Goal: Task Accomplishment & Management: Use online tool/utility

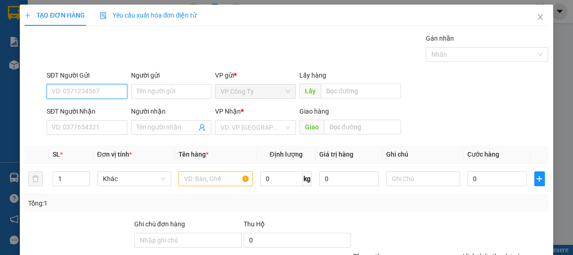
click at [71, 92] on input "SĐT Người Gửi" at bounding box center [87, 91] width 81 height 15
click at [87, 91] on input "0338922684" at bounding box center [87, 91] width 81 height 15
click at [88, 93] on input "0338922684" at bounding box center [87, 91] width 81 height 15
type input "0338922684"
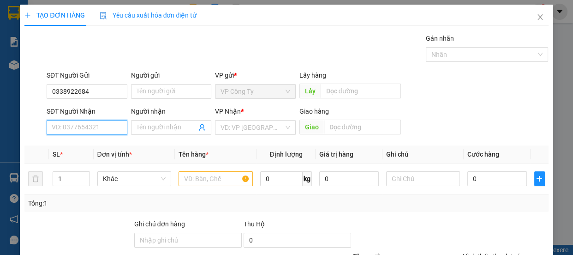
click at [85, 127] on input "SĐT Người Nhận" at bounding box center [87, 127] width 81 height 15
type input "0903633837"
click at [95, 128] on input "0903633837" at bounding box center [87, 127] width 81 height 15
click at [103, 147] on div "0903633837 - nhất" at bounding box center [86, 146] width 69 height 10
type input "nhất"
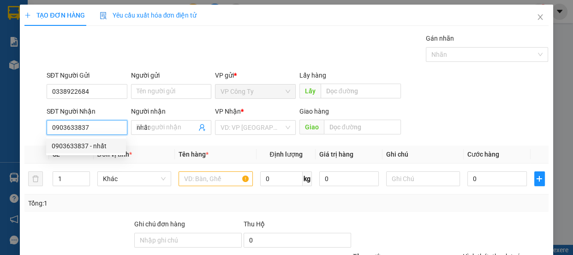
type input "50.000"
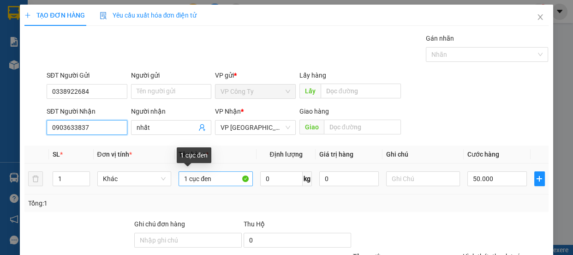
type input "0903633837"
click at [216, 180] on input "1 cục đen" at bounding box center [216, 178] width 74 height 15
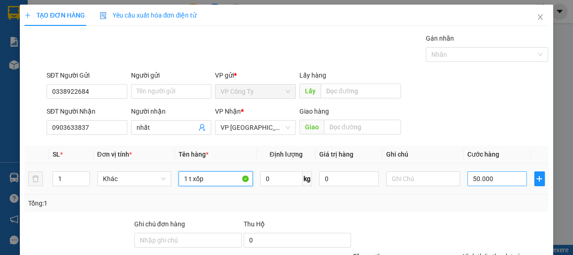
type input "1 t xốp"
click at [471, 178] on input "50.000" at bounding box center [497, 178] width 60 height 15
type input "0"
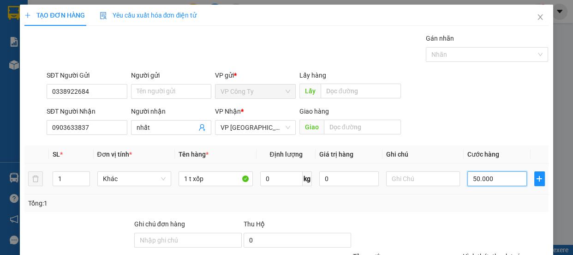
type input "0"
type input "70.000"
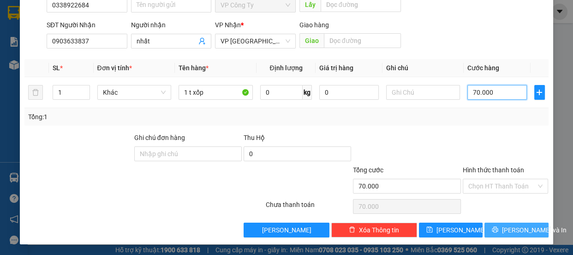
type input "70.000"
click at [491, 230] on button "[PERSON_NAME] và In" at bounding box center [516, 229] width 64 height 15
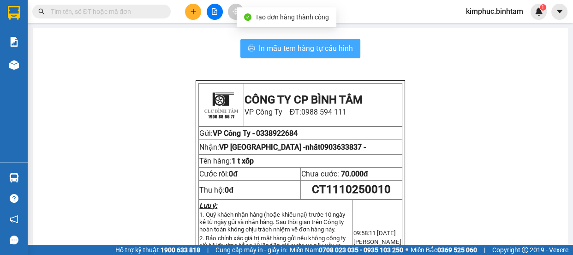
click at [310, 47] on span "In mẫu tem hàng tự cấu hình" at bounding box center [306, 48] width 94 height 12
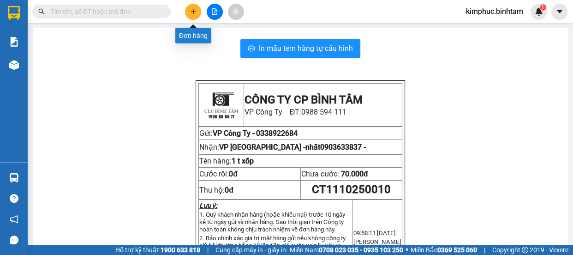
click at [190, 13] on icon "plus" at bounding box center [193, 11] width 6 height 6
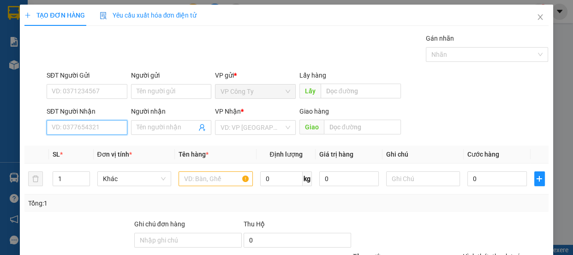
click at [82, 127] on input "SĐT Người Nhận" at bounding box center [87, 127] width 81 height 15
click at [82, 127] on input "0" at bounding box center [87, 127] width 81 height 15
type input "0"
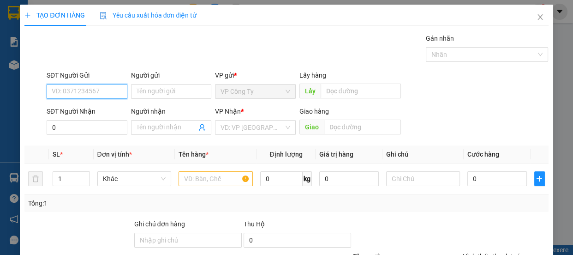
click at [83, 89] on input "SĐT Người Gửi" at bounding box center [87, 91] width 81 height 15
type input "0914356785"
click at [94, 91] on input "0914356785" at bounding box center [87, 91] width 81 height 15
click at [91, 110] on div "0914356785" at bounding box center [86, 110] width 69 height 10
type input "70.000"
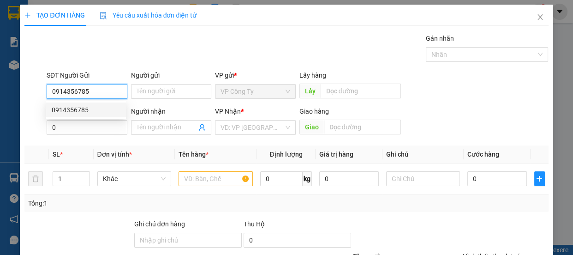
type input "70.000"
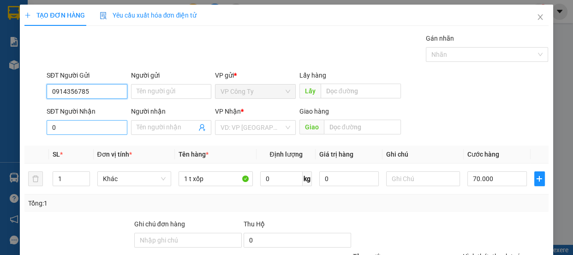
type input "0914356785"
click at [75, 129] on input "0" at bounding box center [87, 127] width 81 height 15
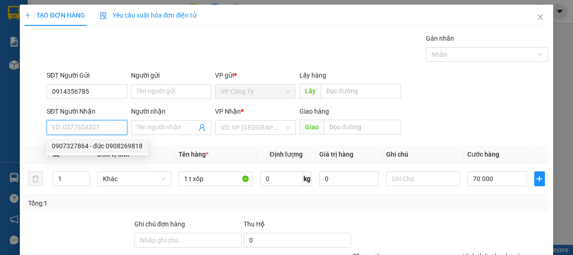
click at [85, 143] on div "0907327864 - đức 0908269818" at bounding box center [97, 146] width 91 height 10
type input "0907327864"
type input "đức 0908269818"
type input "an sương"
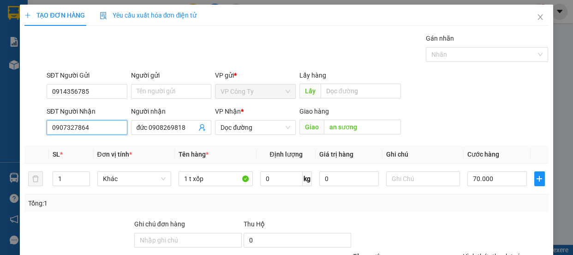
scroll to position [86, 0]
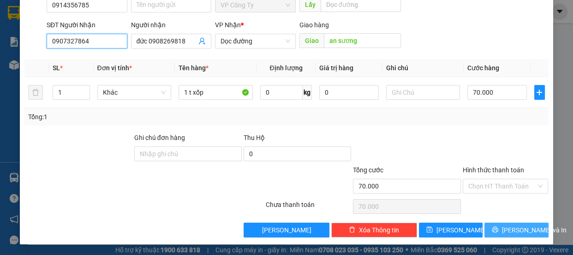
type input "0907327864"
click at [501, 222] on button "[PERSON_NAME] và In" at bounding box center [516, 229] width 64 height 15
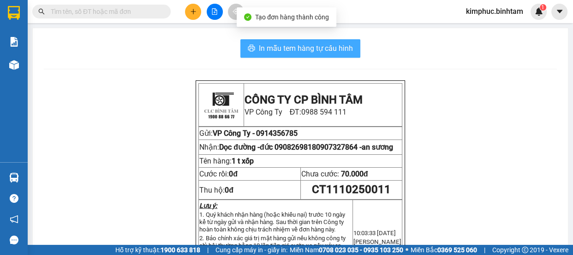
click at [282, 51] on span "In mẫu tem hàng tự cấu hình" at bounding box center [306, 48] width 94 height 12
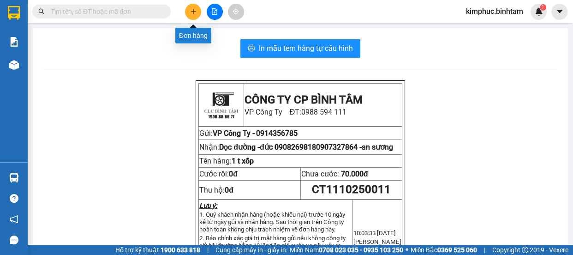
click at [190, 13] on icon "plus" at bounding box center [193, 11] width 6 height 6
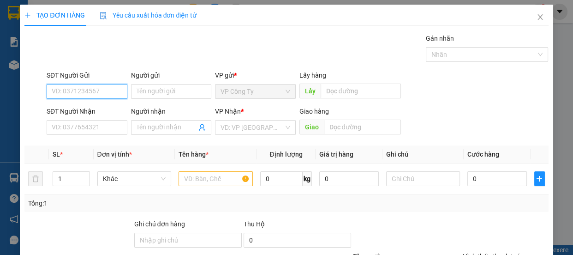
click at [108, 91] on input "SĐT Người Gửi" at bounding box center [87, 91] width 81 height 15
click at [103, 90] on input "SĐT Người Gửi" at bounding box center [87, 91] width 81 height 15
click at [109, 89] on input "SĐT Người Gửi" at bounding box center [87, 91] width 81 height 15
click at [102, 90] on input "SĐT Người Gửi" at bounding box center [87, 91] width 81 height 15
click at [105, 94] on input "0775506581" at bounding box center [87, 91] width 81 height 15
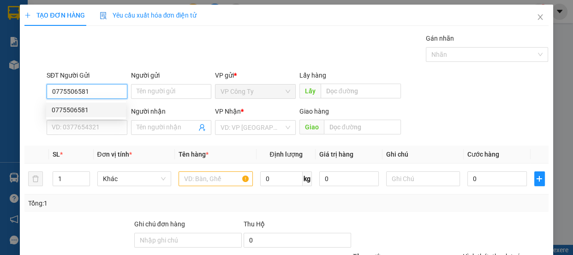
type input "0775506581"
click at [101, 119] on div "SĐT Người Nhận" at bounding box center [87, 113] width 81 height 14
click at [102, 92] on input "0775506581" at bounding box center [87, 91] width 81 height 15
click at [102, 109] on div "0775506581" at bounding box center [86, 110] width 69 height 10
type input "0987266850"
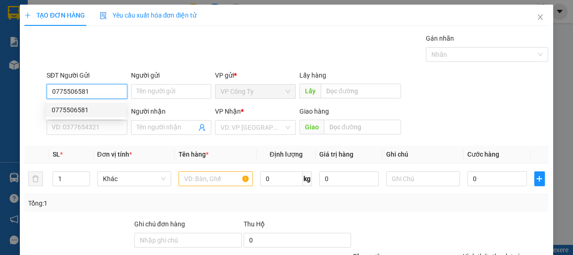
type input "đồng hới quảng bình"
type input "200.000"
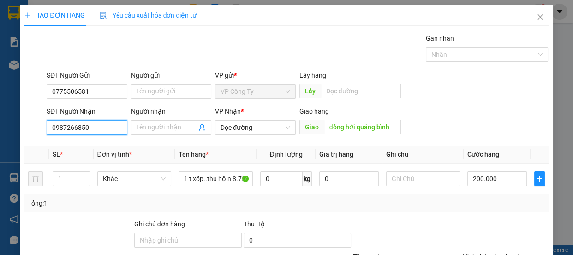
click at [110, 129] on input "0987266850" at bounding box center [87, 127] width 81 height 15
type input "0"
type input "0941103557"
click at [119, 127] on input "0941103557" at bounding box center [87, 127] width 81 height 15
click at [106, 139] on div "0941103557" at bounding box center [86, 145] width 80 height 15
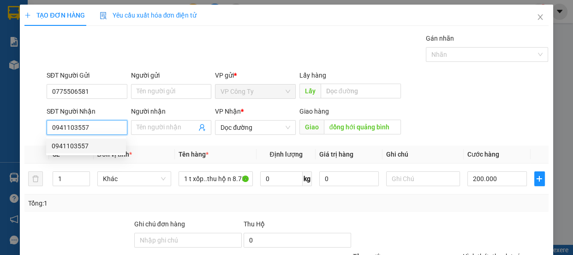
type input "đông hà quản trị"
type input "100.000"
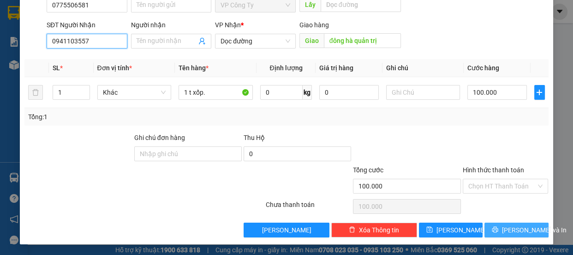
type input "0941103557"
click at [524, 227] on span "[PERSON_NAME] và In" at bounding box center [534, 230] width 65 height 10
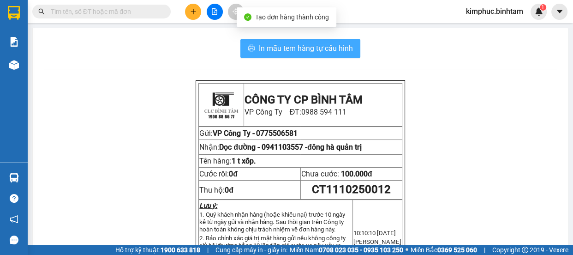
click at [337, 49] on span "In mẫu tem hàng tự cấu hình" at bounding box center [306, 48] width 94 height 12
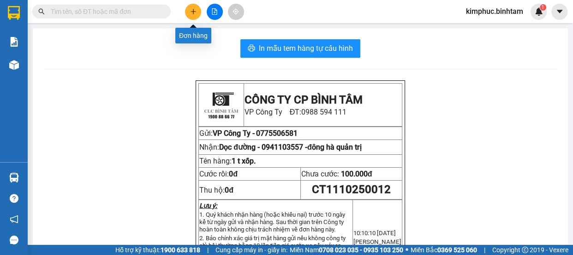
click at [190, 15] on button at bounding box center [193, 12] width 16 height 16
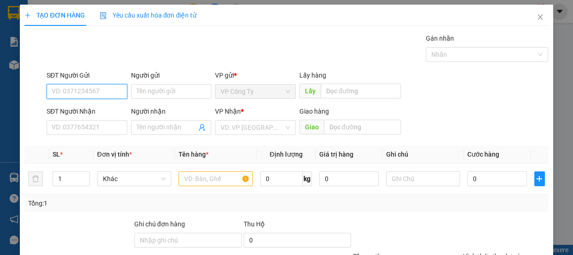
click at [101, 93] on input "SĐT Người Gửi" at bounding box center [87, 91] width 81 height 15
click at [106, 90] on input "0948187234" at bounding box center [87, 91] width 81 height 15
click at [105, 92] on input "0948187234" at bounding box center [87, 91] width 81 height 15
type input "0948187234"
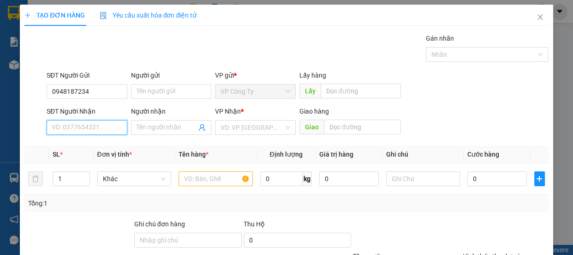
click at [88, 122] on input "SĐT Người Nhận" at bounding box center [87, 127] width 81 height 15
type input "0948187236"
click at [95, 127] on input "0948187236" at bounding box center [87, 127] width 81 height 15
click at [95, 153] on div "0948187236 - đạt" at bounding box center [86, 145] width 80 height 15
type input "đạt"
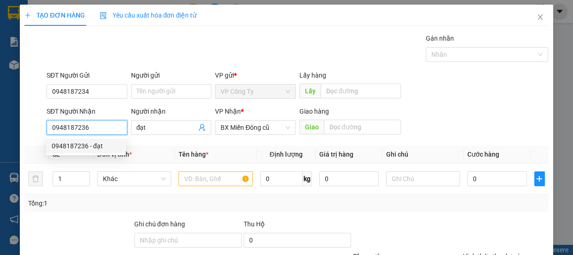
type input "170.000"
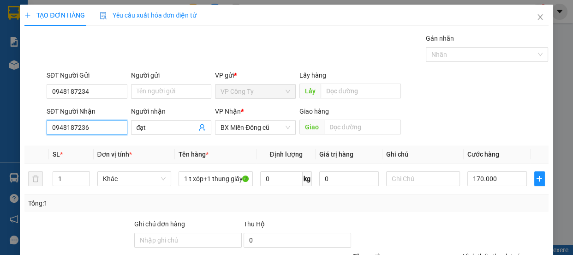
scroll to position [86, 0]
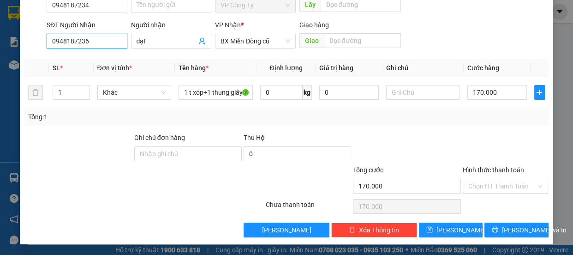
type input "0948187236"
click at [476, 173] on div "Hình thức thanh toán" at bounding box center [506, 172] width 86 height 14
click at [472, 167] on label "Hình thức thanh toán" at bounding box center [493, 169] width 61 height 7
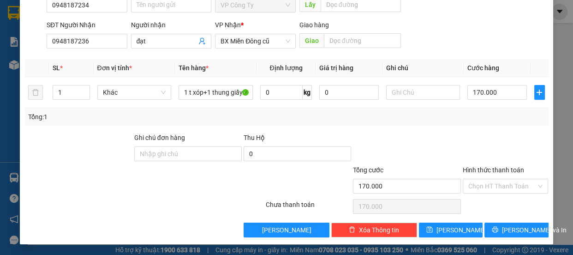
click at [472, 179] on input "Hình thức thanh toán" at bounding box center [502, 186] width 68 height 14
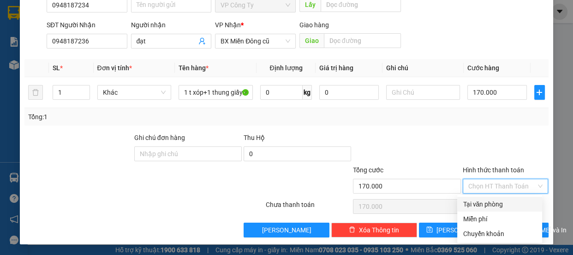
click at [477, 199] on div "Tại văn phòng" at bounding box center [500, 204] width 74 height 10
type input "0"
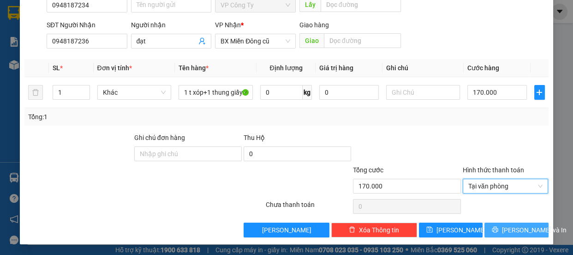
click at [521, 230] on span "[PERSON_NAME] và In" at bounding box center [534, 230] width 65 height 10
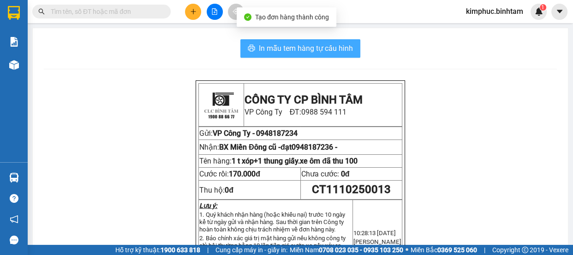
click at [281, 49] on span "In mẫu tem hàng tự cấu hình" at bounding box center [306, 48] width 94 height 12
click at [341, 47] on span "In mẫu tem hàng tự cấu hình" at bounding box center [306, 48] width 94 height 12
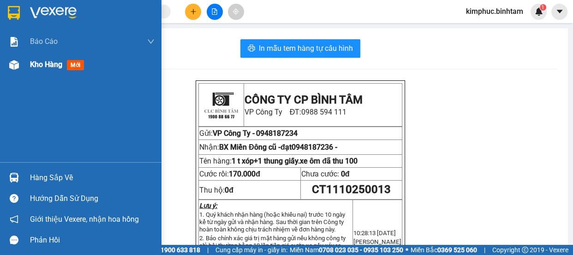
click at [37, 65] on span "Kho hàng" at bounding box center [46, 64] width 32 height 9
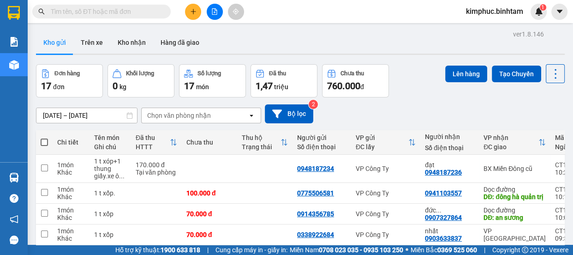
scroll to position [167, 0]
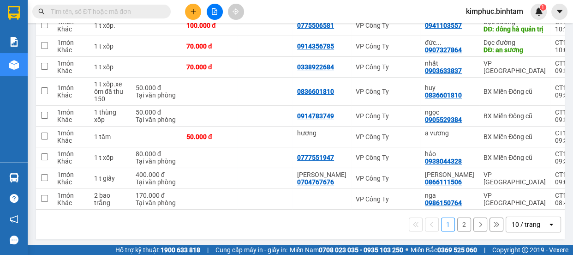
click at [457, 231] on button "2" at bounding box center [464, 224] width 14 height 14
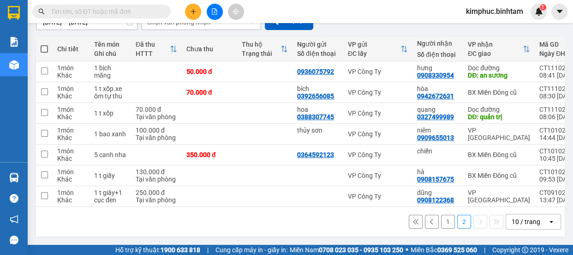
scroll to position [96, 0]
click at [190, 20] on div "Kết quả tìm kiếm ( 0 ) Bộ lọc No Data kimphuc.binhtam 1" at bounding box center [286, 11] width 573 height 23
click at [197, 7] on button at bounding box center [193, 12] width 16 height 16
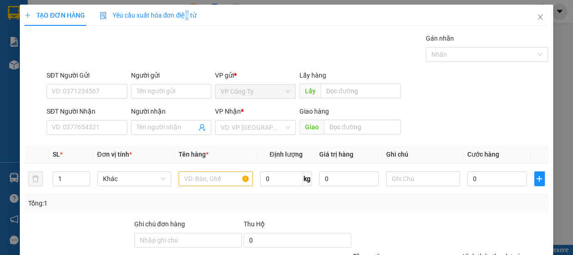
click at [184, 4] on div "TẠO ĐƠN HÀNG Yêu cầu xuất hóa đơn điện tử Transit Pickup Surcharge Ids Transit …" at bounding box center [286, 127] width 573 height 255
click at [152, 84] on input "Người gửi" at bounding box center [171, 91] width 81 height 15
click at [141, 93] on input "Người gửi" at bounding box center [171, 91] width 81 height 15
click at [87, 128] on input "SĐT Người Nhận" at bounding box center [87, 127] width 81 height 15
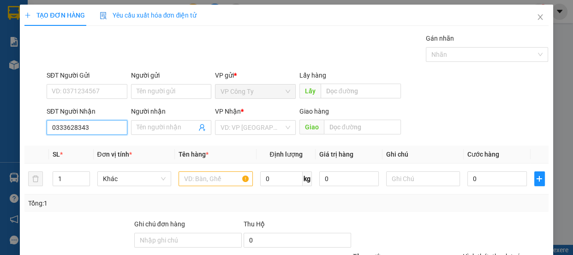
click at [101, 128] on input "0333628343" at bounding box center [87, 127] width 81 height 15
type input "0333628343"
click at [156, 132] on span at bounding box center [171, 127] width 81 height 15
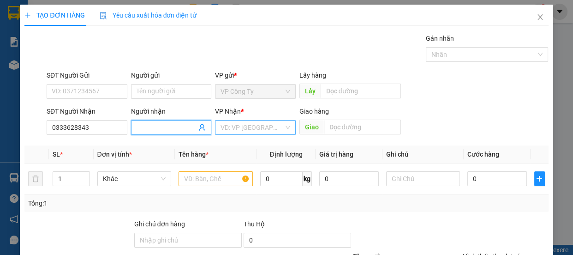
click at [238, 126] on input "search" at bounding box center [251, 127] width 63 height 14
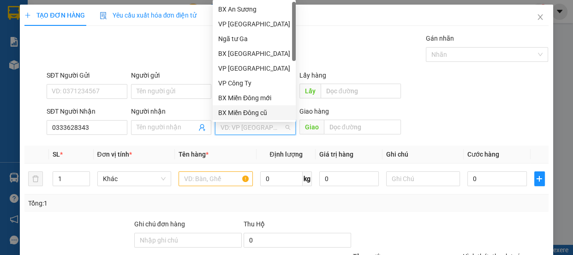
scroll to position [29, 0]
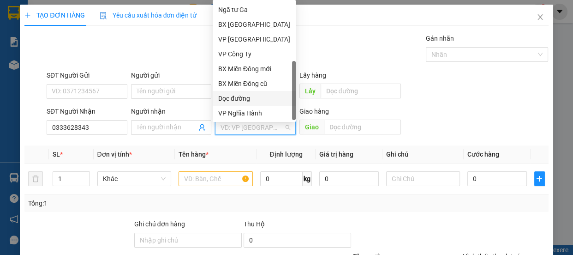
click at [254, 97] on div "Dọc đường" at bounding box center [254, 98] width 72 height 10
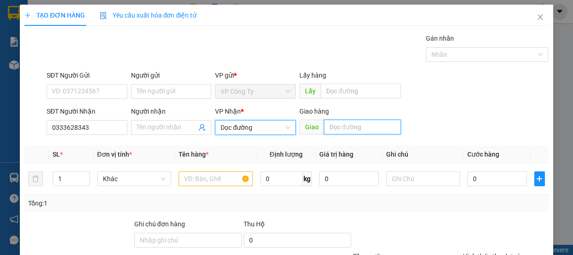
click at [327, 127] on input "text" at bounding box center [362, 126] width 77 height 15
type input "dương châu thanh hóa"
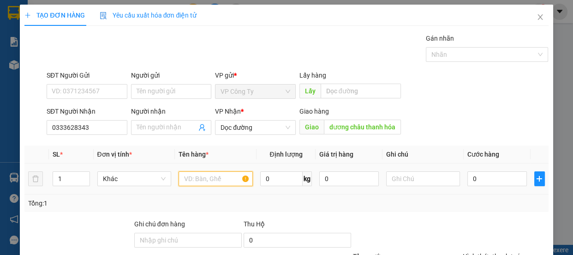
click at [231, 181] on input "text" at bounding box center [216, 178] width 74 height 15
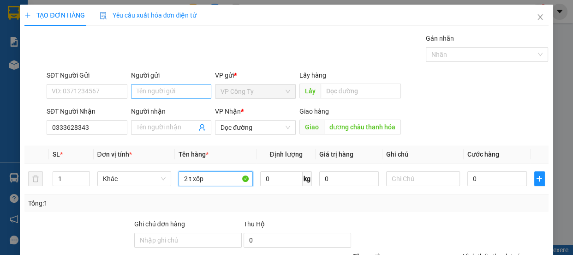
type input "2 t xốp"
click at [196, 94] on input "Người gửi" at bounding box center [171, 91] width 81 height 15
click at [157, 91] on input "xe an kjhang" at bounding box center [171, 91] width 81 height 15
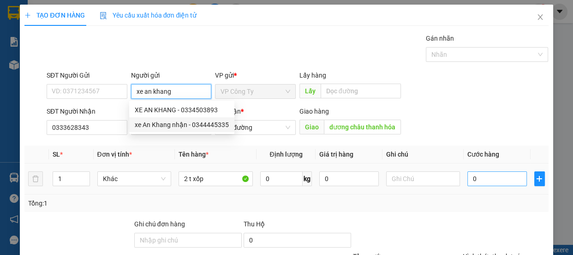
type input "xe an khang"
click at [467, 179] on input "0" at bounding box center [497, 178] width 60 height 15
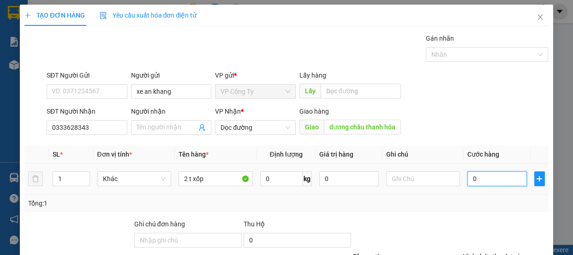
click at [467, 179] on input "0" at bounding box center [497, 178] width 60 height 15
type input "50"
type input "560"
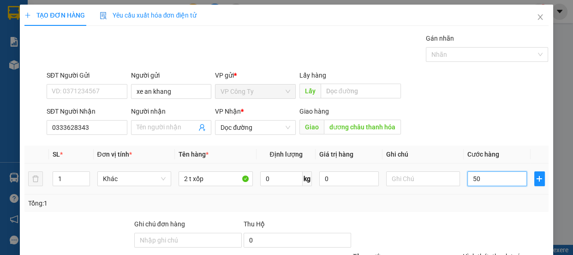
type input "560"
type input "5.600"
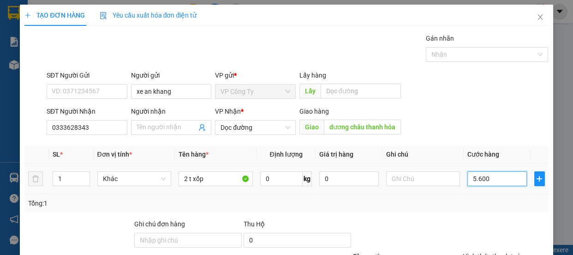
type input "56.000"
type input "560.000"
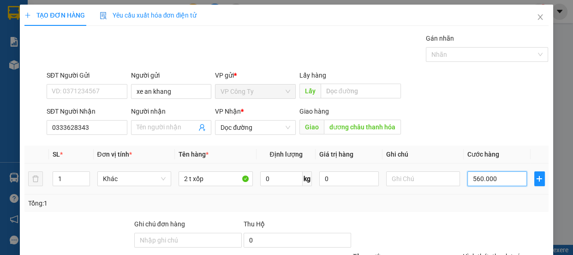
type input "560.000"
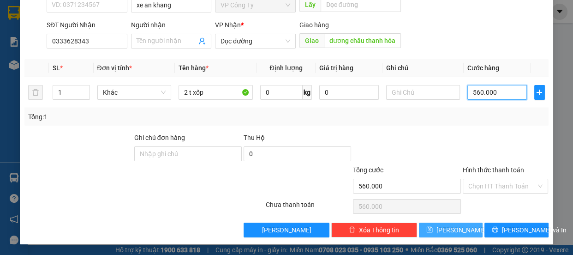
type input "560.000"
click at [453, 231] on span "[PERSON_NAME]" at bounding box center [460, 230] width 49 height 10
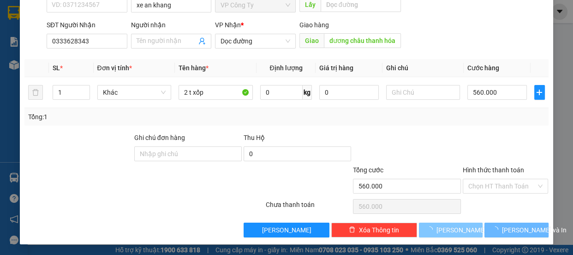
type input "0"
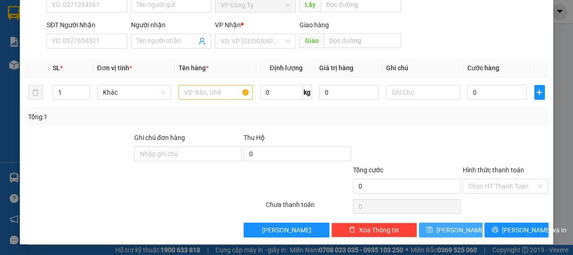
click at [453, 231] on span "[PERSON_NAME]" at bounding box center [460, 230] width 49 height 10
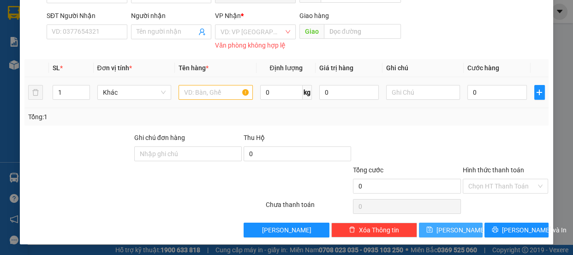
scroll to position [12, 0]
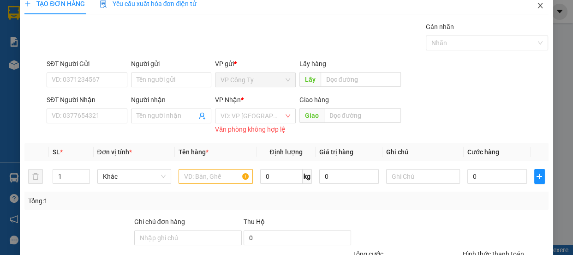
click at [537, 6] on icon "close" at bounding box center [539, 6] width 5 height 6
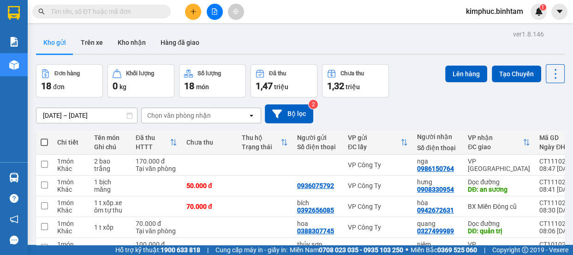
scroll to position [116, 0]
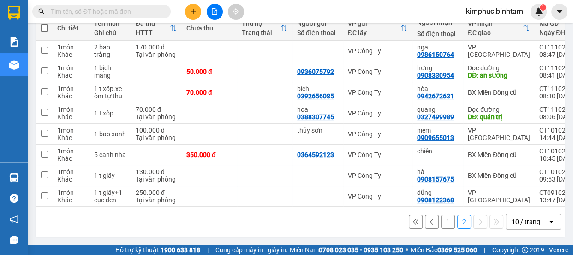
click at [443, 221] on button "1" at bounding box center [448, 221] width 14 height 14
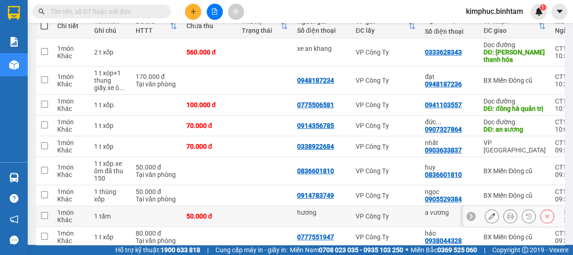
scroll to position [0, 0]
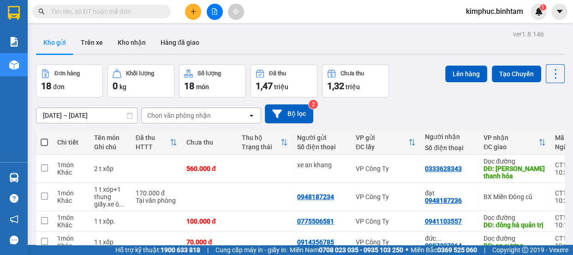
click at [197, 8] on button at bounding box center [193, 12] width 16 height 16
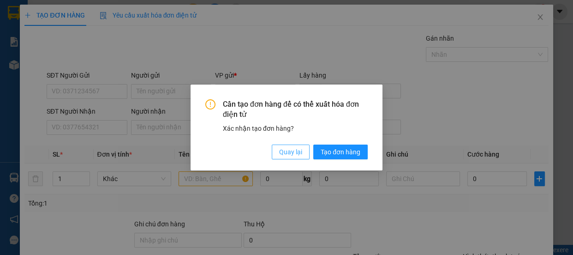
click at [295, 155] on span "Quay lại" at bounding box center [290, 152] width 23 height 10
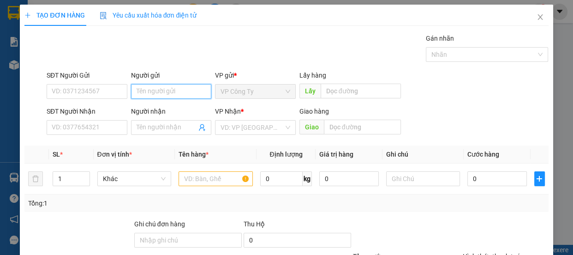
click at [181, 92] on input "Người gửi" at bounding box center [171, 91] width 81 height 15
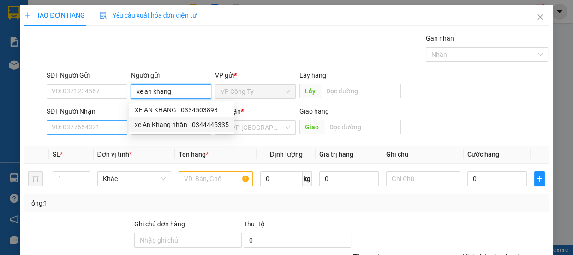
type input "xe an khang"
click at [102, 123] on input "SĐT Người Nhận" at bounding box center [87, 127] width 81 height 15
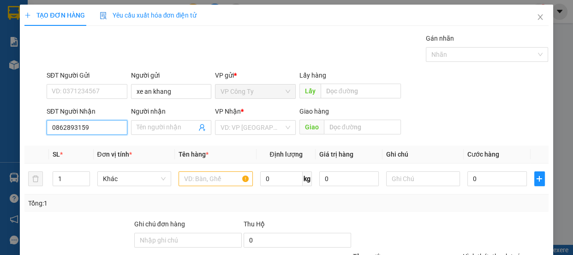
click at [111, 127] on input "0862893159" at bounding box center [87, 127] width 81 height 15
type input "0862893159"
click at [143, 132] on span at bounding box center [171, 127] width 81 height 15
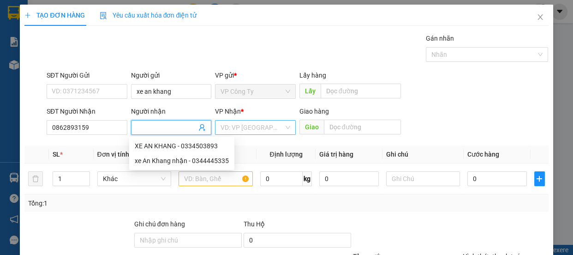
click at [231, 129] on input "search" at bounding box center [251, 127] width 63 height 14
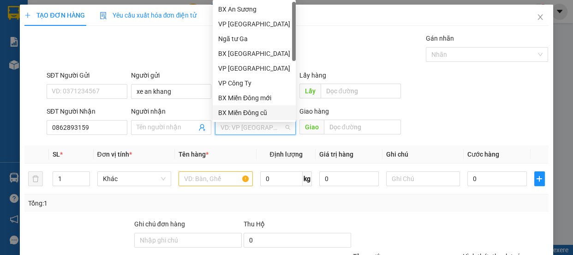
click at [239, 112] on div "BX Miền Đông cũ" at bounding box center [254, 112] width 72 height 10
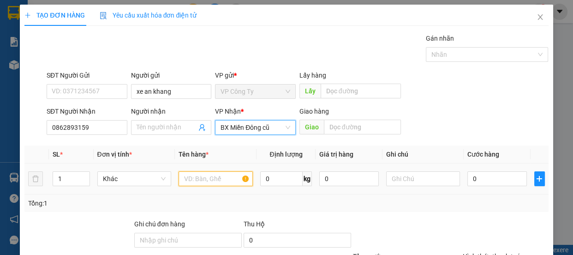
click at [207, 182] on input "text" at bounding box center [216, 178] width 74 height 15
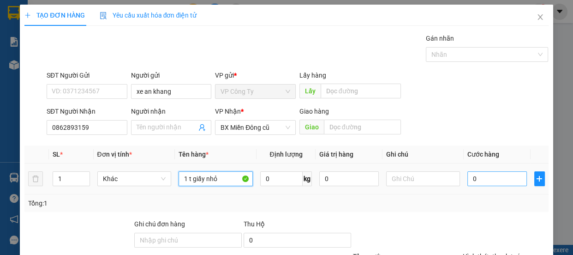
type input "1 t giấy nhỏ"
click at [467, 180] on input "0" at bounding box center [497, 178] width 60 height 15
type input "1"
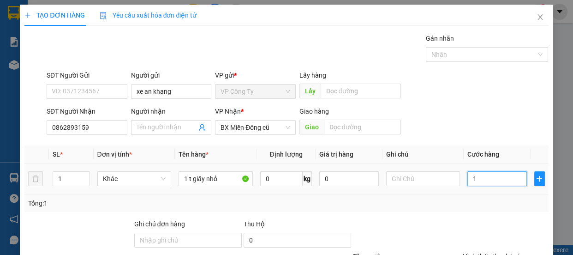
type input "10"
type input "100"
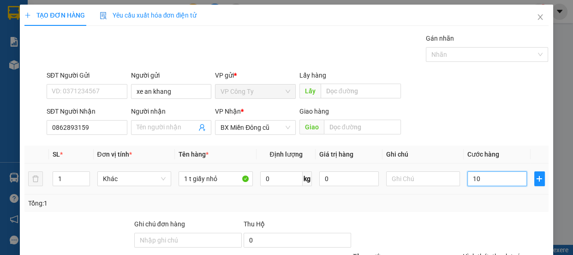
type input "100"
type input "1.000"
type input "10.000"
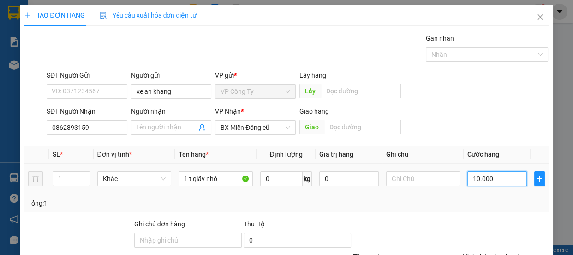
type input "10.000"
type input "100.000"
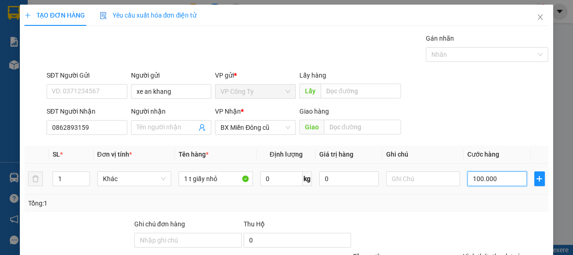
scroll to position [86, 0]
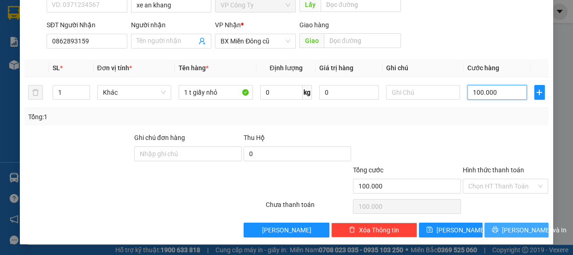
type input "100.000"
click at [489, 222] on button "[PERSON_NAME] và In" at bounding box center [516, 229] width 64 height 15
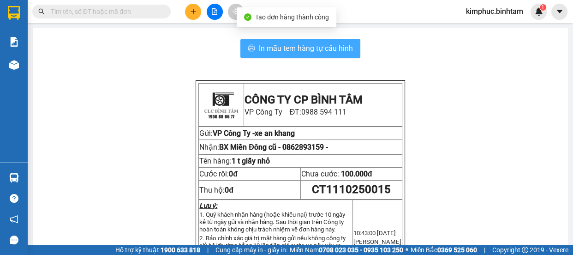
click at [318, 46] on span "In mẫu tem hàng tự cấu hình" at bounding box center [306, 48] width 94 height 12
click at [317, 46] on span "In mẫu tem hàng tự cấu hình" at bounding box center [306, 48] width 94 height 12
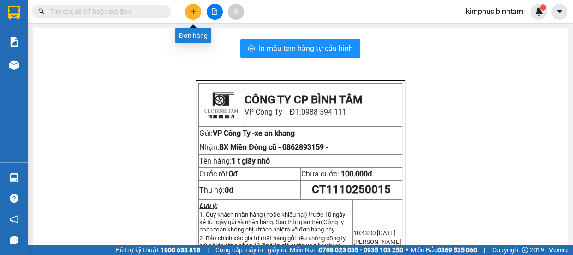
click at [194, 12] on icon "plus" at bounding box center [192, 11] width 5 height 0
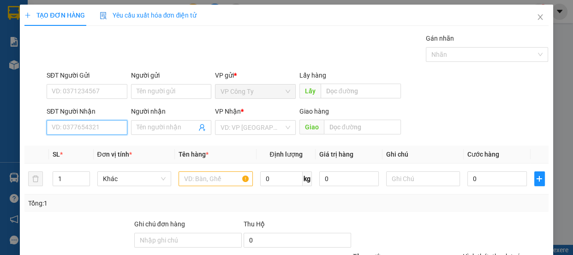
click at [100, 125] on input "SĐT Người Nhận" at bounding box center [87, 127] width 81 height 15
click at [112, 130] on input "0919032855" at bounding box center [87, 127] width 81 height 15
type input "0919032855"
click at [147, 127] on input "Người nhận" at bounding box center [167, 127] width 60 height 10
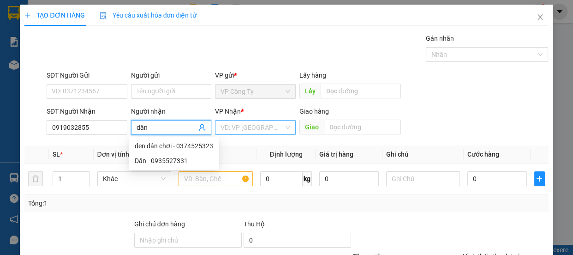
type input "dân"
click at [236, 127] on input "search" at bounding box center [251, 127] width 63 height 14
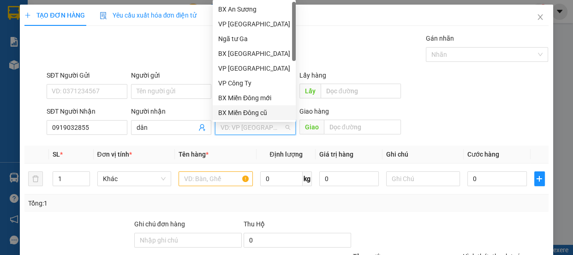
click at [240, 115] on div "BX Miền Đông cũ" at bounding box center [254, 112] width 72 height 10
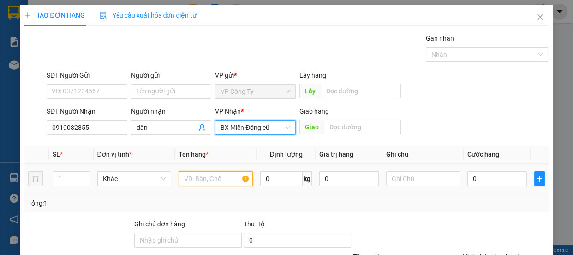
click at [206, 182] on input "text" at bounding box center [216, 178] width 74 height 15
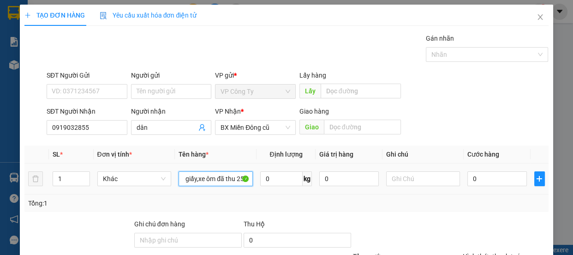
scroll to position [0, 34]
type input "3 t xốp+1 t giấy,xe ôm đã thu 250"
click at [467, 179] on input "0" at bounding box center [497, 178] width 60 height 15
click at [470, 182] on input "0" at bounding box center [497, 178] width 60 height 15
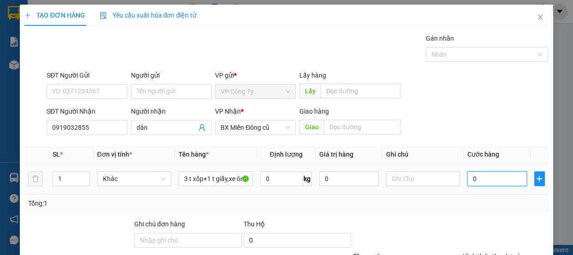
type input "02"
type input "2"
type input "025"
type input "25"
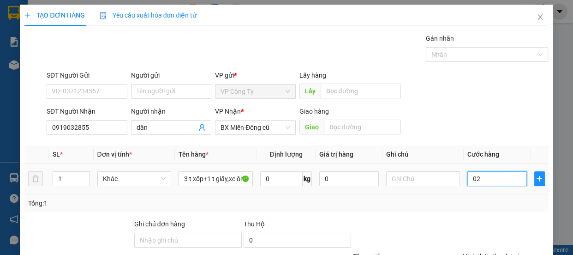
type input "25"
type input "0.250"
type input "250"
type input "02.500"
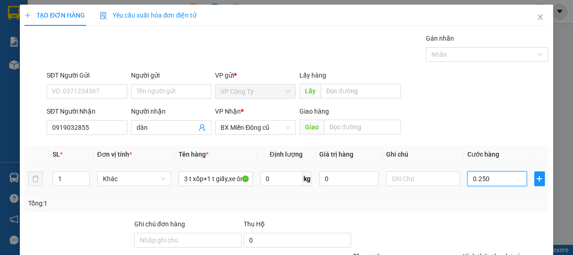
type input "2.500"
type input "025.000"
type input "25.000"
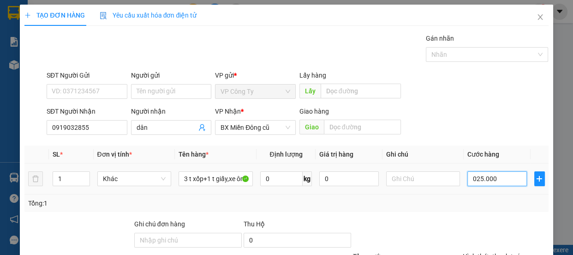
click at [469, 181] on input "025.000" at bounding box center [497, 178] width 60 height 15
click at [472, 181] on input "025.000" at bounding box center [497, 178] width 60 height 15
click at [494, 176] on input "25.000" at bounding box center [497, 178] width 60 height 15
type input "250.000"
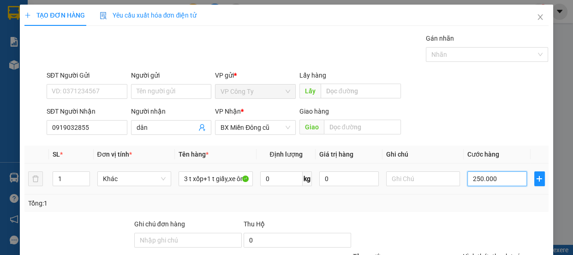
type input "250.000"
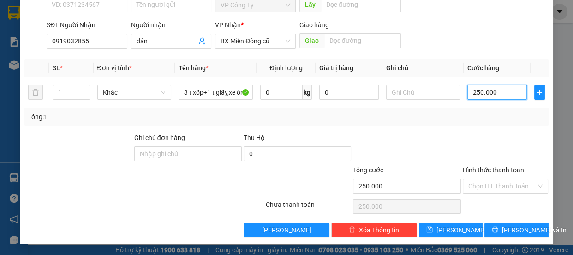
type input "250.000"
click at [494, 167] on label "Hình thức thanh toán" at bounding box center [493, 169] width 61 height 7
click at [494, 179] on input "Hình thức thanh toán" at bounding box center [502, 186] width 68 height 14
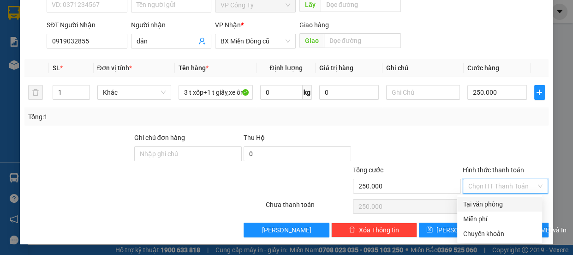
click at [493, 205] on div "Tại văn phòng" at bounding box center [500, 204] width 74 height 10
type input "0"
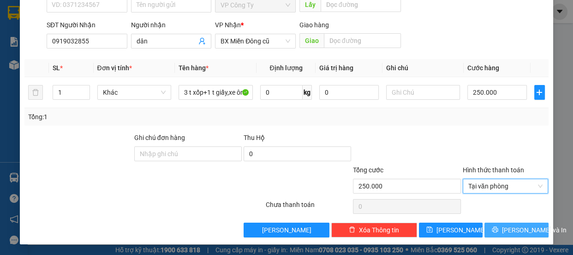
click at [492, 229] on icon "printer" at bounding box center [495, 229] width 6 height 6
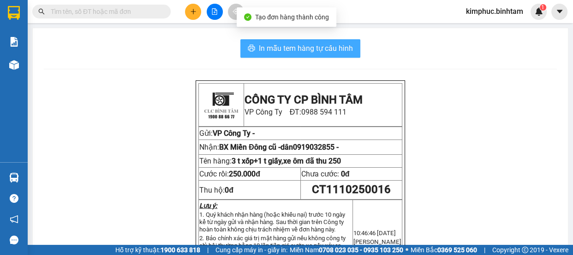
click at [327, 46] on span "In mẫu tem hàng tự cấu hình" at bounding box center [306, 48] width 94 height 12
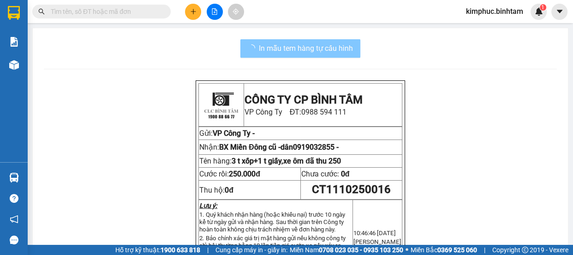
click at [327, 48] on span "In mẫu tem hàng tự cấu hình" at bounding box center [306, 48] width 94 height 12
click at [296, 55] on button "In mẫu tem hàng tự cấu hình" at bounding box center [300, 48] width 120 height 18
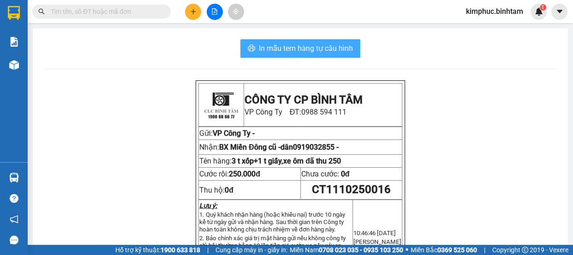
click at [299, 52] on span "In mẫu tem hàng tự cấu hình" at bounding box center [306, 48] width 94 height 12
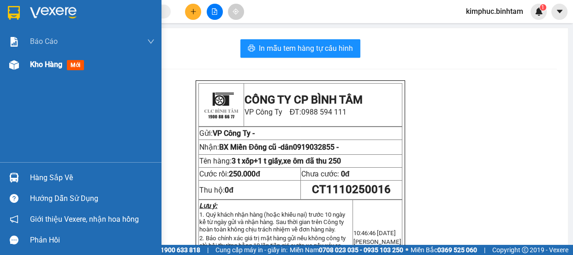
click at [55, 63] on span "Kho hàng" at bounding box center [46, 64] width 32 height 9
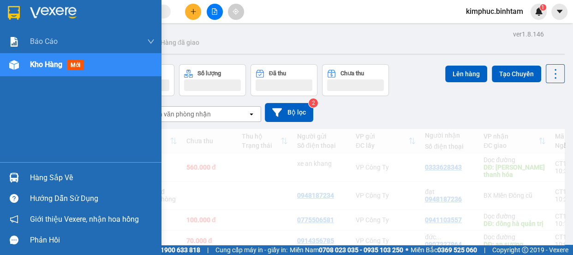
click at [55, 63] on span "Kho hàng" at bounding box center [46, 64] width 32 height 9
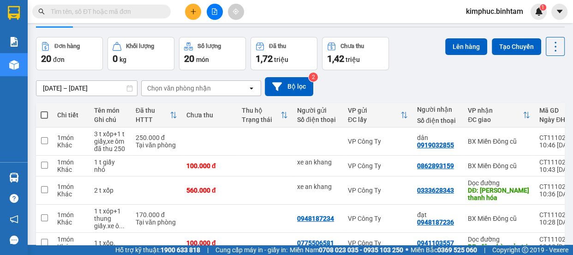
scroll to position [195, 0]
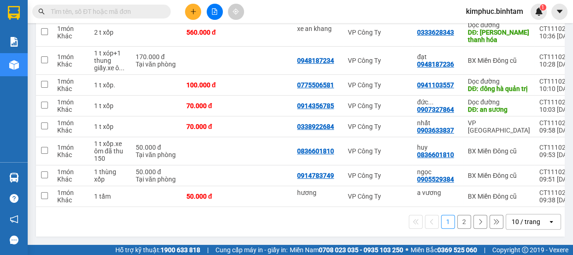
click at [460, 223] on button "2" at bounding box center [464, 221] width 14 height 14
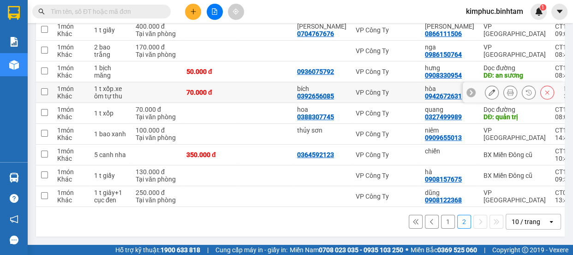
scroll to position [0, 0]
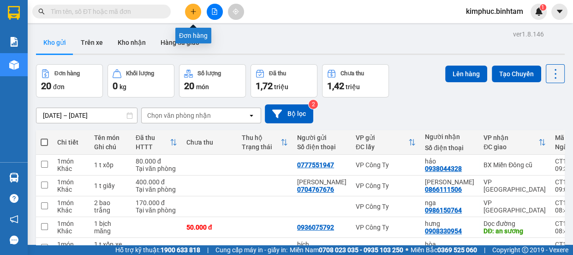
click at [191, 7] on button at bounding box center [193, 12] width 16 height 16
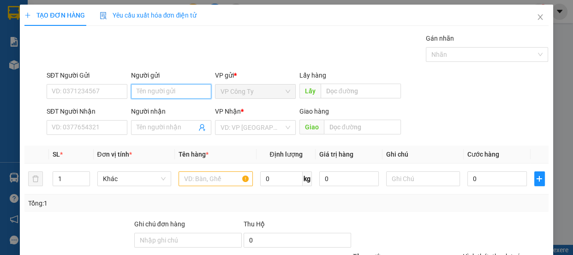
click at [159, 92] on input "Người gửi" at bounding box center [171, 91] width 81 height 15
type input "s"
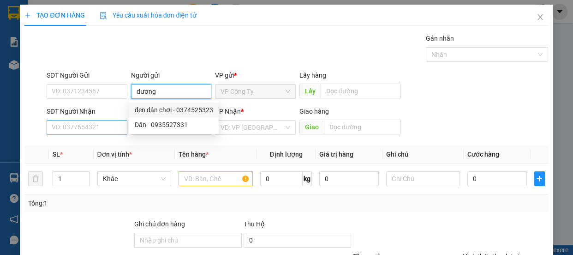
type input "dương"
click at [99, 123] on input "SĐT Người Nhận" at bounding box center [87, 127] width 81 height 15
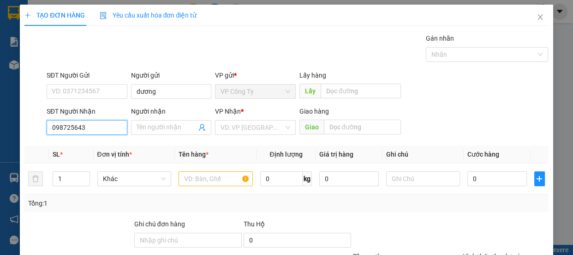
type input "0987256434"
click at [108, 124] on input "0987256434" at bounding box center [87, 127] width 81 height 15
click at [106, 145] on div "0987256434 - thúy" at bounding box center [97, 146] width 91 height 10
type input "thúy"
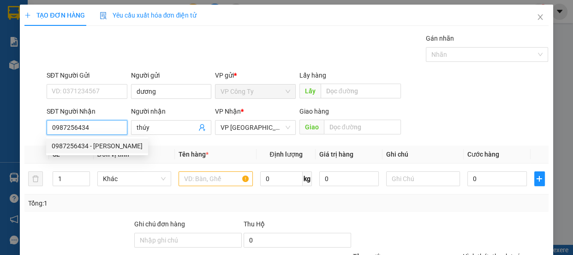
type input "100.000"
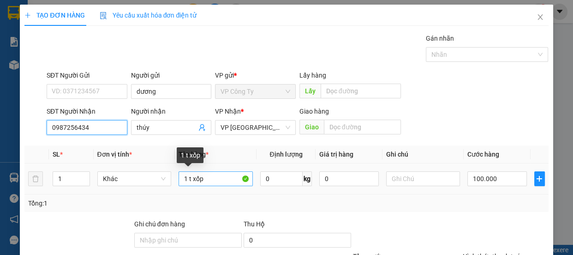
type input "0987256434"
click at [230, 178] on input "1 t xốp" at bounding box center [216, 178] width 74 height 15
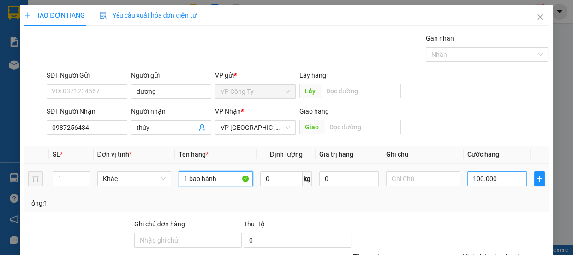
type input "1 bao hành"
click at [475, 180] on input "100.000" at bounding box center [497, 178] width 60 height 15
click at [474, 180] on input "100.000" at bounding box center [497, 178] width 60 height 15
click at [473, 180] on input "100.000" at bounding box center [497, 178] width 60 height 15
type input "10.000"
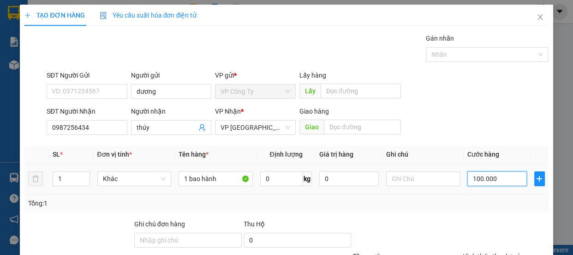
type input "10.000"
type input "0"
type input "0.000"
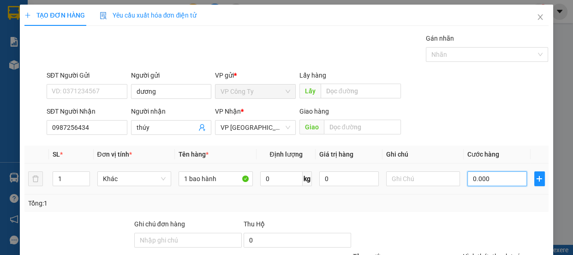
type input "90.000"
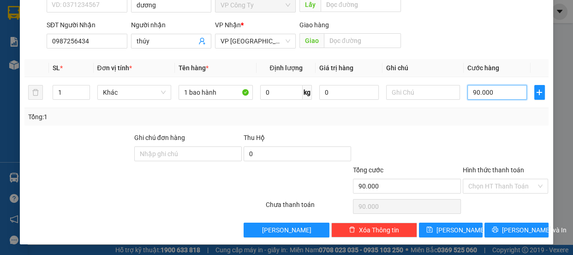
type input "90.000"
click at [490, 171] on label "Hình thức thanh toán" at bounding box center [493, 169] width 61 height 7
click at [490, 179] on input "Hình thức thanh toán" at bounding box center [502, 186] width 68 height 14
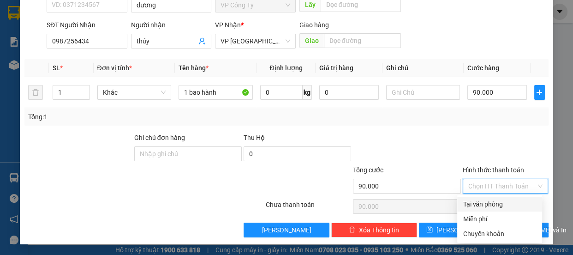
click at [483, 204] on div "Tại văn phòng" at bounding box center [500, 204] width 74 height 10
type input "0"
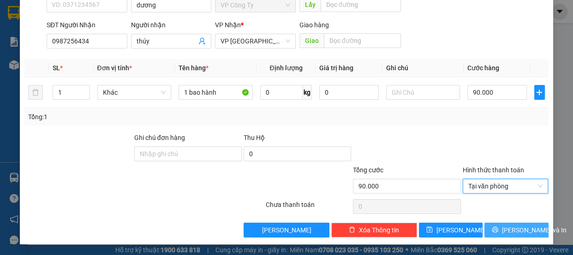
click at [493, 232] on icon "printer" at bounding box center [495, 229] width 6 height 6
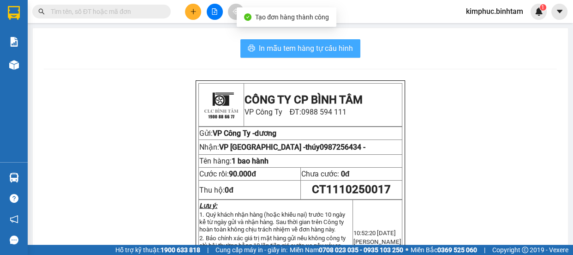
click at [344, 45] on span "In mẫu tem hàng tự cấu hình" at bounding box center [306, 48] width 94 height 12
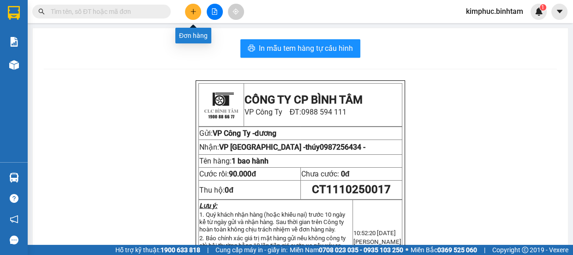
click at [194, 9] on icon "plus" at bounding box center [193, 11] width 6 height 6
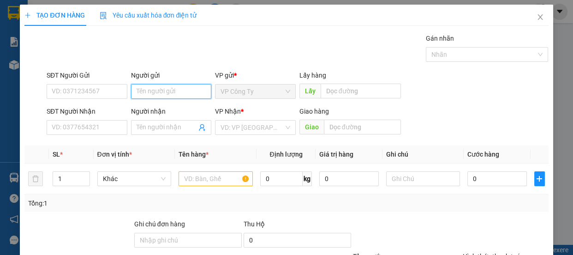
click at [139, 93] on input "Người gửi" at bounding box center [171, 91] width 81 height 15
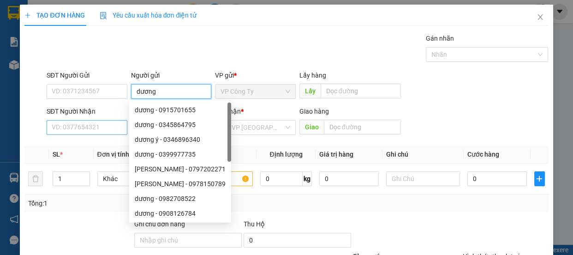
type input "dương"
click at [73, 131] on input "SĐT Người Nhận" at bounding box center [87, 127] width 81 height 15
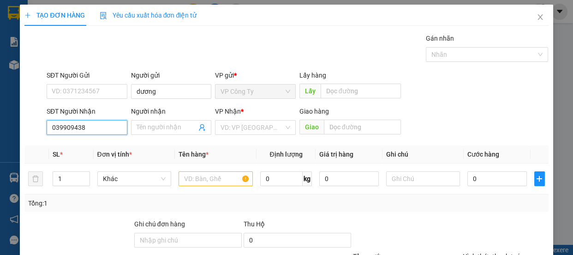
type input "0399094389"
click at [91, 130] on input "0399094389" at bounding box center [87, 127] width 81 height 15
click at [95, 147] on div "0399094389 - dũng" at bounding box center [86, 146] width 69 height 10
type input "dũng"
type input "90.000"
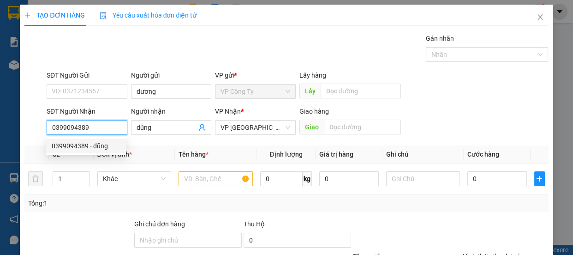
type input "90.000"
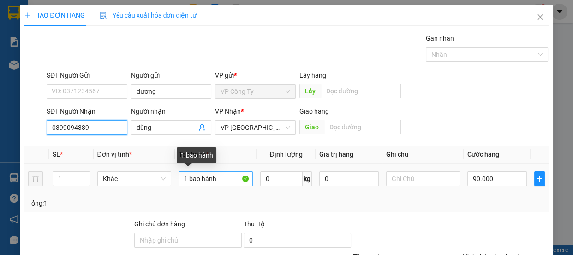
type input "0399094389"
click at [226, 179] on input "1 bao hành" at bounding box center [216, 178] width 74 height 15
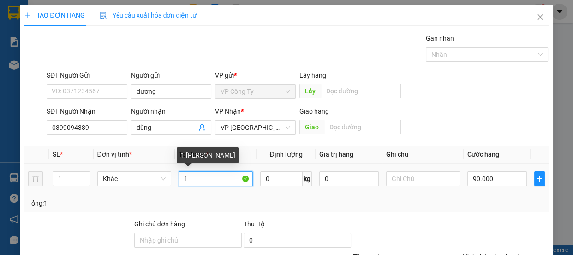
type input "1"
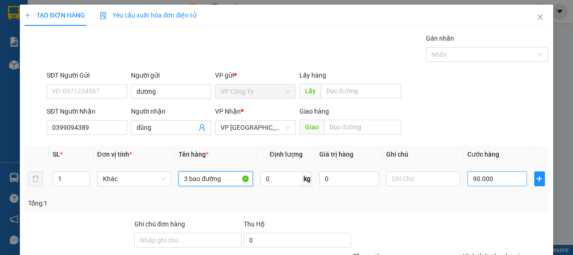
type input "3 bao đường"
click at [473, 179] on input "90.000" at bounding box center [497, 178] width 60 height 15
click at [471, 180] on input "90.000" at bounding box center [497, 178] width 60 height 15
type input "0"
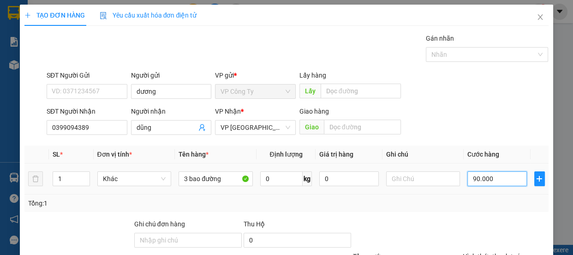
type input "0.000"
type input "20.000"
type input "260.000"
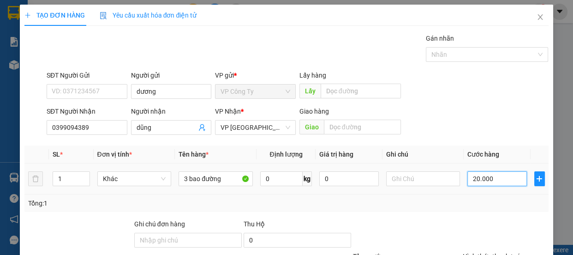
type input "260.000"
type input "2.600.000"
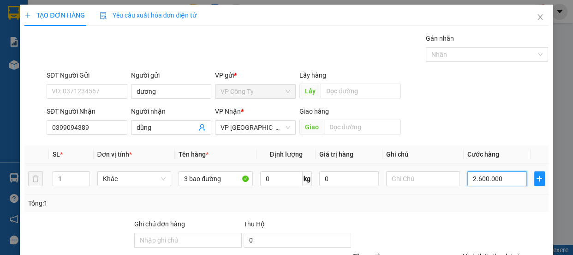
click at [482, 180] on input "2.600.000" at bounding box center [497, 178] width 60 height 15
type input "260.000"
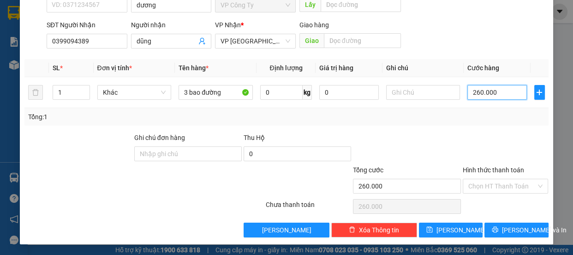
type input "260.000"
click at [488, 166] on label "Hình thức thanh toán" at bounding box center [493, 169] width 61 height 7
click at [488, 179] on input "Hình thức thanh toán" at bounding box center [502, 186] width 68 height 14
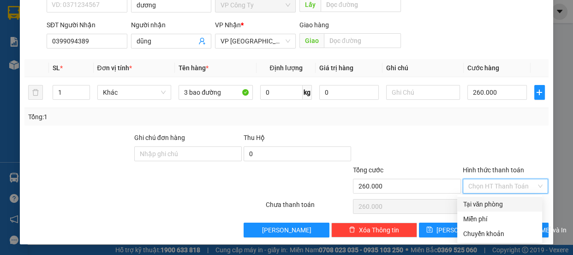
click at [493, 200] on div "Tại văn phòng" at bounding box center [500, 204] width 74 height 10
type input "0"
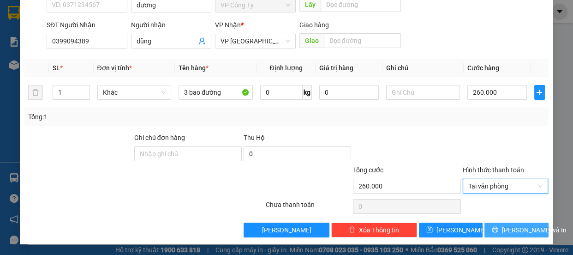
click at [494, 226] on icon "printer" at bounding box center [495, 229] width 6 height 6
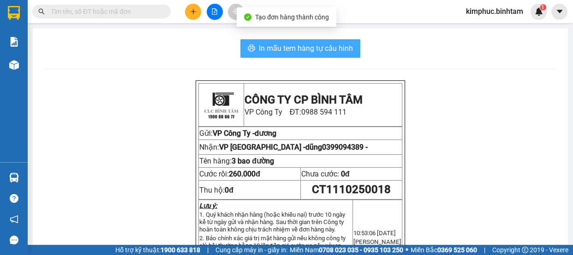
click at [311, 48] on span "In mẫu tem hàng tự cấu hình" at bounding box center [306, 48] width 94 height 12
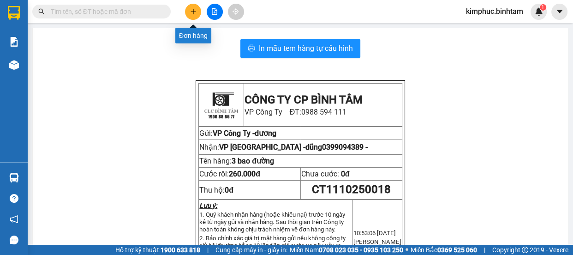
click at [191, 13] on icon "plus" at bounding box center [193, 11] width 6 height 6
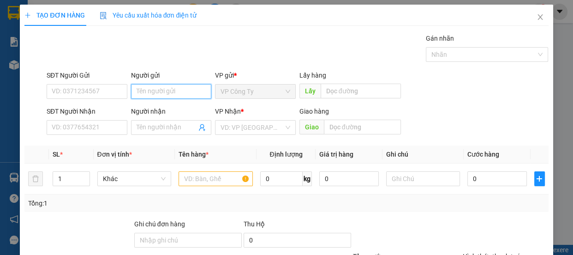
click at [143, 93] on input "Người gửi" at bounding box center [171, 91] width 81 height 15
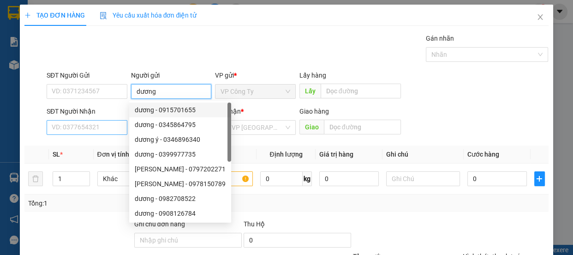
type input "dương"
click at [85, 127] on input "SĐT Người Nhận" at bounding box center [87, 127] width 81 height 15
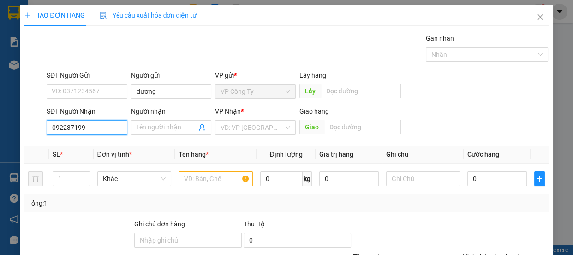
type input "0922371994"
click at [96, 129] on input "0922371994" at bounding box center [87, 127] width 81 height 15
click at [98, 146] on div "0922371994" at bounding box center [86, 146] width 69 height 10
type input "120.000"
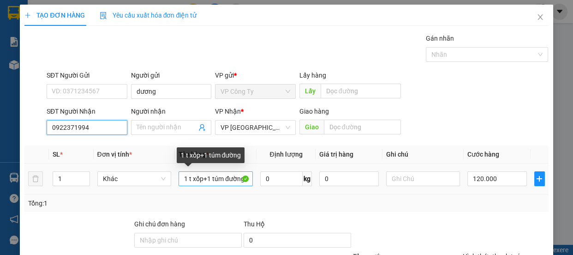
type input "0922371994"
click at [199, 180] on input "1 t xốp+1 túm đường" at bounding box center [216, 178] width 74 height 15
click at [202, 180] on input "1 t xốp+1 túm đường" at bounding box center [216, 178] width 74 height 15
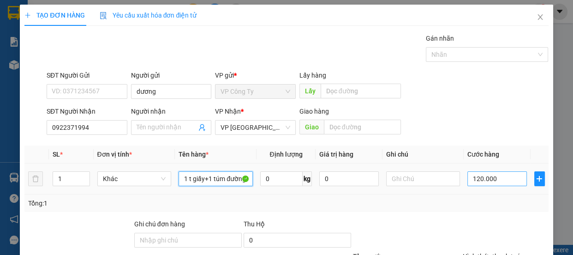
type input "1 t giấy+1 túm đường"
click at [475, 180] on input "120.000" at bounding box center [497, 178] width 60 height 15
type input "10.000"
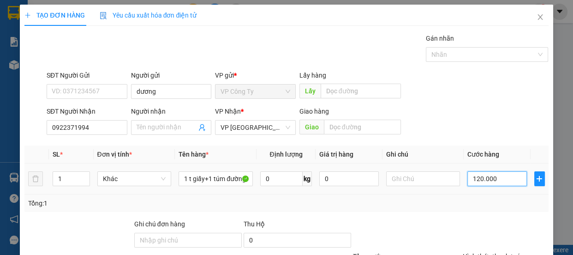
type input "10.000"
type input "100.000"
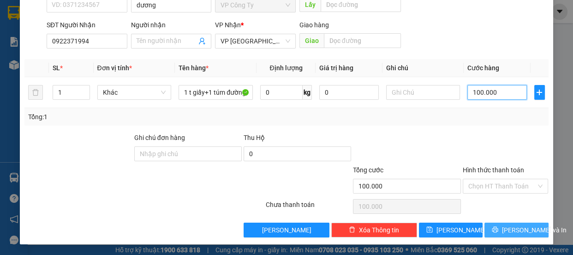
type input "100.000"
click at [512, 229] on span "[PERSON_NAME] và In" at bounding box center [534, 230] width 65 height 10
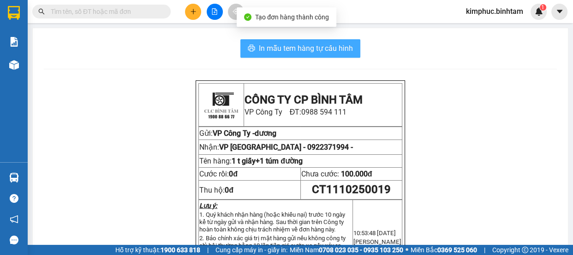
click at [327, 48] on span "In mẫu tem hàng tự cấu hình" at bounding box center [306, 48] width 94 height 12
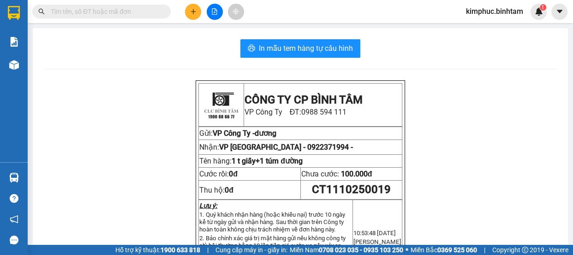
click at [194, 12] on icon "plus" at bounding box center [193, 11] width 6 height 6
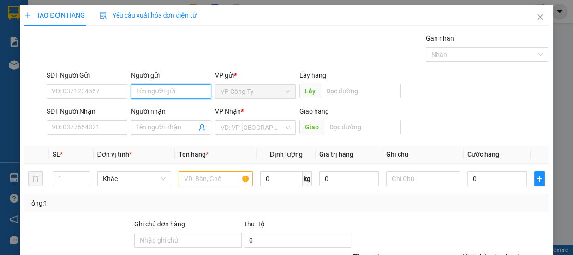
click at [151, 92] on input "Người gửi" at bounding box center [171, 91] width 81 height 15
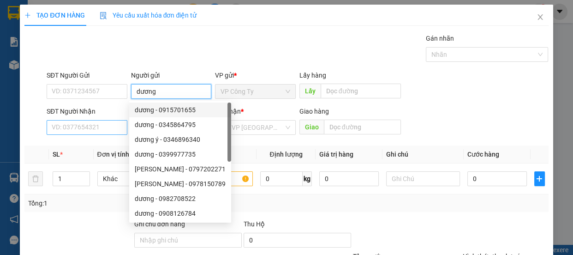
type input "dương"
click at [89, 124] on input "SĐT Người Nhận" at bounding box center [87, 127] width 81 height 15
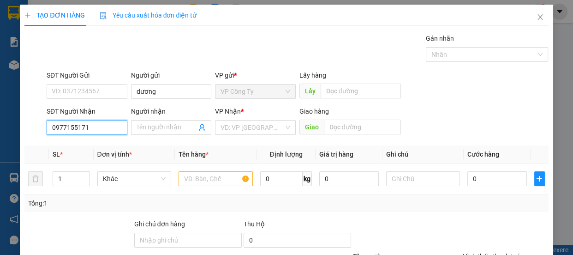
click at [104, 129] on input "0977155171" at bounding box center [87, 127] width 81 height 15
click at [107, 129] on input "0977155171" at bounding box center [87, 127] width 81 height 15
type input "0977155171"
click at [153, 122] on input "Người nhận" at bounding box center [167, 127] width 60 height 10
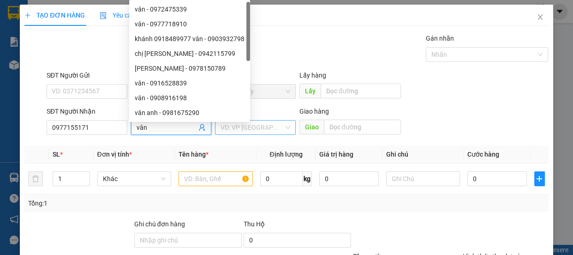
type input "vân"
click at [238, 125] on input "search" at bounding box center [251, 127] width 63 height 14
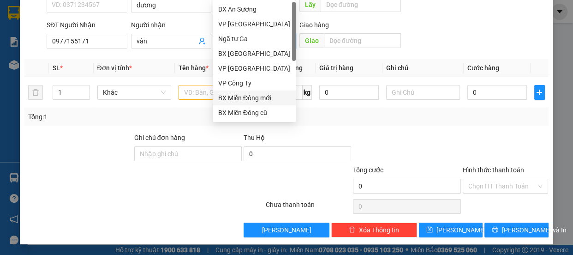
scroll to position [29, 0]
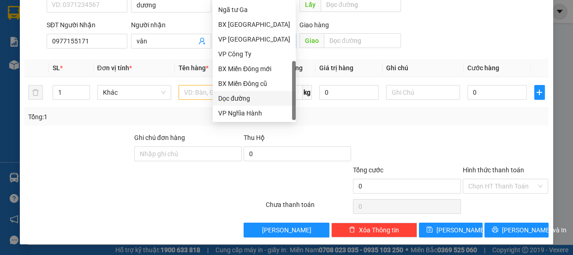
click at [250, 97] on div "Dọc đường" at bounding box center [254, 98] width 72 height 10
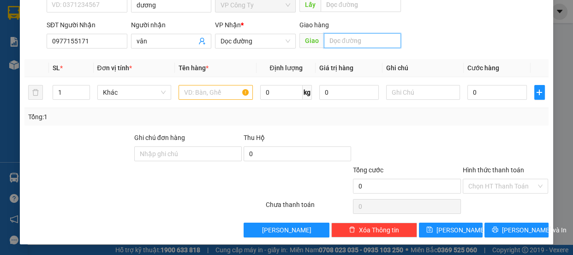
click at [342, 42] on input "text" at bounding box center [362, 40] width 77 height 15
click at [351, 42] on input "an sươmg" at bounding box center [362, 40] width 77 height 15
type input "an sương"
click at [229, 92] on input "text" at bounding box center [216, 92] width 74 height 15
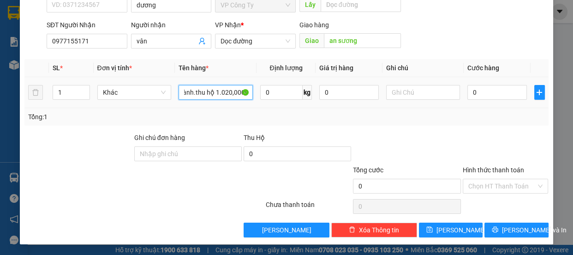
scroll to position [0, 23]
type input "1 bao hành.thu hộ 1.020,000đ"
click at [468, 95] on input "0" at bounding box center [497, 92] width 60 height 15
type input "80"
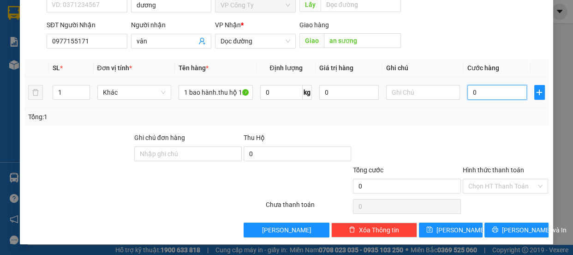
type input "80"
type input "800"
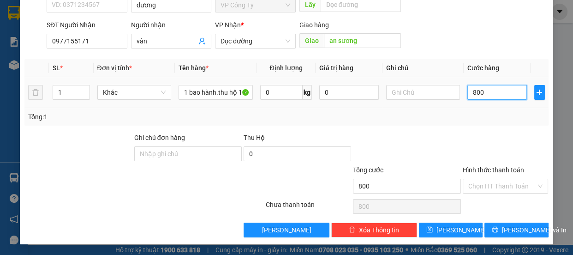
type input "8.000"
type input "80.000"
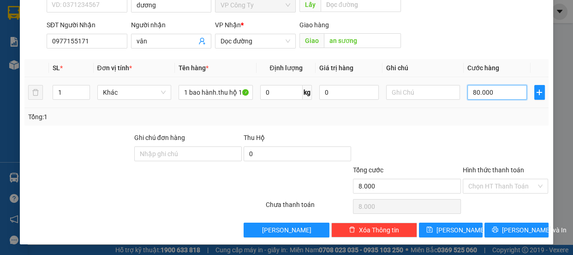
type input "80.000"
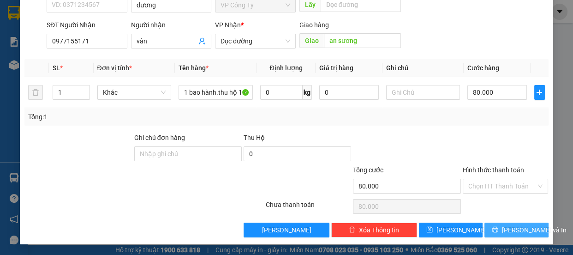
click at [500, 222] on button "[PERSON_NAME] và In" at bounding box center [516, 229] width 64 height 15
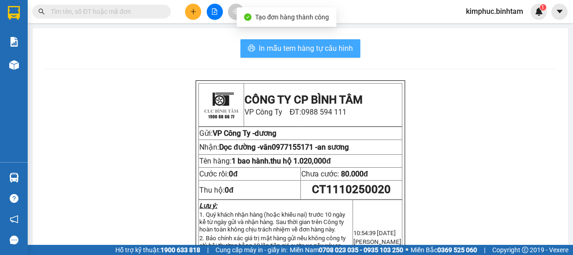
click at [322, 50] on span "In mẫu tem hàng tự cấu hình" at bounding box center [306, 48] width 94 height 12
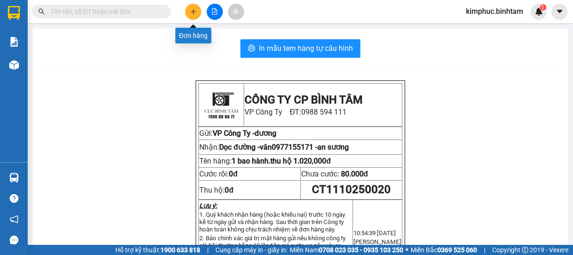
click at [196, 9] on icon "plus" at bounding box center [193, 11] width 6 height 6
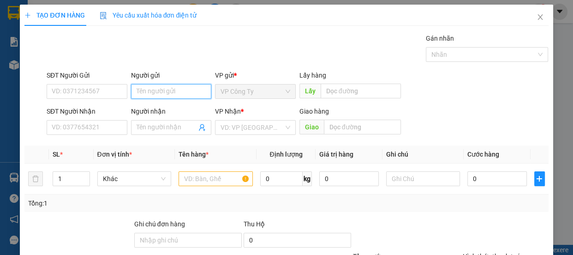
click at [163, 93] on input "Người gửi" at bounding box center [171, 91] width 81 height 15
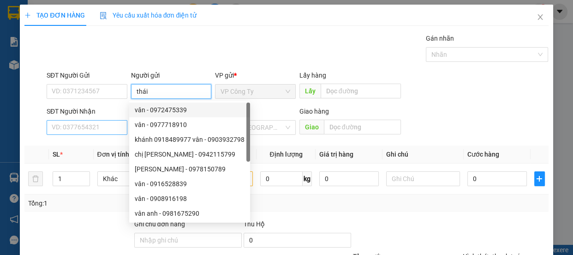
type input "thái"
click at [112, 125] on input "SĐT Người Nhận" at bounding box center [87, 127] width 81 height 15
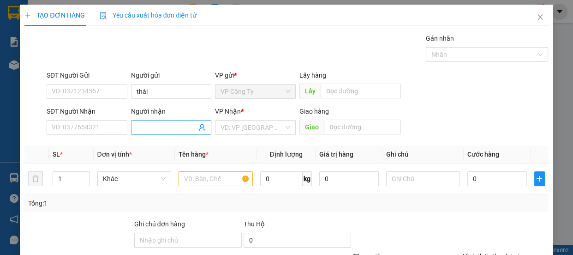
click at [159, 129] on input "Người nhận" at bounding box center [167, 127] width 60 height 10
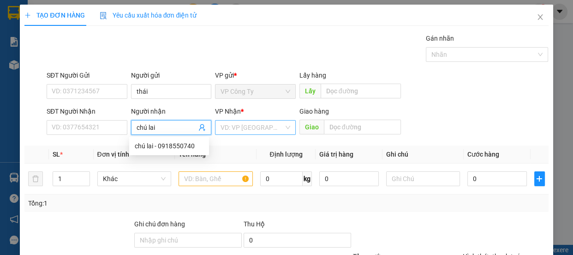
type input "chú lai"
click at [238, 127] on input "search" at bounding box center [251, 127] width 63 height 14
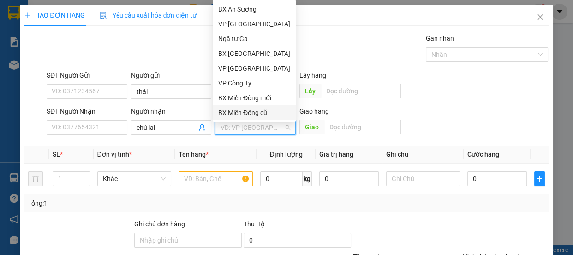
click at [242, 110] on div "BX Miền Đông cũ" at bounding box center [254, 112] width 72 height 10
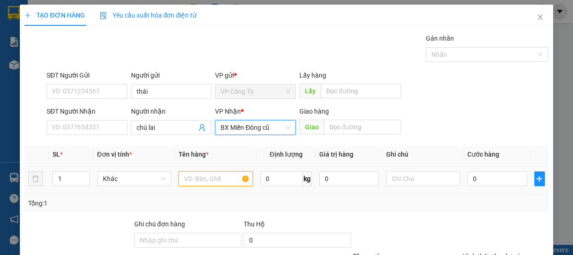
click at [214, 178] on input "text" at bounding box center [216, 178] width 74 height 15
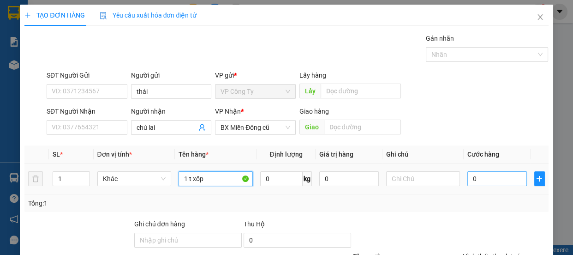
type input "1 t xốp"
click at [467, 182] on input "0" at bounding box center [497, 178] width 60 height 15
click at [468, 183] on input "0" at bounding box center [497, 178] width 60 height 15
type input "7"
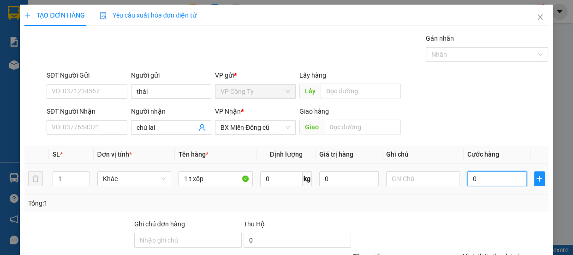
type input "7"
type input "70"
type input "700"
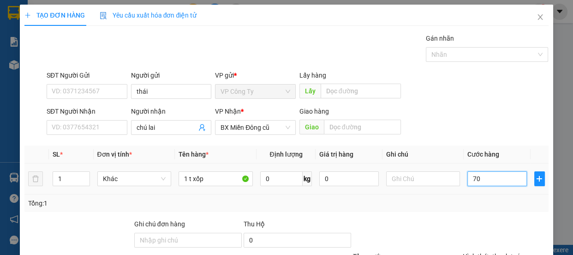
type input "700"
type input "7.000"
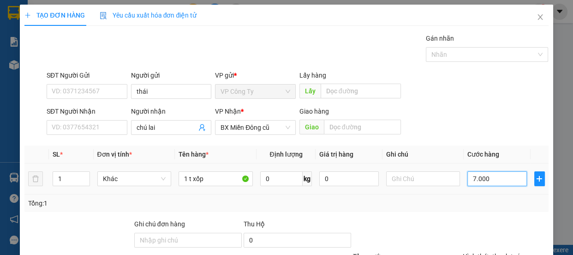
type input "70.000"
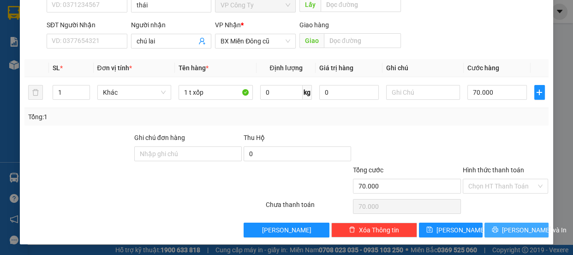
click at [493, 232] on icon "printer" at bounding box center [495, 229] width 6 height 6
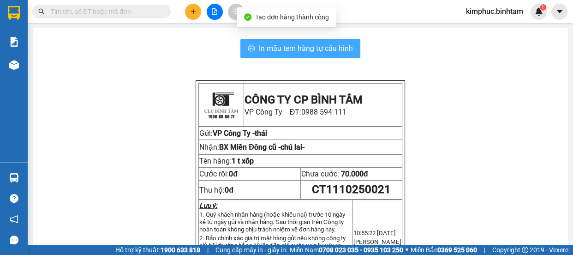
click at [306, 49] on span "In mẫu tem hàng tự cấu hình" at bounding box center [306, 48] width 94 height 12
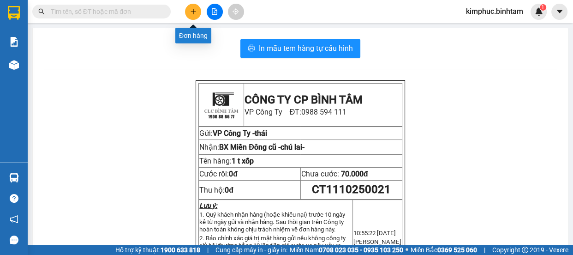
click at [190, 13] on icon "plus" at bounding box center [193, 11] width 6 height 6
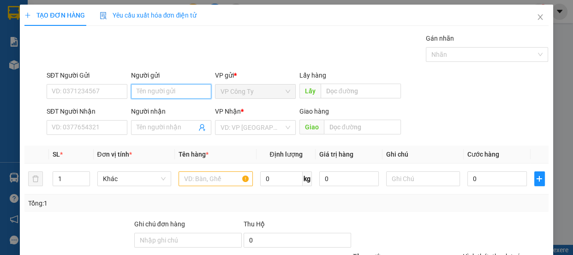
click at [158, 92] on input "Người gửi" at bounding box center [171, 91] width 81 height 15
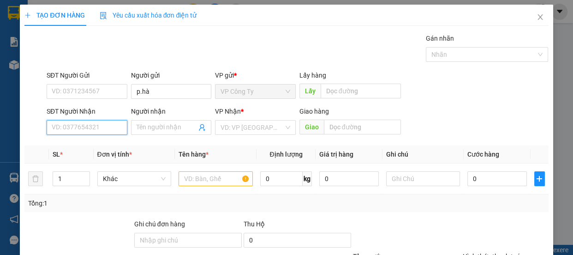
click at [93, 126] on input "SĐT Người Nhận" at bounding box center [87, 127] width 81 height 15
click at [103, 129] on input "0908228858" at bounding box center [87, 127] width 81 height 15
click at [104, 143] on div "0908228858 - thoa" at bounding box center [86, 146] width 69 height 10
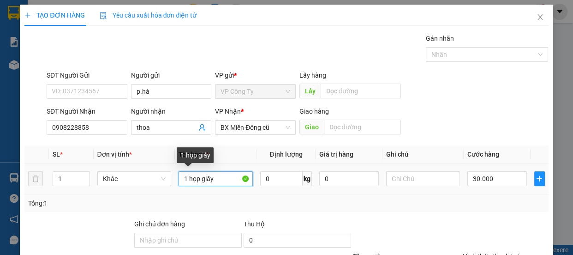
click at [213, 177] on input "1 họp giấy" at bounding box center [216, 178] width 74 height 15
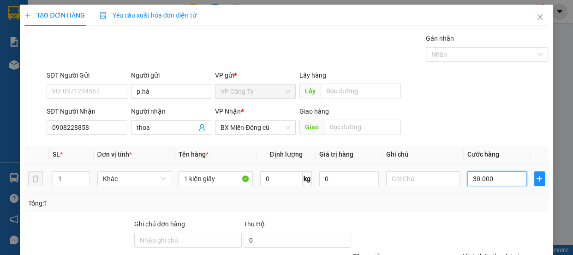
click at [470, 179] on input "30.000" at bounding box center [497, 178] width 60 height 15
click at [471, 181] on input "30.000" at bounding box center [497, 178] width 60 height 15
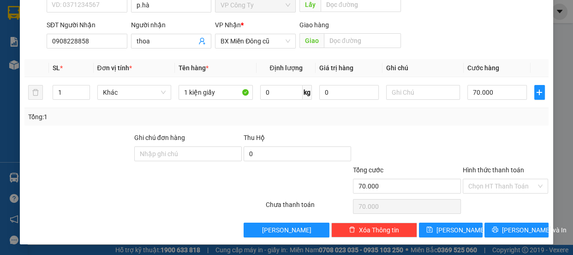
click at [481, 166] on label "Hình thức thanh toán" at bounding box center [493, 169] width 61 height 7
click at [481, 179] on input "Hình thức thanh toán" at bounding box center [502, 186] width 68 height 14
click at [481, 166] on label "Hình thức thanh toán" at bounding box center [493, 169] width 61 height 7
click at [481, 179] on input "Hình thức thanh toán" at bounding box center [502, 186] width 68 height 14
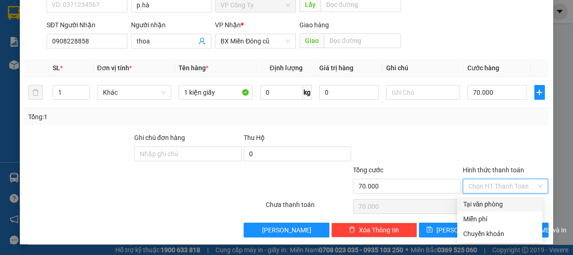
click at [485, 206] on div "Tại văn phòng" at bounding box center [500, 204] width 74 height 10
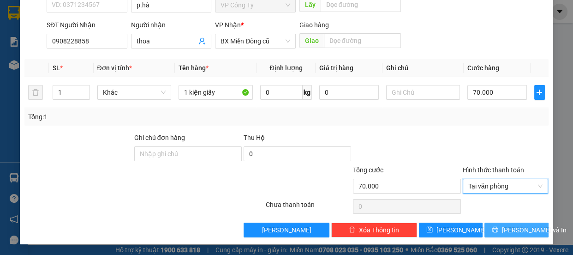
click at [491, 226] on button "[PERSON_NAME] và In" at bounding box center [516, 229] width 64 height 15
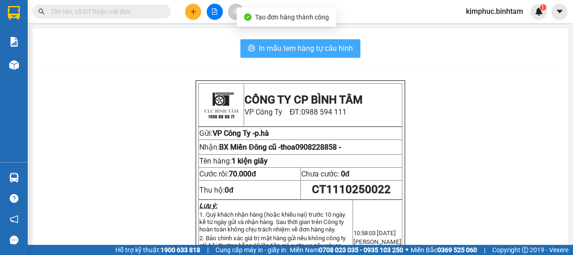
click at [342, 47] on span "In mẫu tem hàng tự cấu hình" at bounding box center [306, 48] width 94 height 12
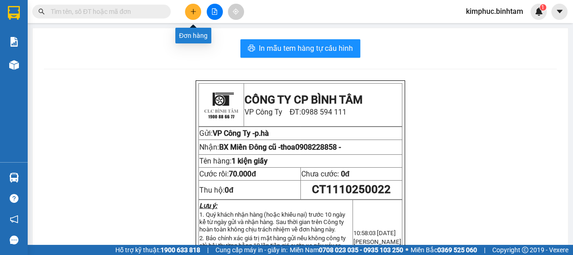
click at [196, 8] on icon "plus" at bounding box center [193, 11] width 6 height 6
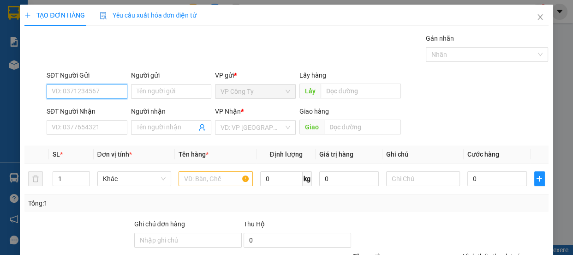
click at [106, 85] on input "SĐT Người Gửi" at bounding box center [87, 91] width 81 height 15
click at [107, 90] on input "0378916972" at bounding box center [87, 91] width 81 height 15
click at [106, 106] on div "0378916972" at bounding box center [86, 110] width 69 height 10
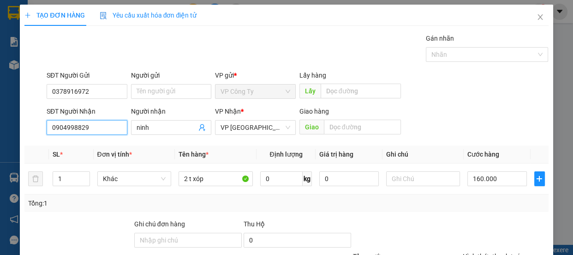
click at [105, 129] on input "0904998829" at bounding box center [87, 127] width 81 height 15
click at [113, 129] on input "0932523835" at bounding box center [87, 127] width 81 height 15
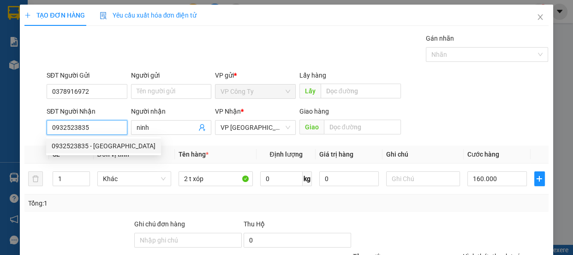
click at [115, 144] on div "0932523835 - mỹ hà" at bounding box center [104, 146] width 104 height 10
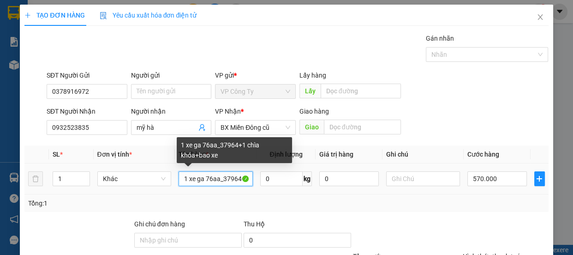
click at [238, 180] on input "1 xe ga 76aa_37964+1 chìa khóa+bao xe" at bounding box center [216, 178] width 74 height 15
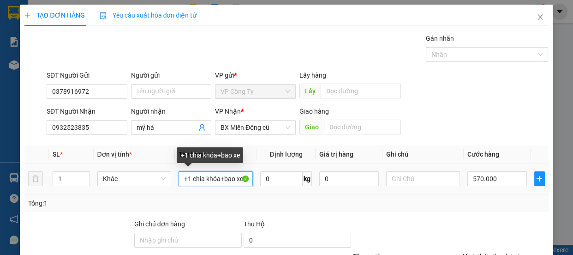
click at [239, 179] on input "+1 chìa khóa+bao xe" at bounding box center [216, 178] width 74 height 15
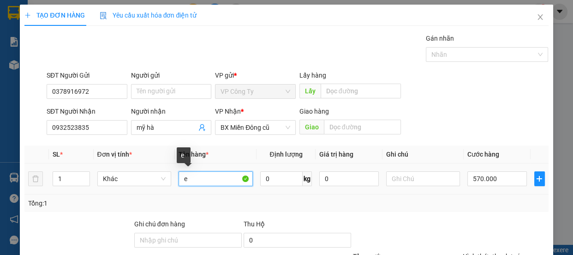
click at [226, 179] on input "e" at bounding box center [216, 178] width 74 height 15
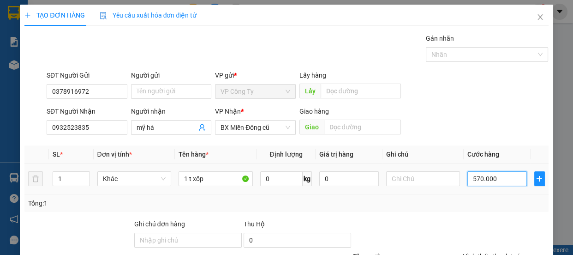
click at [474, 181] on input "570.000" at bounding box center [497, 178] width 60 height 15
click at [474, 180] on input "570.000" at bounding box center [497, 178] width 60 height 15
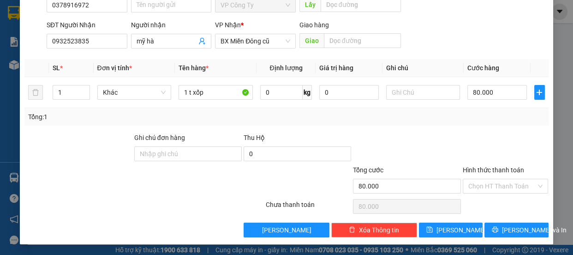
click at [484, 167] on label "Hình thức thanh toán" at bounding box center [493, 169] width 61 height 7
click at [484, 179] on input "Hình thức thanh toán" at bounding box center [502, 186] width 68 height 14
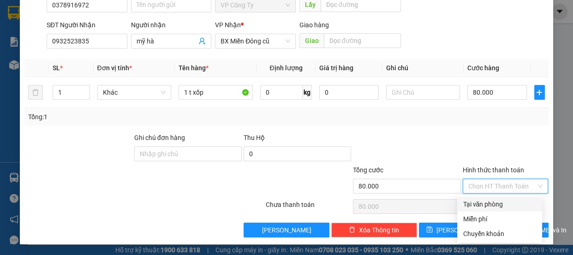
click at [479, 204] on div "Tại văn phòng" at bounding box center [500, 204] width 74 height 10
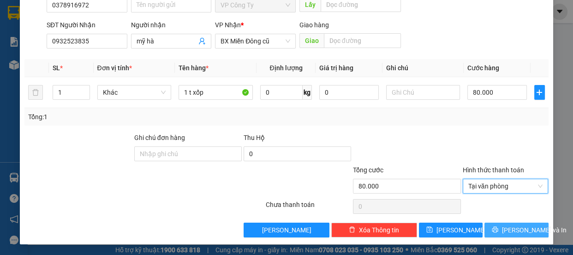
click at [493, 227] on icon "printer" at bounding box center [495, 229] width 6 height 6
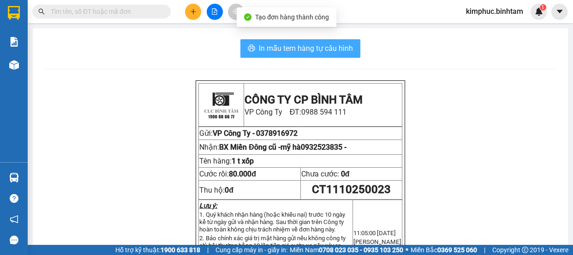
click at [327, 49] on span "In mẫu tem hàng tự cấu hình" at bounding box center [306, 48] width 94 height 12
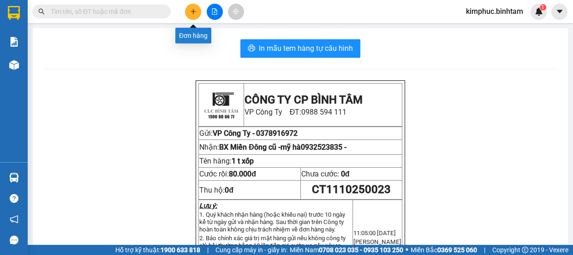
click at [197, 9] on button at bounding box center [193, 12] width 16 height 16
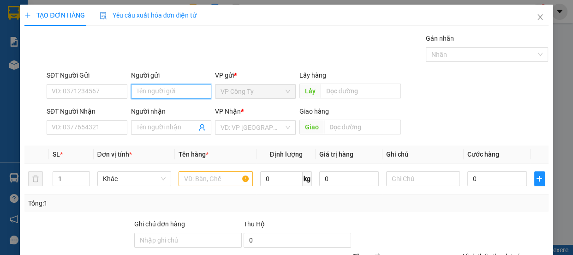
click at [142, 86] on input "Người gửi" at bounding box center [171, 91] width 81 height 15
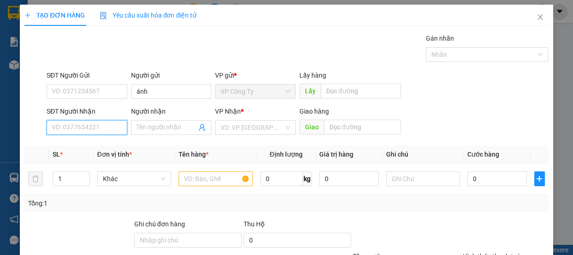
click at [96, 129] on input "SĐT Người Nhận" at bounding box center [87, 127] width 81 height 15
click at [102, 127] on input "0987653988" at bounding box center [87, 127] width 81 height 15
click at [102, 143] on div "0987653988 - trang" at bounding box center [86, 146] width 69 height 10
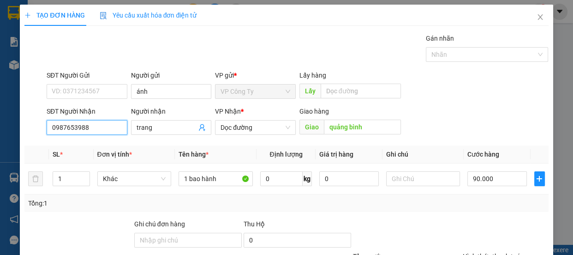
scroll to position [86, 0]
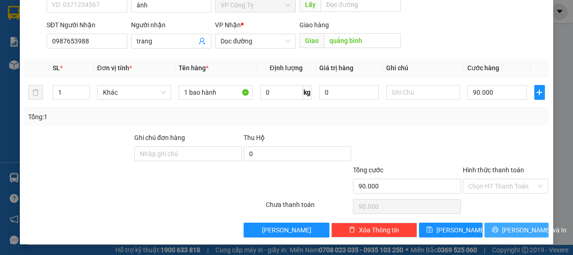
click at [495, 235] on button "[PERSON_NAME] và In" at bounding box center [516, 229] width 64 height 15
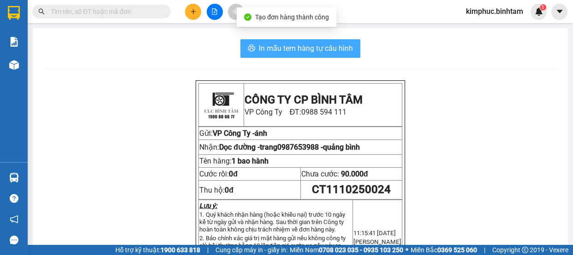
click at [289, 46] on span "In mẫu tem hàng tự cấu hình" at bounding box center [306, 48] width 94 height 12
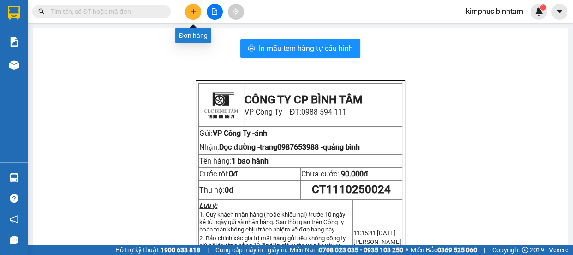
click at [191, 16] on button at bounding box center [193, 12] width 16 height 16
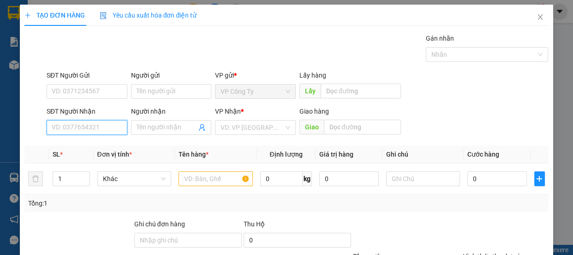
click at [91, 129] on input "SĐT Người Nhận" at bounding box center [87, 127] width 81 height 15
click at [100, 127] on input "0909323203" at bounding box center [87, 127] width 81 height 15
click at [106, 143] on div "0909323203 - liên" at bounding box center [86, 146] width 69 height 10
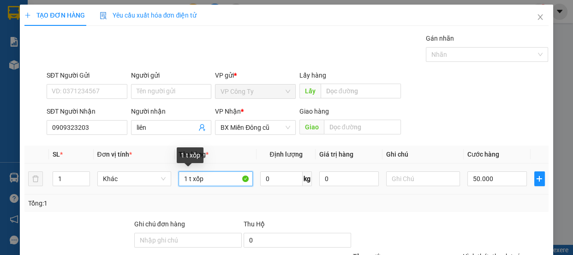
click at [187, 178] on input "1 t xốp" at bounding box center [216, 178] width 74 height 15
click at [186, 178] on input "1 t xốp" at bounding box center [216, 178] width 74 height 15
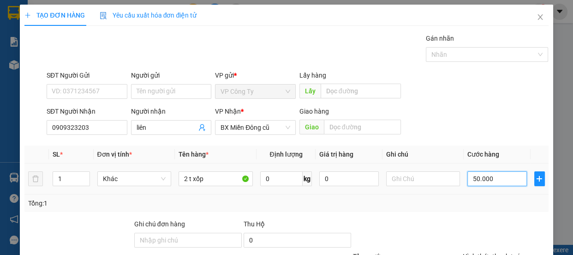
click at [472, 180] on input "50.000" at bounding box center [497, 178] width 60 height 15
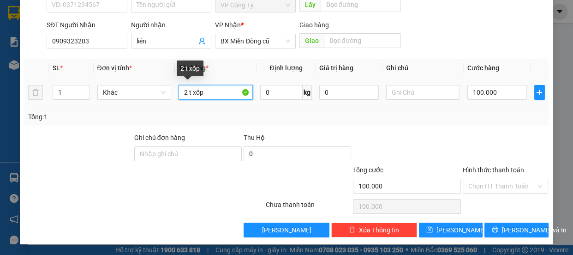
click at [218, 92] on input "2 t xốp" at bounding box center [216, 92] width 74 height 15
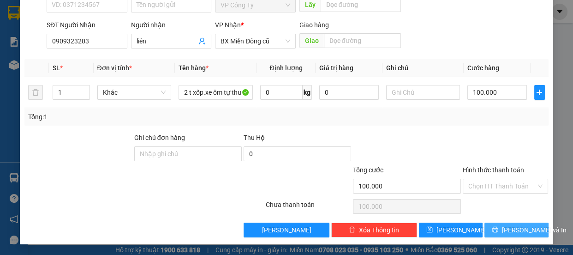
click at [500, 229] on button "[PERSON_NAME] và In" at bounding box center [516, 229] width 64 height 15
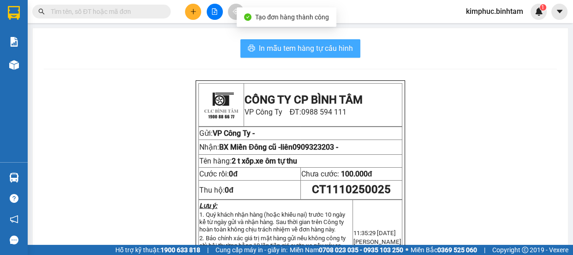
click at [334, 48] on span "In mẫu tem hàng tự cấu hình" at bounding box center [306, 48] width 94 height 12
click at [323, 49] on span "In mẫu tem hàng tự cấu hình" at bounding box center [306, 48] width 94 height 12
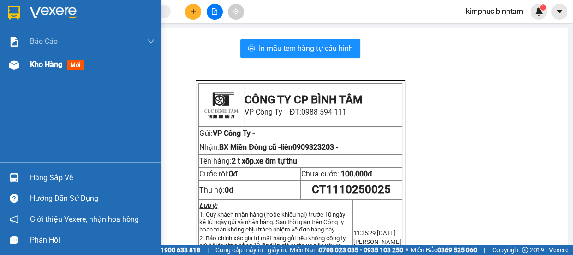
click at [49, 65] on span "Kho hàng" at bounding box center [46, 64] width 32 height 9
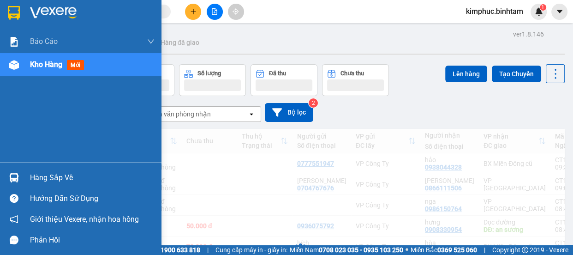
click at [55, 67] on span "Kho hàng" at bounding box center [46, 64] width 32 height 9
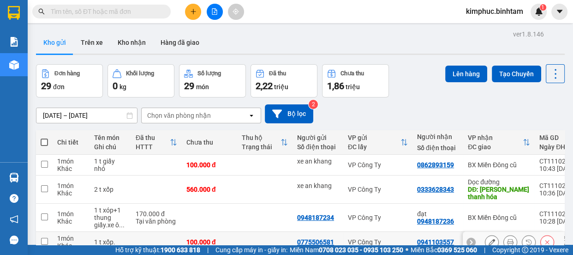
scroll to position [188, 0]
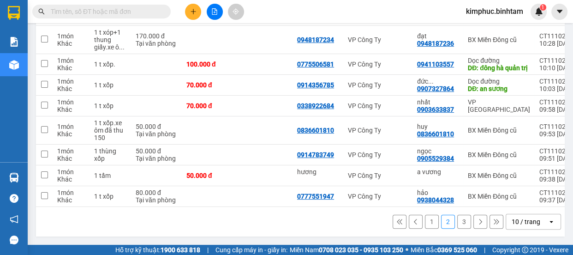
click at [428, 222] on button "1" at bounding box center [432, 221] width 14 height 14
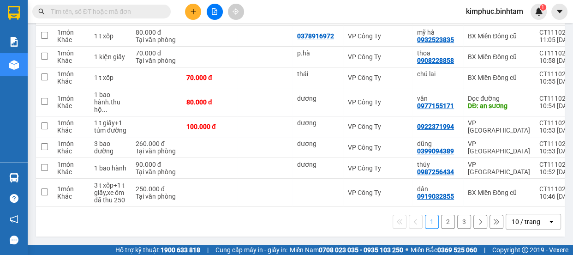
scroll to position [0, 0]
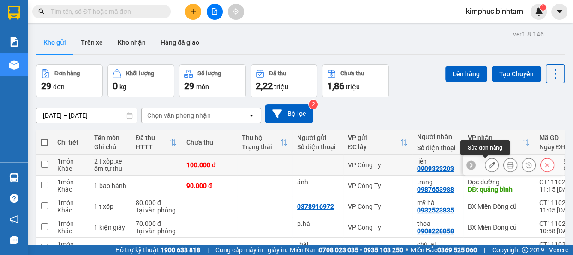
click at [488, 165] on icon at bounding box center [491, 164] width 6 height 6
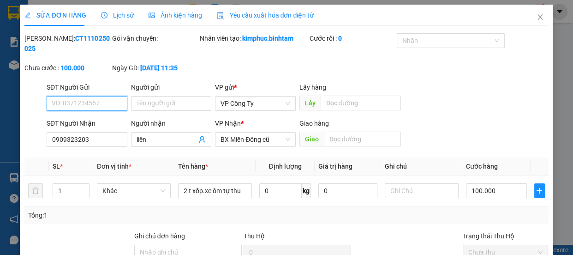
scroll to position [88, 0]
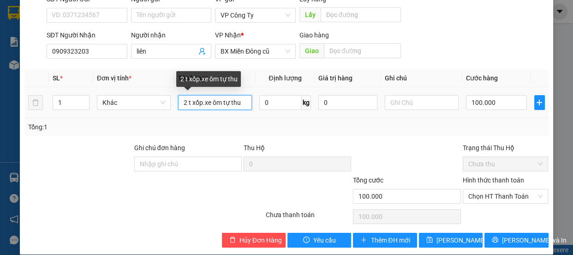
click at [245, 98] on input "2 t xốp.xe ôm tự thu" at bounding box center [215, 102] width 74 height 15
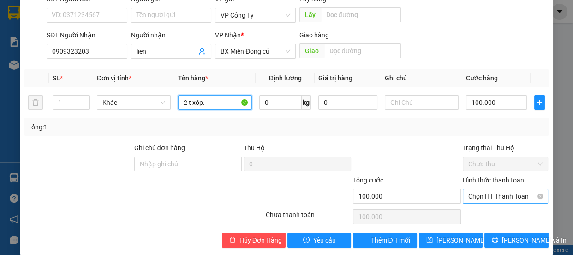
scroll to position [98, 0]
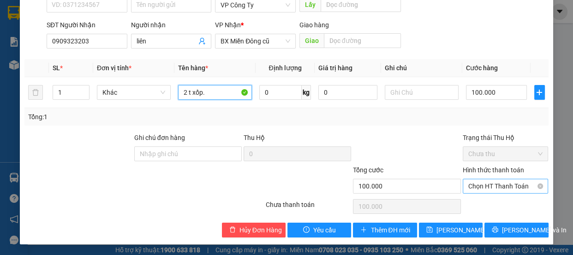
click at [483, 183] on span "Chọn HT Thanh Toán" at bounding box center [505, 186] width 75 height 14
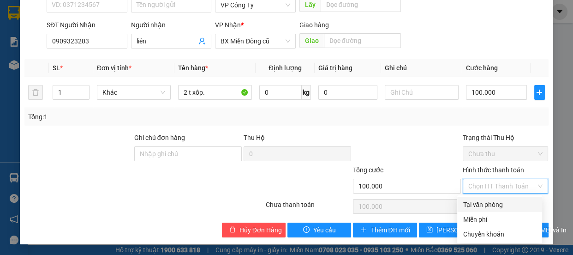
click at [481, 206] on div "Tại văn phòng" at bounding box center [500, 204] width 74 height 10
click at [481, 206] on div "Chọn HT Thanh Toán" at bounding box center [506, 206] width 88 height 18
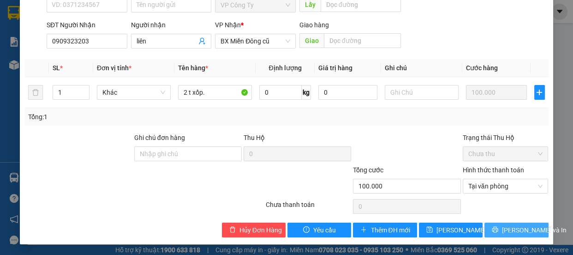
click at [505, 229] on span "[PERSON_NAME] và In" at bounding box center [534, 230] width 65 height 10
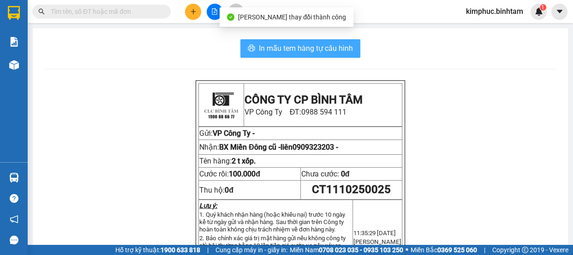
click at [287, 42] on button "In mẫu tem hàng tự cấu hình" at bounding box center [300, 48] width 120 height 18
click at [288, 42] on span "In mẫu tem hàng tự cấu hình" at bounding box center [306, 48] width 94 height 12
click at [291, 50] on span "In mẫu tem hàng tự cấu hình" at bounding box center [306, 48] width 94 height 12
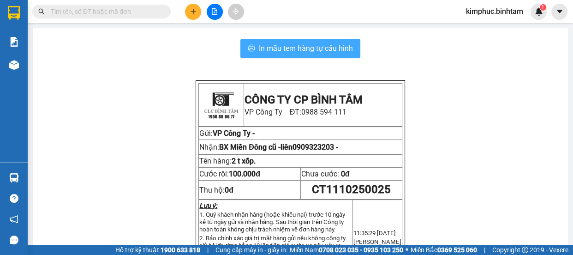
click at [321, 50] on span "In mẫu tem hàng tự cấu hình" at bounding box center [306, 48] width 94 height 12
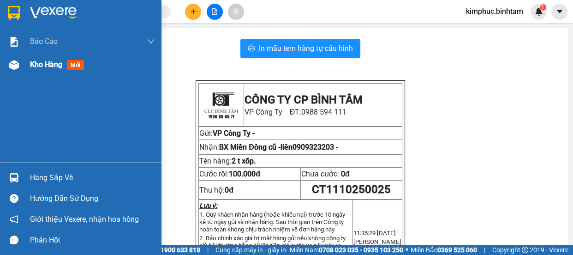
click at [53, 62] on span "Kho hàng" at bounding box center [46, 64] width 32 height 9
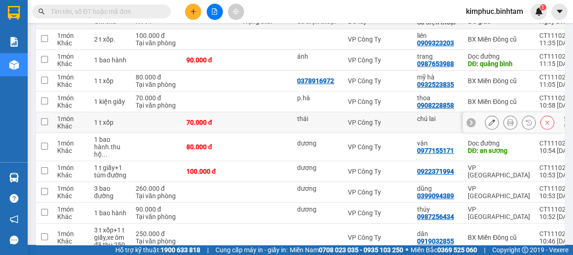
scroll to position [173, 0]
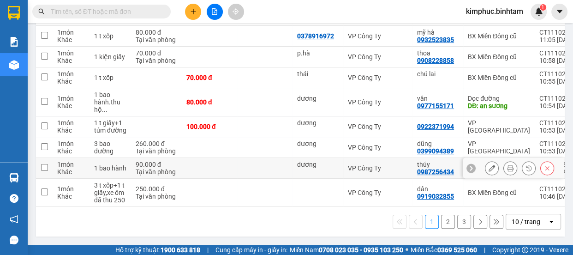
click at [50, 165] on td at bounding box center [44, 168] width 17 height 21
click at [53, 161] on td "1 món Khác" at bounding box center [71, 168] width 37 height 21
click at [48, 166] on td at bounding box center [44, 168] width 17 height 21
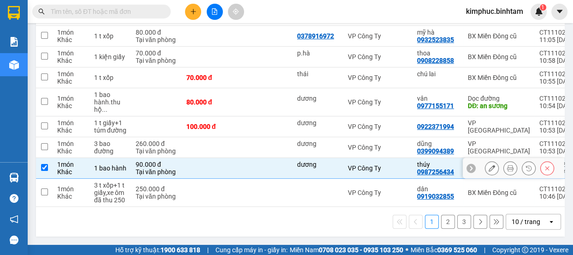
click at [48, 166] on td at bounding box center [44, 168] width 17 height 21
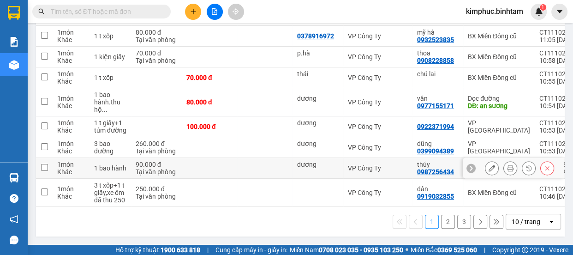
click at [48, 166] on td at bounding box center [44, 168] width 17 height 21
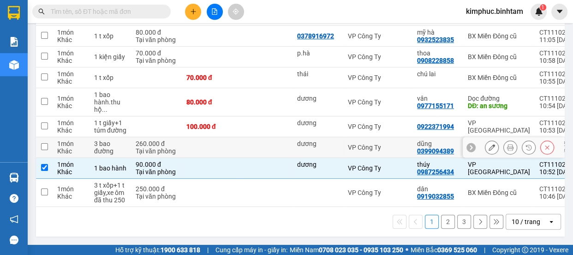
click at [46, 146] on input "checkbox" at bounding box center [44, 146] width 7 height 7
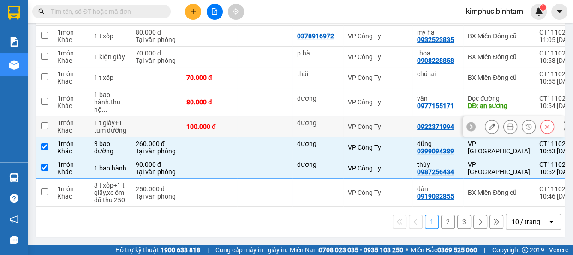
click at [52, 126] on td at bounding box center [44, 126] width 17 height 21
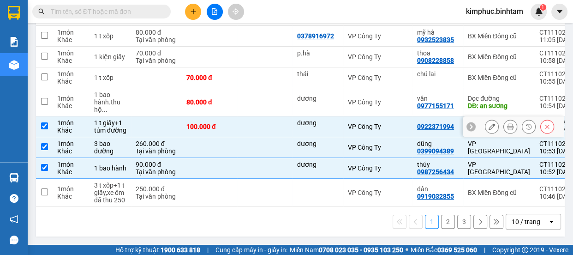
click at [52, 126] on td at bounding box center [44, 126] width 17 height 21
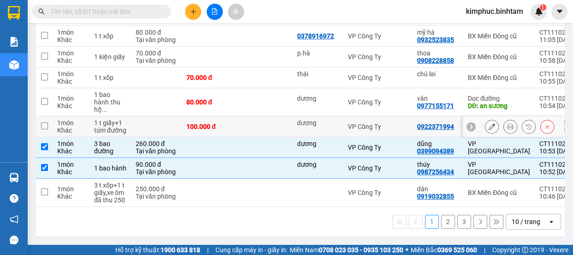
click at [46, 125] on input "checkbox" at bounding box center [44, 125] width 7 height 7
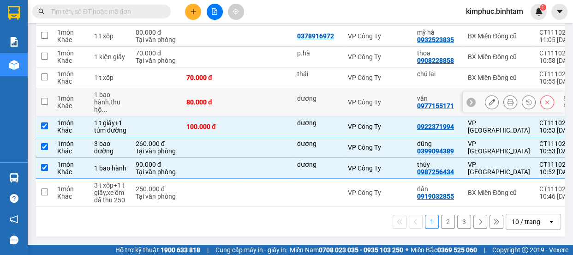
scroll to position [89, 0]
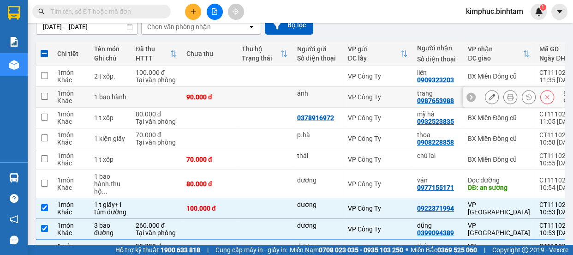
click at [48, 97] on td at bounding box center [44, 97] width 17 height 21
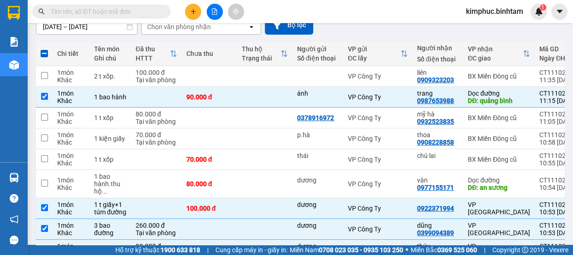
scroll to position [0, 0]
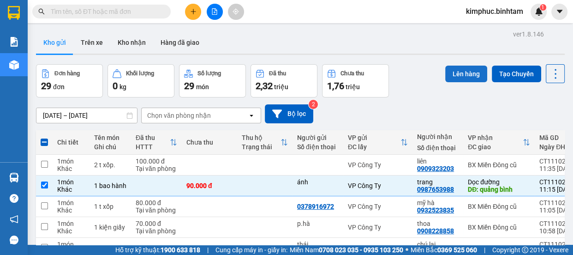
click at [464, 78] on button "Lên hàng" at bounding box center [466, 73] width 42 height 17
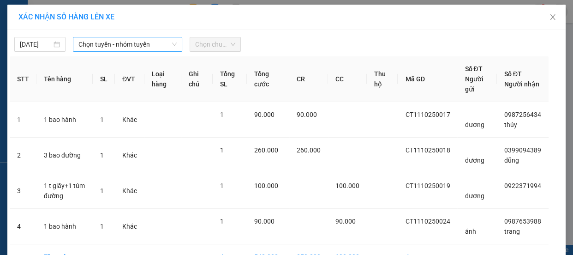
click at [94, 46] on span "Chọn tuyến - nhóm tuyến" at bounding box center [127, 44] width 98 height 14
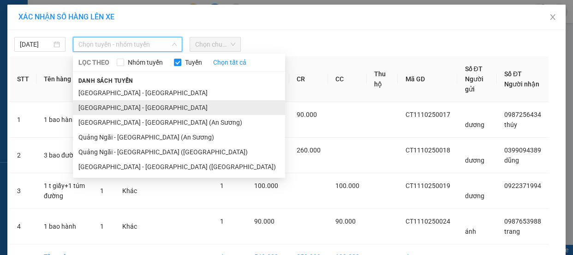
click at [80, 107] on li "[GEOGRAPHIC_DATA] - [GEOGRAPHIC_DATA]" at bounding box center [179, 107] width 212 height 15
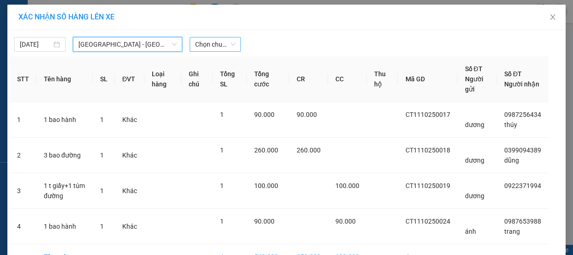
click at [218, 47] on span "Chọn chuyến" at bounding box center [215, 44] width 40 height 14
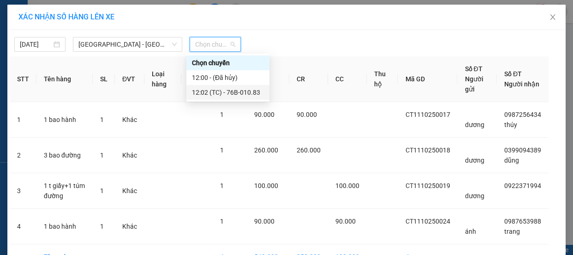
click at [214, 92] on div "12:02 (TC) - 76B-010.83" at bounding box center [228, 92] width 72 height 10
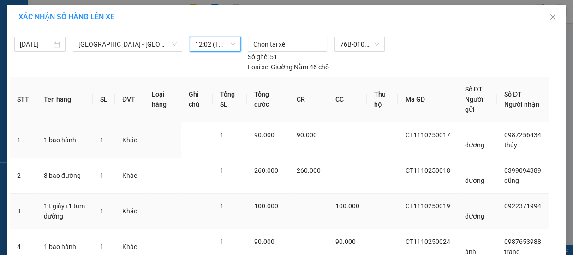
scroll to position [77, 0]
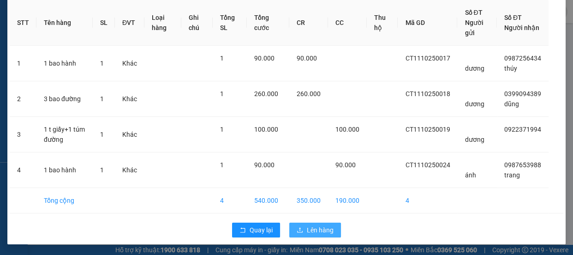
click at [303, 230] on button "Lên hàng" at bounding box center [315, 229] width 52 height 15
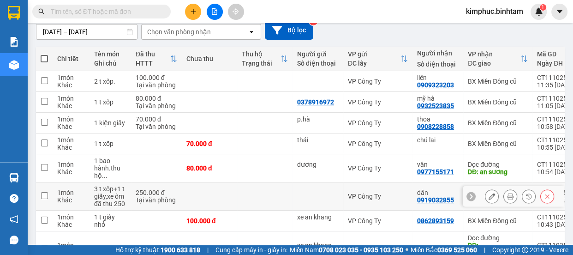
scroll to position [167, 0]
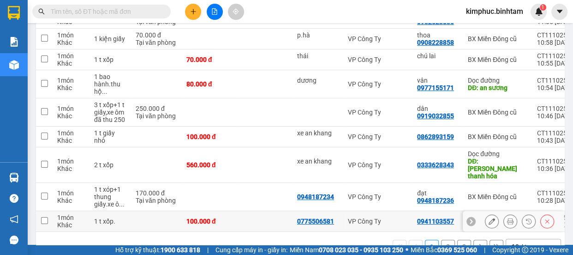
click at [47, 217] on input "checkbox" at bounding box center [44, 220] width 7 height 7
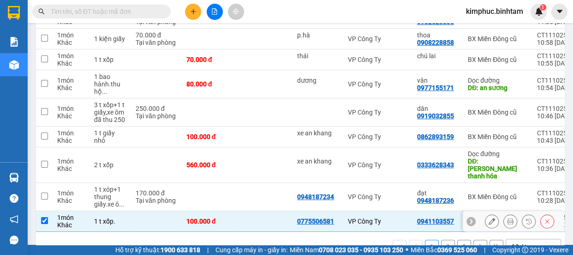
click at [47, 217] on input "checkbox" at bounding box center [44, 220] width 7 height 7
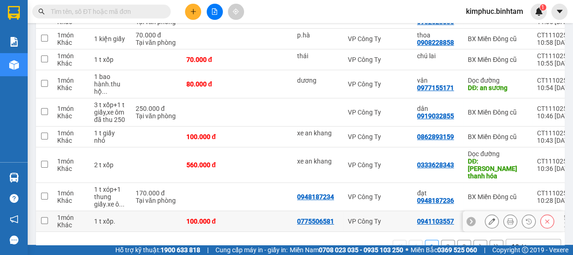
click at [47, 217] on input "checkbox" at bounding box center [44, 220] width 7 height 7
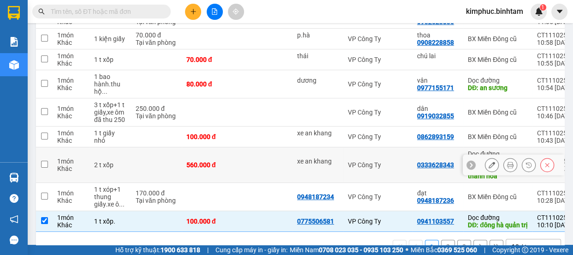
click at [50, 163] on td at bounding box center [44, 165] width 17 height 36
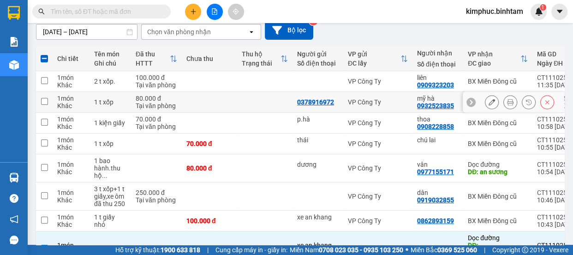
scroll to position [0, 0]
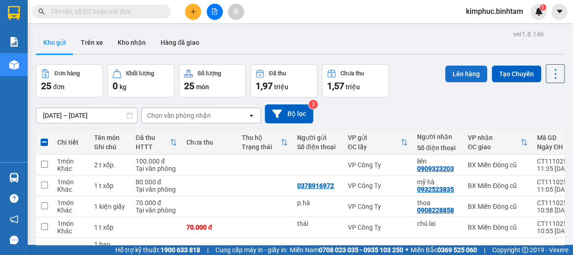
click at [463, 81] on button "Lên hàng" at bounding box center [466, 73] width 42 height 17
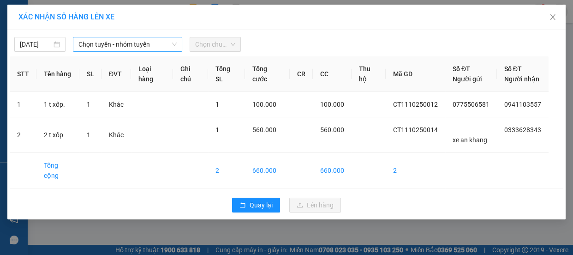
click at [119, 45] on span "Chọn tuyến - nhóm tuyến" at bounding box center [127, 44] width 98 height 14
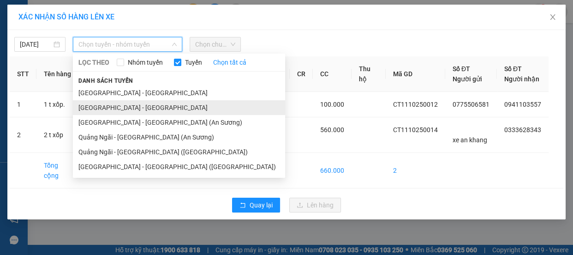
click at [136, 107] on li "[GEOGRAPHIC_DATA] - [GEOGRAPHIC_DATA]" at bounding box center [179, 107] width 212 height 15
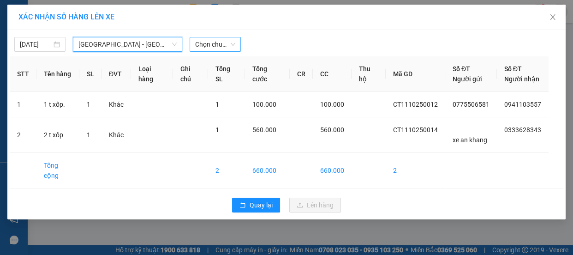
click at [223, 41] on span "Chọn chuyến" at bounding box center [215, 44] width 40 height 14
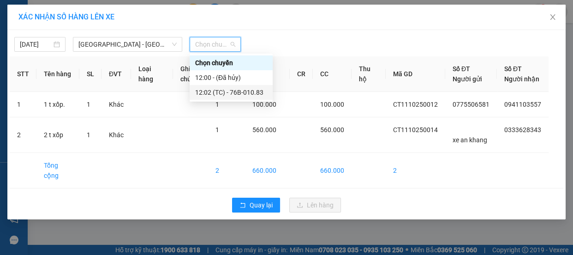
click at [234, 90] on div "12:02 (TC) - 76B-010.83" at bounding box center [231, 92] width 72 height 10
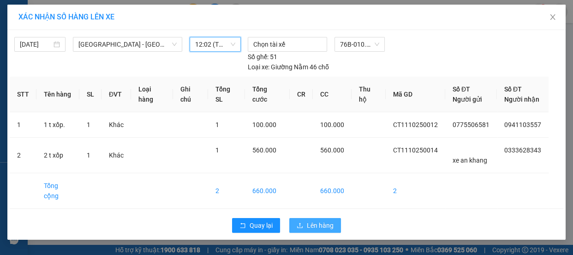
click at [307, 220] on span "Lên hàng" at bounding box center [320, 225] width 27 height 10
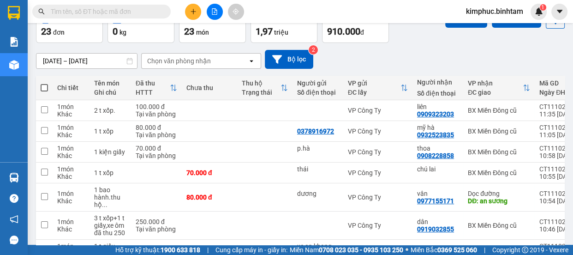
scroll to position [180, 0]
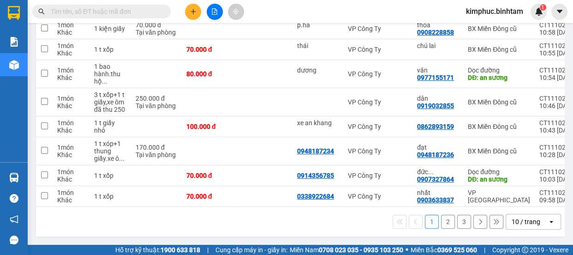
click at [443, 222] on button "2" at bounding box center [448, 221] width 14 height 14
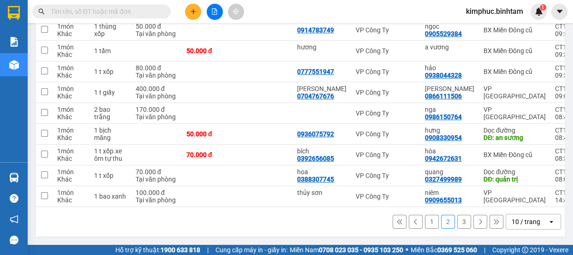
scroll to position [82, 0]
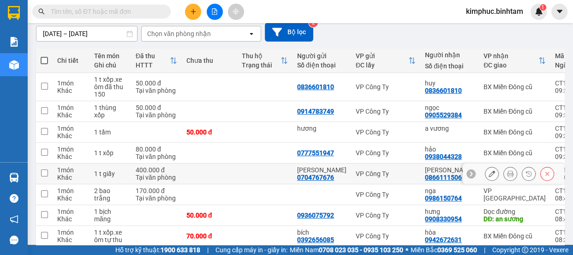
click at [44, 170] on input "checkbox" at bounding box center [44, 172] width 7 height 7
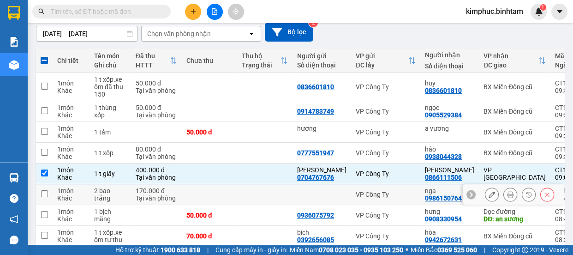
scroll to position [166, 0]
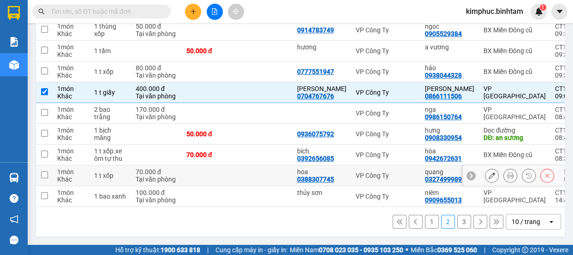
click at [45, 171] on input "checkbox" at bounding box center [44, 174] width 7 height 7
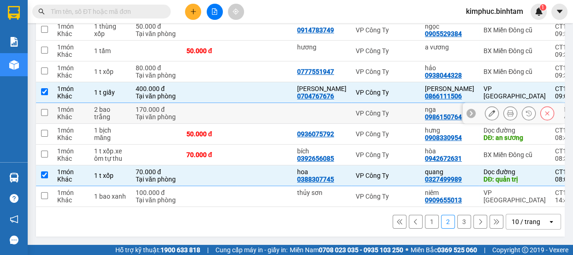
scroll to position [0, 0]
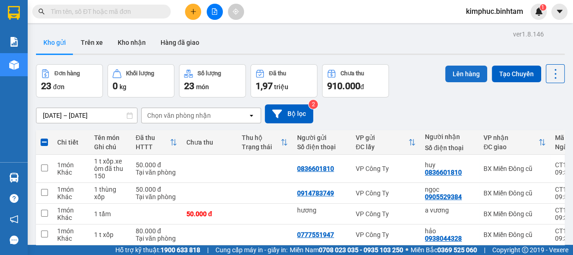
click at [462, 71] on button "Lên hàng" at bounding box center [466, 73] width 42 height 17
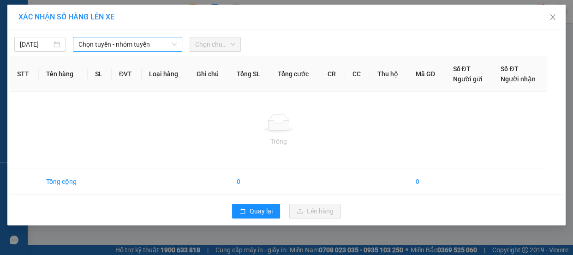
click at [109, 48] on span "Chọn tuyến - nhóm tuyến" at bounding box center [127, 44] width 98 height 14
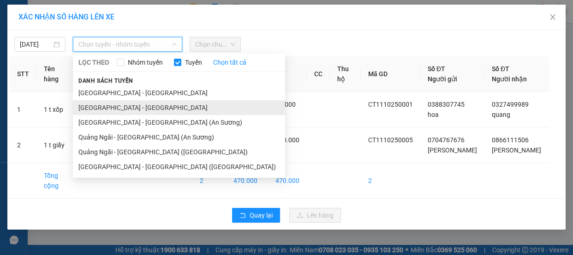
click at [92, 108] on li "[GEOGRAPHIC_DATA] - [GEOGRAPHIC_DATA]" at bounding box center [179, 107] width 212 height 15
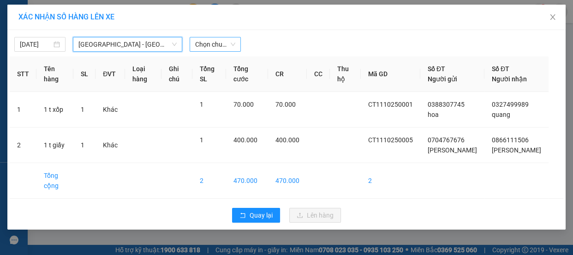
click at [215, 37] on span "Chọn chuyến" at bounding box center [215, 44] width 40 height 14
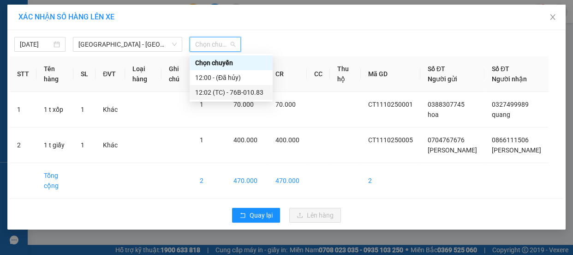
click at [213, 91] on div "12:02 (TC) - 76B-010.83" at bounding box center [231, 92] width 72 height 10
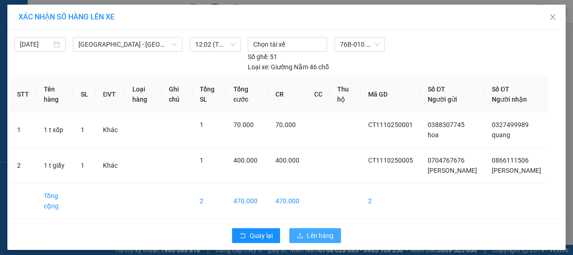
click at [321, 230] on span "Lên hàng" at bounding box center [320, 235] width 27 height 10
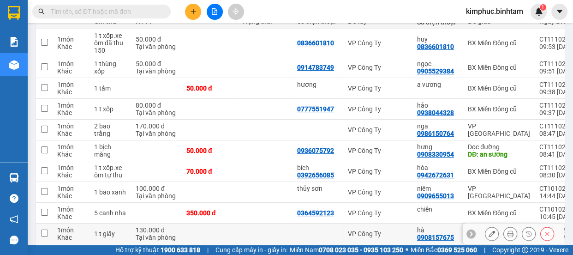
scroll to position [166, 0]
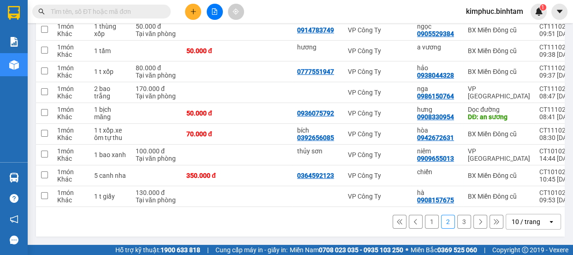
click at [458, 222] on button "3" at bounding box center [464, 221] width 14 height 14
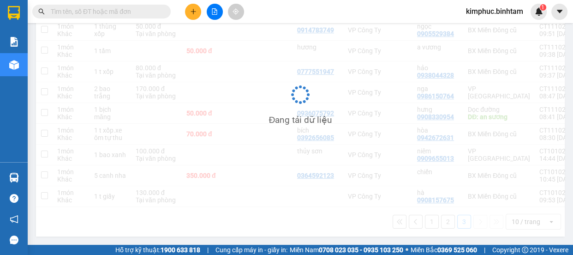
scroll to position [42, 0]
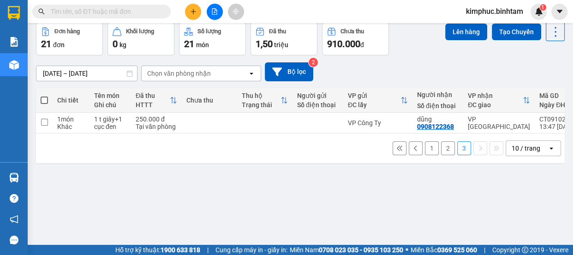
click at [443, 149] on button "2" at bounding box center [448, 148] width 14 height 14
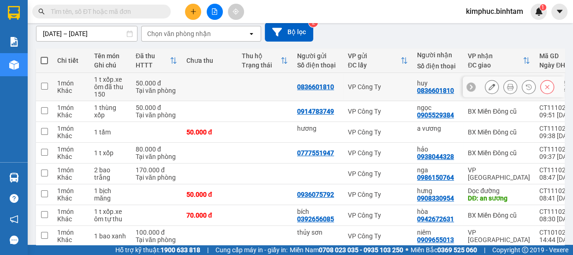
scroll to position [166, 0]
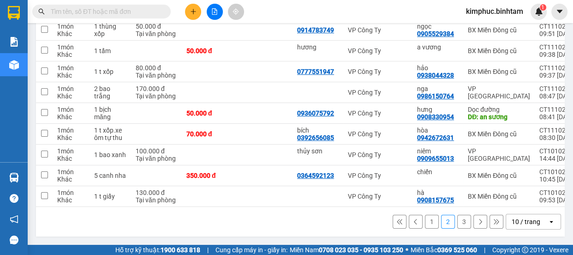
click at [425, 218] on button "1" at bounding box center [432, 221] width 14 height 14
click at [425, 217] on button "1" at bounding box center [432, 221] width 14 height 14
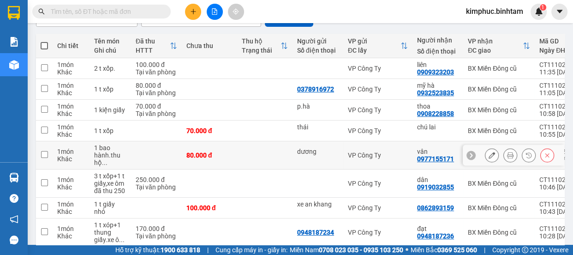
scroll to position [0, 0]
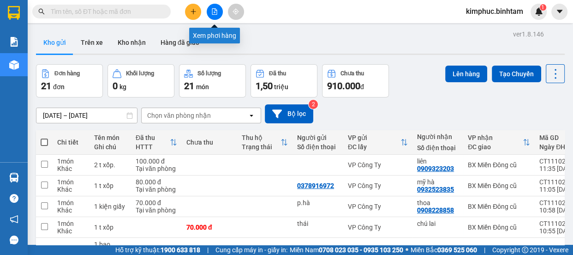
click at [211, 13] on icon "file-add" at bounding box center [214, 11] width 6 height 6
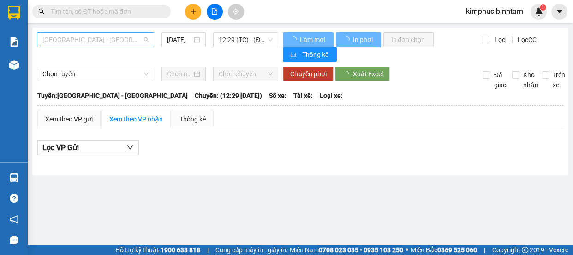
click at [102, 39] on span "[GEOGRAPHIC_DATA] - [GEOGRAPHIC_DATA]" at bounding box center [95, 40] width 106 height 14
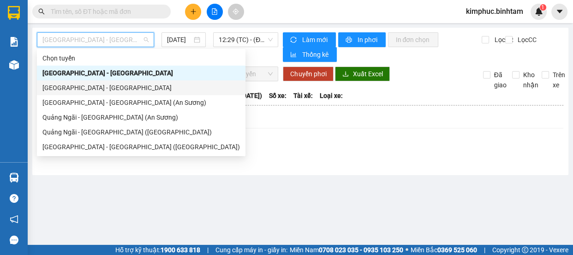
click at [101, 89] on div "[GEOGRAPHIC_DATA] - [GEOGRAPHIC_DATA]" at bounding box center [140, 88] width 197 height 10
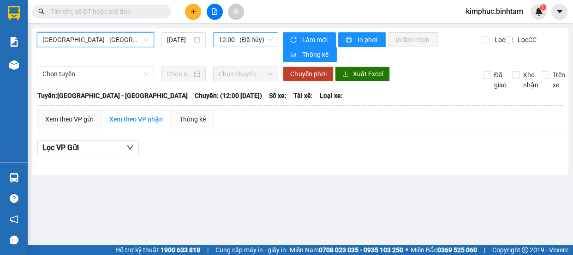
click at [242, 38] on span "12:00 - (Đã hủy)" at bounding box center [246, 40] width 54 height 14
click at [242, 37] on span "12:00 - (Đã hủy)" at bounding box center [246, 40] width 54 height 14
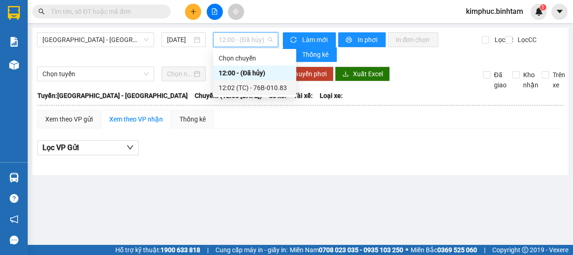
click at [237, 86] on div "12:02 (TC) - 76B-010.83" at bounding box center [255, 88] width 72 height 10
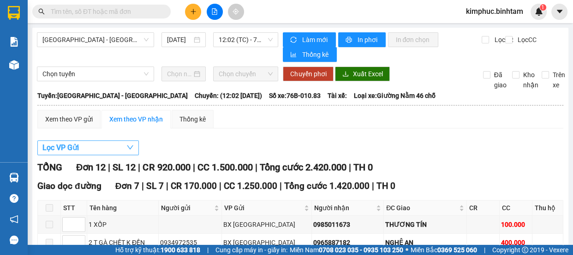
click at [71, 143] on span "Lọc VP Gửi" at bounding box center [60, 148] width 36 height 12
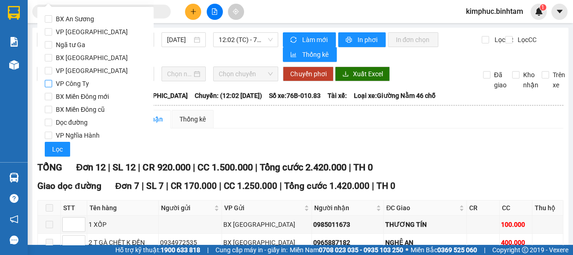
click at [50, 86] on input "VP Công Ty" at bounding box center [48, 83] width 7 height 7
click at [61, 149] on span "Lọc" at bounding box center [57, 149] width 11 height 10
click at [61, 149] on span "Lọc VP Gửi" at bounding box center [60, 148] width 36 height 12
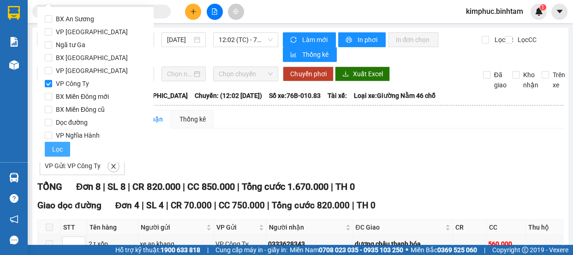
click at [61, 149] on span "Lọc" at bounding box center [57, 149] width 11 height 10
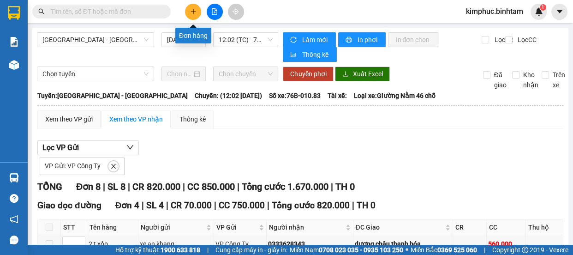
click at [200, 14] on button at bounding box center [193, 12] width 16 height 16
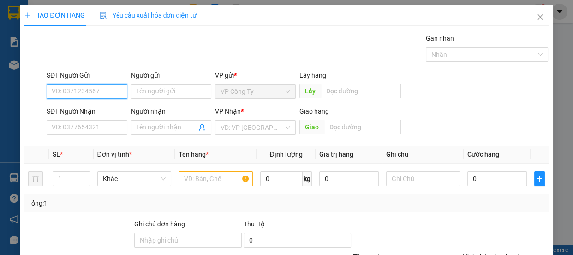
click at [103, 91] on input "SĐT Người Gửi" at bounding box center [87, 91] width 81 height 15
click at [104, 91] on input "0982365456" at bounding box center [87, 91] width 81 height 15
click at [69, 92] on input "0982365456" at bounding box center [87, 91] width 81 height 15
click at [94, 88] on input "0982265456" at bounding box center [87, 91] width 81 height 15
click at [92, 114] on div "0982265456" at bounding box center [86, 110] width 69 height 10
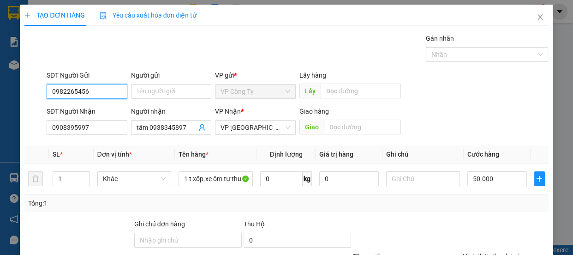
scroll to position [86, 0]
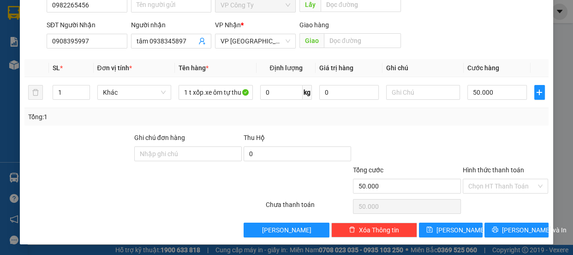
click at [489, 169] on label "Hình thức thanh toán" at bounding box center [493, 169] width 61 height 7
click at [489, 179] on input "Hình thức thanh toán" at bounding box center [502, 186] width 68 height 14
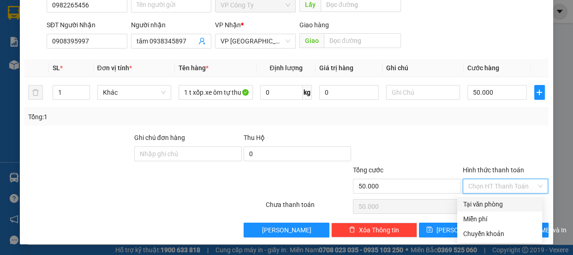
click at [476, 202] on div "Tại văn phòng" at bounding box center [500, 204] width 74 height 10
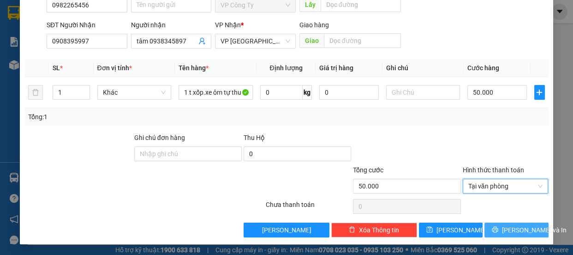
click at [499, 228] on button "[PERSON_NAME] và In" at bounding box center [516, 229] width 64 height 15
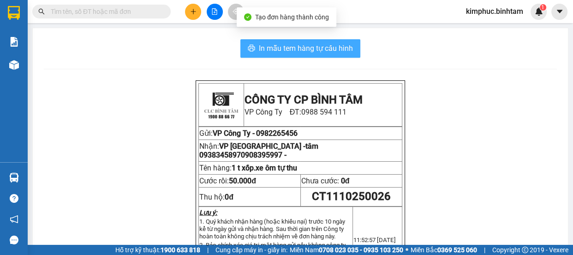
click at [321, 50] on span "In mẫu tem hàng tự cấu hình" at bounding box center [306, 48] width 94 height 12
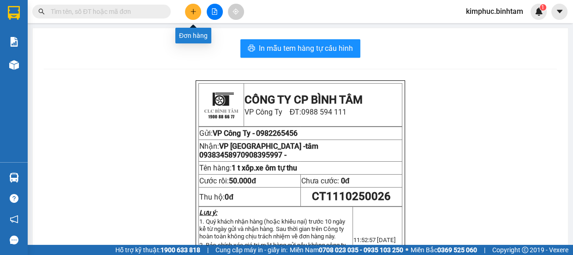
click at [193, 16] on button at bounding box center [193, 12] width 16 height 16
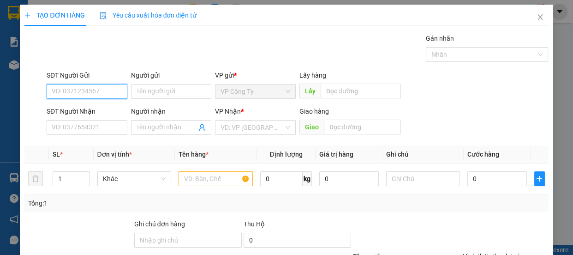
click at [98, 92] on input "SĐT Người Gửi" at bounding box center [87, 91] width 81 height 15
click at [106, 91] on input "0976277527" at bounding box center [87, 91] width 81 height 15
click at [100, 107] on div "0976277527" at bounding box center [86, 110] width 69 height 10
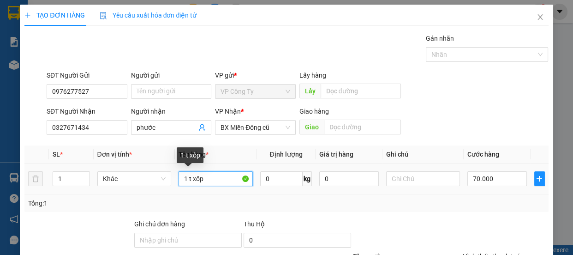
click at [186, 180] on input "1 t xốp" at bounding box center [216, 178] width 74 height 15
click at [229, 176] on input "2 t xốp" at bounding box center [216, 178] width 74 height 15
click at [186, 175] on input "2 t xốp+1 bao gao" at bounding box center [216, 178] width 74 height 15
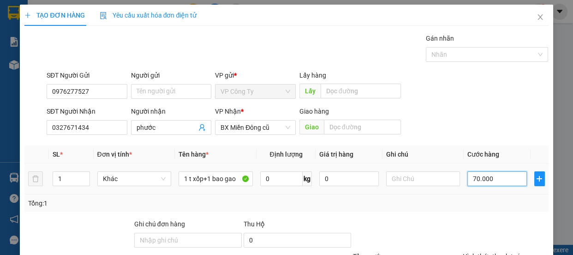
click at [470, 179] on input "70.000" at bounding box center [497, 178] width 60 height 15
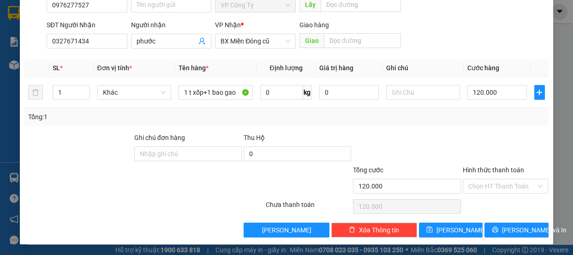
click at [478, 163] on div at bounding box center [506, 148] width 88 height 32
click at [479, 168] on label "Hình thức thanh toán" at bounding box center [493, 169] width 61 height 7
click at [479, 179] on input "Hình thức thanh toán" at bounding box center [502, 186] width 68 height 14
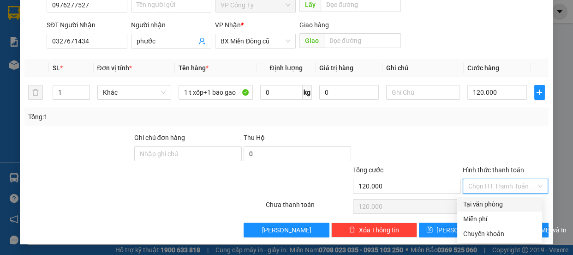
click at [485, 201] on div "Tại văn phòng" at bounding box center [500, 204] width 74 height 10
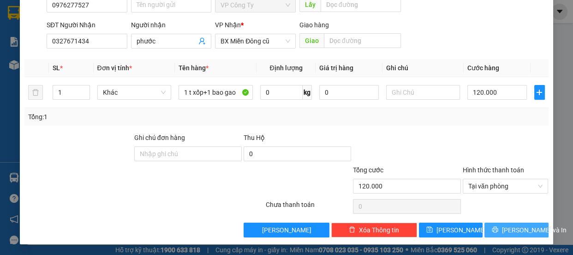
click at [504, 229] on span "[PERSON_NAME] và In" at bounding box center [534, 230] width 65 height 10
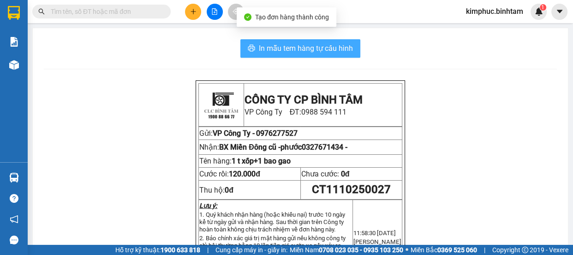
click at [297, 49] on span "In mẫu tem hàng tự cấu hình" at bounding box center [306, 48] width 94 height 12
click at [306, 49] on span "In mẫu tem hàng tự cấu hình" at bounding box center [306, 48] width 94 height 12
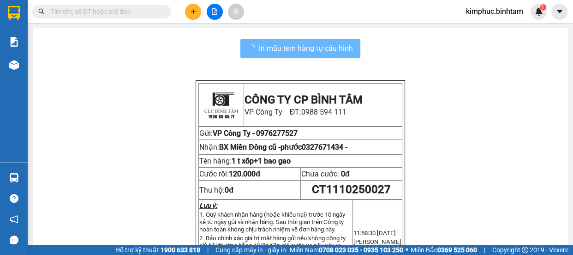
click at [194, 8] on icon "plus" at bounding box center [193, 11] width 6 height 6
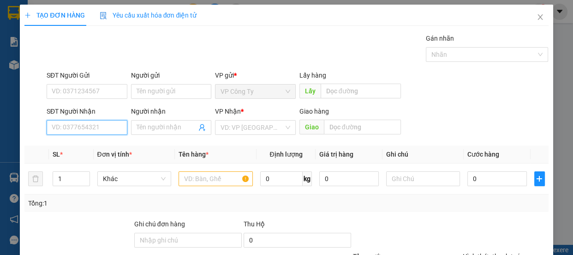
click at [97, 125] on input "SĐT Người Nhận" at bounding box center [87, 127] width 81 height 15
click at [88, 125] on input "09" at bounding box center [87, 127] width 81 height 15
click at [92, 127] on input "0989187242" at bounding box center [87, 127] width 81 height 15
click at [97, 146] on div "0989187242 - thảo" at bounding box center [86, 146] width 69 height 10
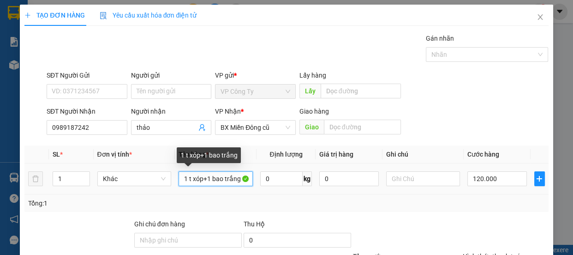
click at [240, 179] on input "1 t xóp+1 bao trắng" at bounding box center [216, 178] width 74 height 15
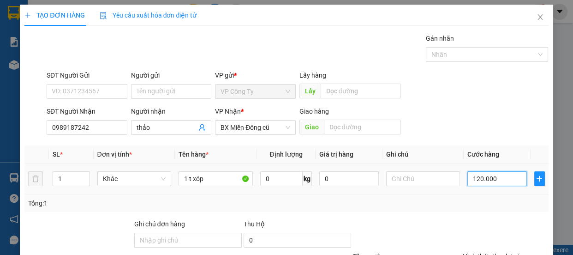
click at [474, 179] on input "120.000" at bounding box center [497, 178] width 60 height 15
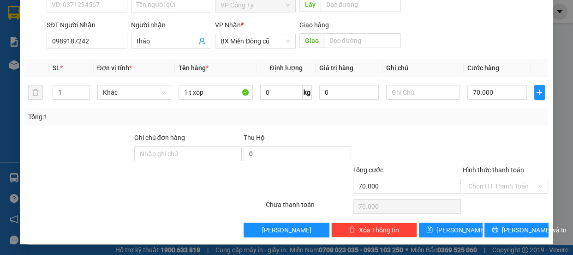
click at [481, 168] on label "Hình thức thanh toán" at bounding box center [493, 169] width 61 height 7
click at [481, 179] on input "Hình thức thanh toán" at bounding box center [502, 186] width 68 height 14
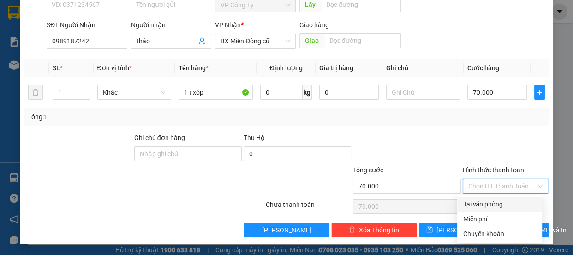
click at [492, 200] on div "Tại văn phòng" at bounding box center [500, 204] width 74 height 10
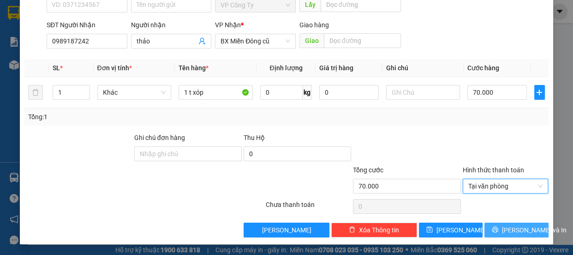
click at [496, 226] on icon "printer" at bounding box center [495, 229] width 6 height 6
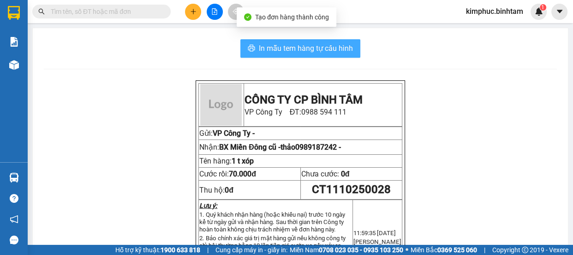
click at [292, 52] on span "In mẫu tem hàng tự cấu hình" at bounding box center [306, 48] width 94 height 12
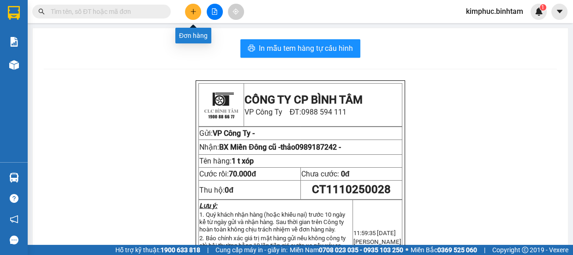
click at [193, 13] on icon "plus" at bounding box center [193, 11] width 0 height 5
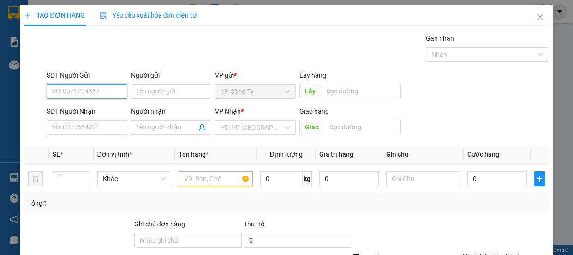
click at [103, 89] on input "SĐT Người Gửi" at bounding box center [87, 91] width 81 height 15
click at [105, 91] on input "0964751377" at bounding box center [87, 91] width 81 height 15
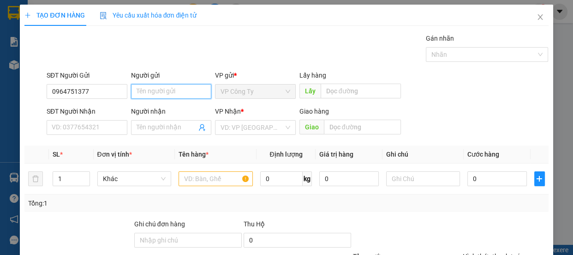
click at [143, 90] on input "Người gửi" at bounding box center [171, 91] width 81 height 15
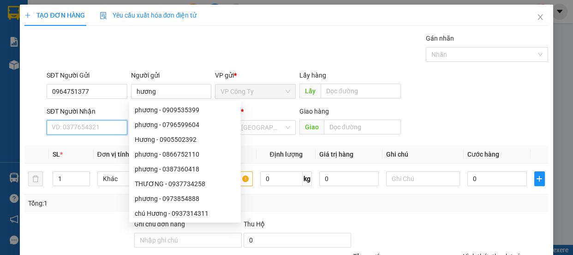
click at [92, 125] on input "SĐT Người Nhận" at bounding box center [87, 127] width 81 height 15
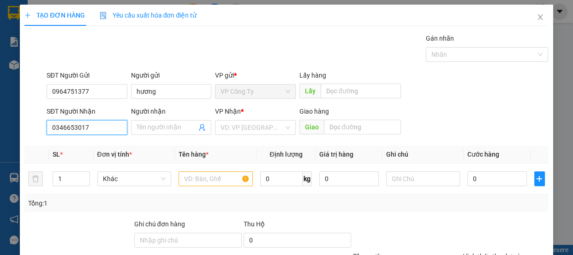
click at [96, 125] on input "0346653017" at bounding box center [87, 127] width 81 height 15
click at [109, 127] on input "0346653017" at bounding box center [87, 127] width 81 height 15
click at [146, 128] on input "Người nhận" at bounding box center [167, 127] width 60 height 10
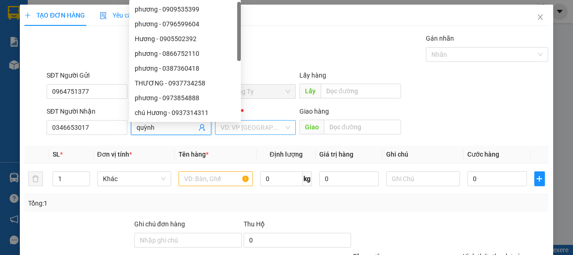
click at [242, 125] on input "search" at bounding box center [251, 127] width 63 height 14
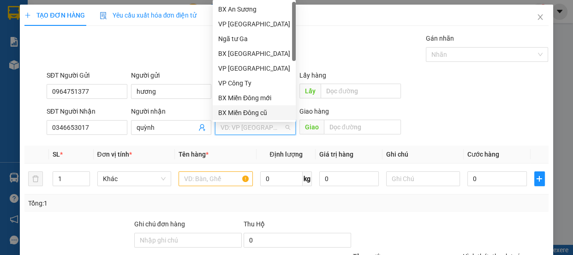
click at [272, 113] on div "BX Miền Đông cũ" at bounding box center [254, 112] width 72 height 10
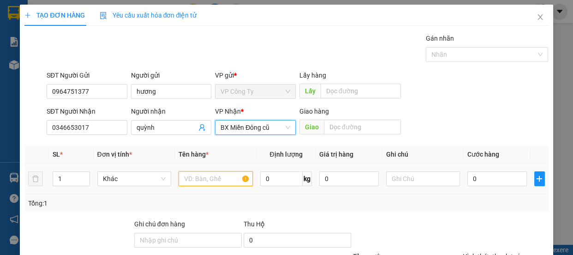
click at [230, 177] on input "text" at bounding box center [216, 178] width 74 height 15
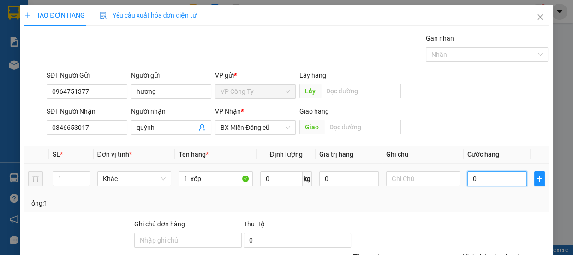
click at [467, 176] on input "0" at bounding box center [497, 178] width 60 height 15
click at [467, 178] on input "0" at bounding box center [497, 178] width 60 height 15
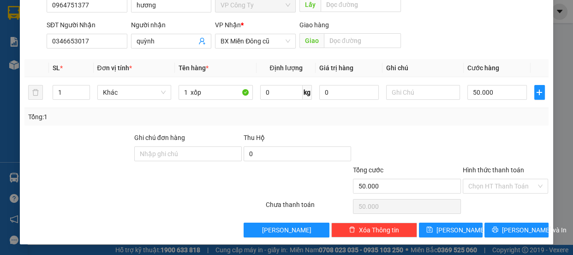
click at [477, 168] on label "Hình thức thanh toán" at bounding box center [493, 169] width 61 height 7
click at [477, 179] on input "Hình thức thanh toán" at bounding box center [502, 186] width 68 height 14
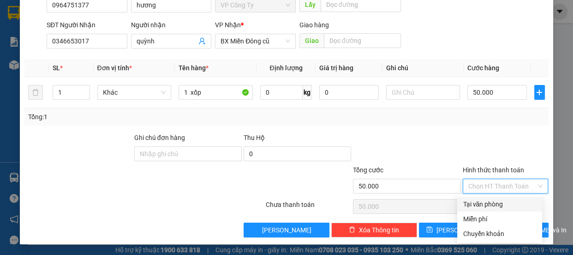
click at [480, 202] on div "Tại văn phòng" at bounding box center [500, 204] width 74 height 10
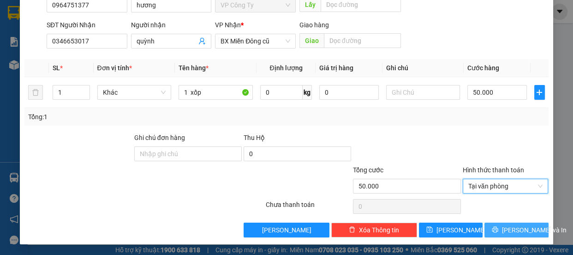
click at [507, 231] on span "[PERSON_NAME] và In" at bounding box center [534, 230] width 65 height 10
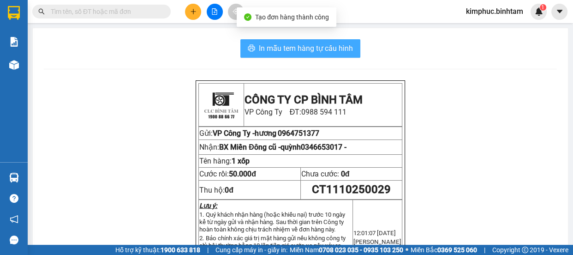
click at [338, 49] on span "In mẫu tem hàng tự cấu hình" at bounding box center [306, 48] width 94 height 12
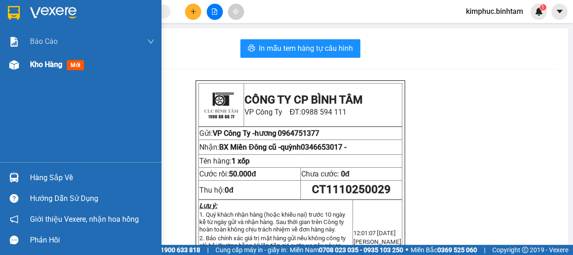
click at [41, 71] on div "Kho hàng mới" at bounding box center [92, 64] width 125 height 23
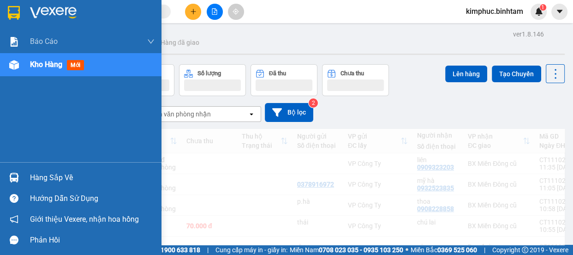
click at [44, 69] on span "Kho hàng" at bounding box center [46, 64] width 32 height 9
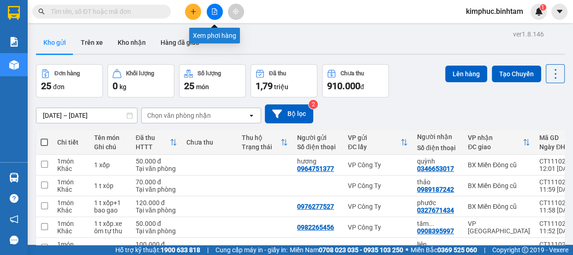
click at [216, 13] on icon "file-add" at bounding box center [214, 11] width 6 height 6
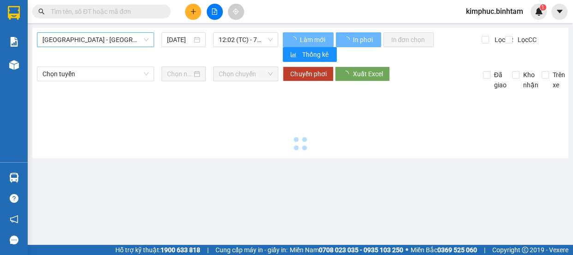
click at [79, 41] on span "[GEOGRAPHIC_DATA] - [GEOGRAPHIC_DATA]" at bounding box center [95, 40] width 106 height 14
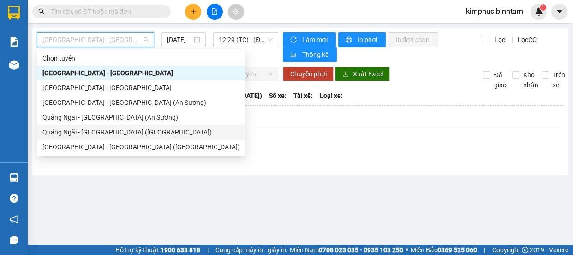
click at [86, 132] on div "Quảng Ngãi - [GEOGRAPHIC_DATA] ([GEOGRAPHIC_DATA])" at bounding box center [140, 132] width 197 height 10
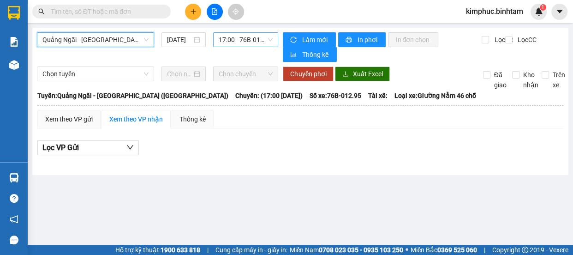
click at [244, 42] on span "17:00 - 76B-012.95" at bounding box center [246, 40] width 54 height 14
click at [247, 39] on span "17:00 - 76B-012.95" at bounding box center [246, 40] width 54 height 14
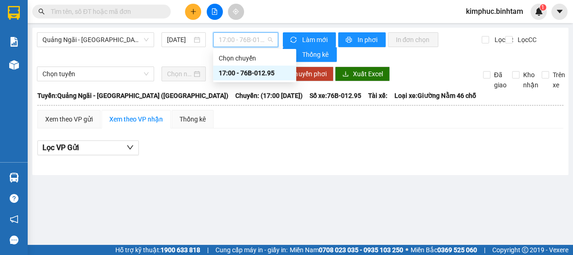
click at [247, 74] on div "17:00 - 76B-012.95" at bounding box center [255, 73] width 72 height 10
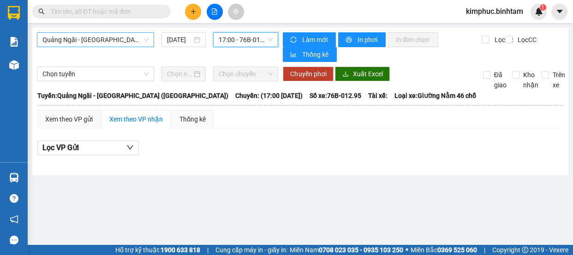
click at [99, 42] on span "Quảng Ngãi - [GEOGRAPHIC_DATA] ([GEOGRAPHIC_DATA])" at bounding box center [95, 40] width 106 height 14
click at [89, 39] on span "Quảng Ngãi - [GEOGRAPHIC_DATA] ([GEOGRAPHIC_DATA])" at bounding box center [95, 40] width 106 height 14
click at [90, 40] on span "Quảng Ngãi - [GEOGRAPHIC_DATA] ([GEOGRAPHIC_DATA])" at bounding box center [95, 40] width 106 height 14
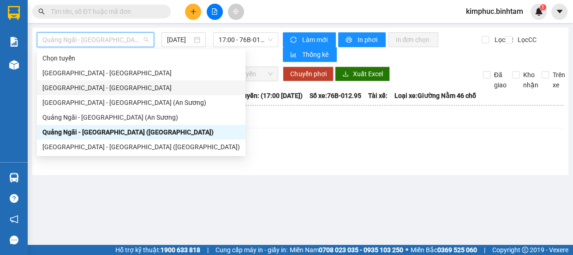
click at [91, 84] on div "[GEOGRAPHIC_DATA] - [GEOGRAPHIC_DATA]" at bounding box center [140, 88] width 197 height 10
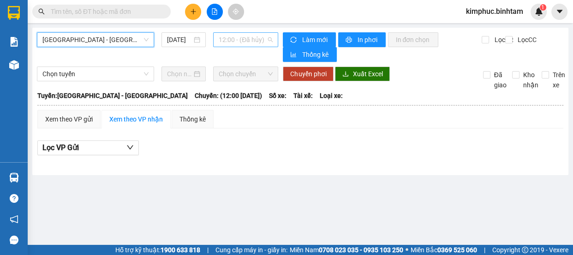
click at [244, 39] on span "12:00 - (Đã hủy)" at bounding box center [246, 40] width 54 height 14
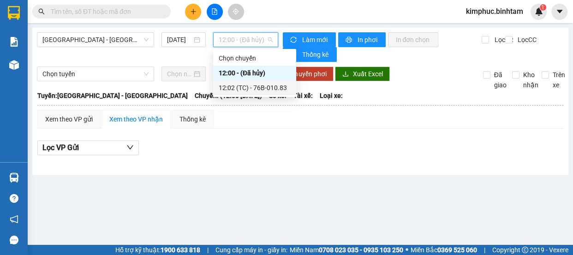
click at [260, 85] on div "12:02 (TC) - 76B-010.83" at bounding box center [255, 88] width 72 height 10
click at [260, 85] on div "Chọn tuyến Chọn chuyến Chuyển phơi Xuất Excel Đã giao Kho nhận Trên xe" at bounding box center [300, 78] width 527 height 24
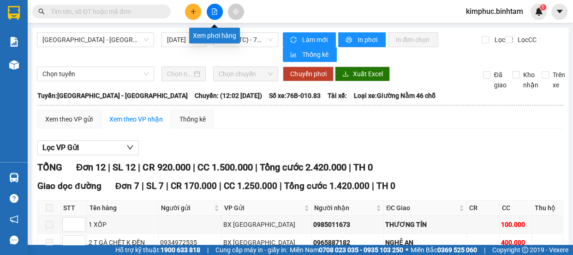
click at [210, 12] on button at bounding box center [215, 12] width 16 height 16
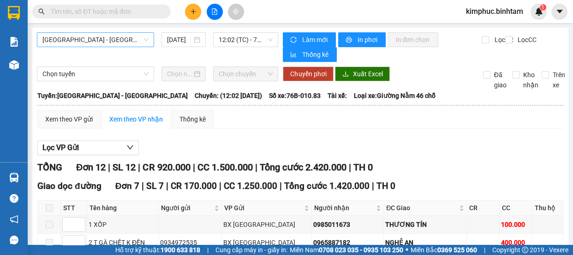
click at [83, 40] on span "[GEOGRAPHIC_DATA] - [GEOGRAPHIC_DATA]" at bounding box center [95, 40] width 106 height 14
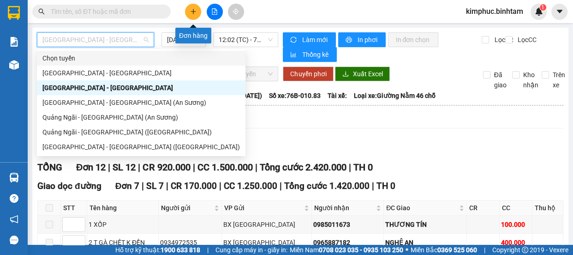
click at [198, 9] on button at bounding box center [193, 12] width 16 height 16
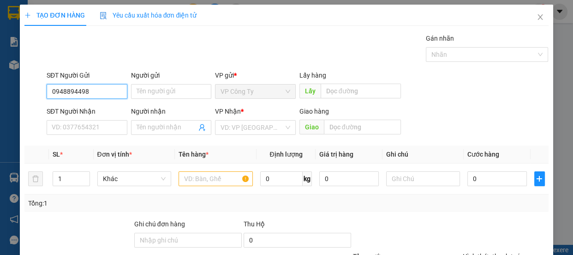
click at [92, 97] on input "0948894498" at bounding box center [87, 91] width 81 height 15
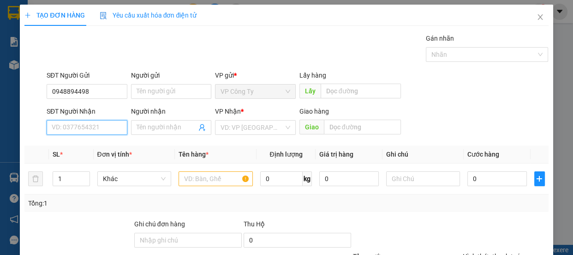
click at [78, 132] on input "SĐT Người Nhận" at bounding box center [87, 127] width 81 height 15
click at [89, 143] on div "0903693646 - cần" at bounding box center [86, 146] width 69 height 10
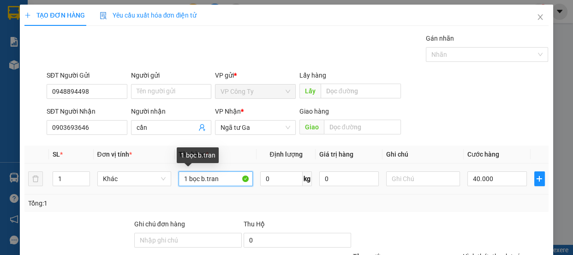
click at [225, 180] on input "1 bọc b.tran" at bounding box center [216, 178] width 74 height 15
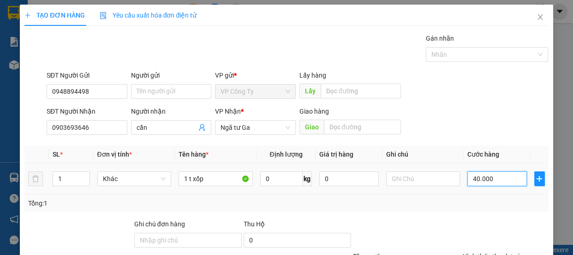
click at [471, 180] on input "40.000" at bounding box center [497, 178] width 60 height 15
click at [472, 180] on input "40.000" at bounding box center [497, 178] width 60 height 15
click at [473, 179] on input "40.000" at bounding box center [497, 178] width 60 height 15
click at [471, 178] on input "40.000" at bounding box center [497, 178] width 60 height 15
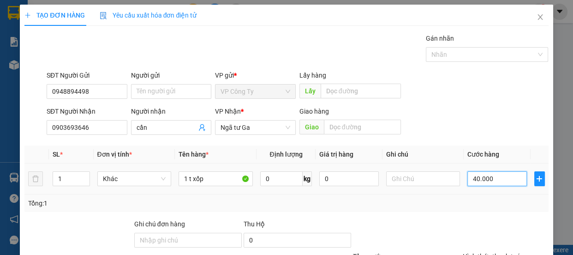
click at [472, 178] on input "40.000" at bounding box center [497, 178] width 60 height 15
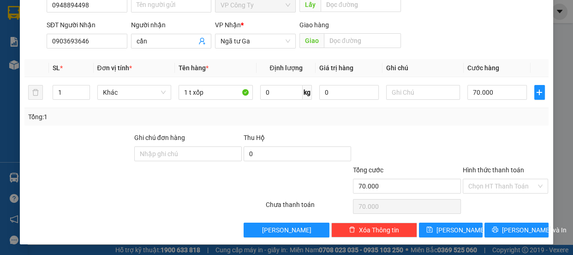
click at [498, 168] on label "Hình thức thanh toán" at bounding box center [493, 169] width 61 height 7
click at [498, 179] on input "Hình thức thanh toán" at bounding box center [502, 186] width 68 height 14
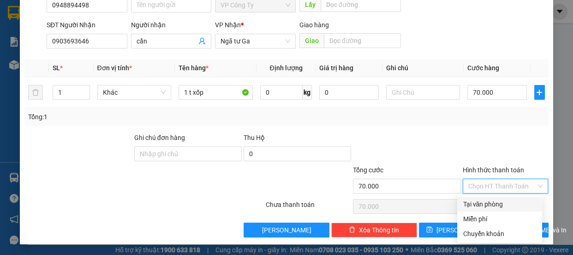
click at [482, 203] on div "Tại văn phòng" at bounding box center [500, 204] width 74 height 10
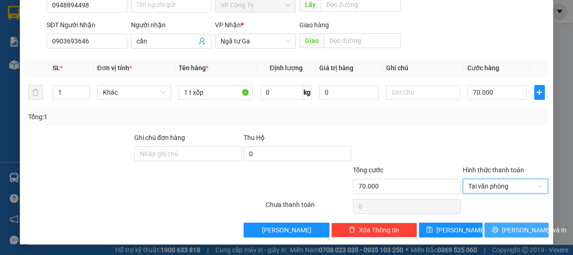
click at [493, 234] on button "[PERSON_NAME] và In" at bounding box center [516, 229] width 64 height 15
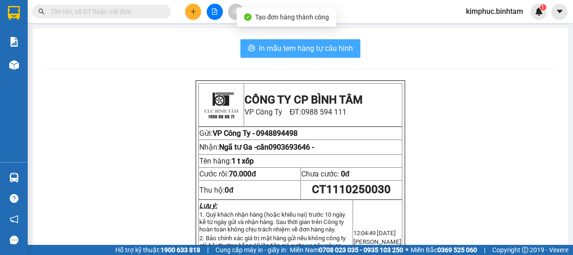
click at [348, 51] on span "In mẫu tem hàng tự cấu hình" at bounding box center [306, 48] width 94 height 12
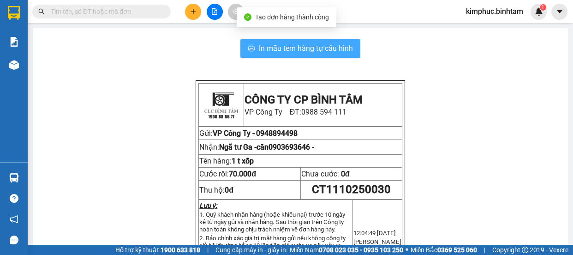
click at [347, 47] on span "In mẫu tem hàng tự cấu hình" at bounding box center [306, 48] width 94 height 12
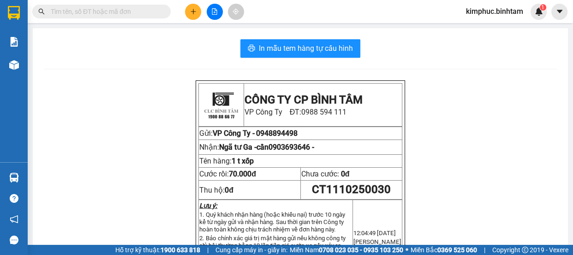
click at [216, 14] on icon "file-add" at bounding box center [214, 11] width 5 height 6
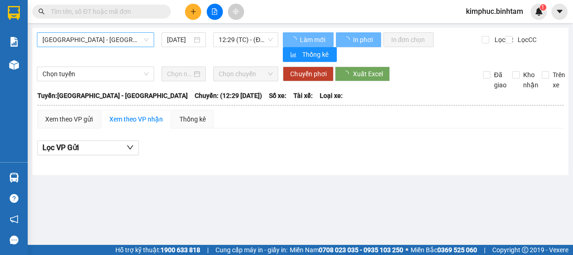
click at [74, 38] on span "[GEOGRAPHIC_DATA] - [GEOGRAPHIC_DATA]" at bounding box center [95, 40] width 106 height 14
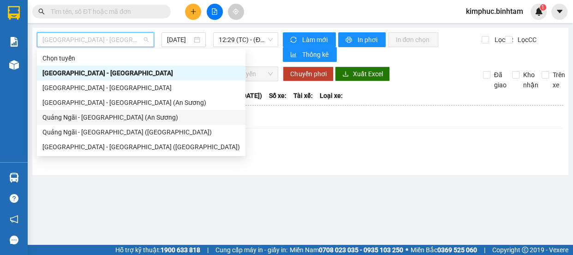
click at [87, 112] on div "Quảng Ngãi - [GEOGRAPHIC_DATA] (An Sương)" at bounding box center [140, 117] width 197 height 10
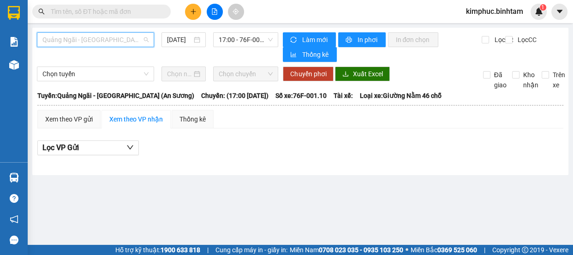
click at [133, 37] on span "Quảng Ngãi - [GEOGRAPHIC_DATA] (An Sương)" at bounding box center [95, 40] width 106 height 14
click at [116, 39] on span "Quảng Ngãi - [GEOGRAPHIC_DATA] (An Sương)" at bounding box center [95, 40] width 106 height 14
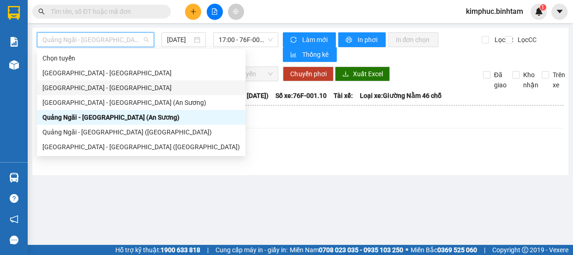
click at [88, 87] on div "[GEOGRAPHIC_DATA] - [GEOGRAPHIC_DATA]" at bounding box center [140, 88] width 197 height 10
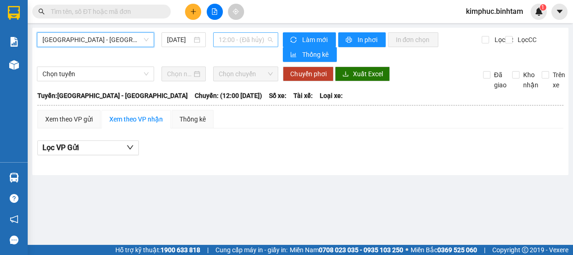
click at [231, 40] on span "12:00 - (Đã hủy)" at bounding box center [246, 40] width 54 height 14
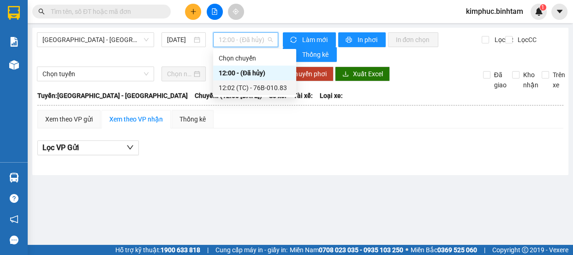
click at [245, 83] on div "12:02 (TC) - 76B-010.83" at bounding box center [255, 88] width 72 height 10
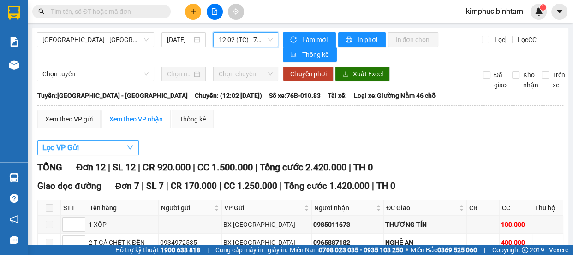
click at [69, 146] on span "Lọc VP Gửi" at bounding box center [60, 148] width 36 height 12
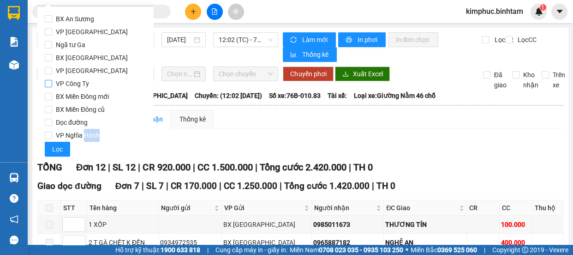
click at [54, 84] on span "VP Công Ty" at bounding box center [72, 83] width 41 height 13
click at [52, 84] on input "VP Công Ty" at bounding box center [48, 83] width 7 height 7
click at [54, 84] on span "VP Công Ty" at bounding box center [72, 83] width 41 height 13
click at [52, 84] on input "VP Công Ty" at bounding box center [48, 83] width 7 height 7
click at [54, 82] on span "VP Công Ty" at bounding box center [72, 83] width 41 height 13
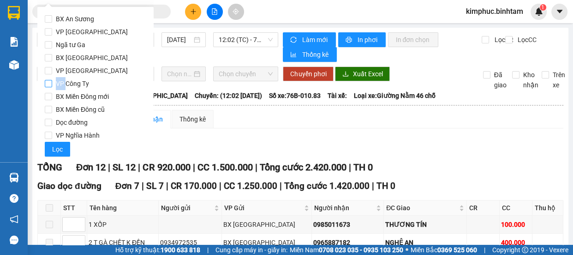
click at [52, 82] on input "VP Công Ty" at bounding box center [48, 83] width 7 height 7
click at [54, 82] on span "VP Công Ty" at bounding box center [72, 83] width 41 height 13
click at [52, 82] on input "VP Công Ty" at bounding box center [48, 83] width 7 height 7
click at [54, 82] on span "VP Công Ty" at bounding box center [72, 83] width 41 height 13
click at [52, 82] on input "VP Công Ty" at bounding box center [48, 83] width 7 height 7
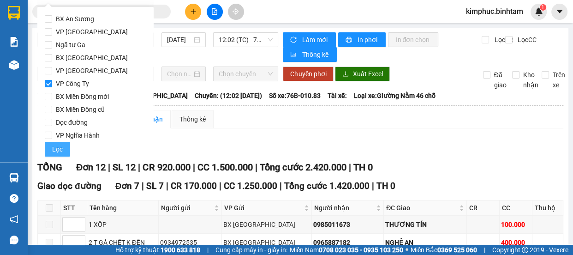
click at [53, 152] on span "Lọc" at bounding box center [57, 149] width 11 height 10
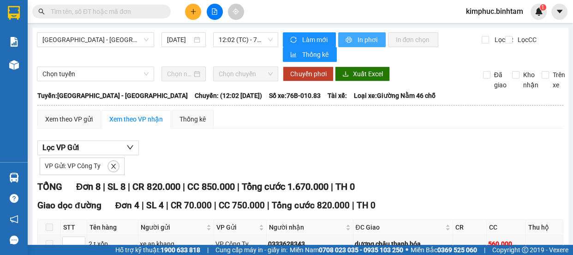
click at [363, 36] on span "In phơi" at bounding box center [367, 40] width 21 height 10
click at [148, 89] on div "Chọn tuyến Chọn chuyến Chuyển phơi Xuất Excel Đã giao Kho nhận Trên xe" at bounding box center [300, 78] width 527 height 24
click at [195, 9] on icon "plus" at bounding box center [193, 11] width 6 height 6
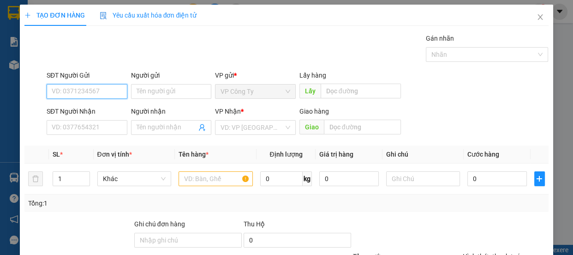
click at [83, 93] on input "SĐT Người Gửi" at bounding box center [87, 91] width 81 height 15
click at [92, 92] on input "0938148788" at bounding box center [87, 91] width 81 height 15
click at [95, 96] on input "0938148788" at bounding box center [87, 91] width 81 height 15
click at [95, 93] on input "0938148788" at bounding box center [87, 91] width 81 height 15
click at [83, 88] on input "0938148788" at bounding box center [87, 91] width 81 height 15
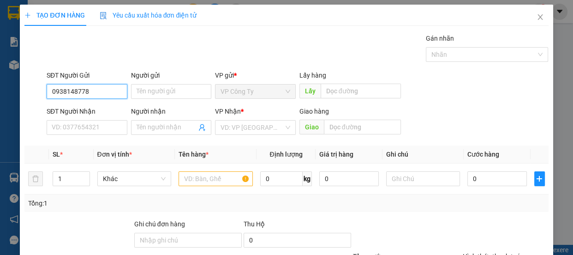
click at [92, 88] on input "0938148778" at bounding box center [87, 91] width 81 height 15
click at [96, 110] on div "0938148778 - a Tư" at bounding box center [86, 110] width 69 height 10
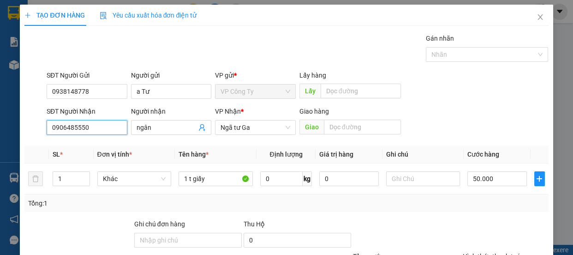
click at [106, 134] on input "0906485550" at bounding box center [87, 127] width 81 height 15
click at [97, 129] on input "0898" at bounding box center [87, 127] width 81 height 15
click at [91, 126] on input "0898" at bounding box center [87, 127] width 81 height 15
click at [86, 143] on div "Transit Pickup Surcharge Ids Transit Deliver Surcharge Ids Transit Deliver Surc…" at bounding box center [286, 178] width 524 height 290
click at [89, 128] on input "0898" at bounding box center [87, 127] width 81 height 15
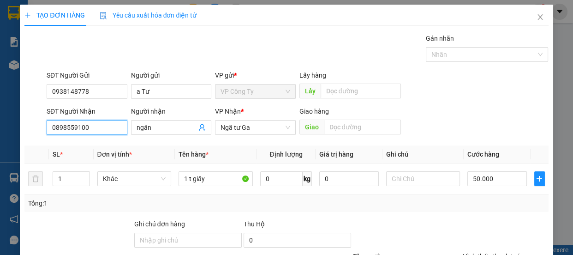
click at [94, 129] on input "0898559100" at bounding box center [87, 127] width 81 height 15
click at [95, 148] on div "0898559100 - nhân" at bounding box center [86, 146] width 69 height 10
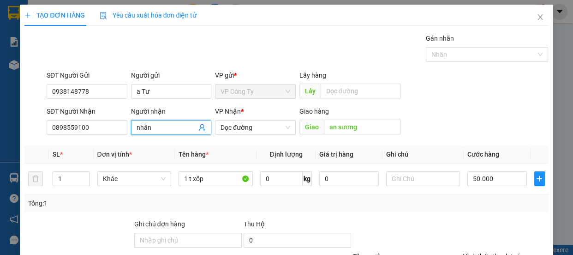
click at [159, 123] on input "nhân" at bounding box center [167, 127] width 60 height 10
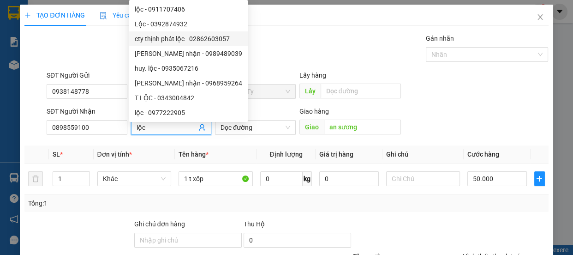
scroll to position [86, 0]
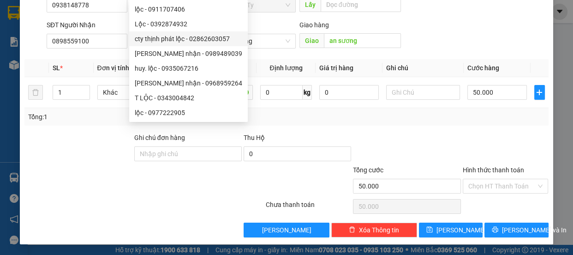
click at [493, 168] on label "Hình thức thanh toán" at bounding box center [493, 169] width 61 height 7
click at [493, 179] on input "Hình thức thanh toán" at bounding box center [502, 186] width 68 height 14
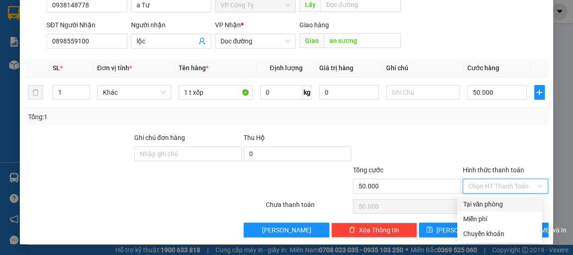
click at [488, 202] on div "Tại văn phòng" at bounding box center [500, 204] width 74 height 10
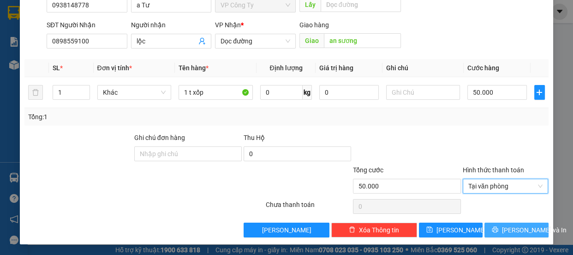
click at [502, 230] on span "[PERSON_NAME] và In" at bounding box center [534, 230] width 65 height 10
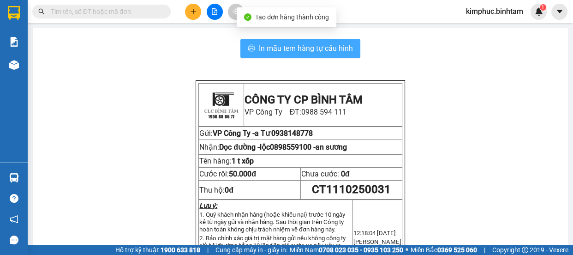
click at [340, 46] on span "In mẫu tem hàng tự cấu hình" at bounding box center [306, 48] width 94 height 12
click at [340, 45] on span "In mẫu tem hàng tự cấu hình" at bounding box center [306, 48] width 94 height 12
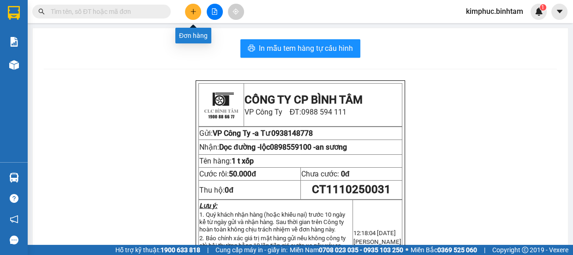
click at [188, 13] on button at bounding box center [193, 12] width 16 height 16
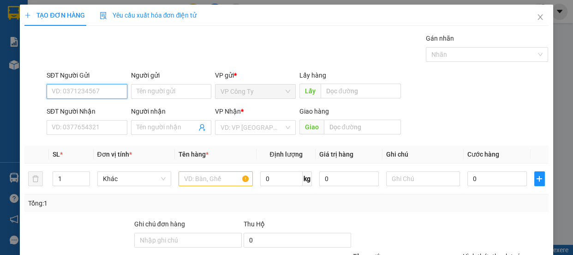
click at [96, 86] on input "SĐT Người Gửi" at bounding box center [87, 91] width 81 height 15
click at [76, 88] on input "0" at bounding box center [87, 91] width 81 height 15
click at [91, 90] on input "0385220242" at bounding box center [87, 91] width 81 height 15
click at [94, 103] on div "0385220242 - sinh" at bounding box center [86, 109] width 80 height 15
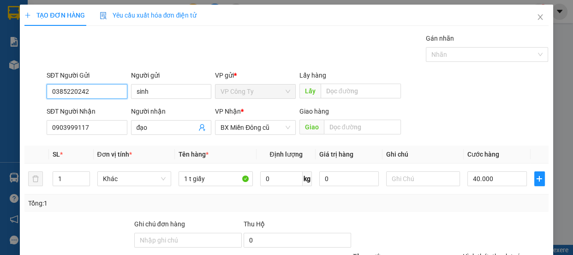
scroll to position [86, 0]
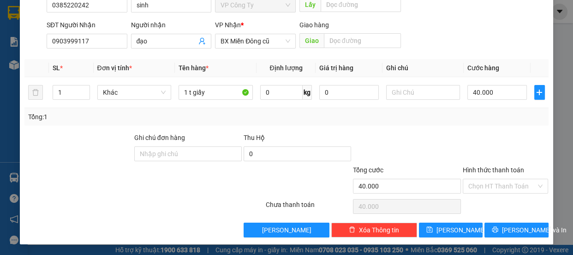
click at [496, 161] on div at bounding box center [506, 148] width 88 height 32
click at [496, 166] on label "Hình thức thanh toán" at bounding box center [493, 169] width 61 height 7
click at [496, 179] on input "Hình thức thanh toán" at bounding box center [502, 186] width 68 height 14
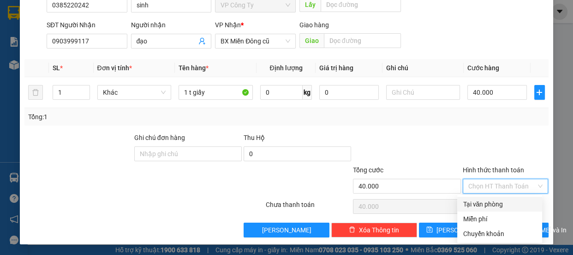
click at [493, 206] on div "Tại văn phòng" at bounding box center [500, 204] width 74 height 10
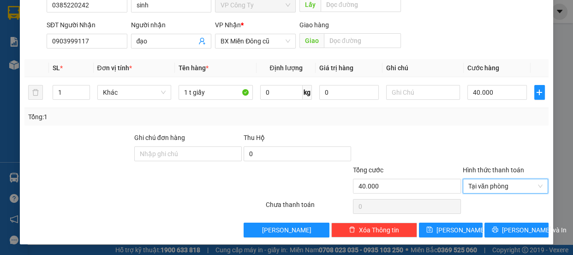
click at [502, 237] on div "TẠO ĐƠN HÀNG Yêu cầu xuất hóa đơn điện tử Transit Pickup Surcharge Ids Transit …" at bounding box center [286, 81] width 533 height 326
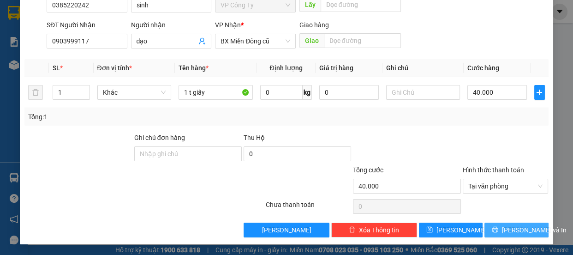
click at [504, 231] on span "[PERSON_NAME] và In" at bounding box center [534, 230] width 65 height 10
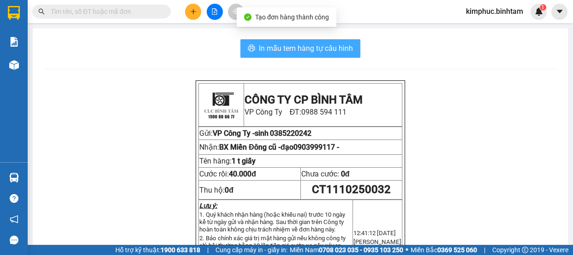
click at [294, 41] on button "In mẫu tem hàng tự cấu hình" at bounding box center [300, 48] width 120 height 18
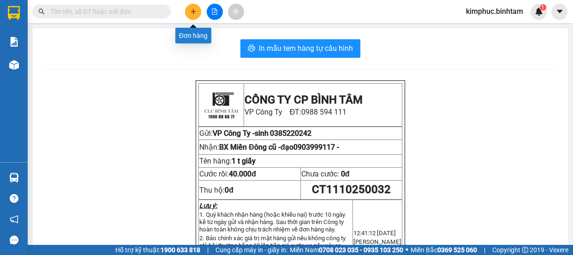
click at [193, 9] on icon "plus" at bounding box center [193, 11] width 0 height 5
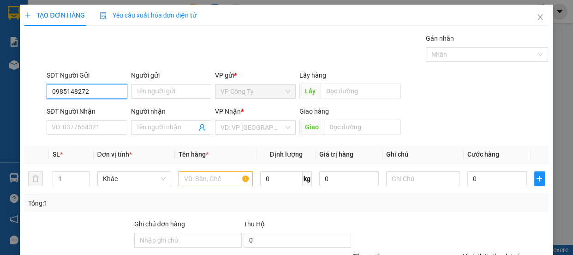
click at [110, 88] on input "0985148272" at bounding box center [87, 91] width 81 height 15
click at [107, 95] on input "0985148272" at bounding box center [87, 91] width 81 height 15
click at [146, 92] on input "Người gửi" at bounding box center [171, 91] width 81 height 15
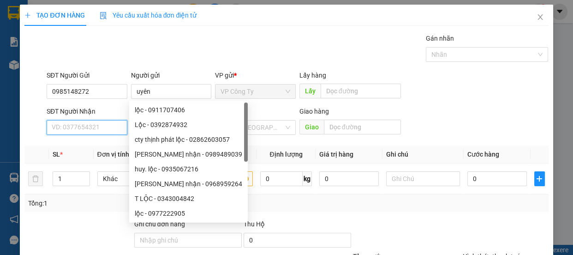
click at [83, 125] on input "SĐT Người Nhận" at bounding box center [87, 127] width 81 height 15
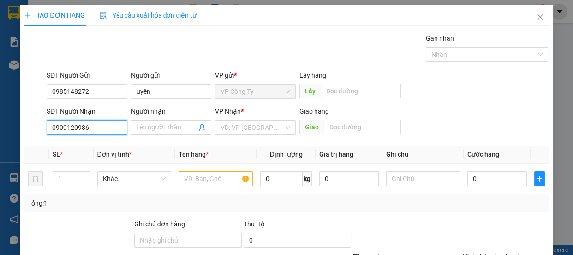
click at [97, 128] on input "0909120986" at bounding box center [87, 127] width 81 height 15
click at [143, 127] on input "Người nhận" at bounding box center [167, 127] width 60 height 10
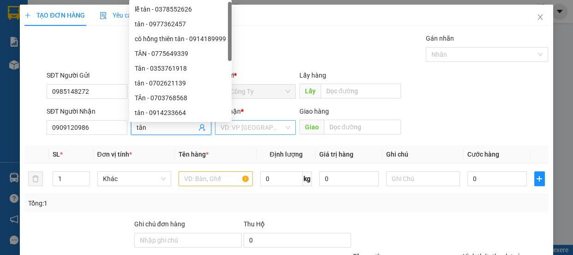
click at [246, 128] on input "search" at bounding box center [251, 127] width 63 height 14
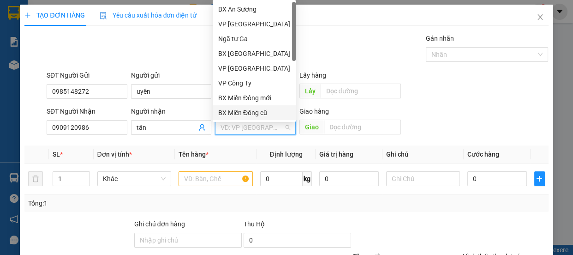
click at [254, 113] on div "BX Miền Đông cũ" at bounding box center [254, 112] width 72 height 10
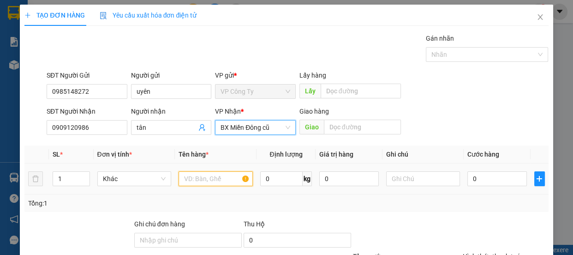
click at [207, 180] on input "text" at bounding box center [216, 178] width 74 height 15
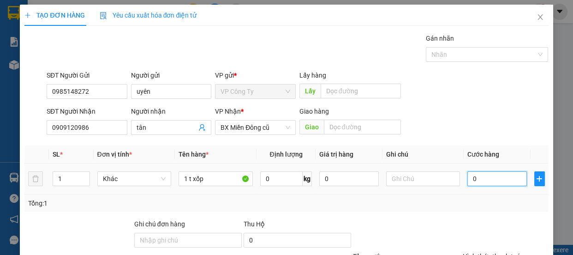
click at [467, 179] on input "0" at bounding box center [497, 178] width 60 height 15
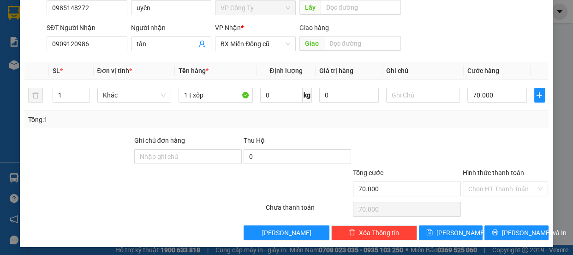
click at [489, 163] on div at bounding box center [506, 151] width 88 height 32
click at [489, 169] on label "Hình thức thanh toán" at bounding box center [493, 172] width 61 height 7
click at [489, 182] on input "Hình thức thanh toán" at bounding box center [502, 189] width 68 height 14
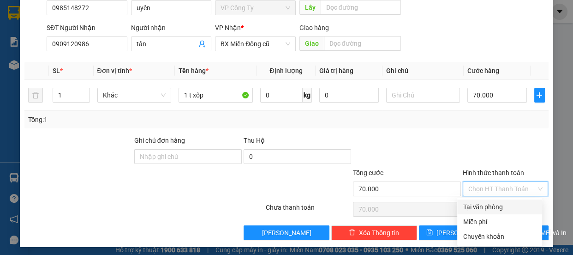
click at [484, 206] on div "Tại văn phòng" at bounding box center [500, 207] width 74 height 10
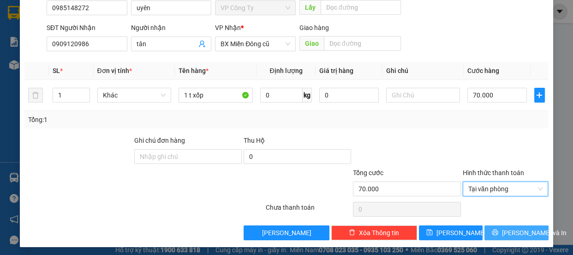
click at [495, 232] on icon "printer" at bounding box center [495, 232] width 6 height 6
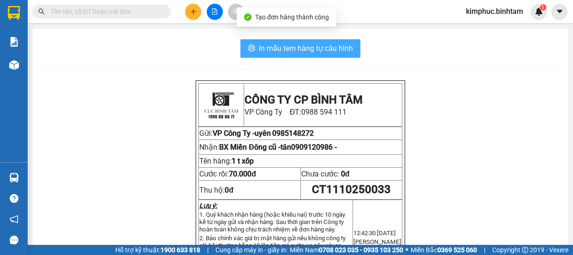
click at [304, 52] on span "In mẫu tem hàng tự cấu hình" at bounding box center [306, 48] width 94 height 12
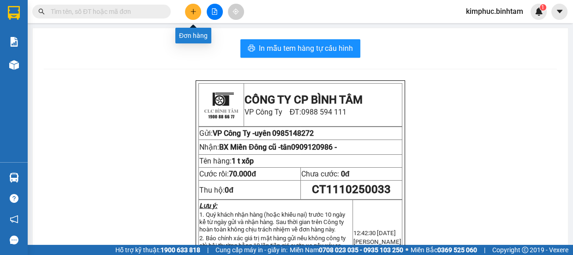
click at [195, 13] on icon "plus" at bounding box center [193, 11] width 6 height 6
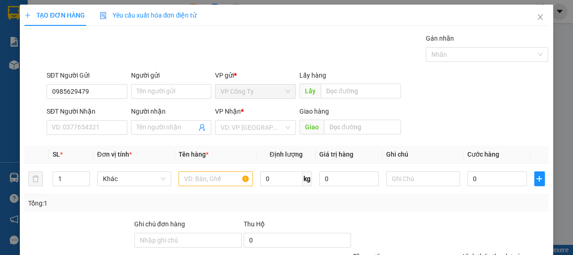
click at [202, 13] on div "TẠO ĐƠN HÀNG Yêu cầu xuất hóa đơn điện tử" at bounding box center [286, 15] width 524 height 21
click at [111, 88] on input "0985629479" at bounding box center [87, 91] width 81 height 15
click at [87, 129] on input "SĐT Người Nhận" at bounding box center [87, 127] width 81 height 15
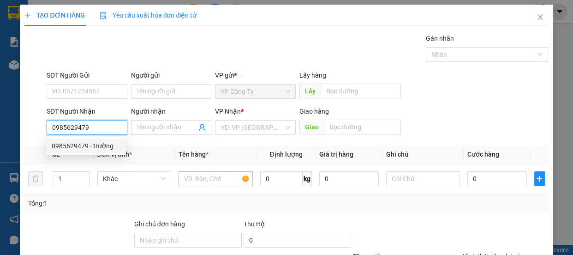
click at [103, 123] on input "0985629479" at bounding box center [87, 127] width 81 height 15
click at [106, 148] on div "0985629479 - trường" at bounding box center [86, 146] width 69 height 10
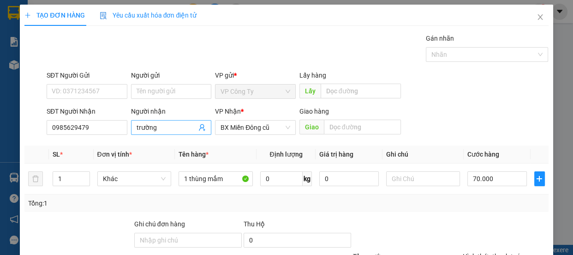
click at [170, 125] on input "trường" at bounding box center [167, 127] width 60 height 10
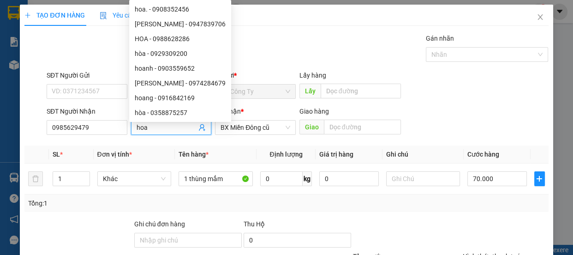
scroll to position [86, 0]
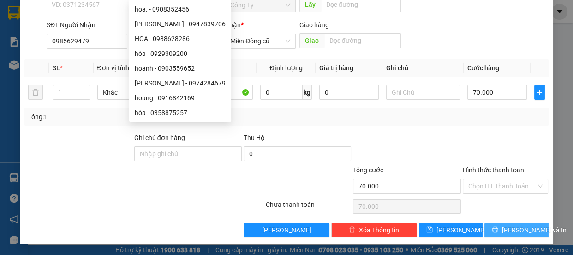
click at [524, 226] on span "[PERSON_NAME] và In" at bounding box center [534, 230] width 65 height 10
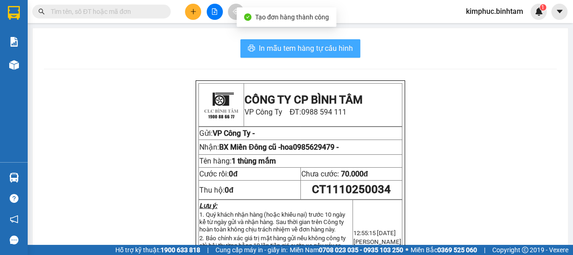
click at [293, 47] on span "In mẫu tem hàng tự cấu hình" at bounding box center [306, 48] width 94 height 12
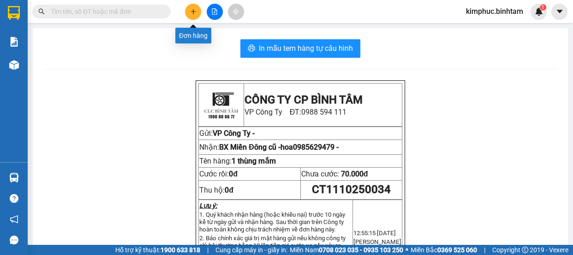
click at [193, 12] on icon "plus" at bounding box center [193, 11] width 0 height 5
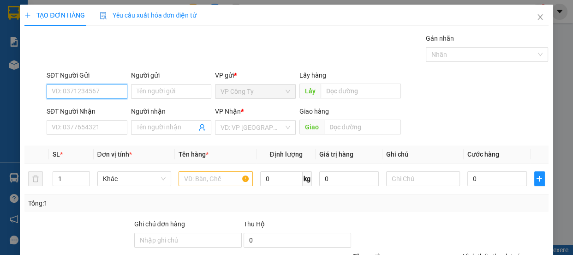
click at [90, 91] on input "SĐT Người Gửi" at bounding box center [87, 91] width 81 height 15
click at [95, 92] on input "0979875057" at bounding box center [87, 91] width 81 height 15
click at [95, 108] on div "0979875057 - ngọc" at bounding box center [97, 110] width 91 height 10
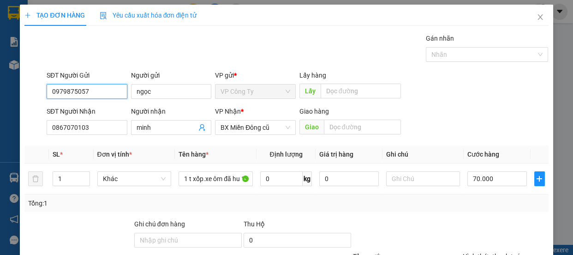
scroll to position [86, 0]
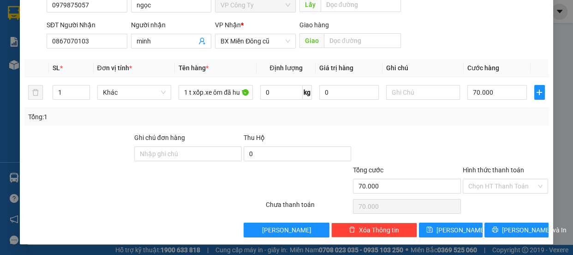
click at [479, 171] on label "Hình thức thanh toán" at bounding box center [493, 169] width 61 height 7
click at [479, 179] on input "Hình thức thanh toán" at bounding box center [502, 186] width 68 height 14
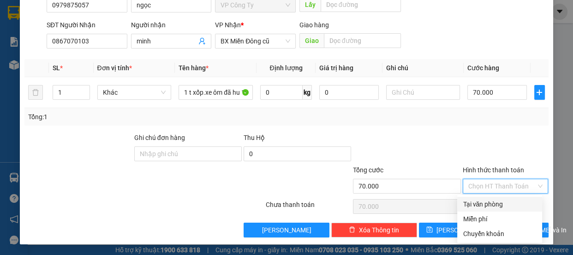
click at [482, 201] on div "Tại văn phòng" at bounding box center [500, 204] width 74 height 10
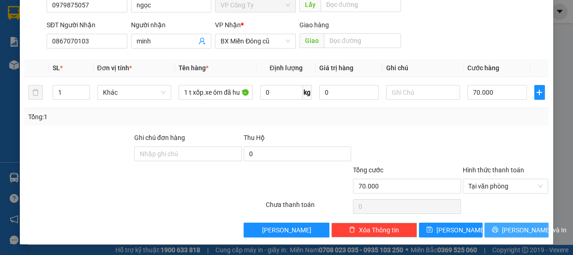
click at [491, 225] on button "[PERSON_NAME] và In" at bounding box center [516, 229] width 64 height 15
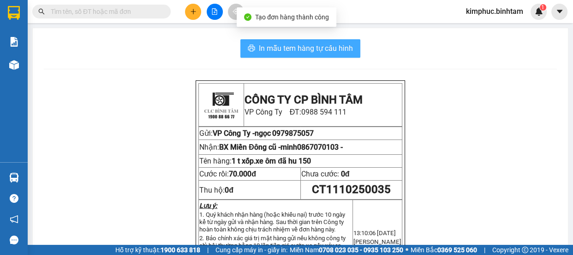
click at [327, 41] on button "In mẫu tem hàng tự cấu hình" at bounding box center [300, 48] width 120 height 18
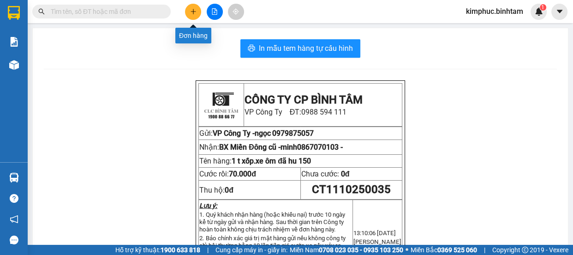
click at [194, 5] on button at bounding box center [193, 12] width 16 height 16
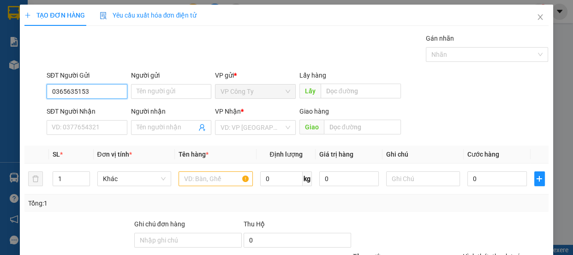
click at [107, 91] on input "0365635153" at bounding box center [87, 91] width 81 height 15
click at [106, 107] on div "0365635153 - ái" at bounding box center [86, 110] width 69 height 10
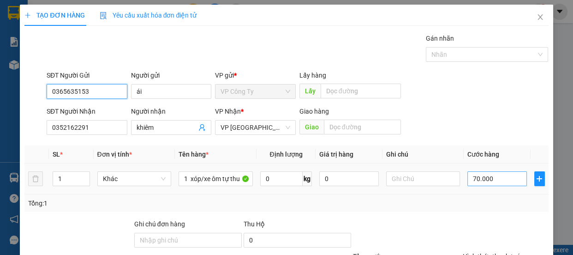
scroll to position [86, 0]
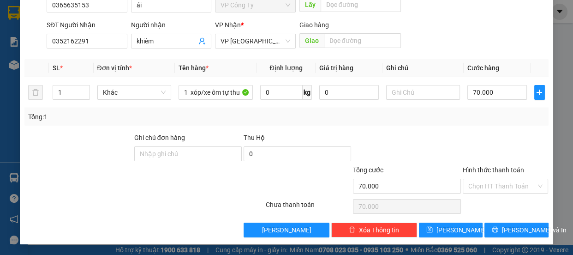
click at [482, 167] on label "Hình thức thanh toán" at bounding box center [493, 169] width 61 height 7
click at [482, 179] on input "Hình thức thanh toán" at bounding box center [502, 186] width 68 height 14
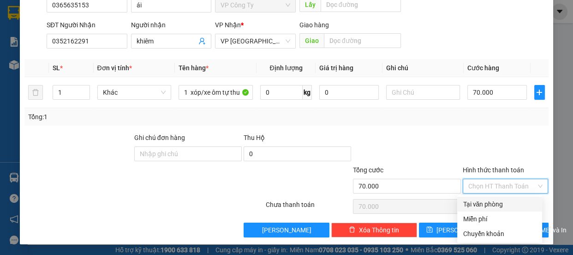
click at [480, 202] on div "Tại văn phòng" at bounding box center [500, 204] width 74 height 10
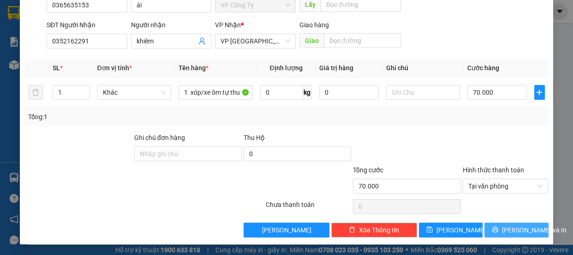
click at [489, 228] on button "[PERSON_NAME] và In" at bounding box center [516, 229] width 64 height 15
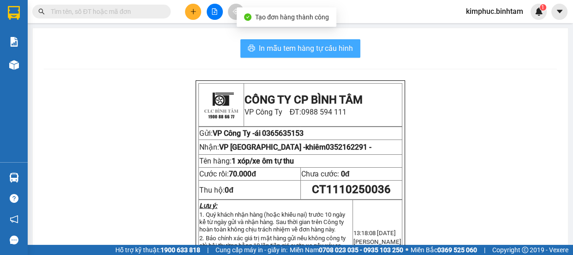
click at [338, 51] on span "In mẫu tem hàng tự cấu hình" at bounding box center [306, 48] width 94 height 12
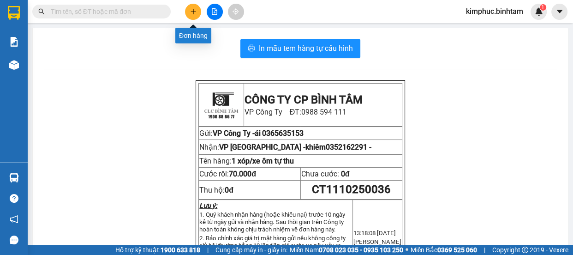
click at [197, 12] on button at bounding box center [193, 12] width 16 height 16
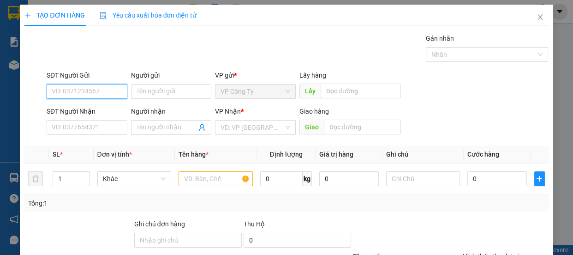
click at [112, 93] on input "SĐT Người Gửi" at bounding box center [87, 91] width 81 height 15
click at [120, 84] on input "0386765904" at bounding box center [87, 91] width 81 height 15
click at [113, 94] on input "0386765904" at bounding box center [87, 91] width 81 height 15
click at [108, 95] on input "0386765904" at bounding box center [87, 91] width 81 height 15
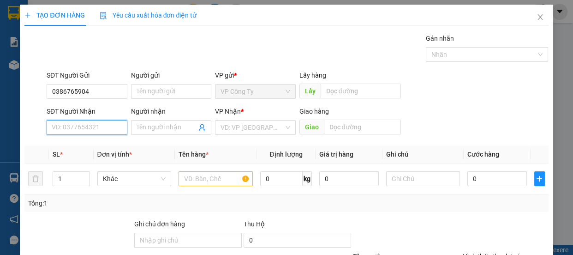
click at [72, 126] on input "SĐT Người Nhận" at bounding box center [87, 127] width 81 height 15
click at [95, 128] on input "0384125553" at bounding box center [87, 127] width 81 height 15
click at [149, 125] on input "Người nhận" at bounding box center [167, 127] width 60 height 10
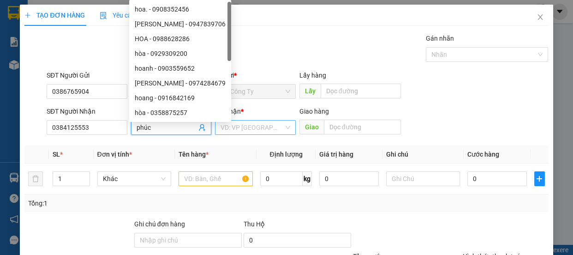
click at [259, 127] on input "search" at bounding box center [251, 127] width 63 height 14
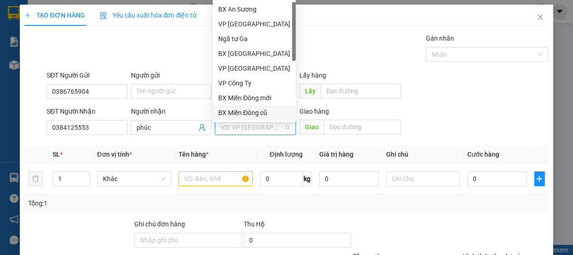
click at [263, 115] on div "BX Miền Đông cũ" at bounding box center [254, 112] width 72 height 10
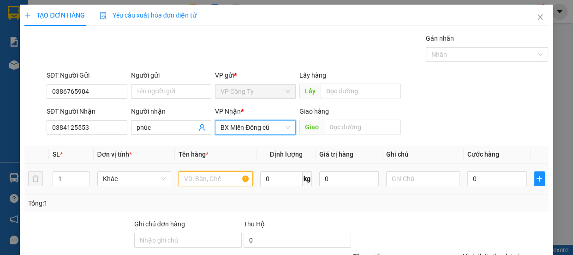
click at [190, 179] on input "text" at bounding box center [216, 178] width 74 height 15
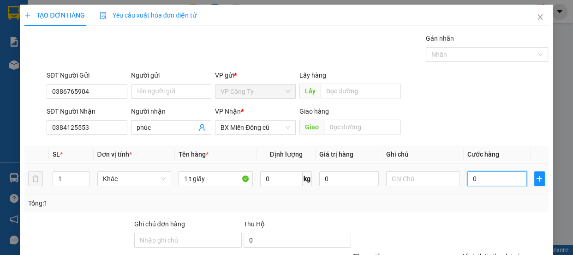
click at [469, 180] on input "0" at bounding box center [497, 178] width 60 height 15
click at [481, 252] on label "Hình thức thanh toán" at bounding box center [493, 255] width 61 height 7
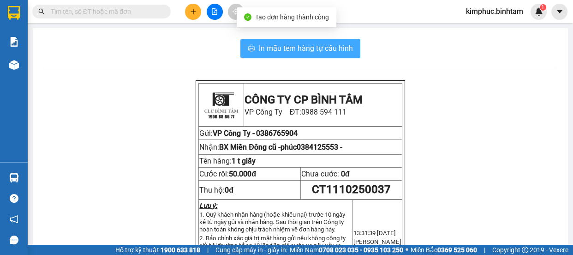
click at [333, 51] on span "In mẫu tem hàng tự cấu hình" at bounding box center [306, 48] width 94 height 12
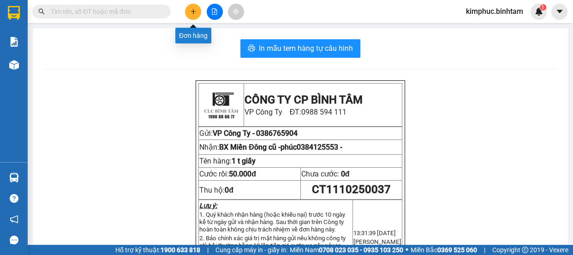
click at [199, 14] on button at bounding box center [193, 12] width 16 height 16
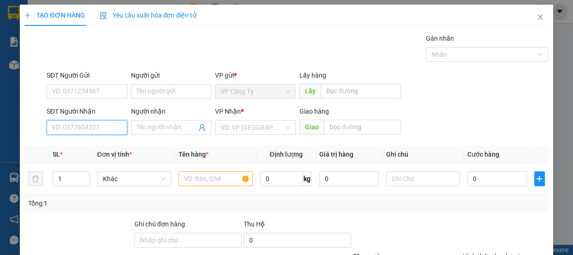
click at [94, 124] on input "SĐT Người Nhận" at bounding box center [87, 127] width 81 height 15
click at [99, 123] on input "0898857000" at bounding box center [87, 127] width 81 height 15
click at [99, 125] on input "0898857000" at bounding box center [87, 127] width 81 height 15
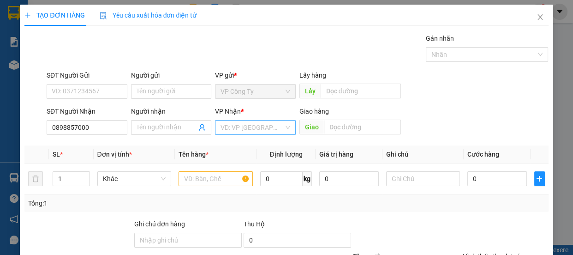
click at [235, 128] on input "search" at bounding box center [251, 127] width 63 height 14
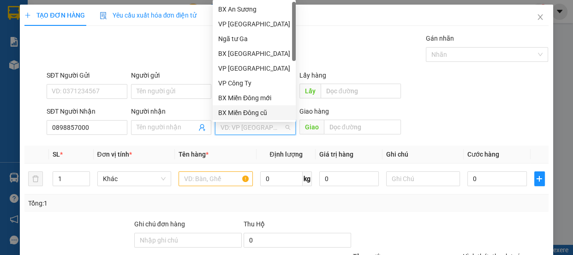
click at [244, 111] on div "BX Miền Đông cũ" at bounding box center [254, 112] width 72 height 10
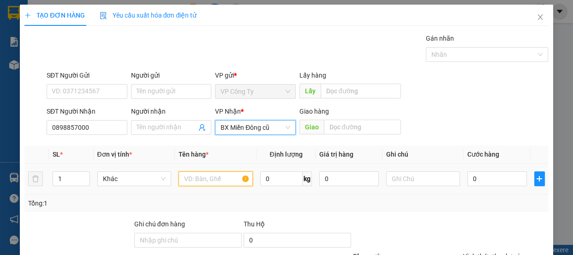
click at [181, 182] on input "text" at bounding box center [216, 178] width 74 height 15
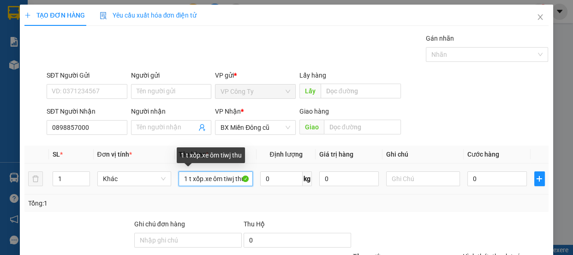
click at [230, 181] on input "1 t xốp.xe ôm tiwj thu" at bounding box center [216, 178] width 74 height 15
click at [233, 182] on input "1 t xốp.xe ôm tiwj thu" at bounding box center [216, 178] width 74 height 15
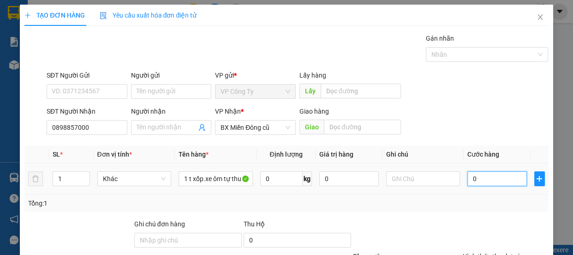
click at [470, 178] on input "0" at bounding box center [497, 178] width 60 height 15
click at [467, 178] on input "0" at bounding box center [497, 178] width 60 height 15
click at [187, 127] on input "Người nhận" at bounding box center [167, 127] width 60 height 10
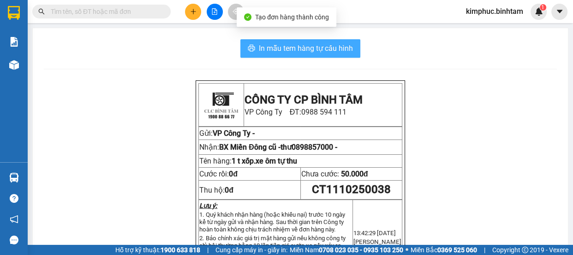
click at [254, 53] on button "In mẫu tem hàng tự cấu hình" at bounding box center [300, 48] width 120 height 18
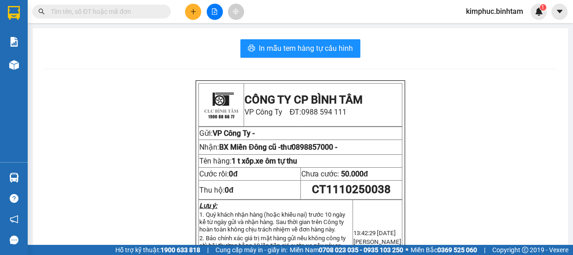
click at [198, 12] on button at bounding box center [193, 12] width 16 height 16
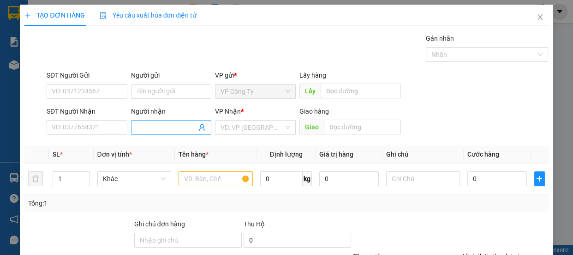
click at [146, 130] on input "Người nhận" at bounding box center [167, 127] width 60 height 10
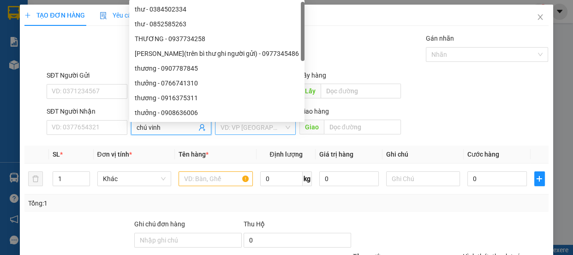
type input "chú vinh"
click at [235, 128] on input "search" at bounding box center [251, 127] width 63 height 14
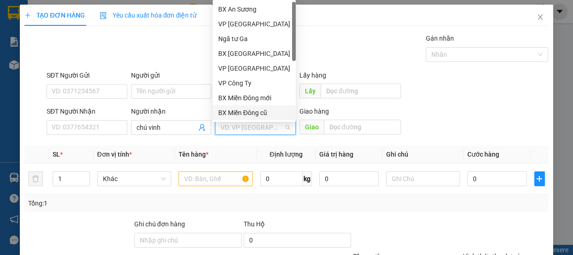
click at [242, 113] on div "BX Miền Đông cũ" at bounding box center [254, 112] width 72 height 10
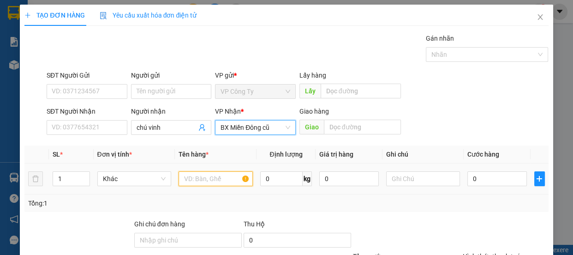
click at [212, 185] on input "text" at bounding box center [216, 178] width 74 height 15
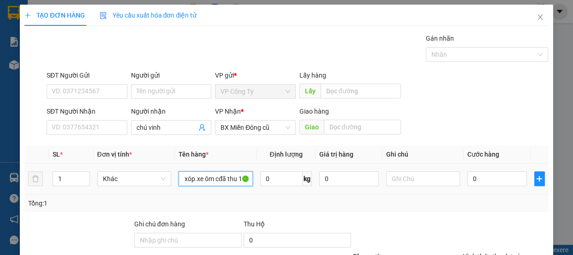
scroll to position [0, 12]
type input "1 t xóp.xe ôm cđã thu 100"
click at [468, 176] on input "0" at bounding box center [497, 178] width 60 height 15
click at [468, 177] on input "0" at bounding box center [497, 178] width 60 height 15
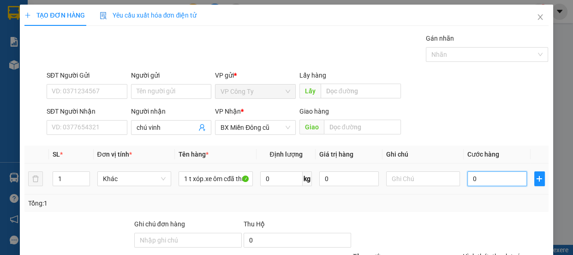
click at [469, 178] on input "0" at bounding box center [497, 178] width 60 height 15
type input "70"
type input "700"
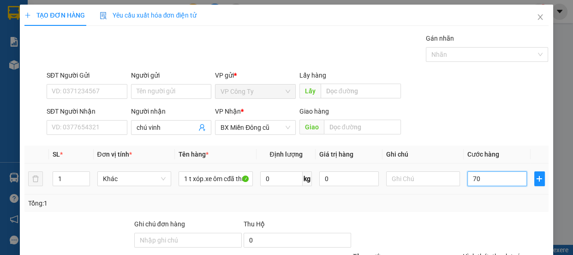
type input "700"
type input "7.000"
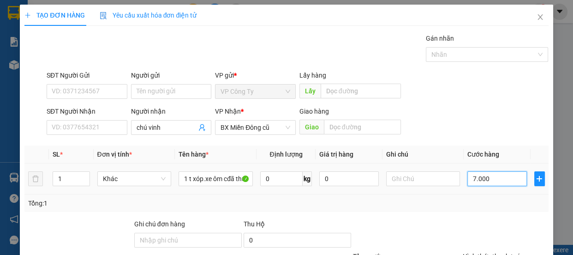
type input "70.000"
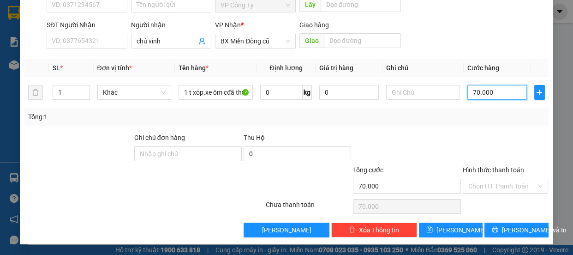
type input "70.000"
click at [474, 169] on label "Hình thức thanh toán" at bounding box center [493, 169] width 61 height 7
click at [474, 179] on input "Hình thức thanh toán" at bounding box center [502, 186] width 68 height 14
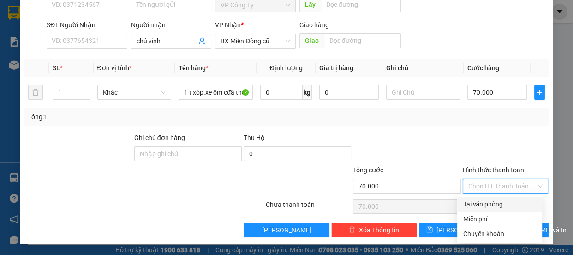
click at [470, 207] on div "Tại văn phòng" at bounding box center [500, 204] width 74 height 10
type input "0"
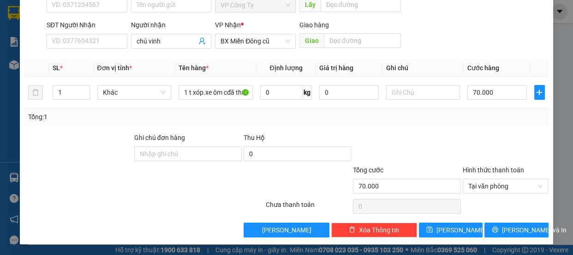
click at [506, 220] on div "Transit Pickup Surcharge Ids Transit Deliver Surcharge Ids Transit Deliver Surc…" at bounding box center [286, 92] width 524 height 290
click at [503, 226] on span "[PERSON_NAME] và In" at bounding box center [534, 230] width 65 height 10
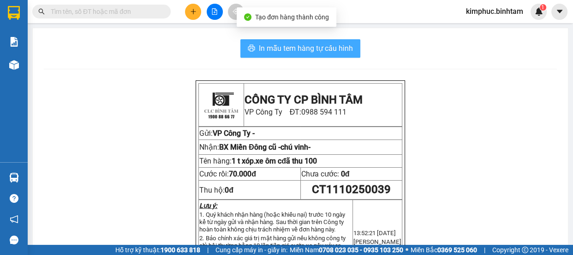
click at [323, 49] on span "In mẫu tem hàng tự cấu hình" at bounding box center [306, 48] width 94 height 12
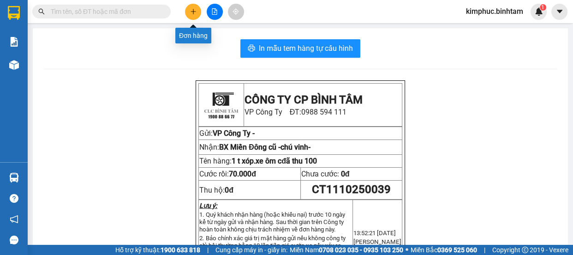
click at [197, 13] on button at bounding box center [193, 12] width 16 height 16
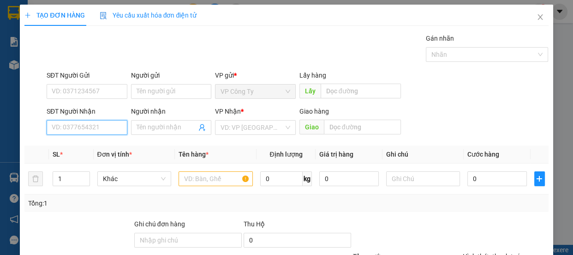
click at [101, 125] on input "SĐT Người Nhận" at bounding box center [87, 127] width 81 height 15
type input "0909791915"
click at [108, 126] on input "0909791915" at bounding box center [87, 127] width 81 height 15
click at [108, 144] on div "0909791915 - minh" at bounding box center [86, 146] width 69 height 10
type input "minh"
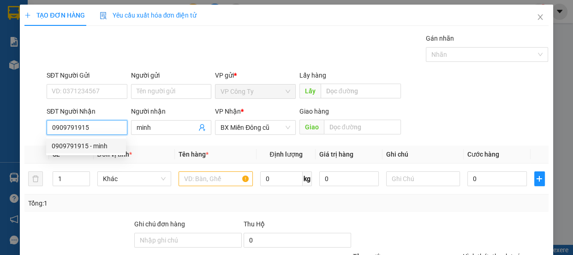
type input "50.000"
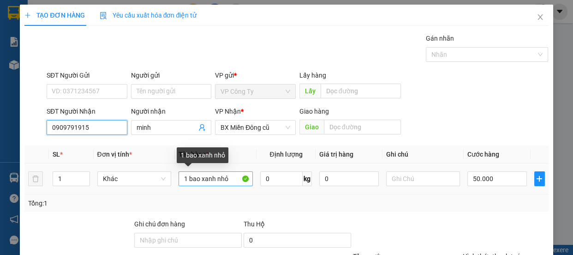
type input "0909791915"
click at [231, 180] on input "1 bao xanh nhỏ" at bounding box center [216, 178] width 74 height 15
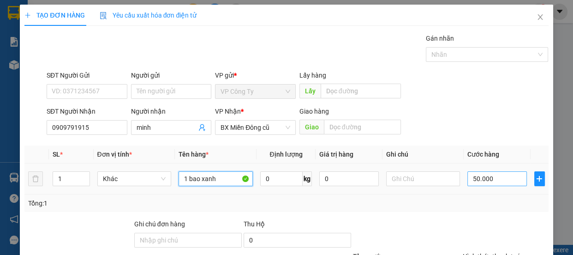
type input "1 bao xanh"
click at [472, 177] on input "50.000" at bounding box center [497, 178] width 60 height 15
type input "0"
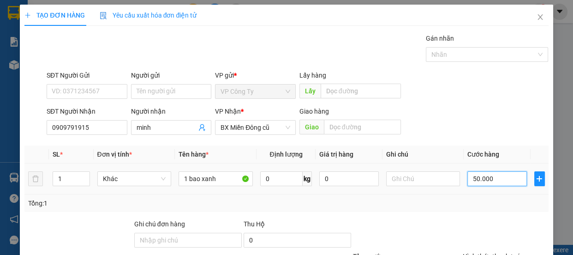
type input "0"
type input "0.000"
type input "10.000"
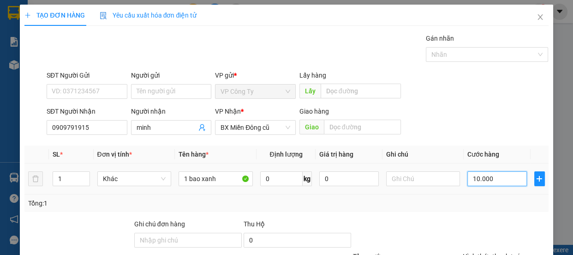
type input "130.000"
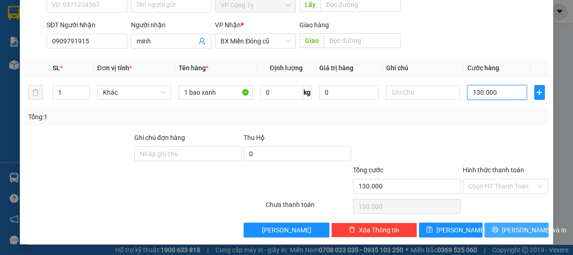
type input "130.000"
click at [503, 233] on span "[PERSON_NAME] và In" at bounding box center [534, 230] width 65 height 10
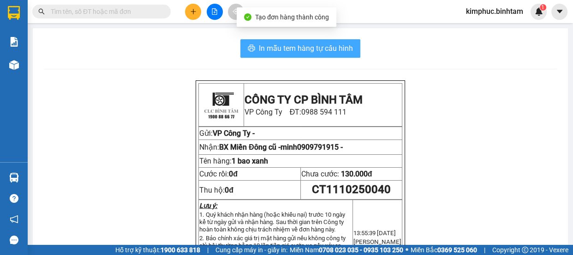
click at [318, 45] on span "In mẫu tem hàng tự cấu hình" at bounding box center [306, 48] width 94 height 12
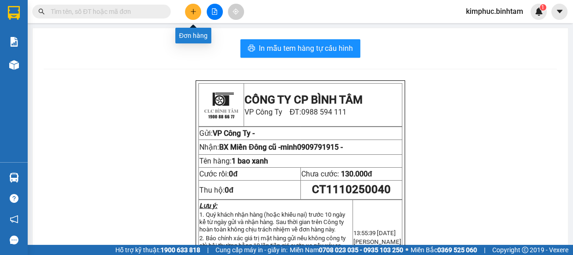
click at [193, 14] on icon "plus" at bounding box center [193, 11] width 6 height 6
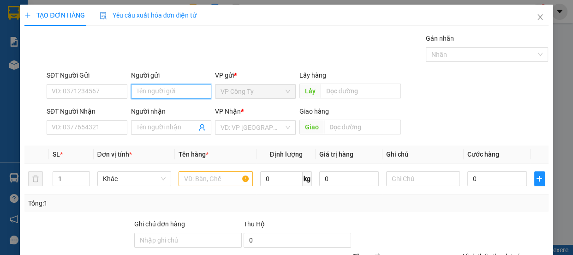
click at [135, 90] on input "Người gửi" at bounding box center [171, 91] width 81 height 15
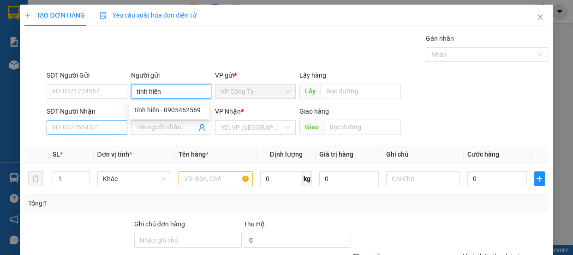
type input "tính hiền"
click at [90, 130] on input "SĐT Người Nhận" at bounding box center [87, 127] width 81 height 15
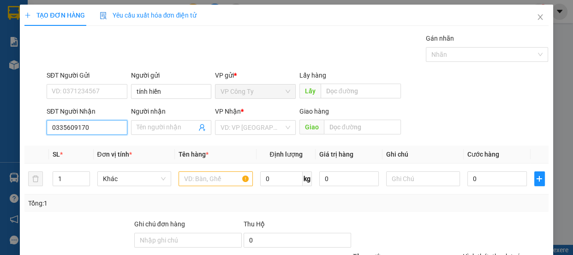
click at [96, 129] on input "0335609170" at bounding box center [87, 127] width 81 height 15
click at [97, 129] on input "0335609170" at bounding box center [87, 127] width 81 height 15
type input "0335609170"
click at [152, 125] on input "Người nhận" at bounding box center [167, 127] width 60 height 10
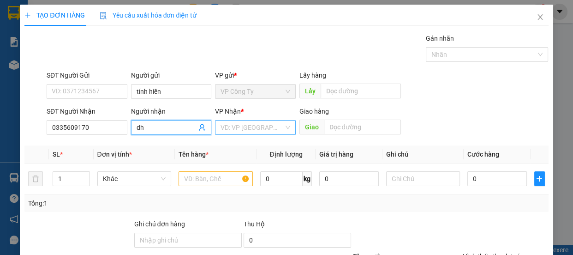
type input "dh"
click at [243, 129] on input "search" at bounding box center [251, 127] width 63 height 14
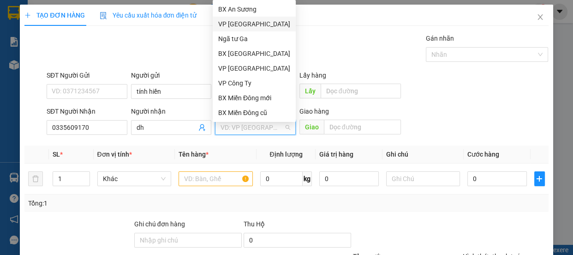
click at [249, 25] on div "VP [GEOGRAPHIC_DATA]" at bounding box center [254, 24] width 72 height 10
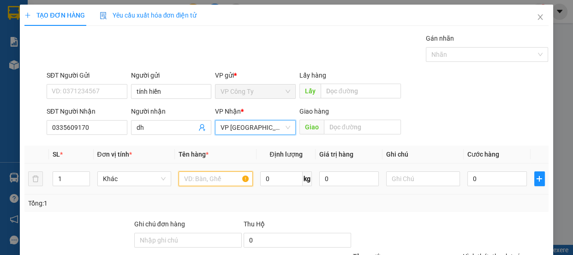
click at [204, 180] on input "text" at bounding box center [216, 178] width 74 height 15
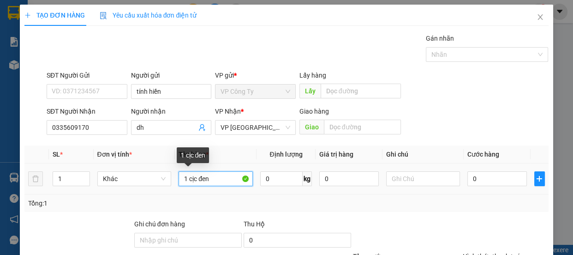
click at [194, 178] on input "1 cịc đen" at bounding box center [216, 178] width 74 height 15
click at [193, 179] on input "1 cịc đen" at bounding box center [216, 178] width 74 height 15
type input "1 cuc đen"
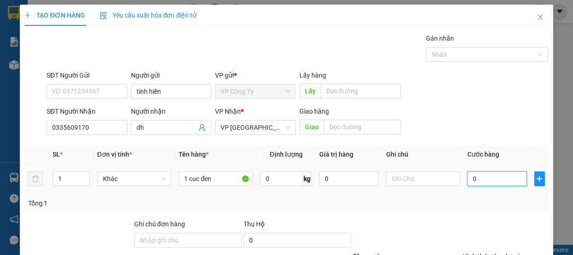
click at [467, 180] on input "0" at bounding box center [497, 178] width 60 height 15
type input "5"
type input "50"
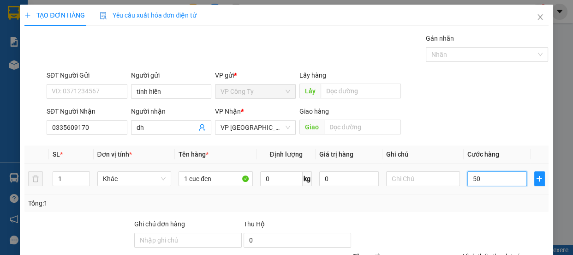
type input "50"
type input "500"
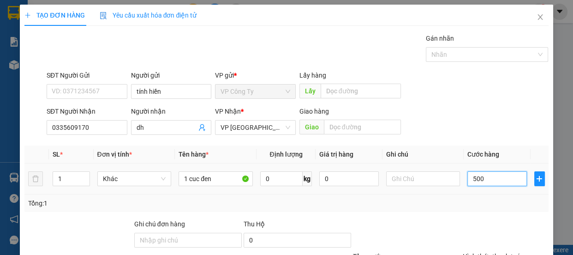
type input "5.000"
type input "50.000"
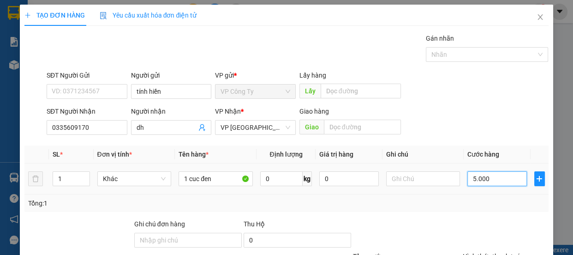
type input "50.000"
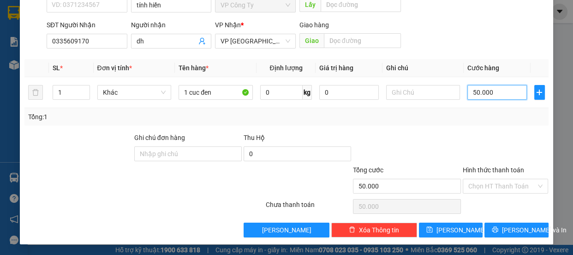
type input "50.000"
click at [495, 167] on label "Hình thức thanh toán" at bounding box center [493, 169] width 61 height 7
click at [495, 179] on input "Hình thức thanh toán" at bounding box center [502, 186] width 68 height 14
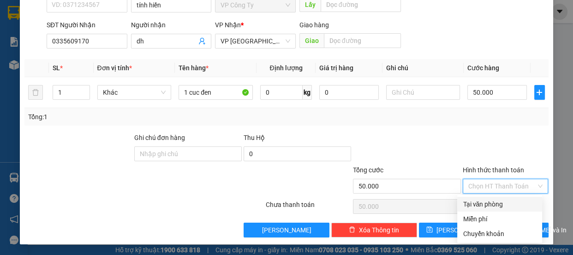
click at [489, 205] on div "Tại văn phòng" at bounding box center [500, 204] width 74 height 10
type input "0"
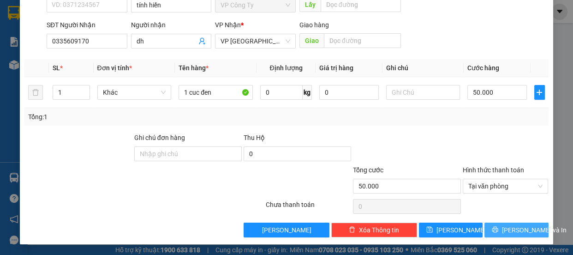
click at [495, 228] on icon "printer" at bounding box center [495, 229] width 6 height 6
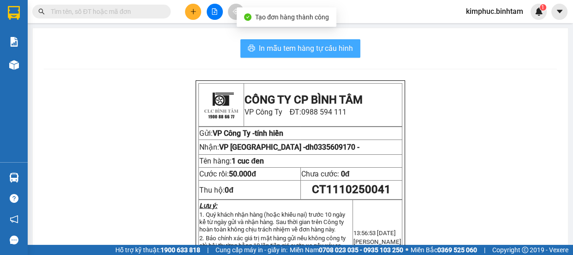
click at [332, 46] on span "In mẫu tem hàng tự cấu hình" at bounding box center [306, 48] width 94 height 12
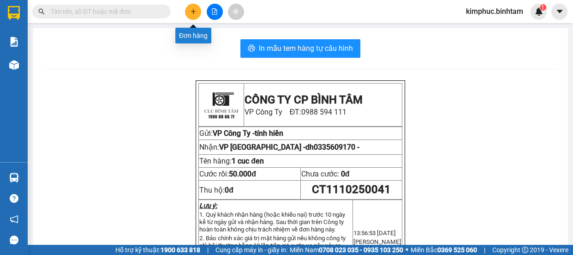
click at [193, 13] on icon "plus" at bounding box center [193, 11] width 6 height 6
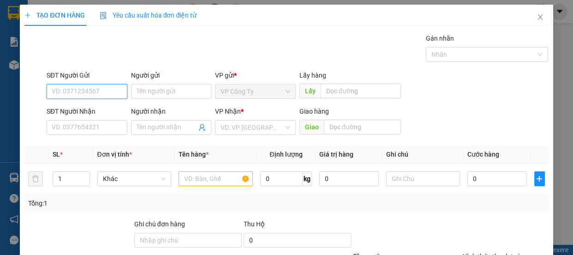
click at [106, 92] on input "SĐT Người Gửi" at bounding box center [87, 91] width 81 height 15
click at [112, 90] on input "091752490" at bounding box center [87, 91] width 81 height 15
click at [75, 93] on input "091752490" at bounding box center [87, 91] width 81 height 15
type input "0917524290"
click at [97, 90] on input "0917524290" at bounding box center [87, 91] width 81 height 15
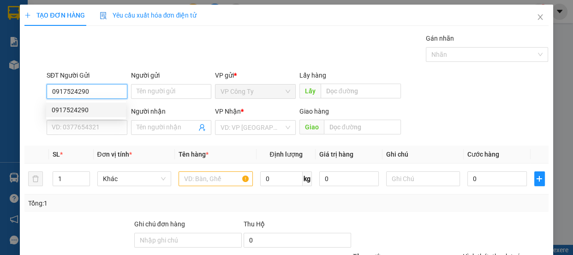
click at [97, 108] on div "0917524290" at bounding box center [86, 110] width 69 height 10
type input "0909594369"
type input "xuân"
type input "220.000"
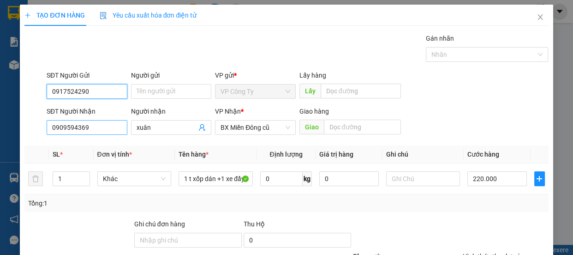
type input "0917524290"
click at [107, 125] on input "0909594369" at bounding box center [87, 127] width 81 height 15
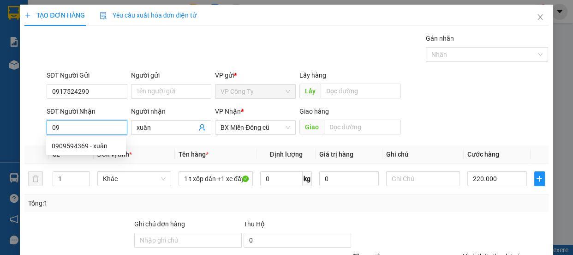
type input "0"
click at [106, 126] on input "09840" at bounding box center [87, 127] width 81 height 15
type input "0984202224"
click at [107, 128] on input "0984202224" at bounding box center [87, 127] width 81 height 15
click at [107, 142] on div "0984202224 - quang" at bounding box center [86, 146] width 69 height 10
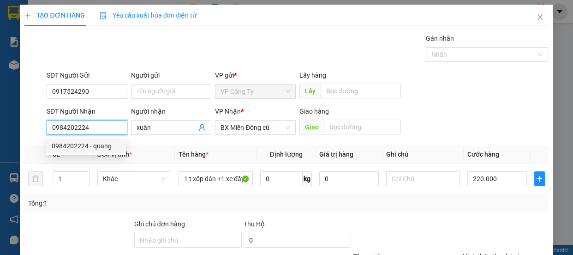
type input "quang"
type input "70.000"
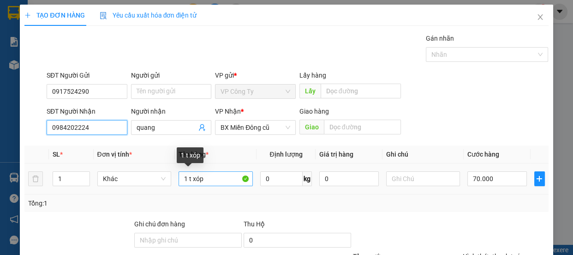
type input "0984202224"
click at [215, 180] on input "1 t xóp" at bounding box center [216, 178] width 74 height 15
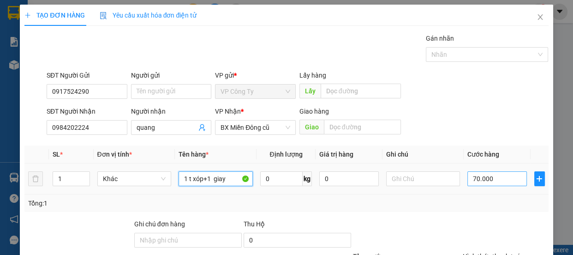
type input "1 t xóp+1 giay"
click at [469, 173] on input "70.000" at bounding box center [497, 178] width 60 height 15
click at [470, 174] on input "70.000" at bounding box center [497, 178] width 60 height 15
click at [470, 175] on input "70.000" at bounding box center [497, 178] width 60 height 15
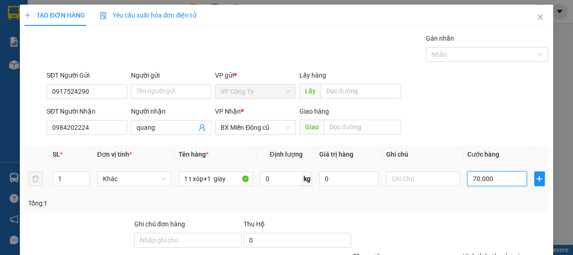
type input "0"
click at [489, 252] on label "Hình thức thanh toán" at bounding box center [493, 255] width 61 height 7
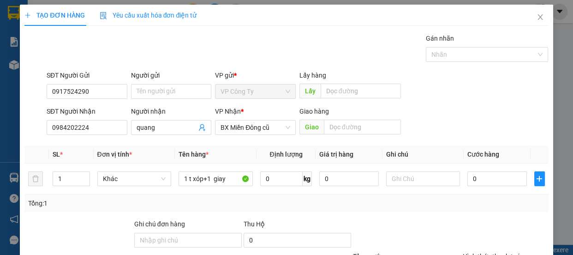
drag, startPoint x: 489, startPoint y: 230, endPoint x: 489, endPoint y: 239, distance: 9.2
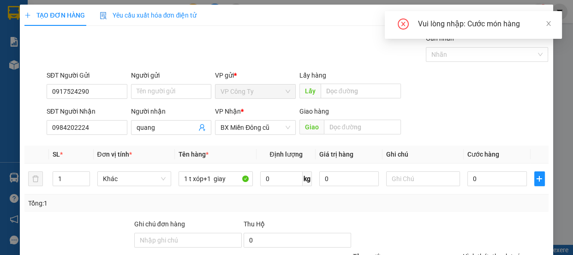
click at [500, 171] on input "0" at bounding box center [497, 178] width 60 height 15
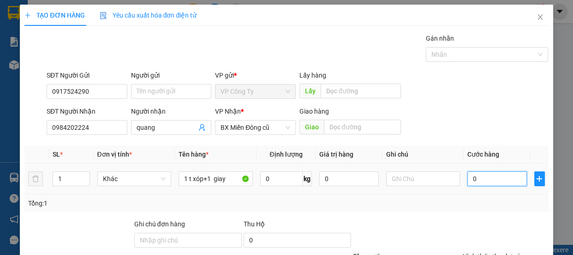
click at [499, 171] on input "0" at bounding box center [497, 178] width 60 height 15
click at [470, 171] on input "0" at bounding box center [497, 178] width 60 height 15
type input "1"
type input "01"
type input "12"
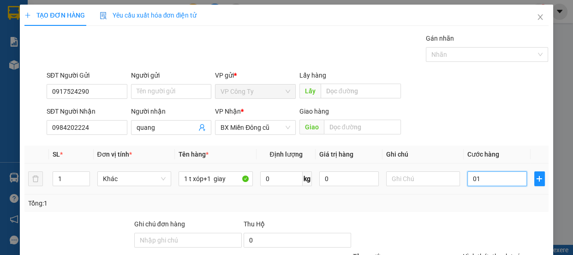
type input "012"
type input "120"
type input "01.200"
type input "1.200"
type input "012.000"
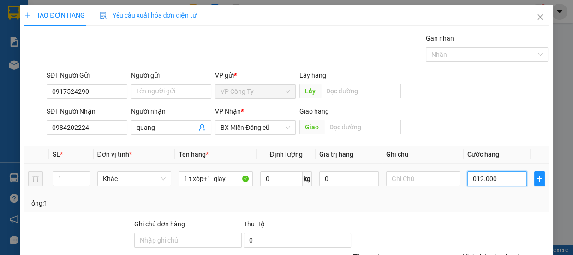
type input "12.000"
click at [470, 171] on input "012.000" at bounding box center [497, 178] width 60 height 15
click at [486, 171] on input "12.000" at bounding box center [497, 178] width 60 height 15
type input "120.000"
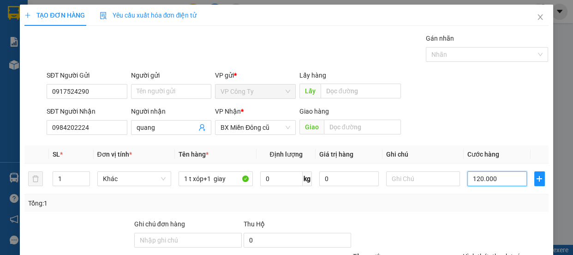
type input "120.000"
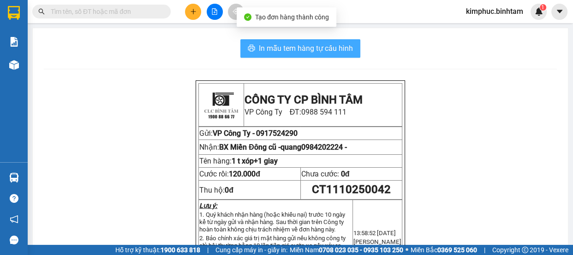
click at [314, 56] on button "In mẫu tem hàng tự cấu hình" at bounding box center [300, 48] width 120 height 18
click at [309, 43] on span "In mẫu tem hàng tự cấu hình" at bounding box center [306, 48] width 94 height 12
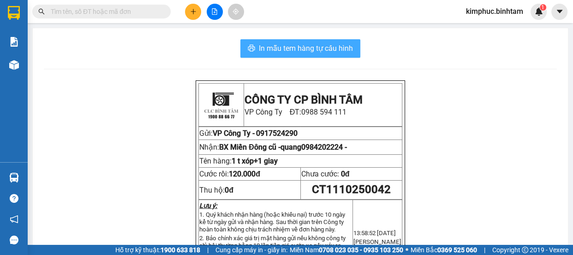
click at [309, 43] on span "In mẫu tem hàng tự cấu hình" at bounding box center [306, 48] width 94 height 12
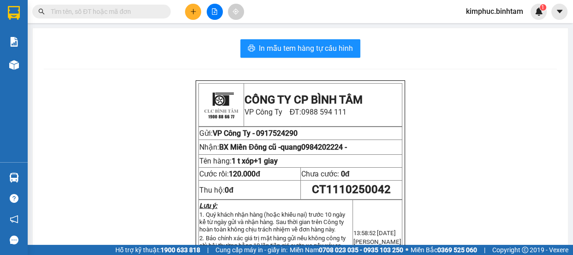
click at [198, 10] on button at bounding box center [193, 12] width 16 height 16
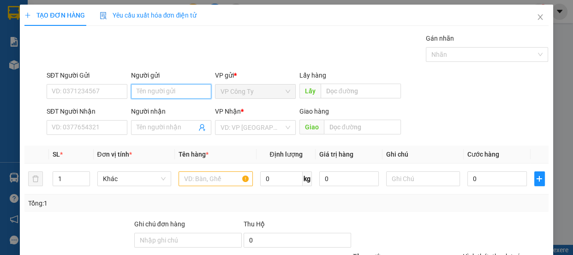
click at [152, 85] on input "Người gửi" at bounding box center [171, 91] width 81 height 15
type input "T"
type input "t"
type input "i"
type input "tinh hien"
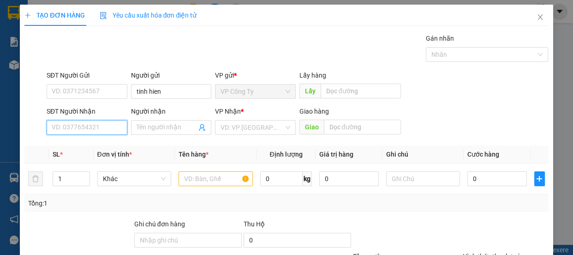
click at [95, 128] on input "SĐT Người Nhận" at bounding box center [87, 127] width 81 height 15
click at [99, 125] on input "0333900461" at bounding box center [87, 127] width 81 height 15
type input "0333900461"
click at [149, 130] on input "Người nhận" at bounding box center [167, 127] width 60 height 10
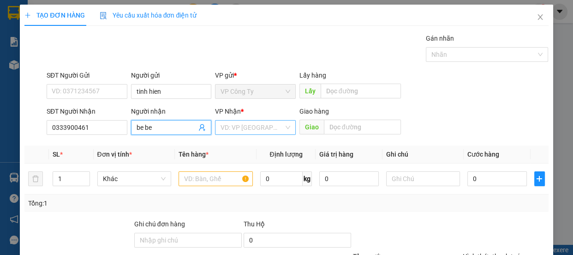
type input "be be"
click at [246, 126] on input "search" at bounding box center [251, 127] width 63 height 14
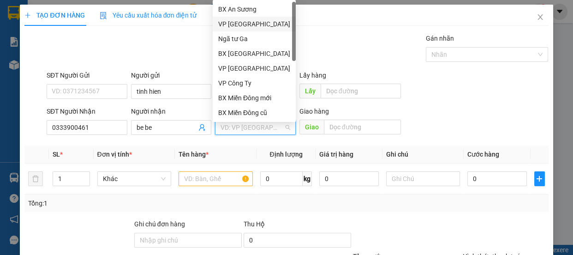
click at [248, 26] on div "VP [GEOGRAPHIC_DATA]" at bounding box center [254, 24] width 72 height 10
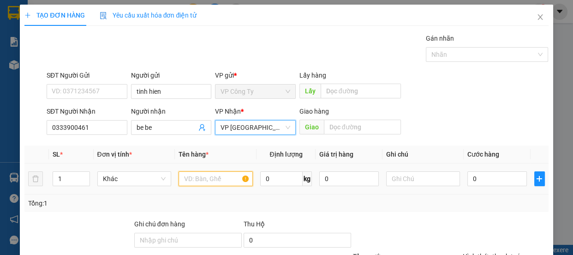
click at [205, 176] on input "text" at bounding box center [216, 178] width 74 height 15
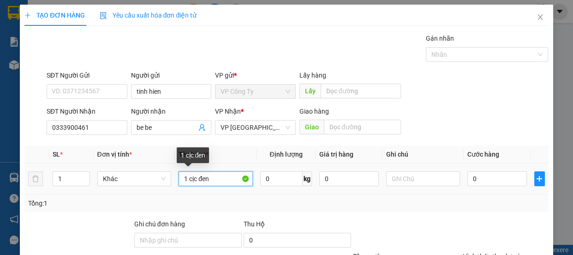
click at [194, 177] on input "1 cịc đen" at bounding box center [216, 178] width 74 height 15
click at [227, 182] on input "1 cuc đen" at bounding box center [216, 178] width 74 height 15
type input "1 cuc đen"
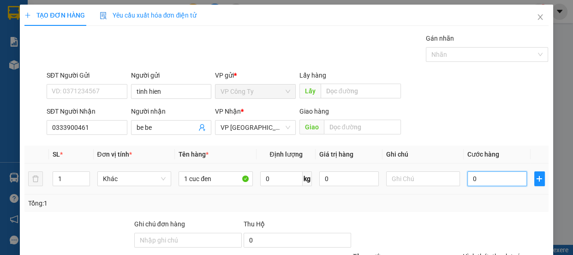
click at [468, 175] on input "0" at bounding box center [497, 178] width 60 height 15
type input "5"
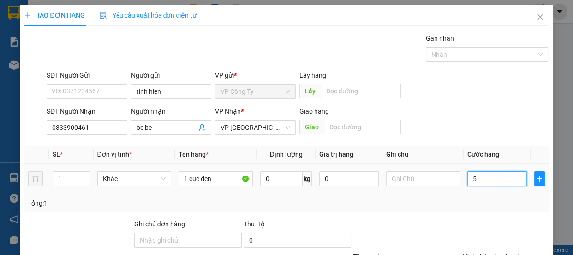
type input "50"
type input "500"
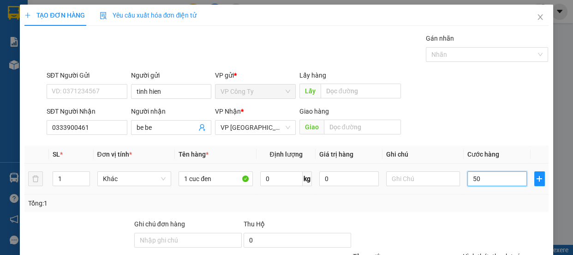
type input "500"
type input "5.000"
type input "5.000o"
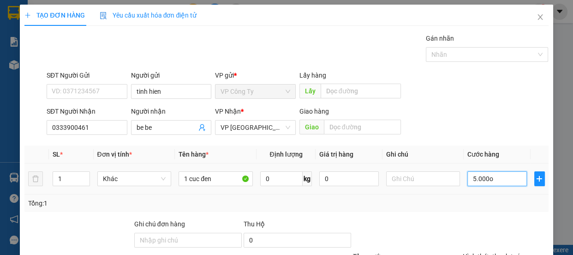
type input "0"
type input "5.000"
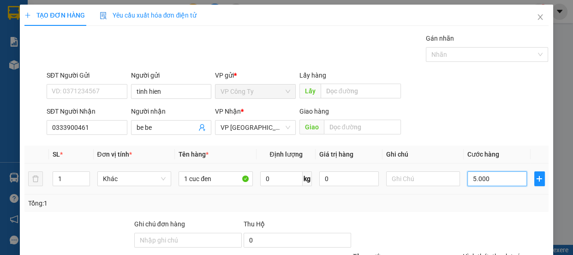
type input "5.000o"
type input "0"
type input "5.000"
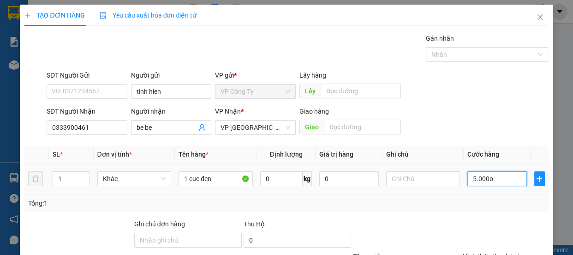
type input "5.000"
type input "50.000"
click at [491, 252] on label "Hình thức thanh toán" at bounding box center [493, 255] width 61 height 7
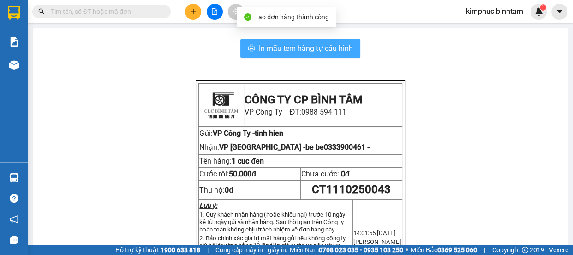
click at [285, 50] on span "In mẫu tem hàng tự cấu hình" at bounding box center [306, 48] width 94 height 12
click at [285, 49] on span "In mẫu tem hàng tự cấu hình" at bounding box center [306, 48] width 94 height 12
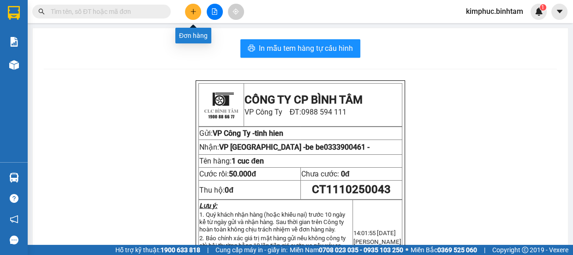
click at [192, 9] on icon "plus" at bounding box center [193, 11] width 6 height 6
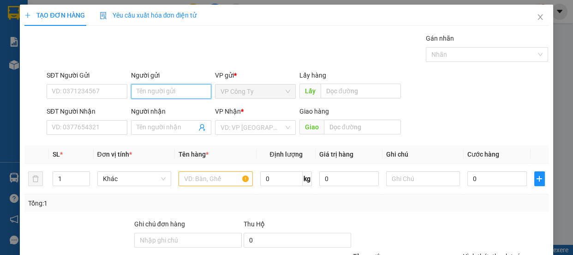
click at [144, 90] on input "Người gửi" at bounding box center [171, 91] width 81 height 15
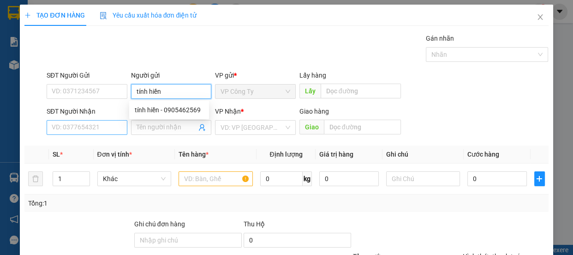
type input "tính hiền"
click at [106, 129] on input "SĐT Người Nhận" at bounding box center [87, 127] width 81 height 15
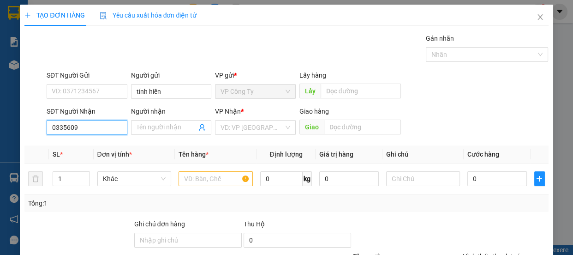
click at [105, 129] on input "0335609" at bounding box center [87, 127] width 81 height 15
click at [108, 128] on input "0363611413" at bounding box center [87, 127] width 81 height 15
click at [109, 128] on input "0363611413" at bounding box center [87, 127] width 81 height 15
type input "0363611413"
click at [153, 127] on input "Người nhận" at bounding box center [167, 127] width 60 height 10
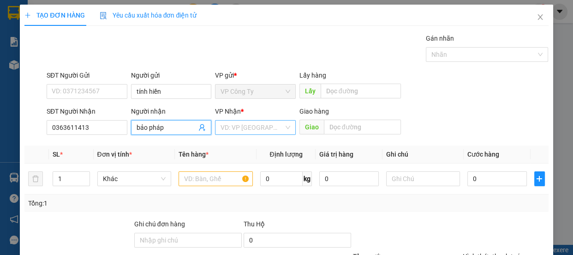
type input "bảo pháp"
click at [241, 126] on input "search" at bounding box center [251, 127] width 63 height 14
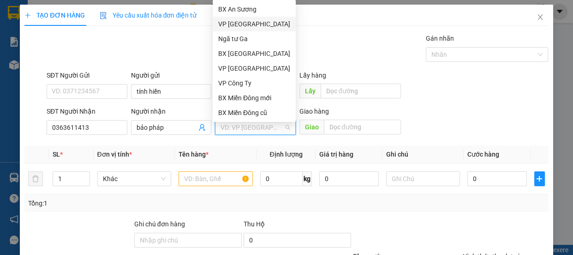
click at [258, 26] on div "VP [GEOGRAPHIC_DATA]" at bounding box center [254, 24] width 72 height 10
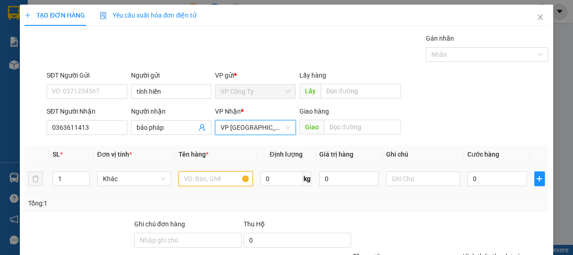
click at [202, 180] on input "text" at bounding box center [216, 178] width 74 height 15
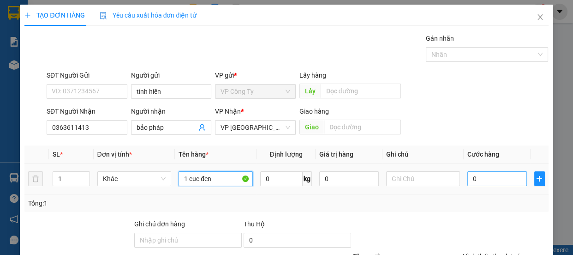
type input "1 cục đen"
click at [467, 175] on input "0" at bounding box center [497, 178] width 60 height 15
type input "50"
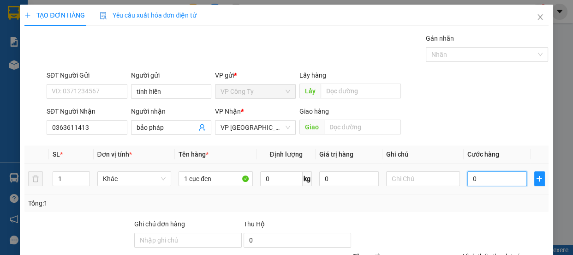
type input "50"
type input "500"
type input "5.000"
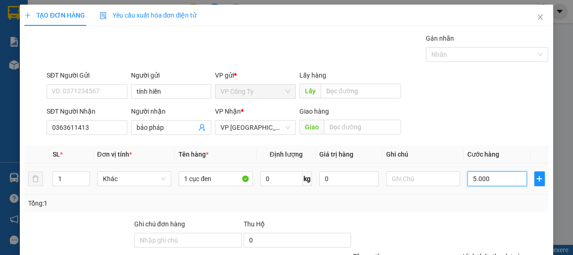
type input "5.000"
type input "50.000"
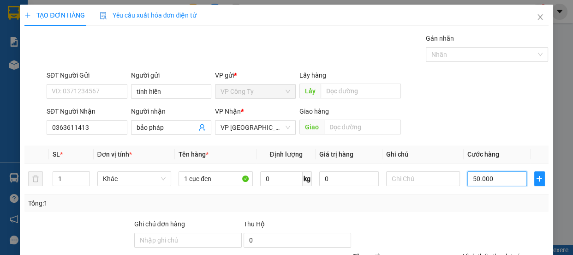
type input "50.000"
click at [470, 252] on label "Hình thức thanh toán" at bounding box center [493, 255] width 61 height 7
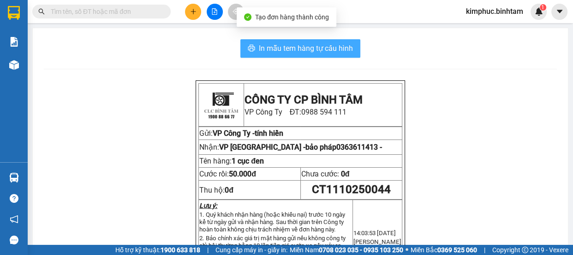
click at [333, 53] on span "In mẫu tem hàng tự cấu hình" at bounding box center [306, 48] width 94 height 12
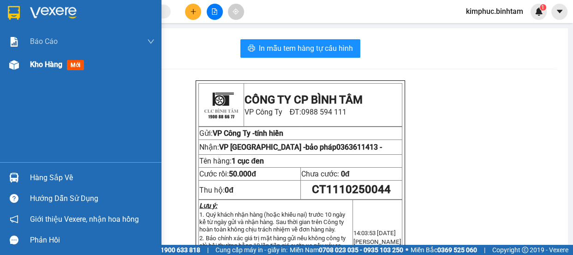
click at [46, 64] on span "Kho hàng" at bounding box center [46, 64] width 32 height 9
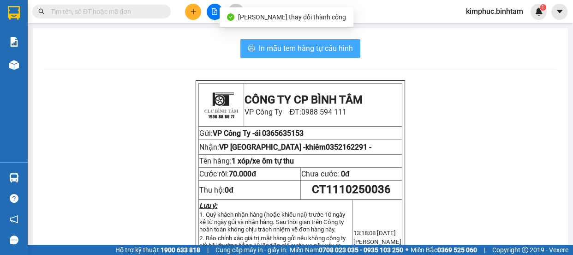
click at [333, 48] on span "In mẫu tem hàng tự cấu hình" at bounding box center [306, 48] width 94 height 12
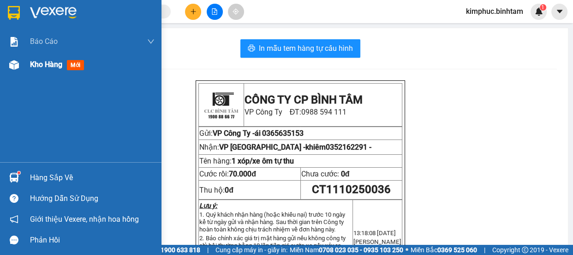
click at [35, 64] on span "Kho hàng" at bounding box center [46, 64] width 32 height 9
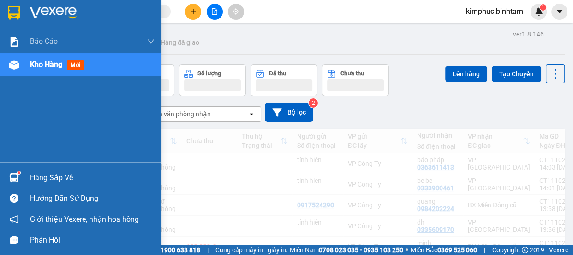
click at [35, 64] on span "Kho hàng" at bounding box center [46, 64] width 32 height 9
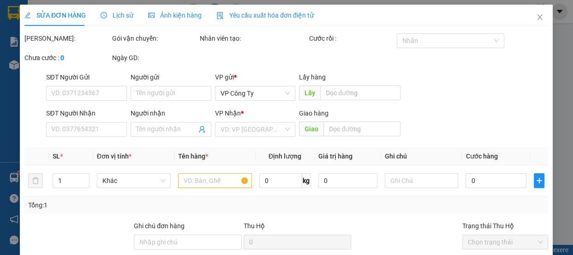
type input "0964751377"
type input "hương"
type input "0346653017"
type input "quỳnh"
type input "50.000"
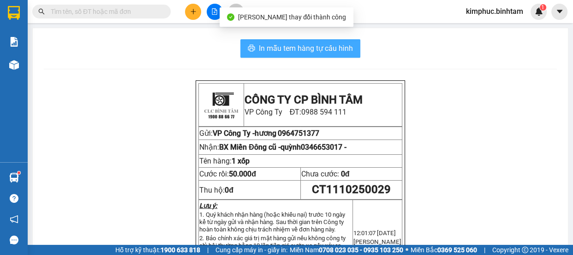
click at [304, 49] on span "In mẫu tem hàng tự cấu hình" at bounding box center [306, 48] width 94 height 12
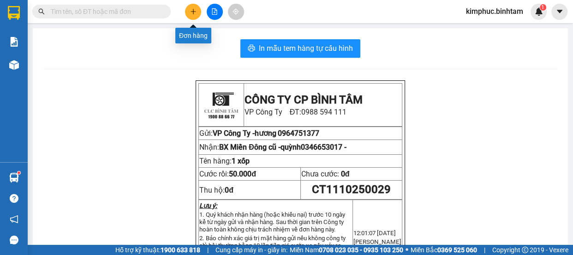
click at [193, 15] on button at bounding box center [193, 12] width 16 height 16
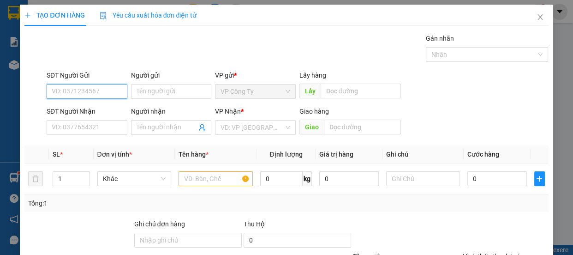
click at [94, 91] on input "SĐT Người Gửi" at bounding box center [87, 91] width 81 height 15
type input "0966389736"
click at [100, 92] on input "0966389736" at bounding box center [87, 91] width 81 height 15
click at [98, 107] on div "0966389736" at bounding box center [86, 110] width 69 height 10
type input "0905822339"
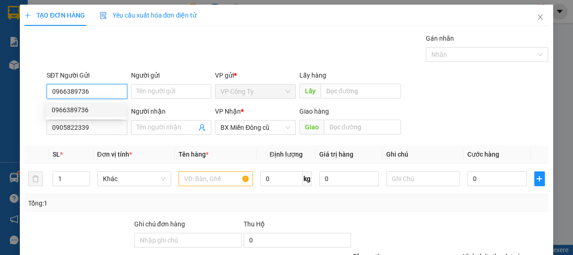
type input "50.000"
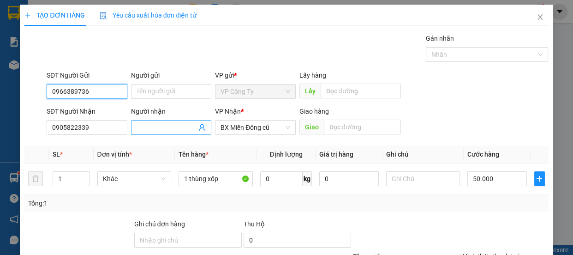
type input "0966389736"
click at [150, 127] on input "Người nhận" at bounding box center [167, 127] width 60 height 10
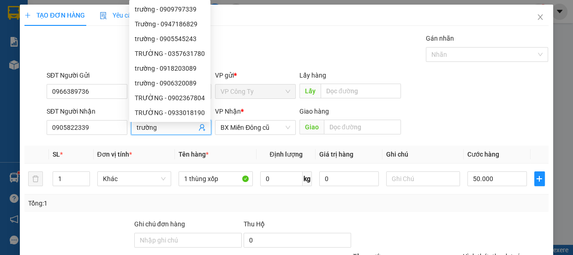
click at [165, 127] on input "trường" at bounding box center [167, 127] width 60 height 10
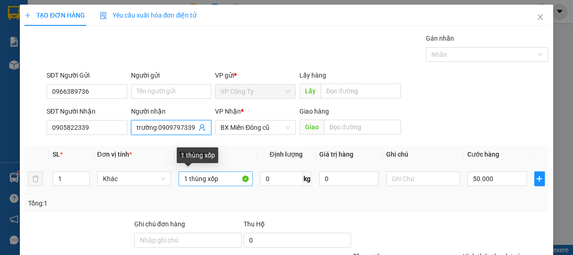
type input "trường 0909797339"
click at [224, 180] on input "1 thùng xốp" at bounding box center [216, 178] width 74 height 15
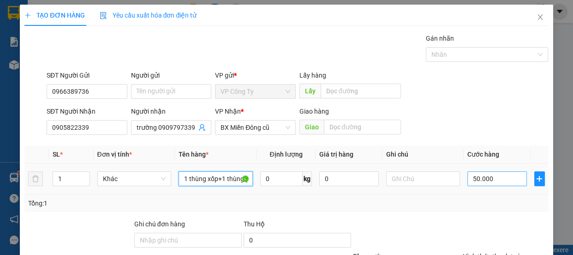
type input "1 thùng xốp+1 thùng giấy"
click at [474, 176] on input "50.000" at bounding box center [497, 178] width 60 height 15
click at [473, 176] on input "50.000" at bounding box center [497, 178] width 60 height 15
click at [472, 176] on input "50.000" at bounding box center [497, 178] width 60 height 15
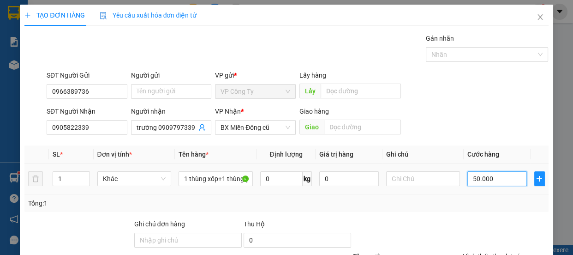
type input "0"
type input "0.000"
type input "10.000"
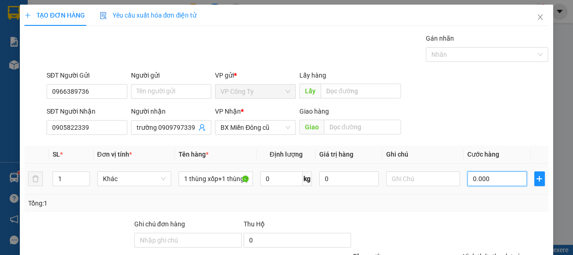
type input "10.000"
type input "110.000"
type input "1.100.000"
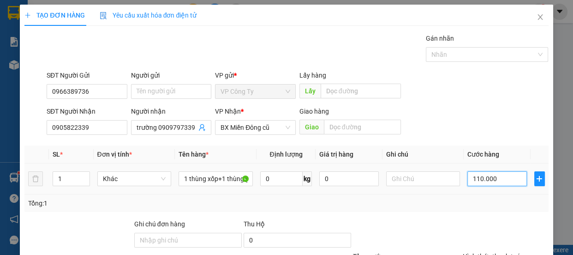
type input "1.100.000"
click at [481, 177] on input "1.100.000" at bounding box center [497, 178] width 60 height 15
click at [485, 252] on label "Hình thức thanh toán" at bounding box center [493, 255] width 61 height 7
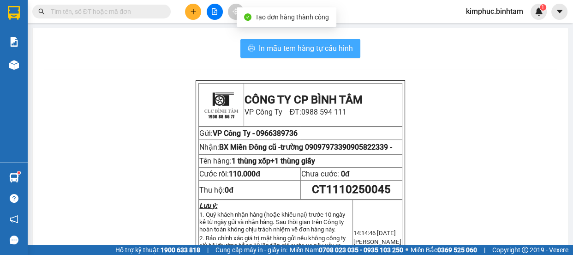
click at [304, 46] on span "In mẫu tem hàng tự cấu hình" at bounding box center [306, 48] width 94 height 12
click at [285, 43] on span "In mẫu tem hàng tự cấu hình" at bounding box center [306, 48] width 94 height 12
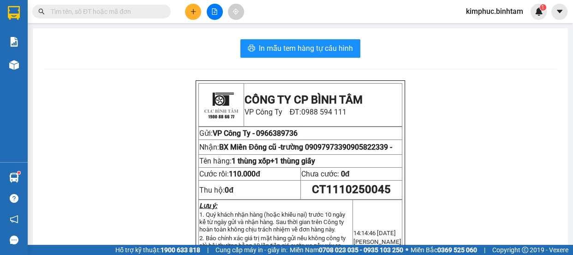
click at [132, 11] on input "text" at bounding box center [105, 11] width 109 height 10
type input "d"
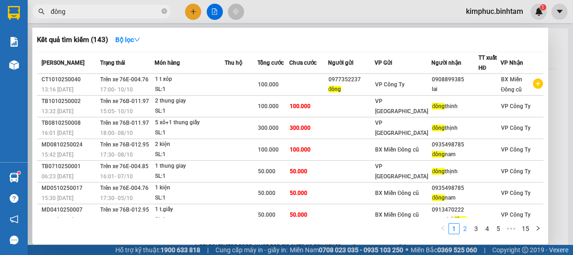
type input "đông"
click at [463, 231] on link "2" at bounding box center [465, 228] width 10 height 10
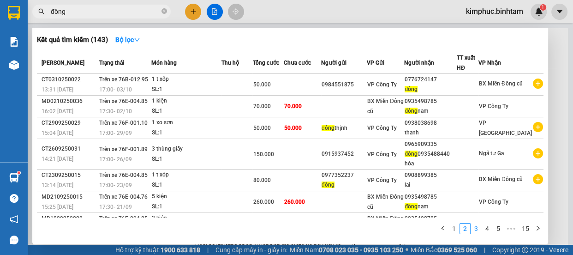
click at [472, 228] on link "3" at bounding box center [476, 228] width 10 height 10
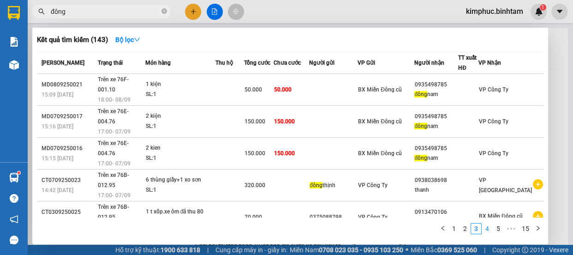
click at [485, 230] on link "4" at bounding box center [487, 228] width 10 height 10
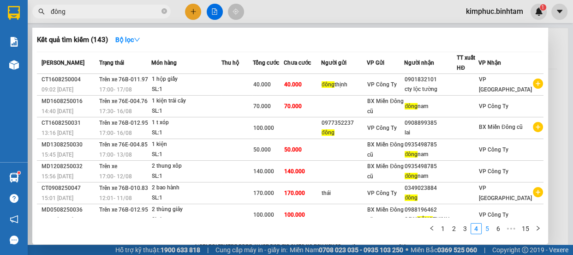
click at [487, 229] on link "5" at bounding box center [487, 228] width 10 height 10
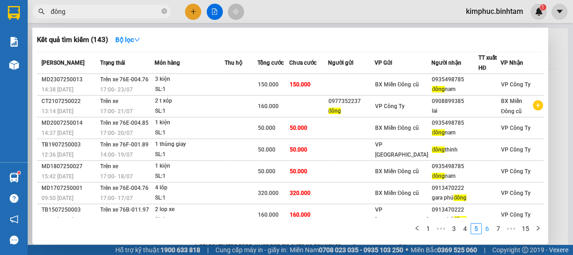
click at [484, 227] on link "6" at bounding box center [487, 228] width 10 height 10
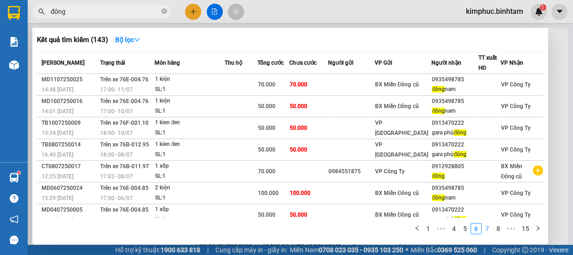
click at [491, 227] on link "7" at bounding box center [487, 228] width 10 height 10
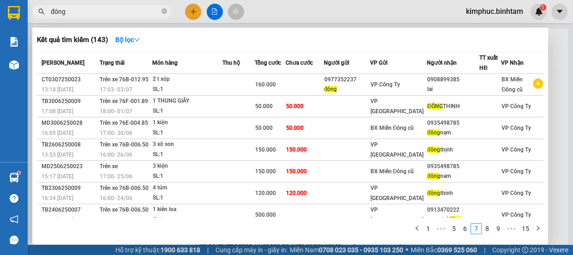
click at [189, 13] on div at bounding box center [286, 127] width 573 height 255
click at [189, 13] on button at bounding box center [193, 12] width 16 height 16
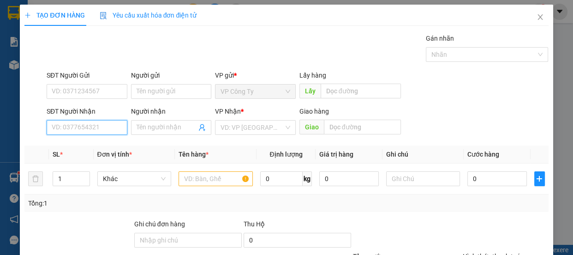
click at [98, 130] on input "SĐT Người Nhận" at bounding box center [87, 127] width 81 height 15
type input "0908344055"
click at [105, 127] on input "0908344055" at bounding box center [87, 127] width 81 height 15
click at [101, 147] on div "0908344055" at bounding box center [86, 146] width 69 height 10
type input "800.000"
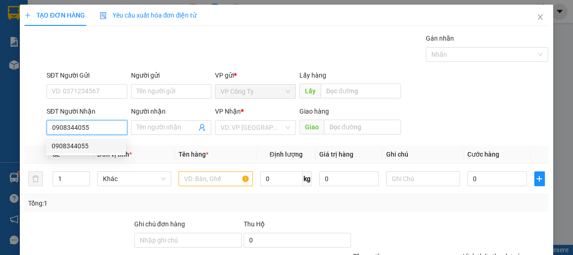
type input "800.000"
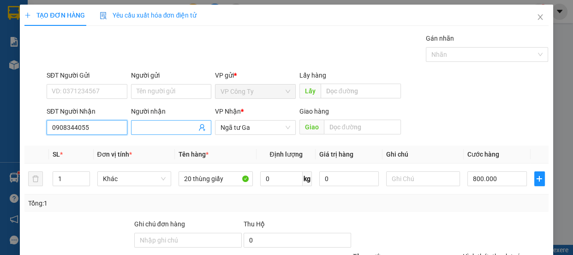
type input "0908344055"
click at [159, 126] on input "Người nhận" at bounding box center [167, 127] width 60 height 10
type input "d"
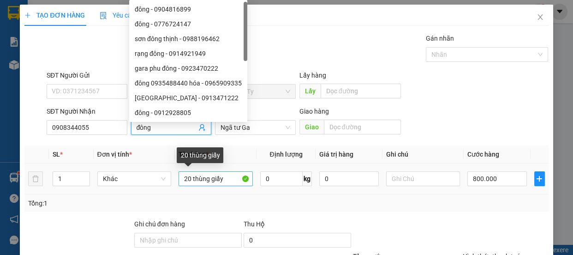
type input "đông"
click at [234, 178] on input "20 thùng giấy" at bounding box center [216, 178] width 74 height 15
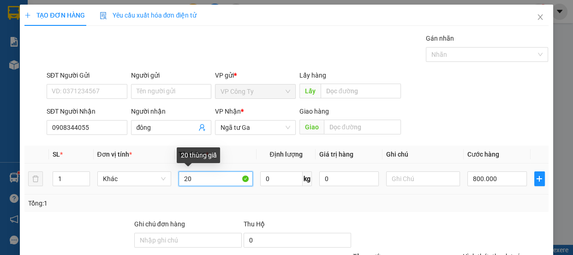
type input "2"
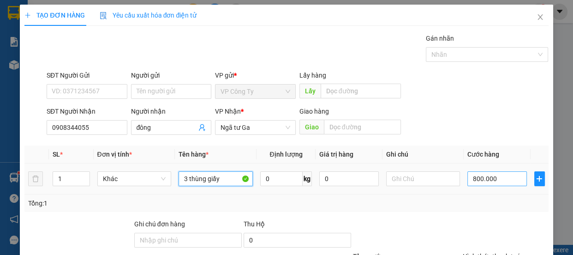
type input "3 thùng giấy"
click at [472, 178] on input "800.000" at bounding box center [497, 178] width 60 height 15
click at [475, 178] on input "800.000" at bounding box center [497, 178] width 60 height 15
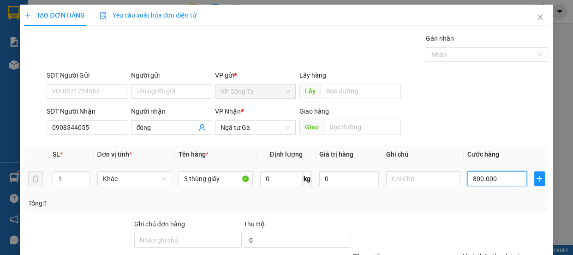
type input "80.000"
type input "0"
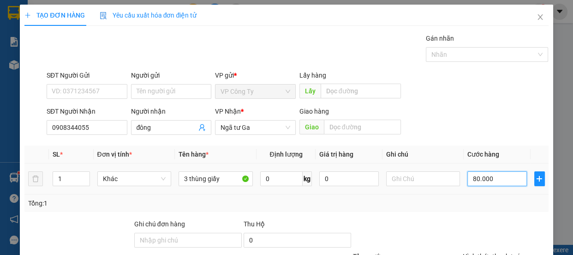
type input "0.000"
type input "10.000"
type input "130.000"
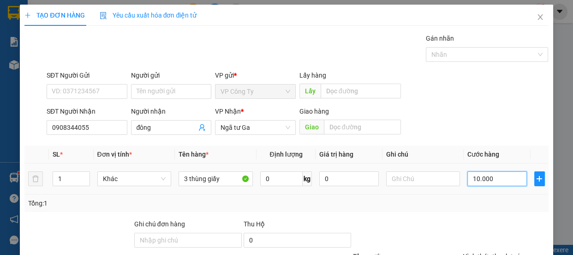
type input "130.000"
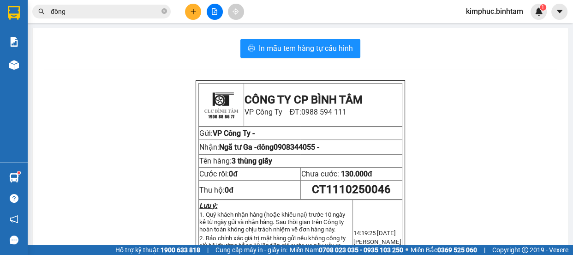
click at [188, 11] on button at bounding box center [193, 12] width 16 height 16
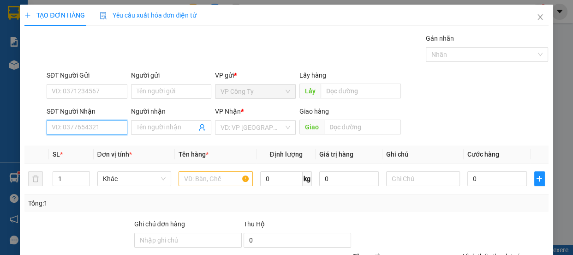
click at [90, 128] on input "SĐT Người Nhận" at bounding box center [87, 127] width 81 height 15
type input "0967298968"
click at [98, 125] on input "0967298968" at bounding box center [87, 127] width 81 height 15
click at [100, 148] on div "0967298968 - a tuấn" at bounding box center [86, 146] width 69 height 10
type input "a tuấn"
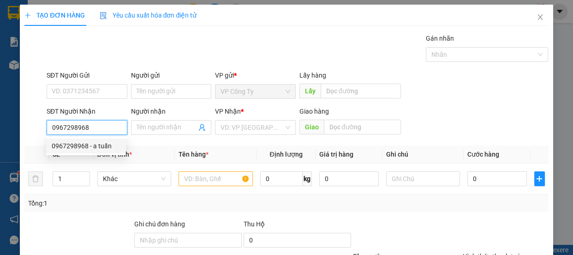
type input "vạn phúc"
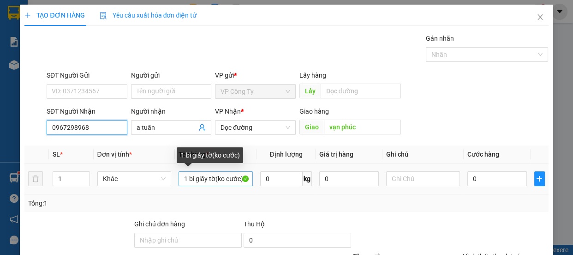
type input "0967298968"
click at [238, 179] on input "1 bì giấy tờ(ko cước)" at bounding box center [216, 178] width 74 height 15
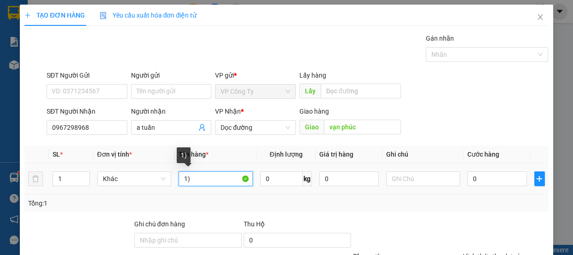
click at [244, 175] on input "1)" at bounding box center [216, 178] width 74 height 15
type input "1 xe máy"
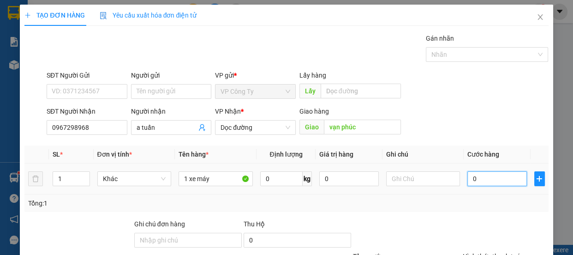
click at [467, 175] on input "0" at bounding box center [497, 178] width 60 height 15
click at [467, 176] on input "0" at bounding box center [497, 178] width 60 height 15
type input "3"
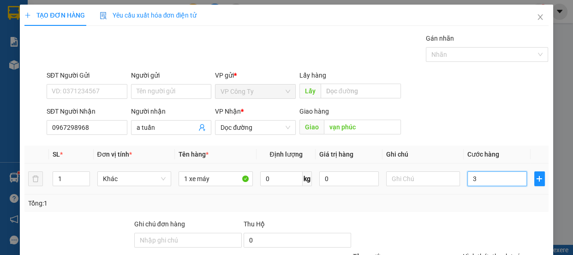
type input "35"
type input "350"
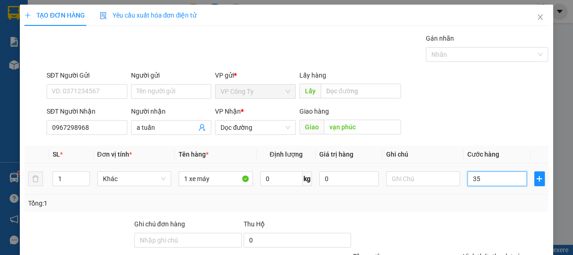
type input "350"
type input "3.500"
type input "35.000"
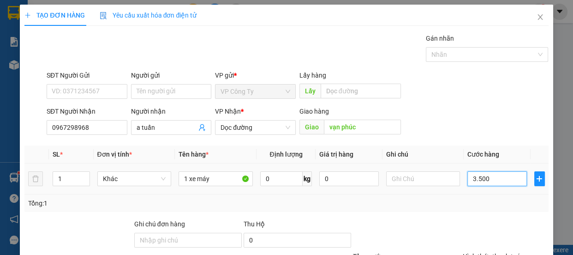
type input "35.000"
type input "350.000"
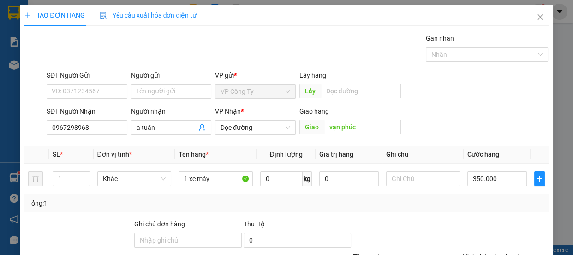
click at [490, 220] on div "Transit Pickup Surcharge Ids Transit Deliver Surcharge Ids Transit Deliver Surc…" at bounding box center [286, 178] width 524 height 290
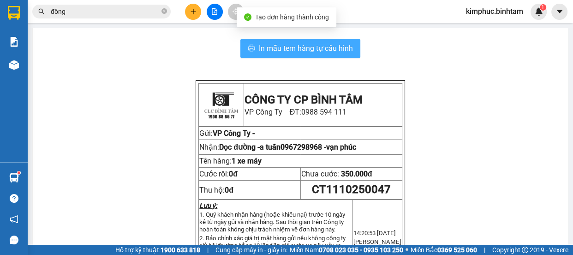
click at [325, 49] on span "In mẫu tem hàng tự cấu hình" at bounding box center [306, 48] width 94 height 12
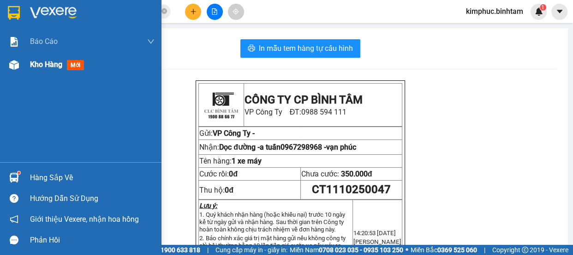
click at [44, 69] on div "Kho hàng mới" at bounding box center [59, 65] width 58 height 12
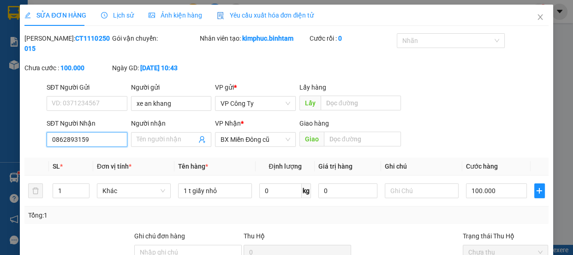
click at [68, 143] on input "0862893159" at bounding box center [87, 139] width 81 height 15
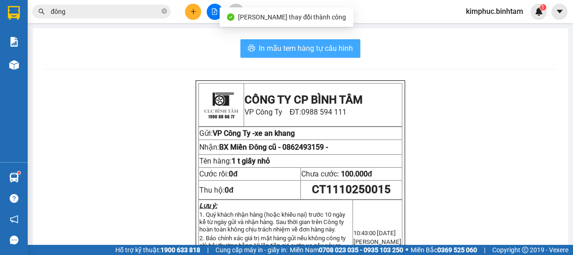
click at [310, 50] on span "In mẫu tem hàng tự cấu hình" at bounding box center [306, 48] width 94 height 12
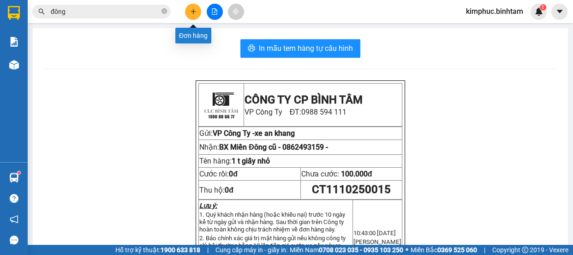
click at [198, 13] on button at bounding box center [193, 12] width 16 height 16
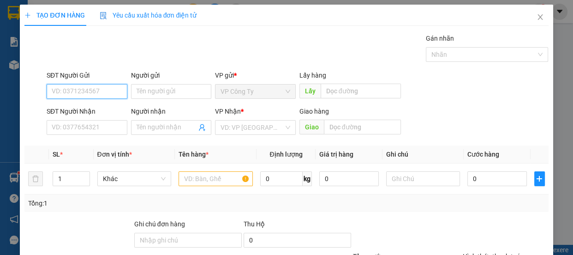
click at [87, 91] on input "SĐT Người Gửi" at bounding box center [87, 91] width 81 height 15
click at [94, 89] on input "0935368238" at bounding box center [87, 91] width 81 height 15
click at [97, 108] on div "0935368238 - [PERSON_NAME]" at bounding box center [97, 110] width 91 height 10
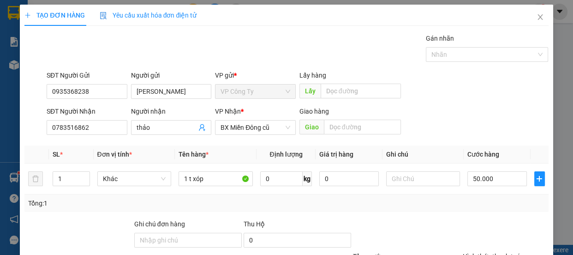
click at [491, 252] on label "Hình thức thanh toán" at bounding box center [493, 255] width 61 height 7
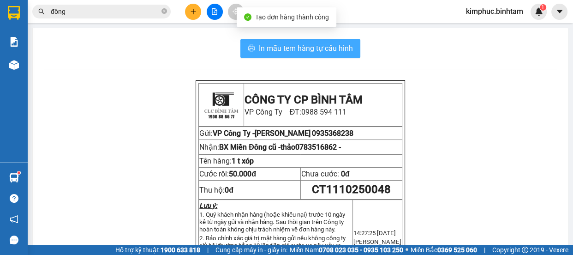
click at [324, 47] on span "In mẫu tem hàng tự cấu hình" at bounding box center [306, 48] width 94 height 12
click at [323, 47] on span "In mẫu tem hàng tự cấu hình" at bounding box center [306, 48] width 94 height 12
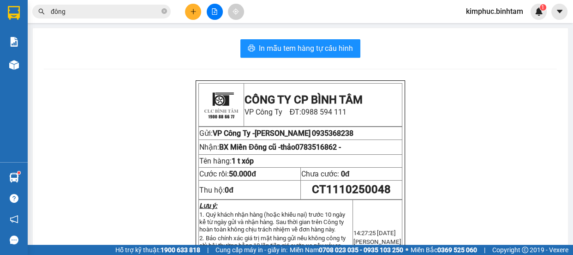
click at [190, 9] on icon "plus" at bounding box center [193, 11] width 6 height 6
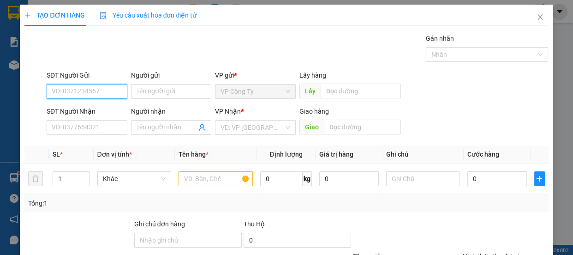
click at [102, 95] on input "SĐT Người Gửi" at bounding box center [87, 91] width 81 height 15
click at [105, 92] on input "0914163454" at bounding box center [87, 91] width 81 height 15
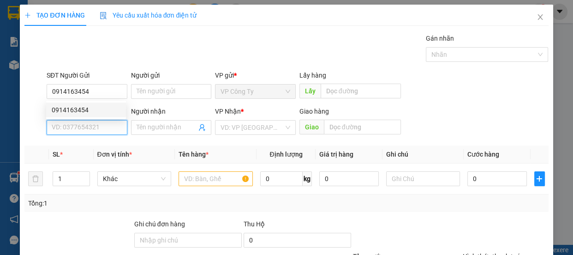
click at [88, 129] on input "SĐT Người Nhận" at bounding box center [87, 127] width 81 height 15
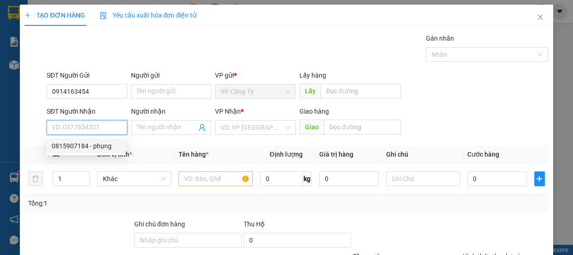
click at [93, 148] on div "0815907184 - phụng" at bounding box center [86, 146] width 69 height 10
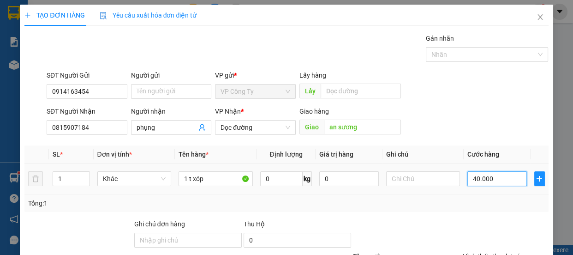
click at [475, 177] on input "40.000" at bounding box center [497, 178] width 60 height 15
click at [470, 180] on input "40.000" at bounding box center [497, 178] width 60 height 15
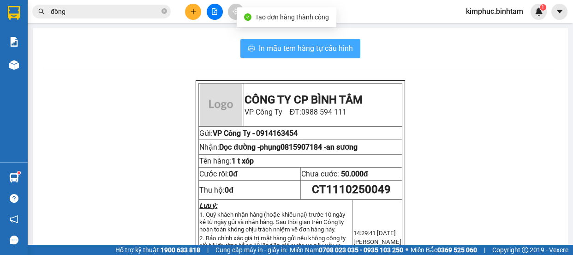
click at [317, 54] on button "In mẫu tem hàng tự cấu hình" at bounding box center [300, 48] width 120 height 18
click at [317, 53] on span "In mẫu tem hàng tự cấu hình" at bounding box center [306, 48] width 94 height 12
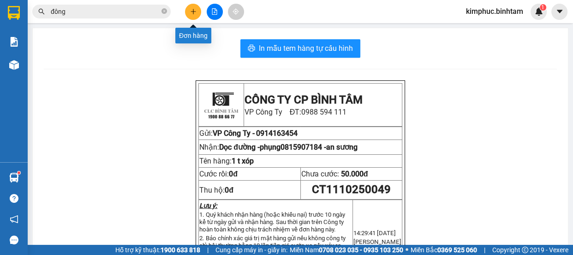
click at [188, 12] on button at bounding box center [193, 12] width 16 height 16
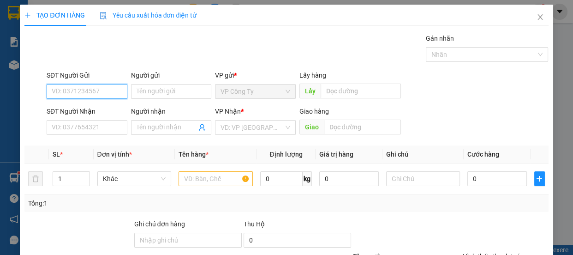
click at [97, 92] on input "SĐT Người Gửi" at bounding box center [87, 91] width 81 height 15
click at [104, 90] on input "0793535535" at bounding box center [87, 91] width 81 height 15
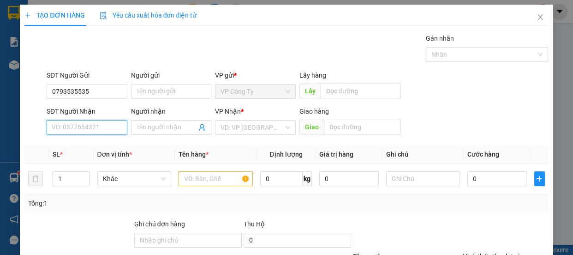
click at [97, 128] on input "SĐT Người Nhận" at bounding box center [87, 127] width 81 height 15
click at [101, 127] on input "0969703265" at bounding box center [87, 127] width 81 height 15
click at [144, 128] on input "Người nhận" at bounding box center [167, 127] width 60 height 10
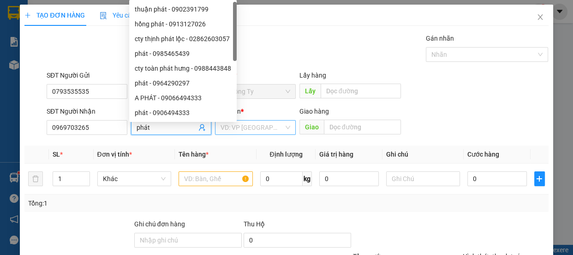
click at [254, 130] on input "search" at bounding box center [251, 127] width 63 height 14
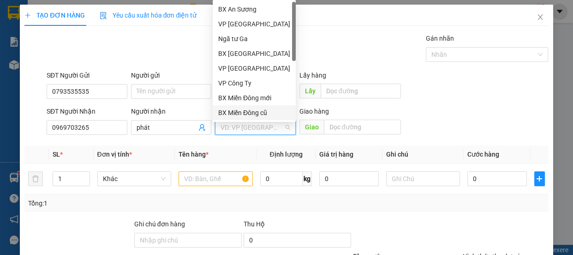
click at [261, 113] on div "BX Miền Đông cũ" at bounding box center [254, 112] width 72 height 10
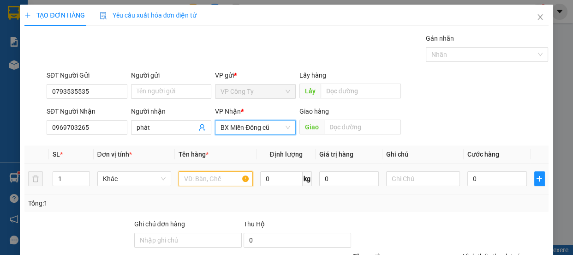
click at [221, 179] on input "text" at bounding box center [216, 178] width 74 height 15
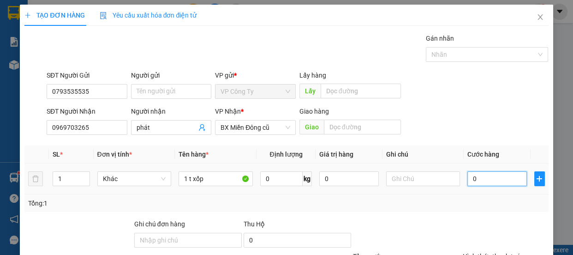
click at [467, 177] on input "0" at bounding box center [497, 178] width 60 height 15
click at [467, 179] on input "0" at bounding box center [497, 178] width 60 height 15
click at [500, 252] on label "Hình thức thanh toán" at bounding box center [493, 255] width 61 height 7
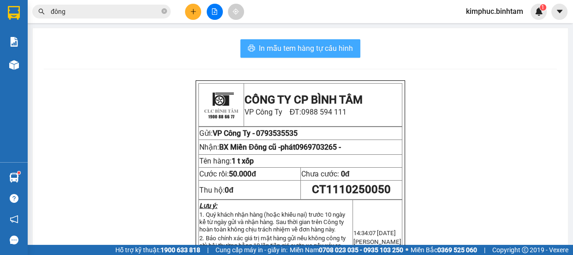
click at [334, 49] on span "In mẫu tem hàng tự cấu hình" at bounding box center [306, 48] width 94 height 12
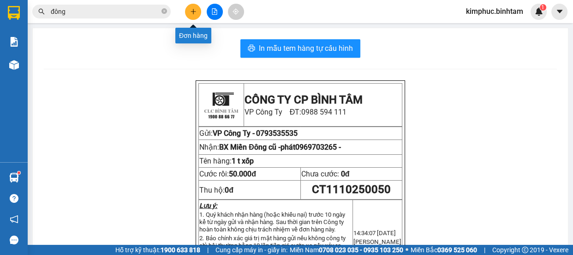
click at [198, 13] on button at bounding box center [193, 12] width 16 height 16
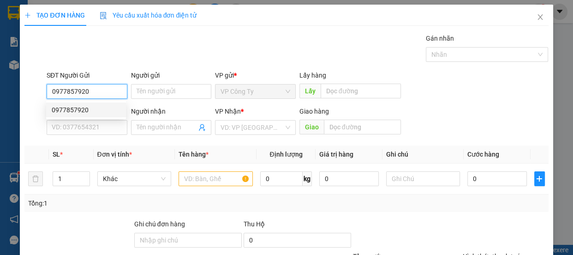
click at [115, 90] on input "0977857920" at bounding box center [87, 91] width 81 height 15
click at [112, 114] on div "0977857920" at bounding box center [86, 110] width 69 height 10
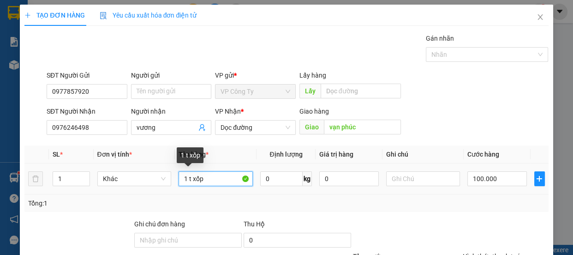
click at [221, 176] on input "1 t xốp" at bounding box center [216, 178] width 74 height 15
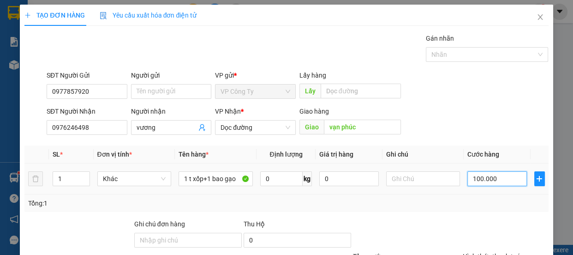
click at [474, 181] on input "100.000" at bounding box center [497, 178] width 60 height 15
click at [482, 252] on label "Hình thức thanh toán" at bounding box center [493, 255] width 61 height 7
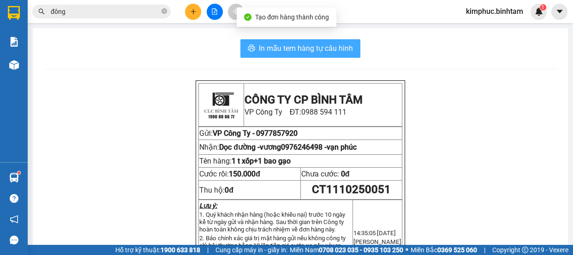
click at [310, 44] on span "In mẫu tem hàng tự cấu hình" at bounding box center [306, 48] width 94 height 12
click at [298, 54] on button "In mẫu tem hàng tự cấu hình" at bounding box center [300, 48] width 120 height 18
click at [299, 54] on span "In mẫu tem hàng tự cấu hình" at bounding box center [306, 48] width 94 height 12
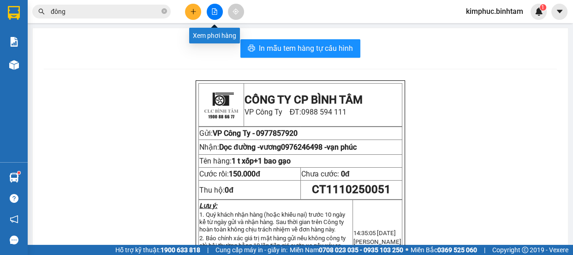
click at [212, 16] on button at bounding box center [215, 12] width 16 height 16
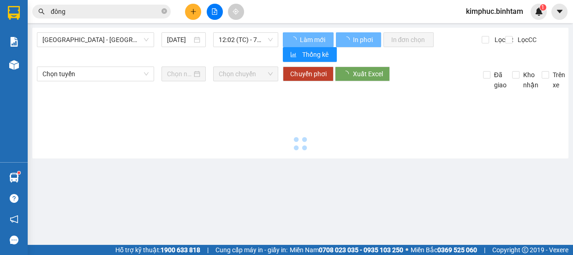
click at [212, 13] on icon "file-add" at bounding box center [214, 11] width 6 height 6
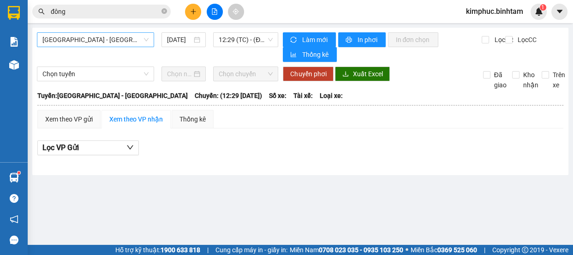
click at [107, 40] on span "[GEOGRAPHIC_DATA] - [GEOGRAPHIC_DATA]" at bounding box center [95, 40] width 106 height 14
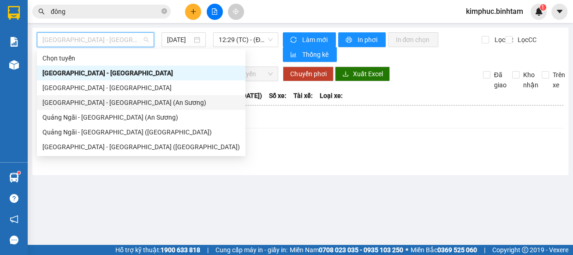
click at [102, 100] on div "[GEOGRAPHIC_DATA] - [GEOGRAPHIC_DATA] (An Sương)" at bounding box center [140, 102] width 197 height 10
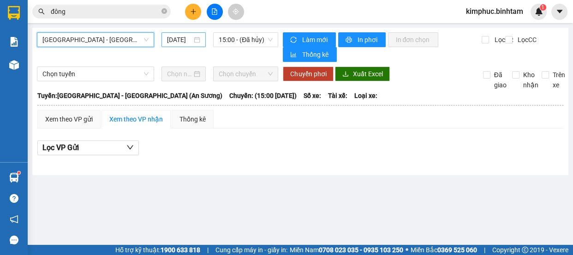
click at [181, 39] on input "[DATE]" at bounding box center [179, 40] width 25 height 10
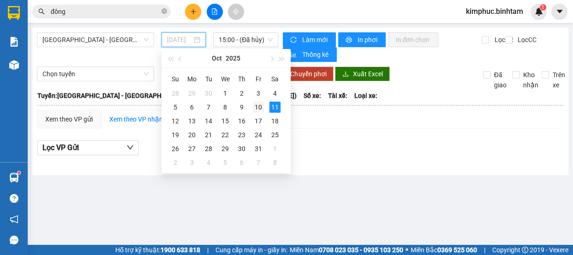
click at [262, 110] on div "10" at bounding box center [258, 106] width 11 height 11
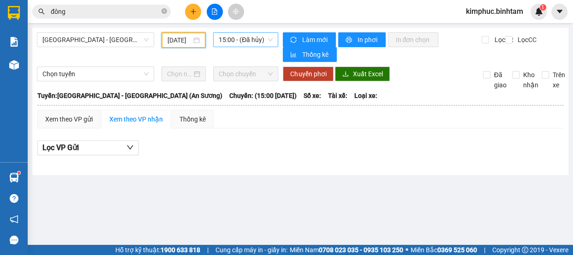
click at [262, 35] on span "15:00 - (Đã hủy)" at bounding box center [246, 40] width 54 height 14
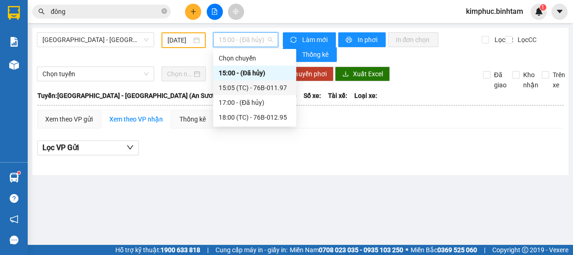
click at [268, 85] on div "15:05 (TC) - 76B-011.97" at bounding box center [255, 88] width 72 height 10
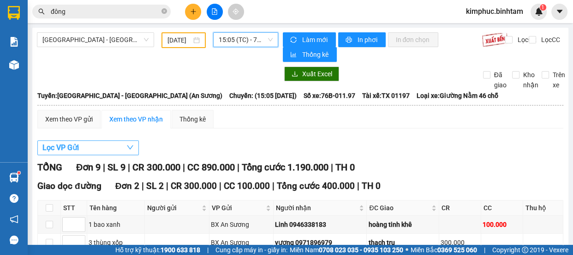
click at [54, 146] on span "Lọc VP Gửi" at bounding box center [60, 148] width 36 height 12
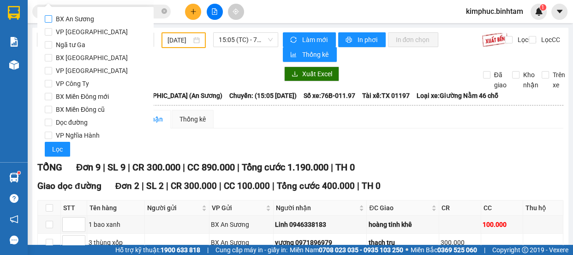
click at [45, 20] on input "BX An Sương" at bounding box center [48, 18] width 7 height 7
click at [51, 18] on input "BX An Sương" at bounding box center [48, 18] width 7 height 7
click at [57, 149] on span "Lọc" at bounding box center [57, 149] width 11 height 10
click at [57, 149] on span "Lọc VP Gửi" at bounding box center [60, 148] width 36 height 12
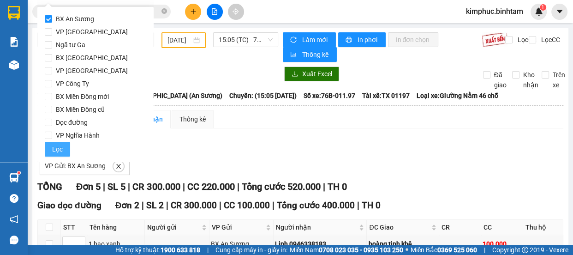
click at [64, 143] on button "Lọc" at bounding box center [57, 149] width 25 height 15
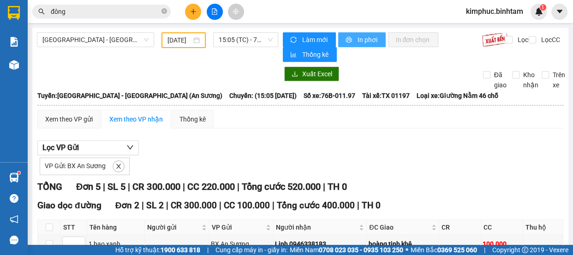
click at [374, 42] on span "In phơi" at bounding box center [367, 40] width 21 height 10
click at [415, 152] on div "Lọc VP Gửi VP Gửi: BX An Sương" at bounding box center [300, 157] width 526 height 35
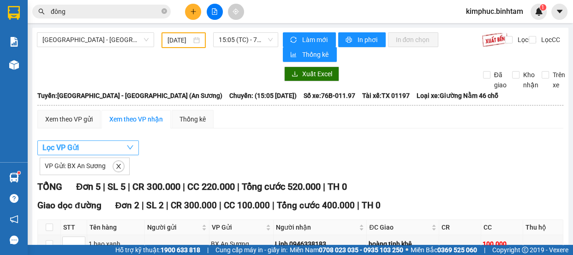
click at [58, 148] on span "Lọc VP Gửi" at bounding box center [60, 148] width 36 height 12
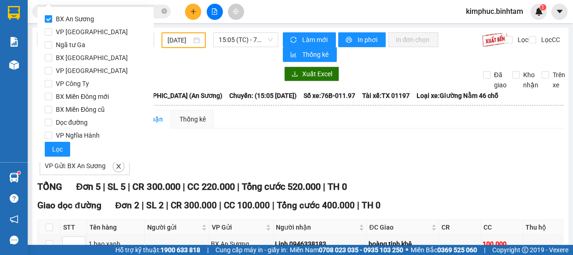
click at [54, 19] on span "BX An Sương" at bounding box center [75, 18] width 46 height 13
click at [52, 19] on input "BX An Sương" at bounding box center [48, 18] width 7 height 7
click at [51, 18] on input "BX An Sương" at bounding box center [48, 18] width 7 height 7
click at [53, 18] on span "BX An Sương" at bounding box center [75, 18] width 46 height 13
click at [52, 18] on input "BX An Sương" at bounding box center [48, 18] width 7 height 7
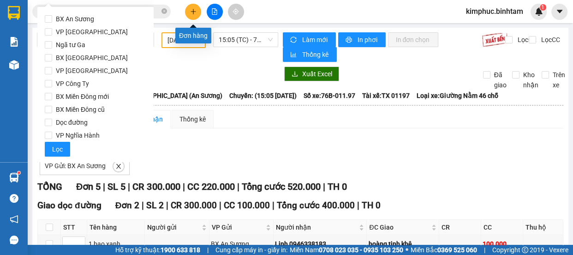
click at [197, 10] on button at bounding box center [193, 12] width 16 height 16
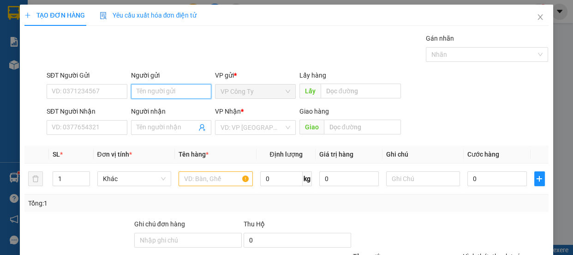
click at [155, 84] on input "Người gửi" at bounding box center [171, 91] width 81 height 15
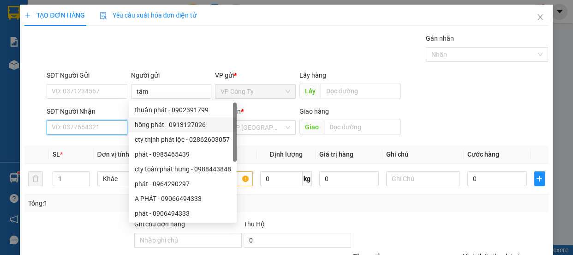
click at [105, 127] on input "SĐT Người Nhận" at bounding box center [87, 127] width 81 height 15
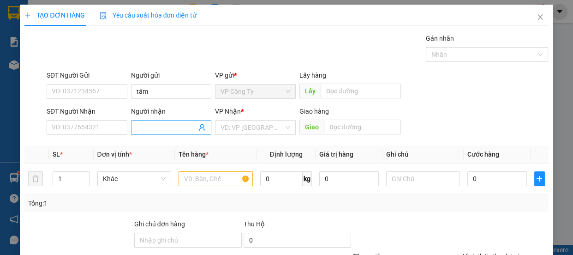
click at [149, 125] on input "Người nhận" at bounding box center [167, 127] width 60 height 10
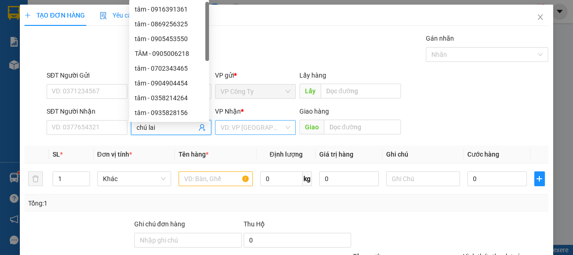
click at [235, 127] on input "search" at bounding box center [251, 127] width 63 height 14
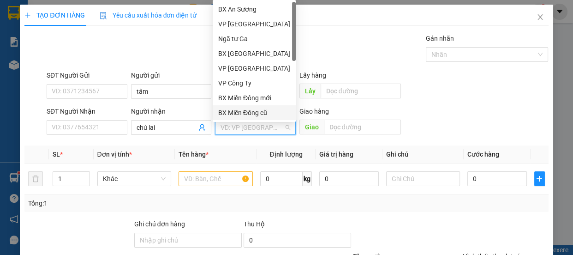
click at [254, 111] on div "BX Miền Đông cũ" at bounding box center [254, 112] width 72 height 10
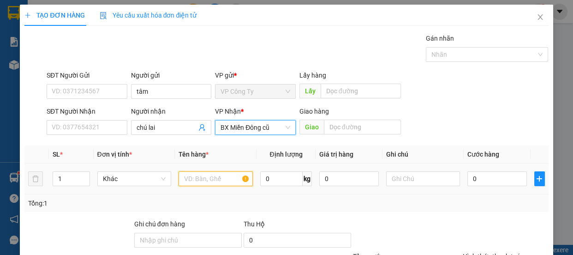
click at [223, 180] on input "text" at bounding box center [216, 178] width 74 height 15
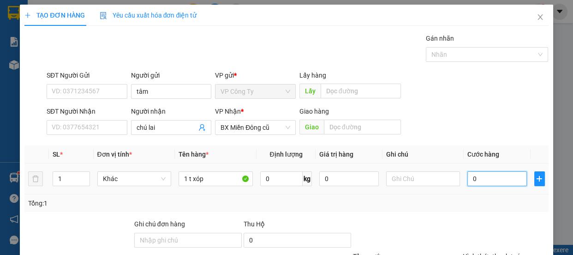
click at [467, 173] on input "0" at bounding box center [497, 178] width 60 height 15
click at [467, 172] on input "0" at bounding box center [497, 178] width 60 height 15
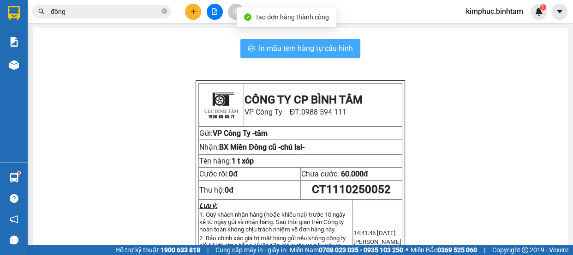
click at [324, 50] on span "In mẫu tem hàng tự cấu hình" at bounding box center [306, 48] width 94 height 12
click at [335, 47] on span "In mẫu tem hàng tự cấu hình" at bounding box center [306, 48] width 94 height 12
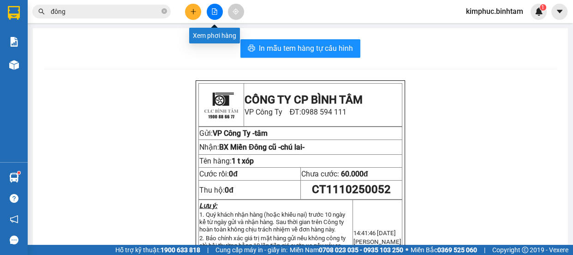
click at [211, 12] on icon "file-add" at bounding box center [214, 11] width 6 height 6
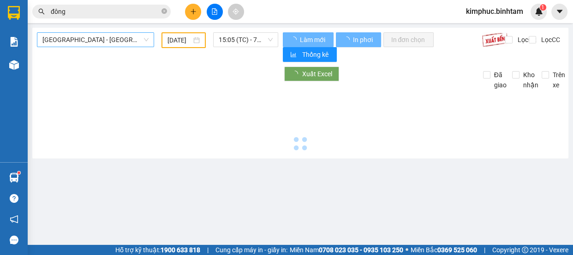
click at [76, 37] on span "[GEOGRAPHIC_DATA] - [GEOGRAPHIC_DATA]" at bounding box center [95, 40] width 106 height 14
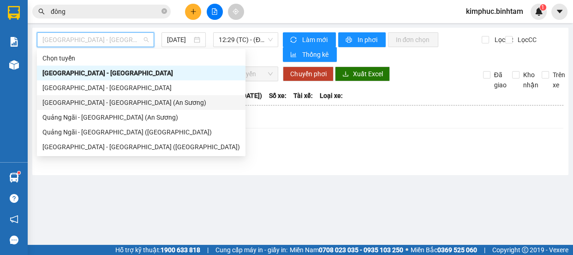
click at [109, 105] on div "[GEOGRAPHIC_DATA] - [GEOGRAPHIC_DATA] (An Sương)" at bounding box center [140, 102] width 197 height 10
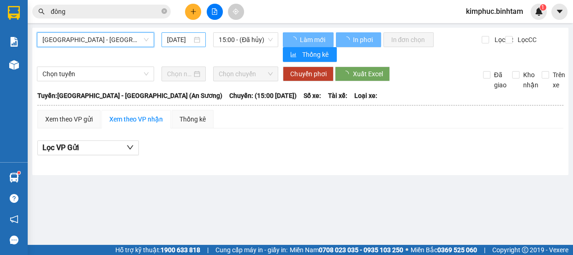
click at [178, 41] on input "[DATE]" at bounding box center [179, 40] width 25 height 10
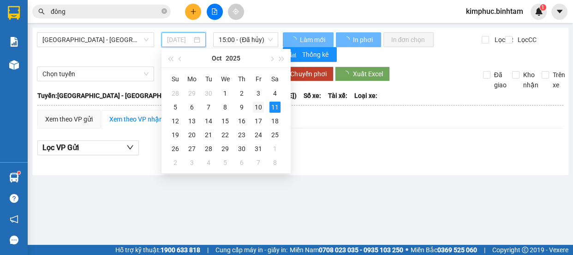
click at [256, 107] on div "10" at bounding box center [258, 106] width 11 height 11
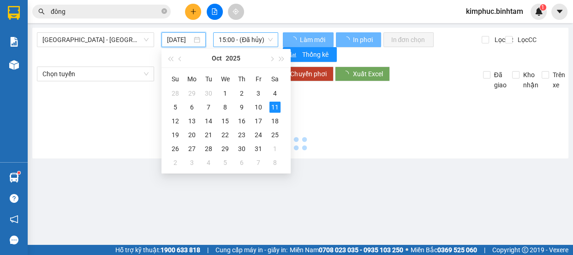
click at [251, 37] on span "15:00 - (Đã hủy)" at bounding box center [246, 40] width 54 height 14
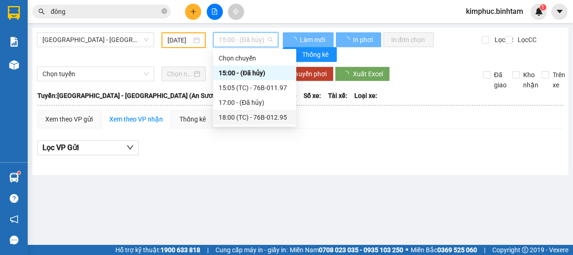
click at [266, 118] on div "18:00 (TC) - 76B-012.95" at bounding box center [255, 117] width 72 height 10
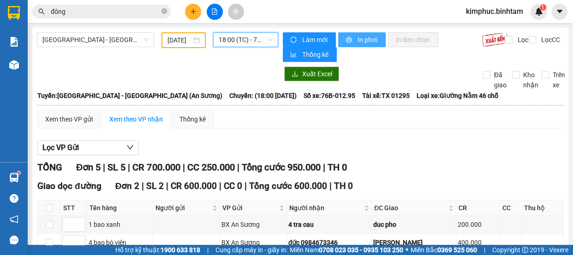
click at [360, 40] on span "In phơi" at bounding box center [367, 40] width 21 height 10
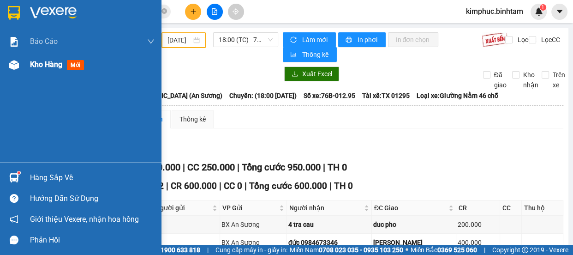
click at [55, 66] on span "Kho hàng" at bounding box center [46, 64] width 32 height 9
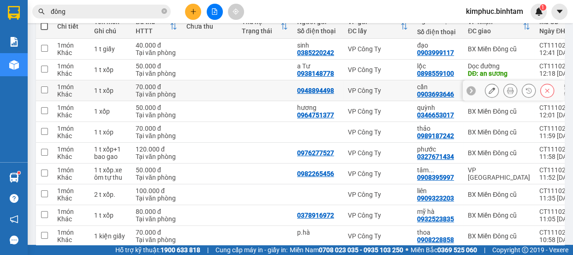
scroll to position [158, 0]
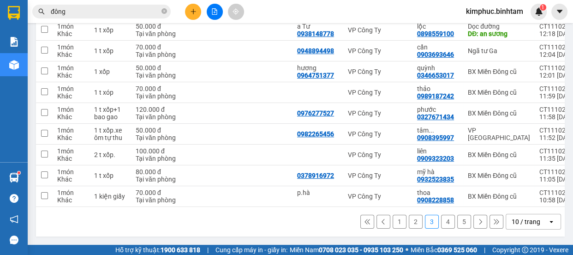
click at [462, 221] on button "5" at bounding box center [464, 221] width 14 height 14
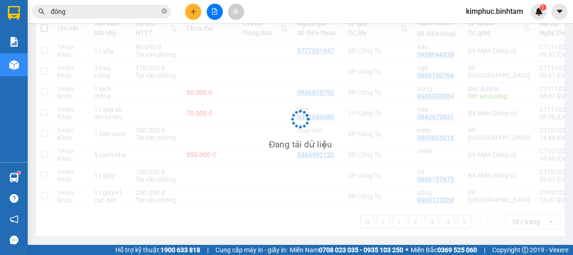
scroll to position [116, 0]
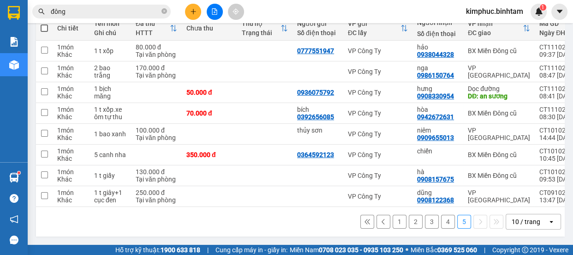
click at [410, 222] on button "2" at bounding box center [416, 221] width 14 height 14
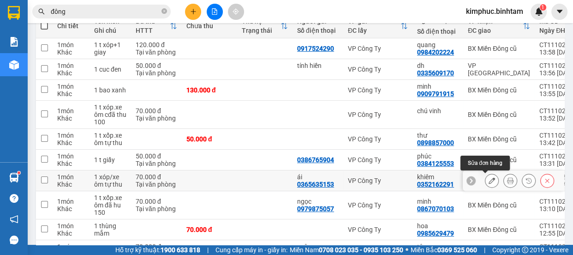
click at [488, 179] on icon at bounding box center [491, 180] width 6 height 6
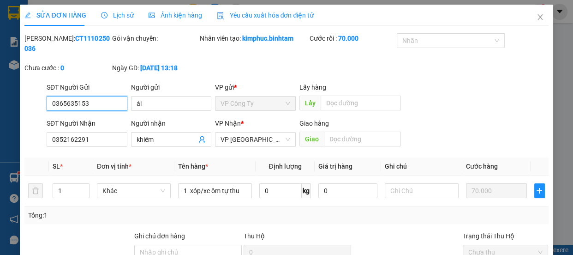
scroll to position [98, 0]
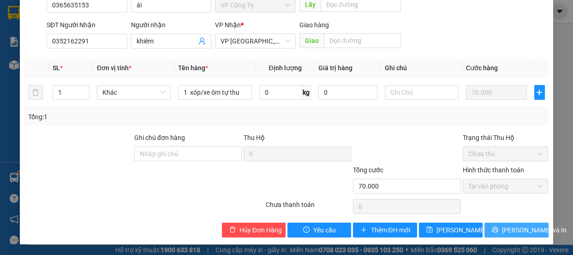
click at [510, 230] on span "[PERSON_NAME] và In" at bounding box center [534, 230] width 65 height 10
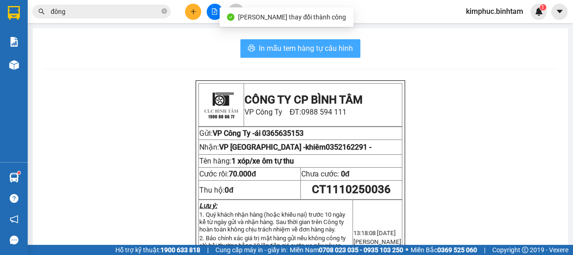
click at [287, 44] on span "In mẫu tem hàng tự cấu hình" at bounding box center [306, 48] width 94 height 12
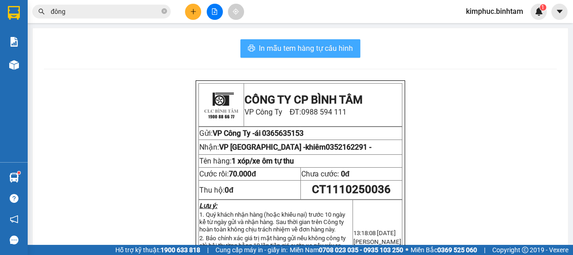
click at [317, 46] on span "In mẫu tem hàng tự cấu hình" at bounding box center [306, 48] width 94 height 12
click at [318, 47] on span "In mẫu tem hàng tự cấu hình" at bounding box center [306, 48] width 94 height 12
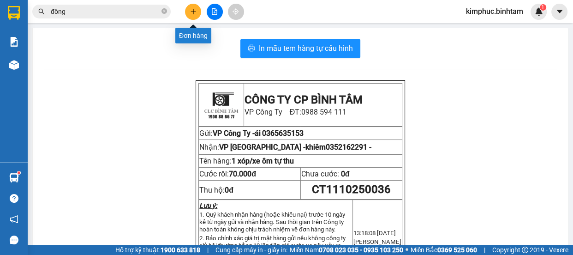
click at [188, 13] on button at bounding box center [193, 12] width 16 height 16
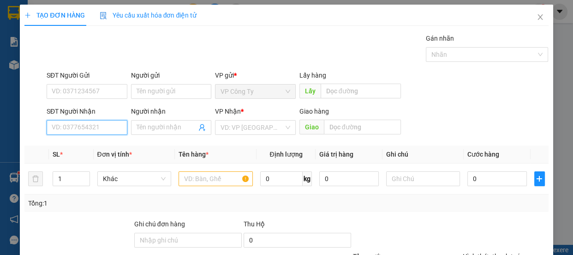
click at [86, 126] on input "SĐT Người Nhận" at bounding box center [87, 127] width 81 height 15
click at [98, 126] on input "0934422598" at bounding box center [87, 127] width 81 height 15
click at [99, 128] on input "0934422598" at bounding box center [87, 127] width 81 height 15
click at [71, 128] on input "0934422598" at bounding box center [87, 127] width 81 height 15
click at [70, 129] on input "0934422598" at bounding box center [87, 127] width 81 height 15
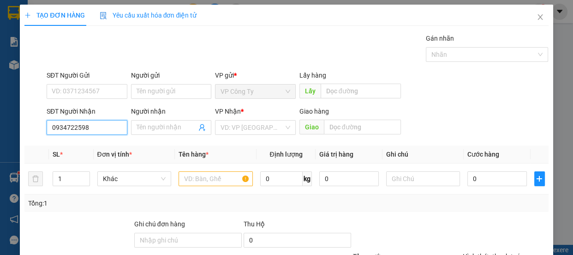
click at [88, 128] on input "0934722598" at bounding box center [87, 127] width 81 height 15
click at [100, 143] on div "0934722598 - mai" at bounding box center [86, 146] width 69 height 10
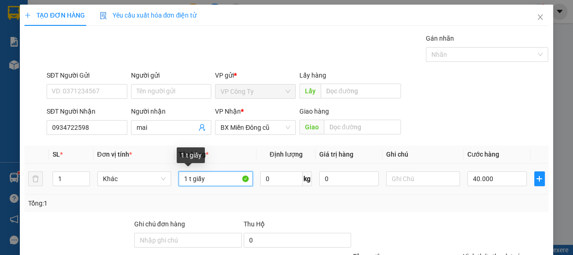
click at [212, 178] on input "1 t giấy" at bounding box center [216, 178] width 74 height 15
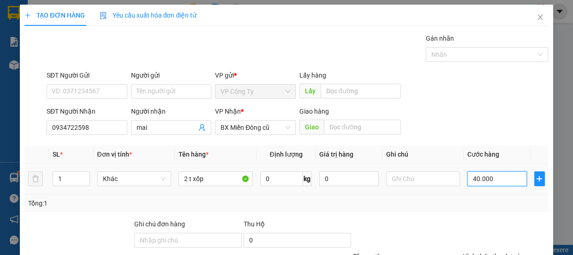
click at [470, 179] on input "40.000" at bounding box center [497, 178] width 60 height 15
click at [471, 179] on input "40.000" at bounding box center [497, 178] width 60 height 15
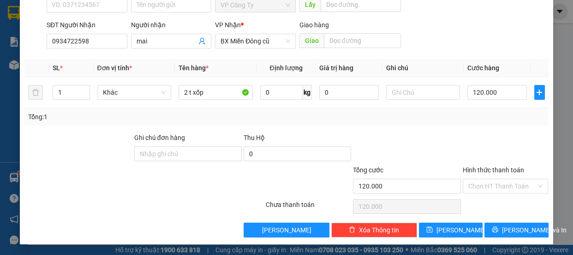
click at [493, 170] on label "Hình thức thanh toán" at bounding box center [493, 169] width 61 height 7
click at [493, 179] on input "Hình thức thanh toán" at bounding box center [502, 186] width 68 height 14
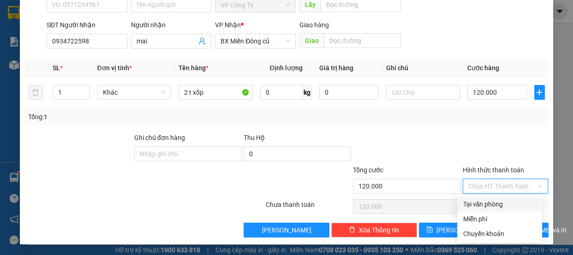
click at [482, 199] on div "Tại văn phòng" at bounding box center [500, 204] width 74 height 10
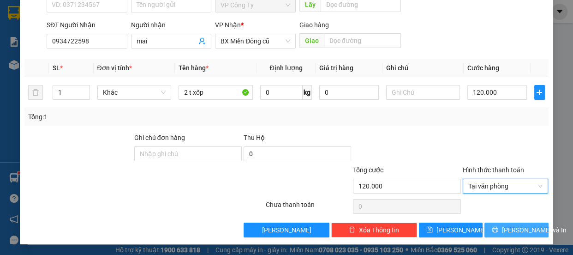
click at [502, 234] on button "[PERSON_NAME] và In" at bounding box center [516, 229] width 64 height 15
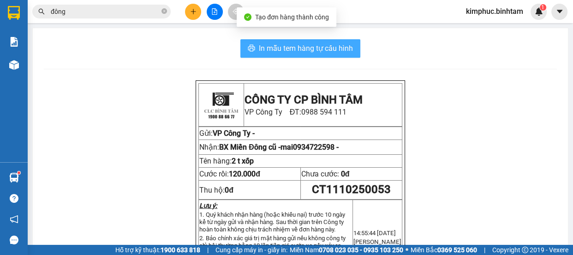
click at [295, 49] on span "In mẫu tem hàng tự cấu hình" at bounding box center [306, 48] width 94 height 12
click at [303, 46] on span "In mẫu tem hàng tự cấu hình" at bounding box center [306, 48] width 94 height 12
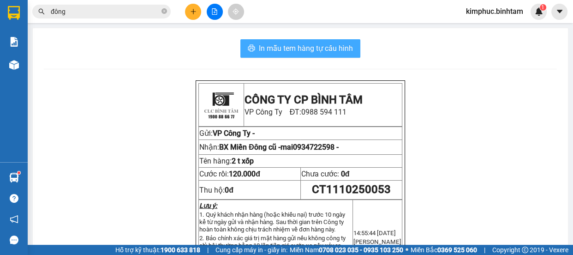
click at [339, 49] on span "In mẫu tem hàng tự cấu hình" at bounding box center [306, 48] width 94 height 12
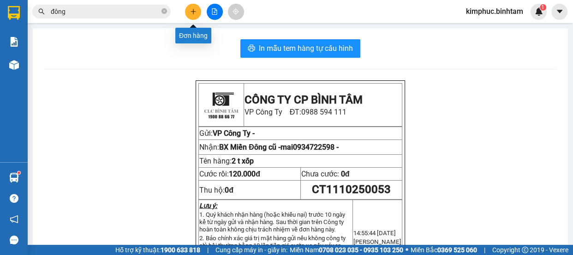
click at [198, 10] on button at bounding box center [193, 12] width 16 height 16
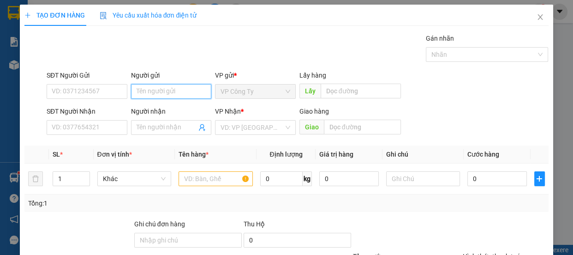
click at [144, 90] on input "Người gửi" at bounding box center [171, 91] width 81 height 15
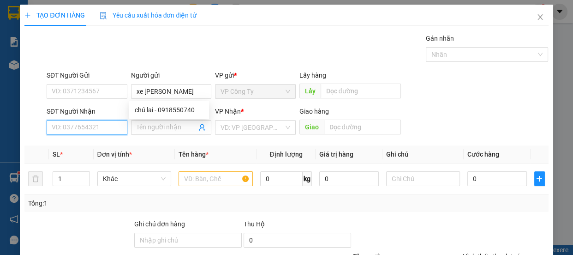
click at [101, 131] on input "SĐT Người Nhận" at bounding box center [87, 127] width 81 height 15
click at [110, 127] on input "0976912822" at bounding box center [87, 127] width 81 height 15
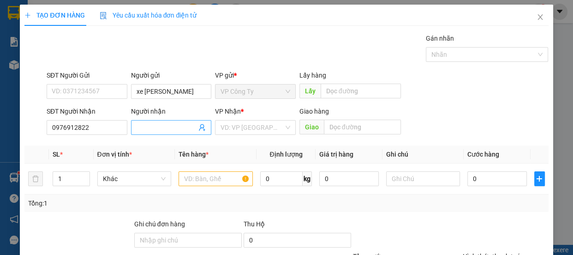
click at [149, 125] on input "Người nhận" at bounding box center [167, 127] width 60 height 10
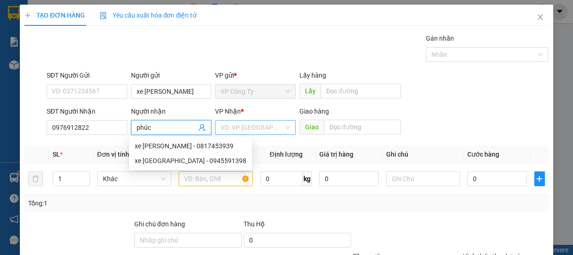
click at [245, 129] on input "search" at bounding box center [251, 127] width 63 height 14
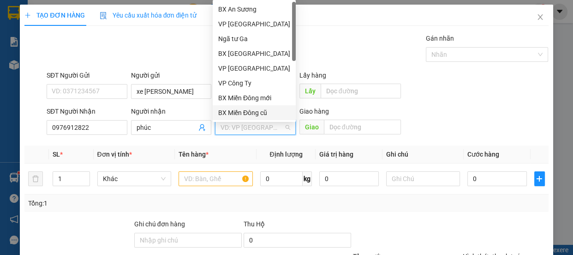
click at [254, 113] on div "BX Miền Đông cũ" at bounding box center [254, 112] width 72 height 10
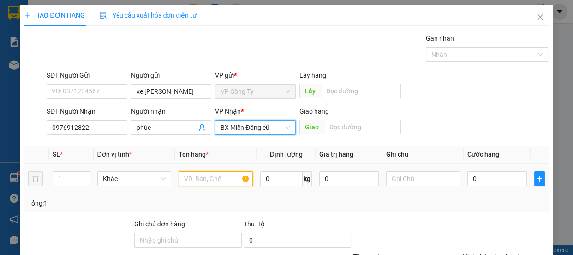
click at [196, 177] on input "text" at bounding box center [216, 178] width 74 height 15
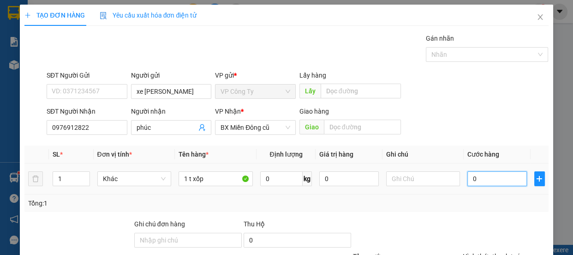
click at [467, 180] on input "0" at bounding box center [497, 178] width 60 height 15
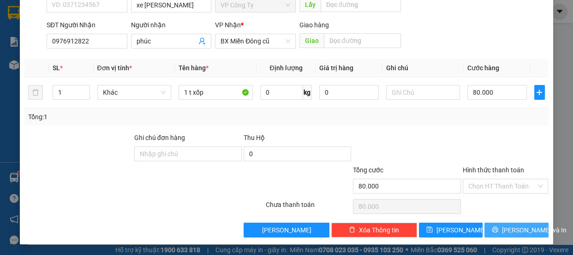
click at [498, 228] on icon "printer" at bounding box center [495, 229] width 6 height 6
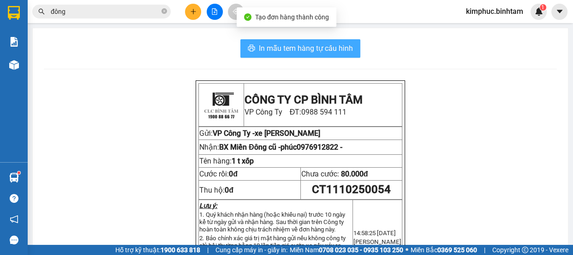
click at [327, 49] on span "In mẫu tem hàng tự cấu hình" at bounding box center [306, 48] width 94 height 12
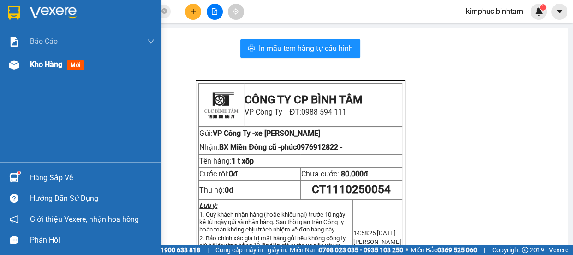
click at [55, 63] on span "Kho hàng" at bounding box center [46, 64] width 32 height 9
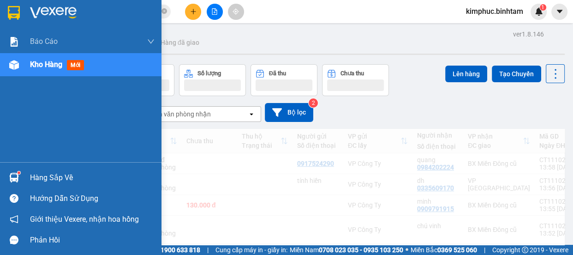
click at [55, 63] on span "Kho hàng" at bounding box center [46, 64] width 32 height 9
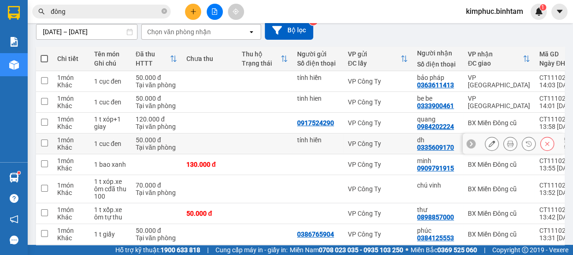
scroll to position [173, 0]
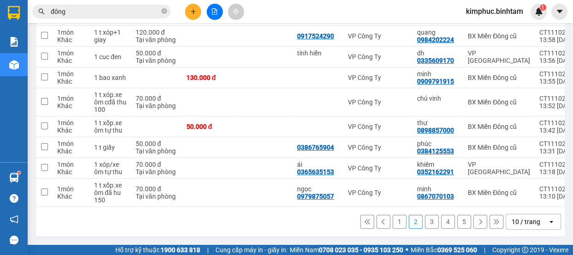
click at [393, 217] on button "1" at bounding box center [400, 221] width 14 height 14
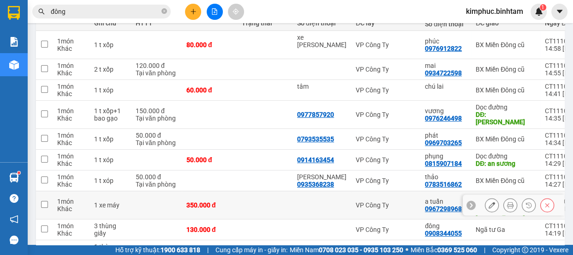
scroll to position [166, 0]
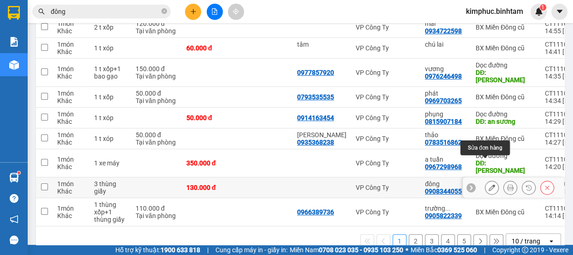
click at [488, 184] on icon at bounding box center [491, 187] width 6 height 6
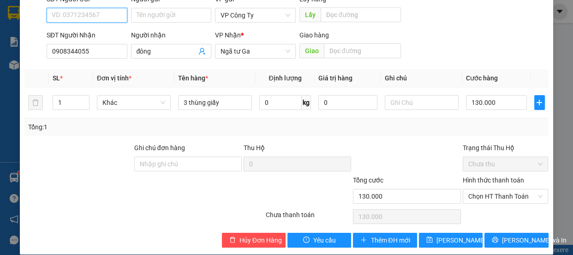
scroll to position [5, 0]
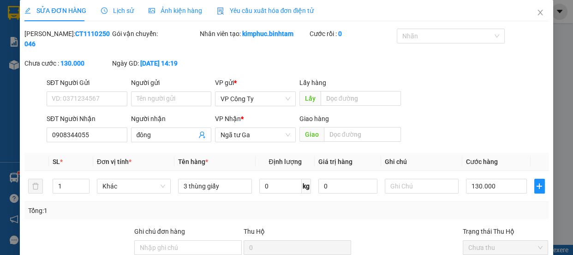
click at [558, 92] on div "SỬA ĐƠN HÀNG Lịch sử Ảnh kiện hàng Yêu cầu xuất hóa đơn điện tử Total Paid Fee …" at bounding box center [286, 127] width 573 height 255
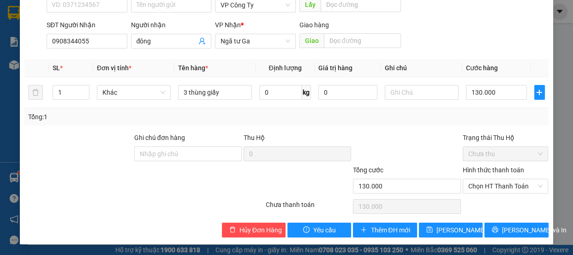
scroll to position [0, 0]
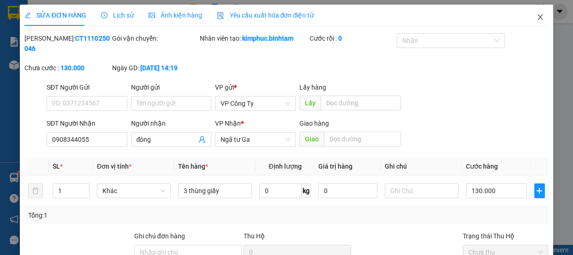
click at [536, 17] on icon "close" at bounding box center [539, 16] width 7 height 7
click at [530, 17] on div "kimphuc.binhtam 1" at bounding box center [502, 12] width 88 height 16
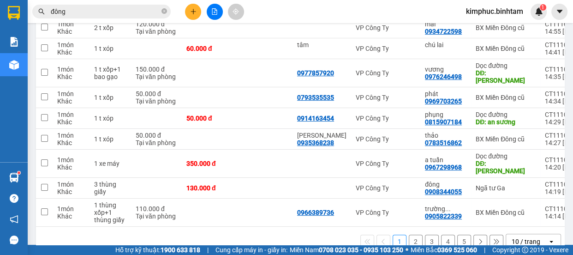
scroll to position [166, 0]
click at [458, 234] on button "5" at bounding box center [464, 241] width 14 height 14
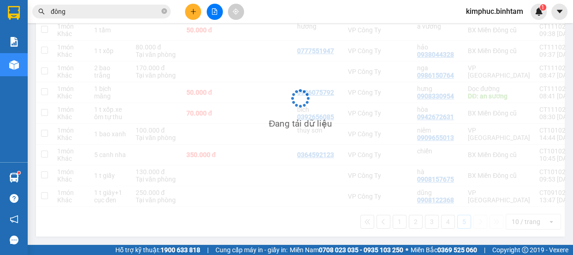
scroll to position [158, 0]
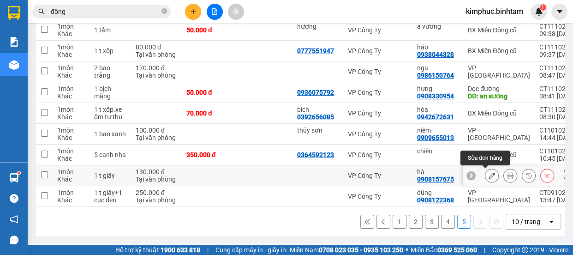
click at [488, 172] on icon at bounding box center [491, 175] width 6 height 6
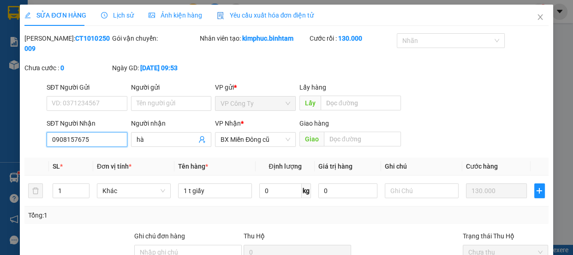
click at [97, 136] on input "0908157675" at bounding box center [87, 139] width 81 height 15
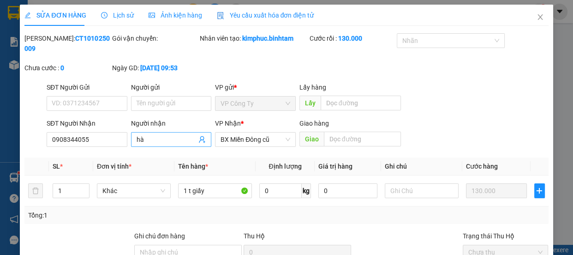
click at [154, 141] on input "hà" at bounding box center [167, 139] width 60 height 10
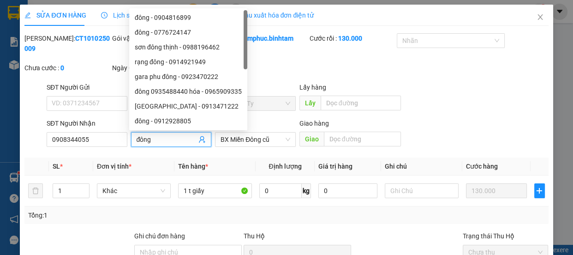
scroll to position [98, 0]
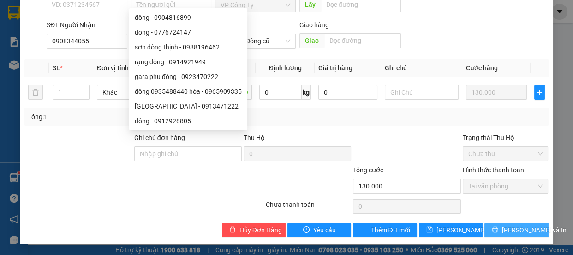
click at [501, 234] on button "[PERSON_NAME] và In" at bounding box center [516, 229] width 64 height 15
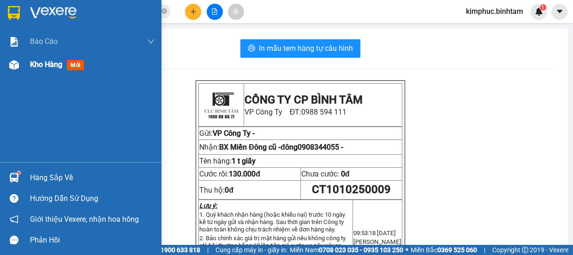
click at [32, 64] on span "Kho hàng" at bounding box center [46, 64] width 32 height 9
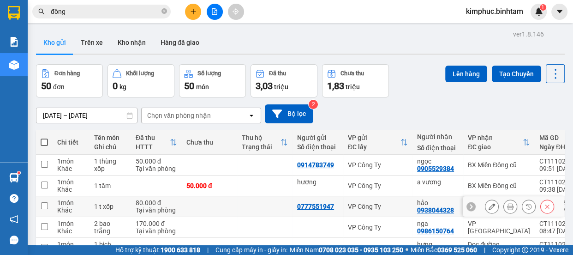
scroll to position [125, 0]
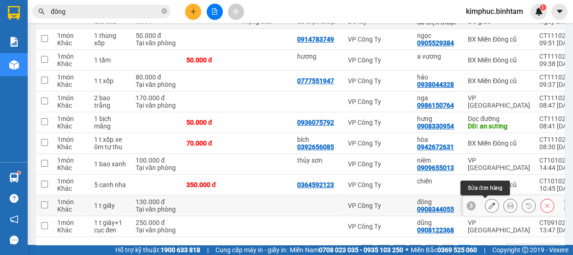
click at [488, 205] on button at bounding box center [491, 205] width 13 height 16
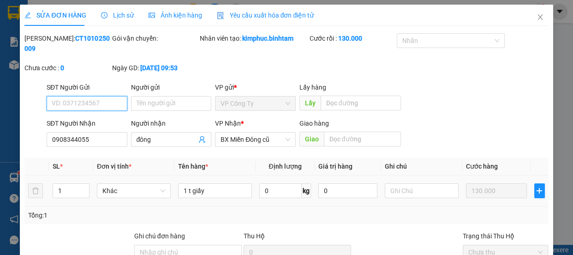
scroll to position [98, 0]
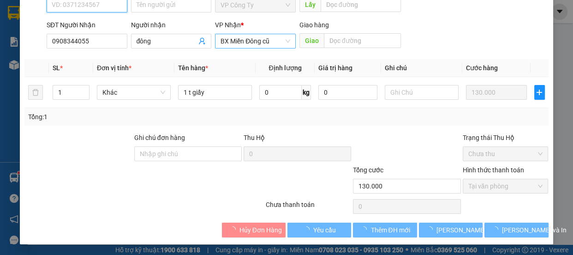
click at [247, 34] on span "BX Miền Đông cũ" at bounding box center [255, 41] width 70 height 14
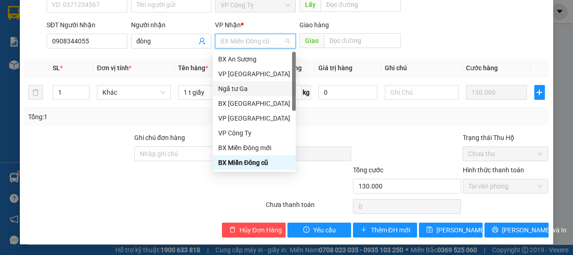
click at [260, 84] on div "Ngã tư Ga" at bounding box center [254, 88] width 72 height 10
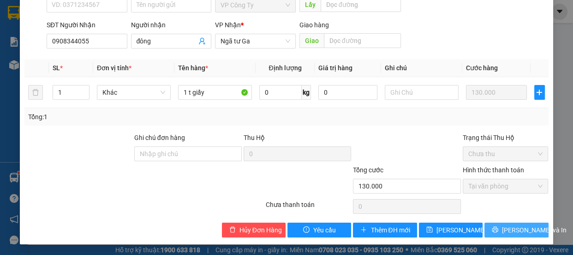
click at [489, 228] on button "[PERSON_NAME] và In" at bounding box center [516, 229] width 64 height 15
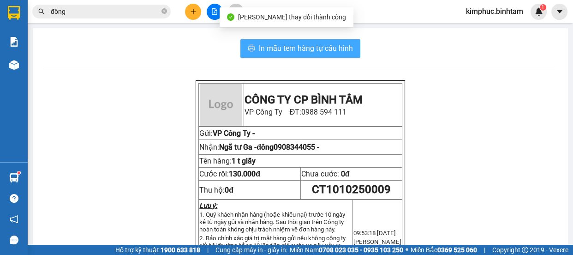
click at [323, 50] on span "In mẫu tem hàng tự cấu hình" at bounding box center [306, 48] width 94 height 12
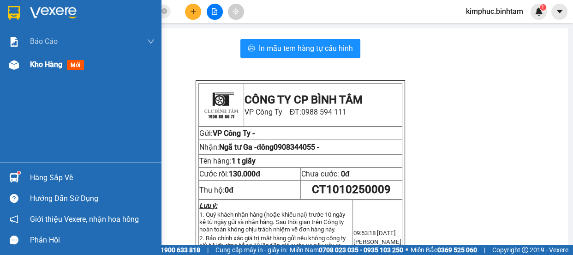
click at [32, 67] on span "Kho hàng" at bounding box center [46, 64] width 32 height 9
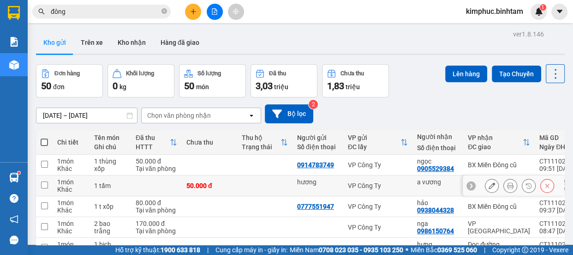
scroll to position [158, 0]
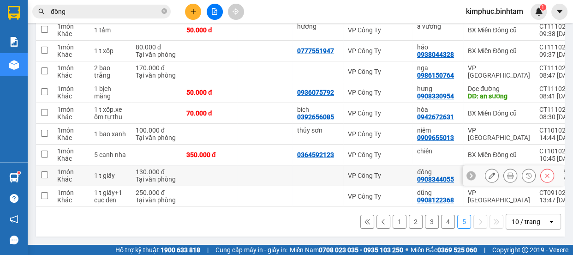
click at [488, 172] on icon at bounding box center [491, 175] width 6 height 6
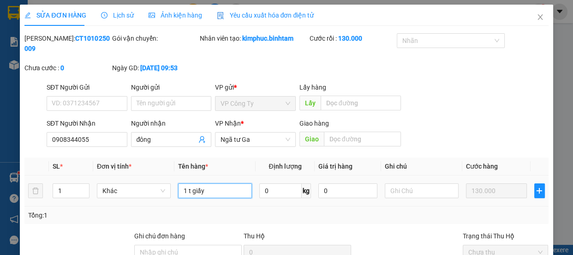
click at [185, 190] on input "1 t giấy" at bounding box center [215, 190] width 74 height 15
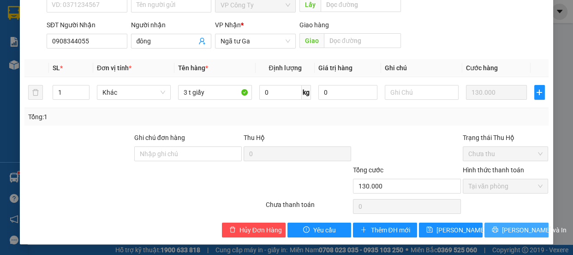
click at [509, 231] on span "[PERSON_NAME] và In" at bounding box center [534, 230] width 65 height 10
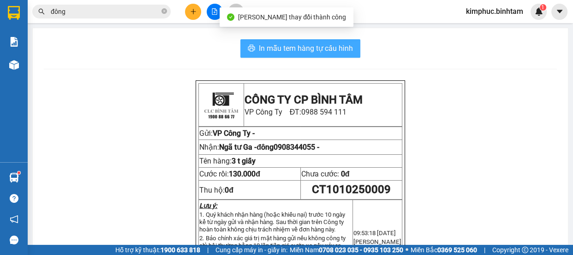
click at [276, 48] on span "In mẫu tem hàng tự cấu hình" at bounding box center [306, 48] width 94 height 12
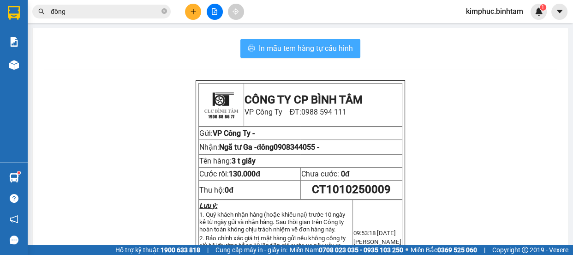
click at [286, 48] on span "In mẫu tem hàng tự cấu hình" at bounding box center [306, 48] width 94 height 12
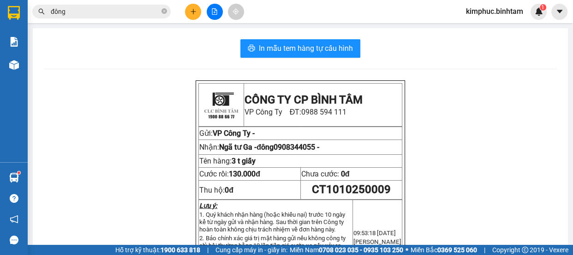
click at [184, 7] on div at bounding box center [214, 12] width 69 height 16
click at [183, 7] on div at bounding box center [214, 12] width 69 height 16
click at [194, 9] on icon "plus" at bounding box center [193, 11] width 6 height 6
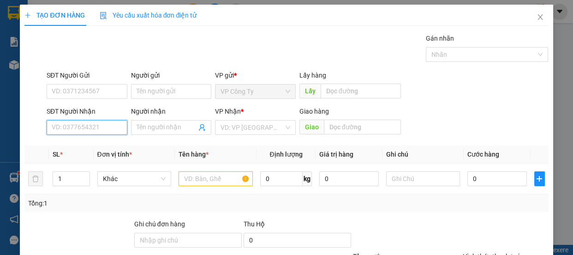
click at [92, 121] on input "SĐT Người Nhận" at bounding box center [87, 127] width 81 height 15
click at [98, 126] on input "0946461517" at bounding box center [87, 127] width 81 height 15
click at [98, 127] on input "0946461517" at bounding box center [87, 127] width 81 height 15
click at [99, 143] on div "0946461517 - nga" at bounding box center [86, 146] width 69 height 10
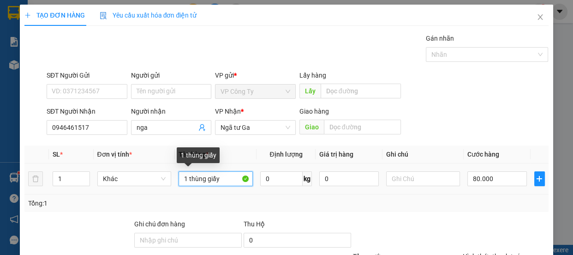
click at [228, 182] on input "1 thùng giấy" at bounding box center [216, 178] width 74 height 15
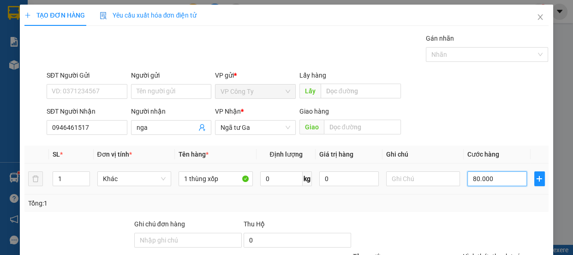
click at [470, 179] on input "80.000" at bounding box center [497, 178] width 60 height 15
click at [470, 180] on input "80.000" at bounding box center [497, 178] width 60 height 15
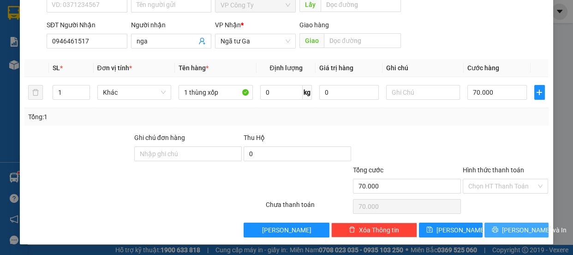
click at [494, 233] on button "[PERSON_NAME] và In" at bounding box center [516, 229] width 64 height 15
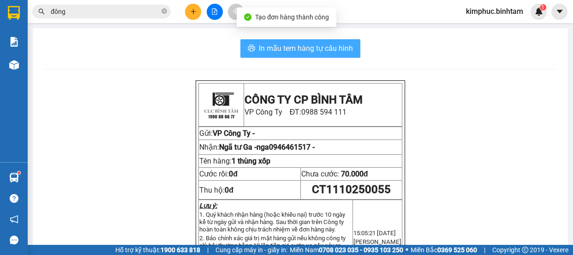
click at [310, 45] on span "In mẫu tem hàng tự cấu hình" at bounding box center [306, 48] width 94 height 12
click at [311, 45] on span "In mẫu tem hàng tự cấu hình" at bounding box center [306, 48] width 94 height 12
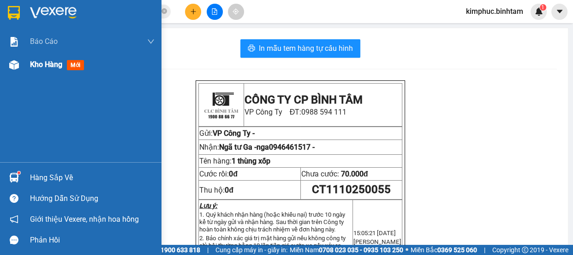
click at [45, 67] on span "Kho hàng" at bounding box center [46, 64] width 32 height 9
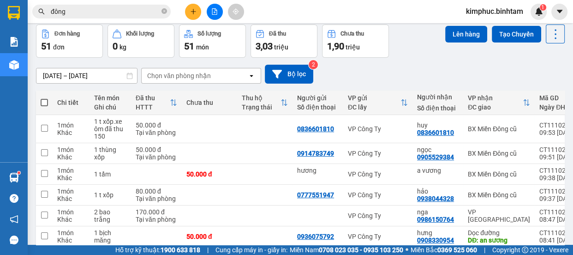
scroll to position [166, 0]
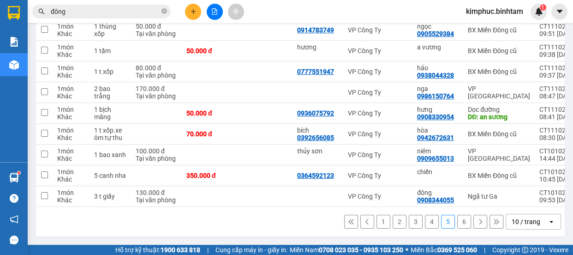
click at [377, 221] on button "1" at bounding box center [383, 221] width 14 height 14
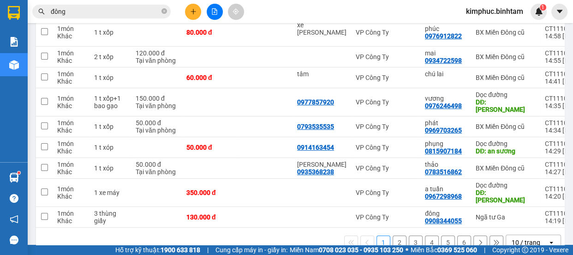
scroll to position [158, 0]
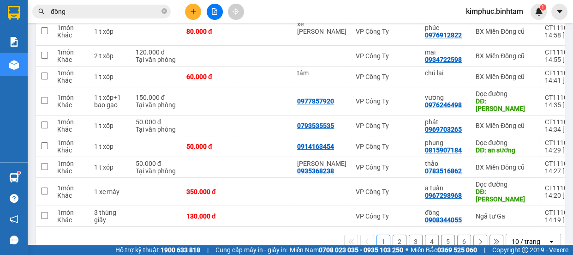
click at [377, 234] on button "1" at bounding box center [383, 241] width 14 height 14
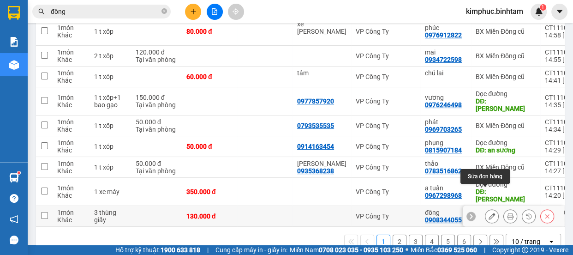
click at [488, 213] on icon at bounding box center [491, 216] width 6 height 6
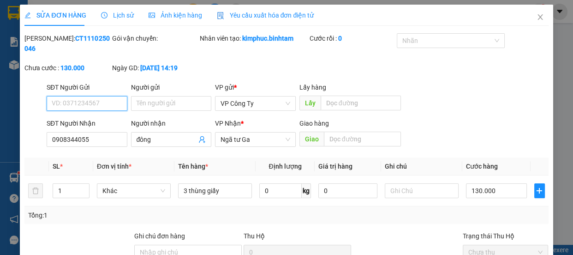
click at [102, 108] on input "SĐT Người Gửi" at bounding box center [87, 103] width 81 height 15
click at [113, 112] on div "SĐT Người Gửi 0968295812 0968295812" at bounding box center [87, 98] width 81 height 32
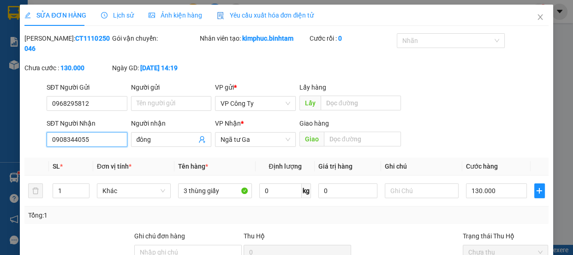
click at [97, 145] on input "0908344055" at bounding box center [87, 139] width 81 height 15
click at [101, 146] on input "0971185761" at bounding box center [87, 139] width 81 height 15
click at [156, 137] on input "đông" at bounding box center [167, 139] width 60 height 10
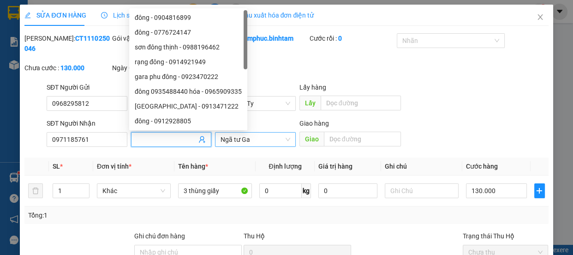
click at [231, 143] on span "Ngã tư Ga" at bounding box center [255, 139] width 70 height 14
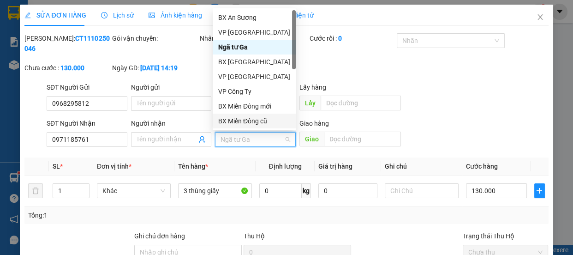
click at [238, 120] on div "BX Miền Đông cũ" at bounding box center [254, 121] width 72 height 10
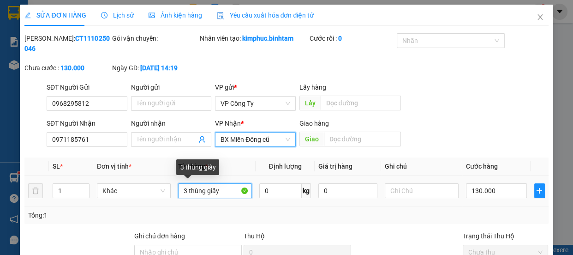
click at [223, 189] on input "3 thùng giấy" at bounding box center [215, 190] width 74 height 15
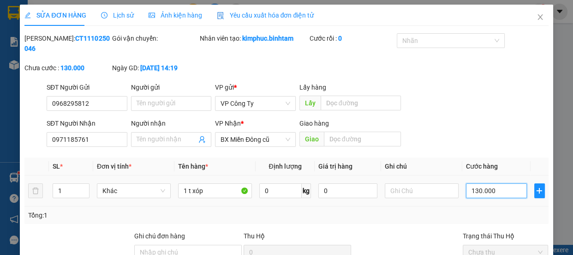
click at [473, 189] on input "130.000" at bounding box center [496, 190] width 61 height 15
click at [470, 189] on input "=70.000" at bounding box center [496, 190] width 61 height 15
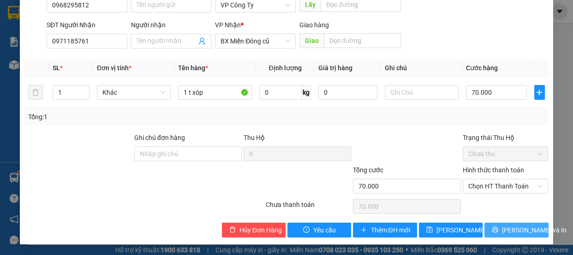
click at [496, 224] on button "[PERSON_NAME] và In" at bounding box center [516, 229] width 64 height 15
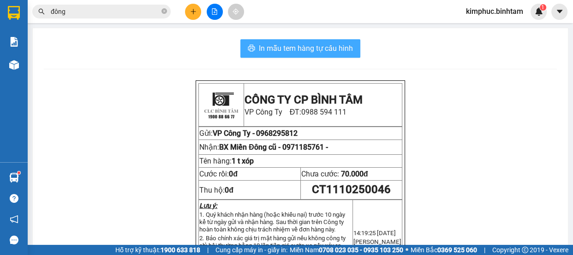
click at [323, 50] on span "In mẫu tem hàng tự cấu hình" at bounding box center [306, 48] width 94 height 12
click at [324, 50] on span "In mẫu tem hàng tự cấu hình" at bounding box center [306, 48] width 94 height 12
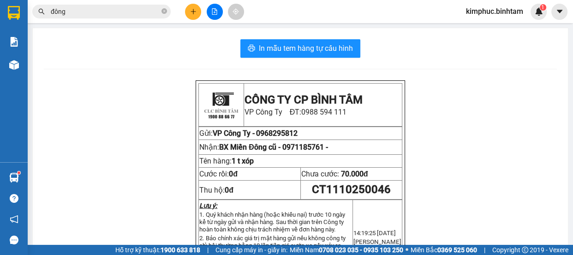
click at [190, 8] on icon "plus" at bounding box center [193, 11] width 6 height 6
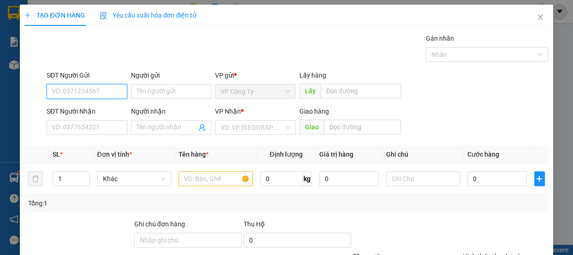
click at [113, 94] on input "SĐT Người Gửi" at bounding box center [87, 91] width 81 height 15
click at [110, 89] on input "0937940578" at bounding box center [87, 91] width 81 height 15
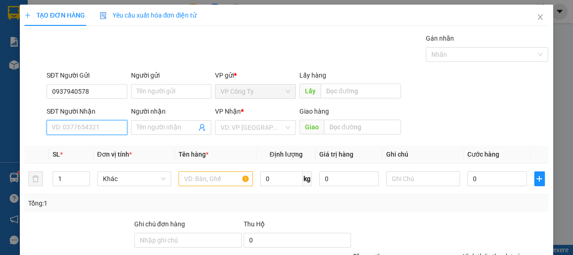
click at [91, 125] on input "SĐT Người Nhận" at bounding box center [87, 127] width 81 height 15
click at [93, 125] on input "0903492952" at bounding box center [87, 127] width 81 height 15
click at [147, 124] on input "Người nhận" at bounding box center [167, 127] width 60 height 10
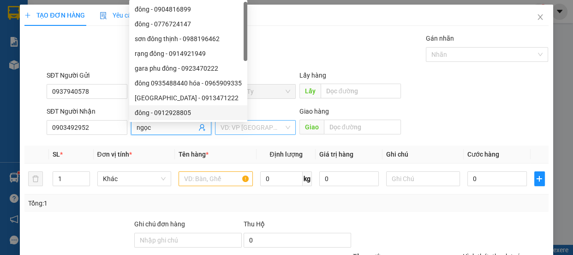
click at [286, 128] on div "VD: VP [GEOGRAPHIC_DATA]" at bounding box center [255, 127] width 81 height 15
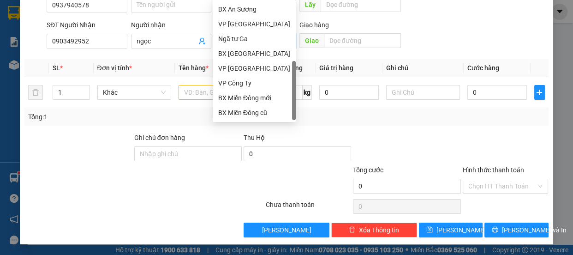
scroll to position [29, 0]
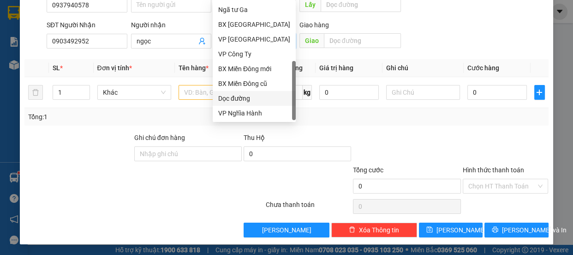
click at [255, 100] on div "Dọc đường" at bounding box center [254, 98] width 72 height 10
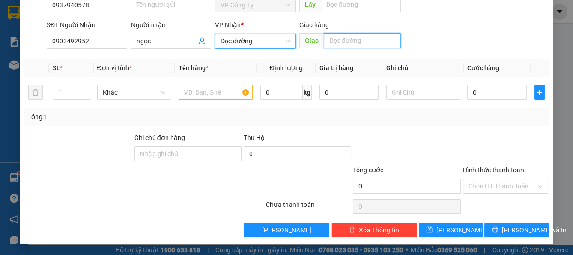
click at [336, 40] on input "text" at bounding box center [362, 40] width 77 height 15
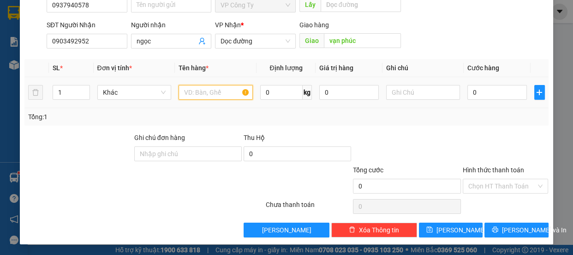
click at [227, 94] on input "text" at bounding box center [216, 92] width 74 height 15
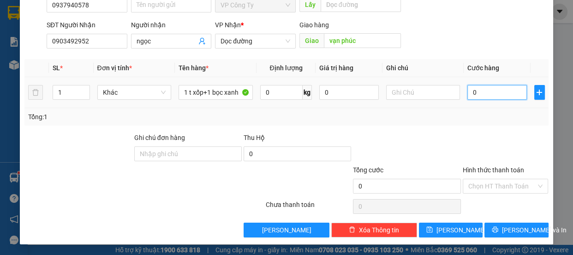
click at [469, 91] on input "0" at bounding box center [497, 92] width 60 height 15
click at [427, 93] on input "text" at bounding box center [423, 92] width 74 height 15
click at [467, 89] on input "0" at bounding box center [497, 92] width 60 height 15
click at [467, 90] on input "0" at bounding box center [497, 92] width 60 height 15
click at [490, 92] on input "130" at bounding box center [497, 92] width 60 height 15
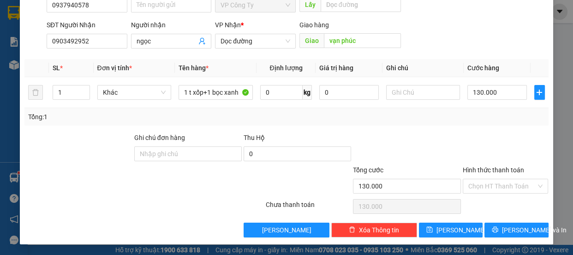
click at [498, 169] on label "Hình thức thanh toán" at bounding box center [493, 169] width 61 height 7
click at [498, 179] on input "Hình thức thanh toán" at bounding box center [502, 186] width 68 height 14
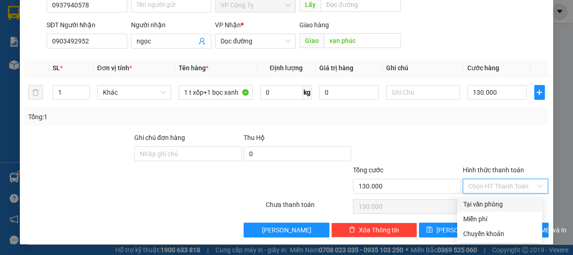
click at [485, 206] on div "Tại văn phòng" at bounding box center [500, 204] width 74 height 10
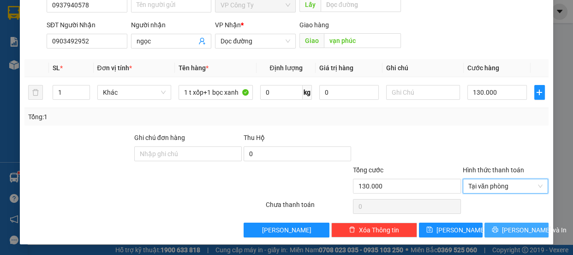
click at [491, 226] on button "[PERSON_NAME] và In" at bounding box center [516, 229] width 64 height 15
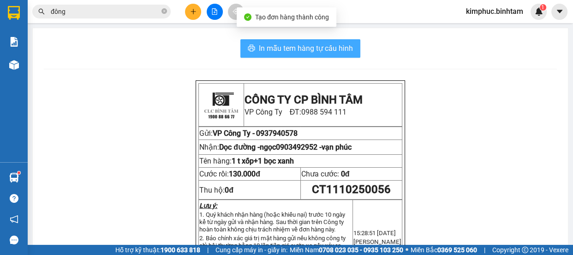
click at [259, 51] on span "In mẫu tem hàng tự cấu hình" at bounding box center [306, 48] width 94 height 12
click at [320, 50] on span "In mẫu tem hàng tự cấu hình" at bounding box center [306, 48] width 94 height 12
click at [321, 49] on span "In mẫu tem hàng tự cấu hình" at bounding box center [306, 48] width 94 height 12
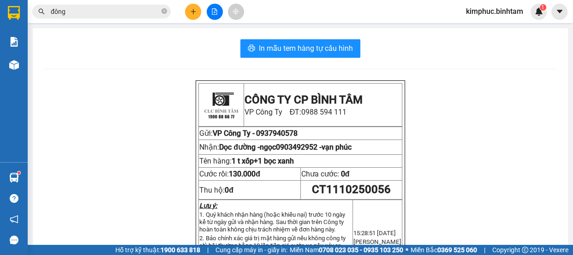
scroll to position [42, 0]
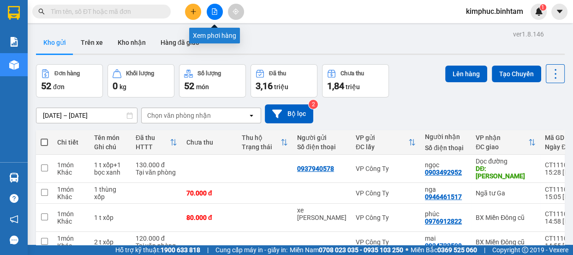
click at [212, 13] on icon "file-add" at bounding box center [214, 11] width 6 height 6
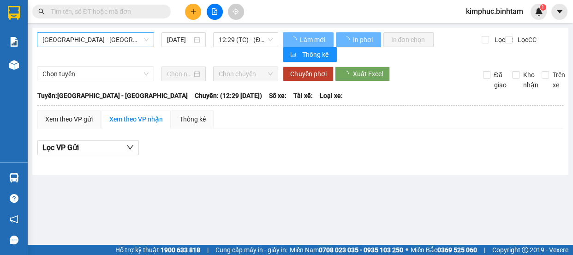
click at [88, 42] on span "[GEOGRAPHIC_DATA] - [GEOGRAPHIC_DATA]" at bounding box center [95, 40] width 106 height 14
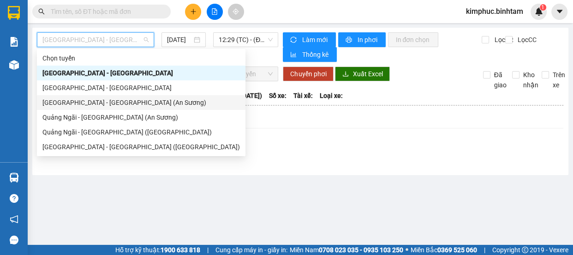
click at [76, 102] on div "[GEOGRAPHIC_DATA] - [GEOGRAPHIC_DATA] (An Sương)" at bounding box center [140, 102] width 197 height 10
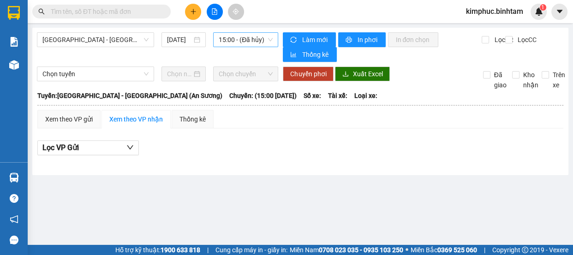
click at [254, 41] on span "15:00 - (Đã hủy)" at bounding box center [246, 40] width 54 height 14
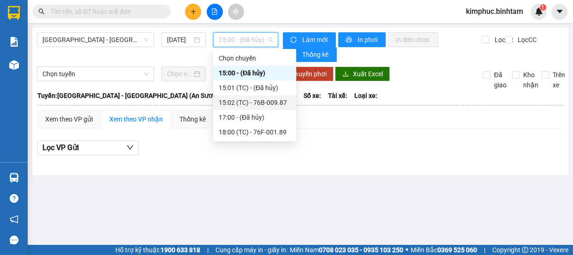
click at [250, 102] on div "15:02 (TC) - 76B-009.87" at bounding box center [255, 102] width 72 height 10
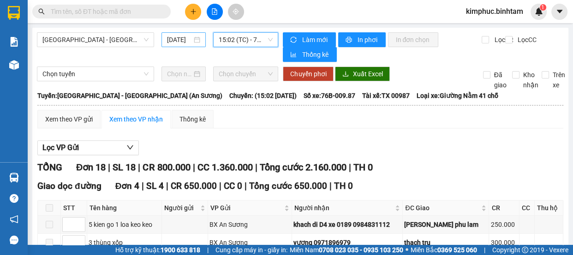
click at [185, 42] on input "[DATE]" at bounding box center [179, 40] width 25 height 10
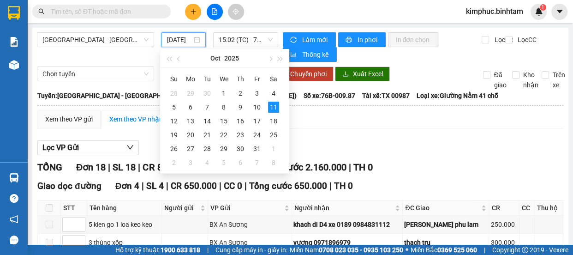
scroll to position [0, 5]
click at [257, 107] on div "10" at bounding box center [256, 106] width 11 height 11
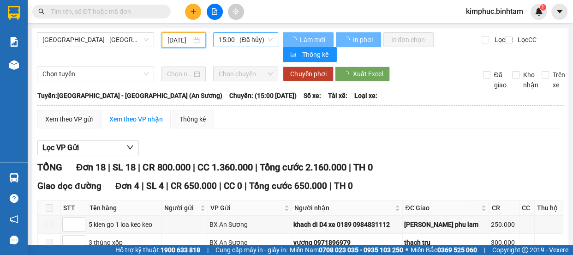
type input "[DATE]"
click at [254, 37] on span "15:00 - (Đã hủy)" at bounding box center [246, 40] width 54 height 14
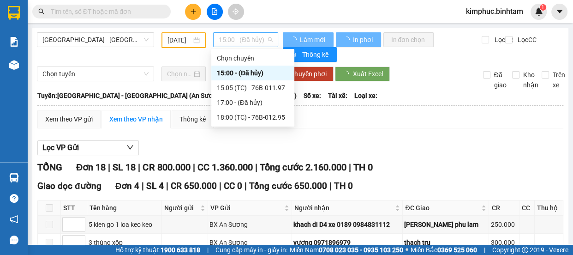
scroll to position [0, 0]
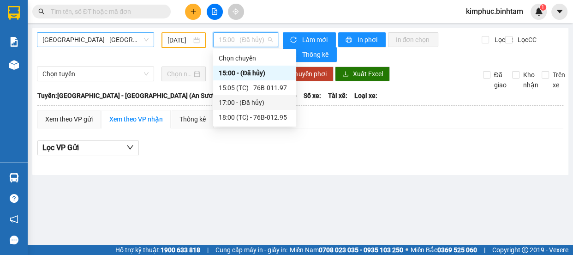
click at [126, 39] on span "[GEOGRAPHIC_DATA] - [GEOGRAPHIC_DATA] (An Sương)" at bounding box center [95, 40] width 106 height 14
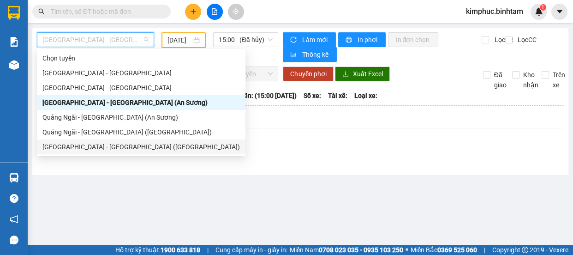
click at [90, 148] on div "[GEOGRAPHIC_DATA] - [GEOGRAPHIC_DATA] ([GEOGRAPHIC_DATA])" at bounding box center [140, 147] width 197 height 10
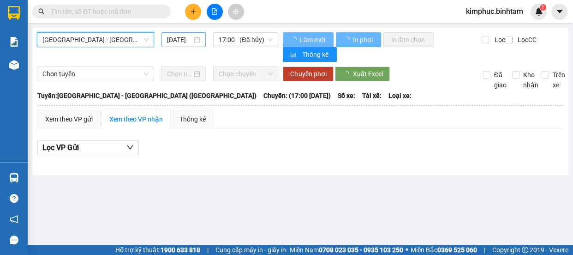
click at [182, 39] on input "[DATE]" at bounding box center [179, 40] width 25 height 10
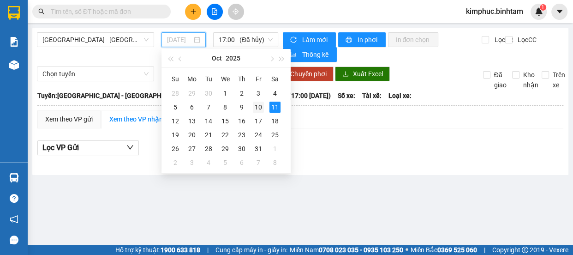
click at [256, 105] on div "10" at bounding box center [258, 106] width 11 height 11
type input "[DATE]"
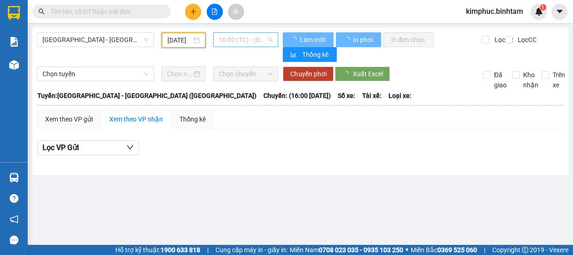
click at [257, 42] on span "16:00 (TC) - (Đã hủy)" at bounding box center [246, 40] width 54 height 14
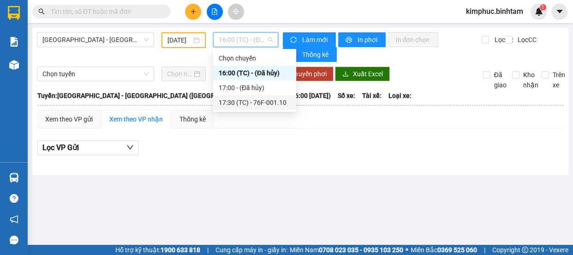
click at [257, 101] on div "17:30 (TC) - 76F-001.10" at bounding box center [255, 102] width 72 height 10
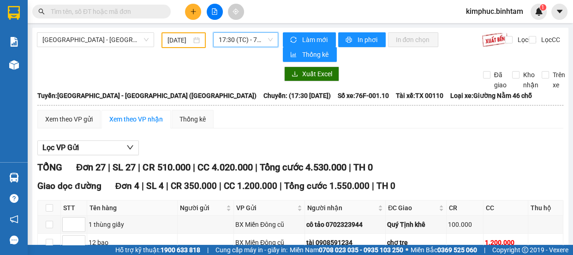
scroll to position [125, 0]
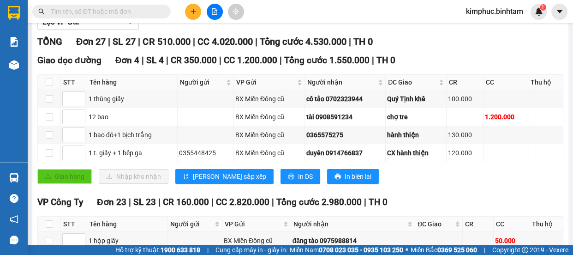
click at [103, 14] on input "text" at bounding box center [105, 11] width 109 height 10
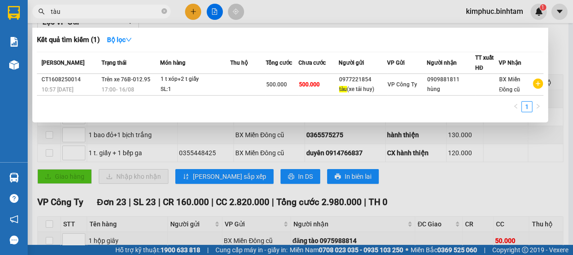
click at [103, 14] on input "tàu" at bounding box center [105, 11] width 109 height 10
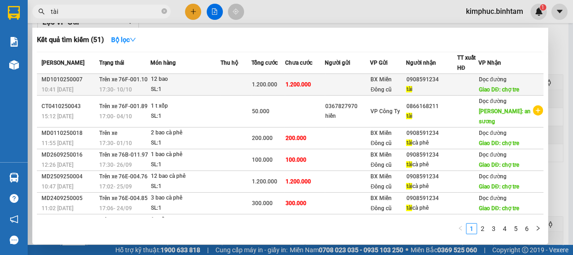
type input "tài"
click at [138, 76] on span "Trên xe 76F-001.10" at bounding box center [123, 79] width 48 height 6
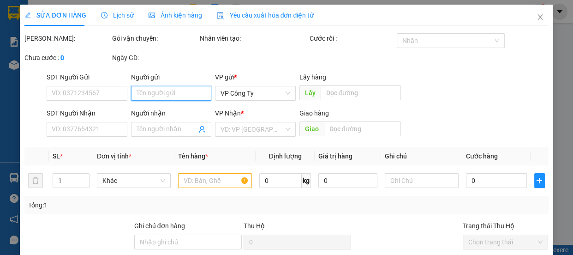
click at [169, 101] on input "Người gửi" at bounding box center [171, 93] width 81 height 15
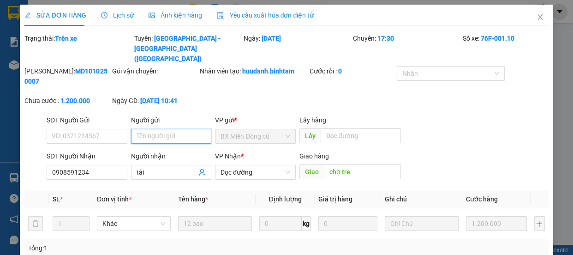
type input "0908591234"
type input "tài"
type input "chợ tre"
type input "1.200.000"
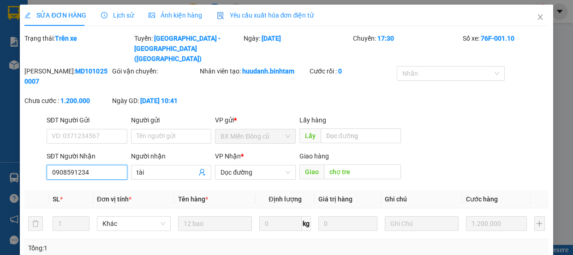
click at [101, 165] on input "0908591234" at bounding box center [87, 172] width 81 height 15
type input "0"
click at [147, 167] on input "tài" at bounding box center [167, 172] width 60 height 10
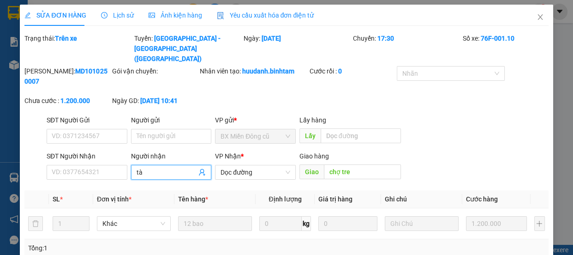
type input "t"
click at [255, 165] on span "Dọc đường" at bounding box center [255, 172] width 70 height 14
type input "trang 110 nhận 12 bọc cam về bến cc 400"
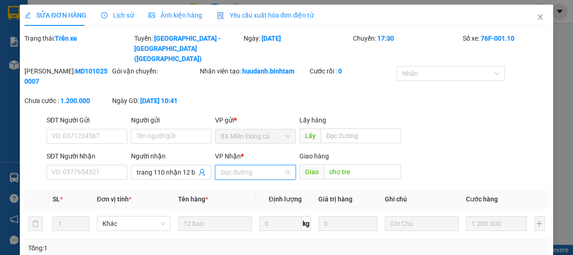
scroll to position [14, 0]
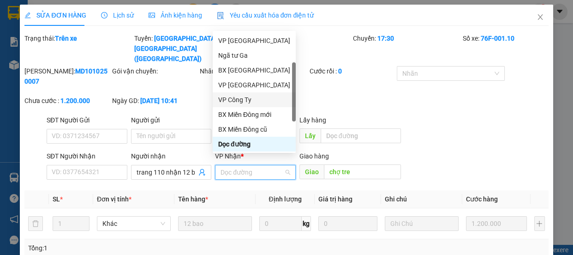
click at [253, 97] on div "VP Công Ty" at bounding box center [254, 100] width 72 height 10
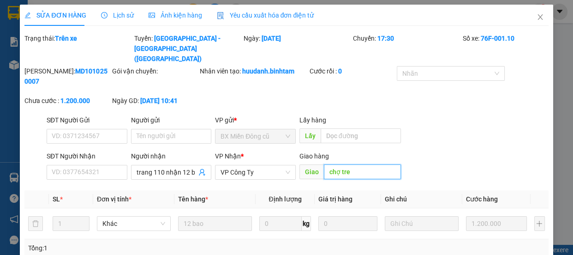
click at [374, 164] on input "chợ tre" at bounding box center [362, 171] width 77 height 15
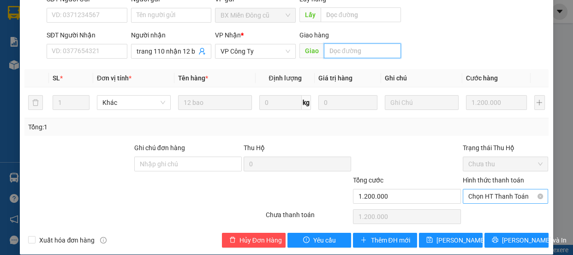
click at [493, 189] on span "Chọn HT Thanh Toán" at bounding box center [505, 196] width 75 height 14
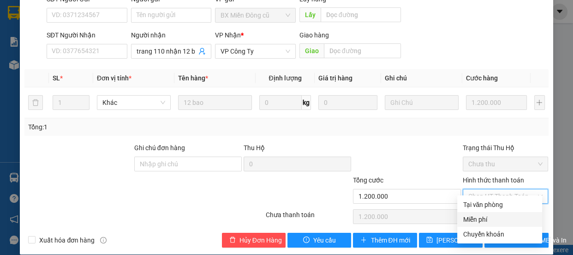
click at [479, 217] on div "Miễn phí" at bounding box center [500, 219] width 74 height 10
type input "0"
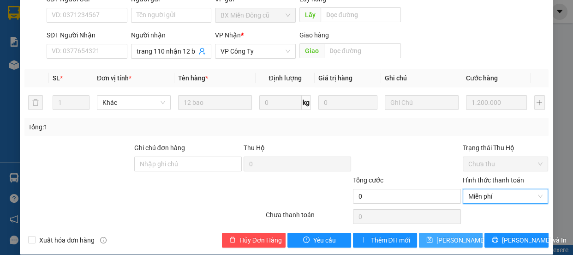
click at [458, 235] on span "[PERSON_NAME] thay đổi" at bounding box center [473, 240] width 74 height 10
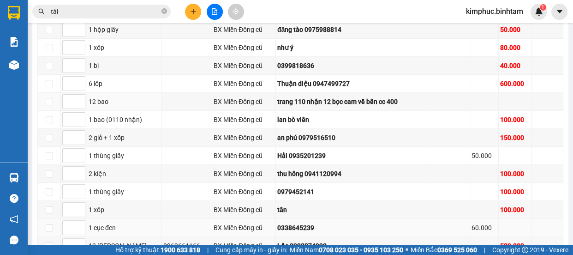
scroll to position [276, 0]
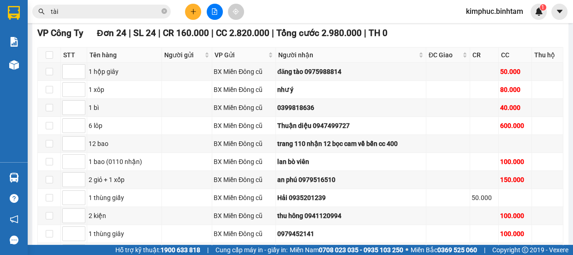
click at [112, 15] on input "tài" at bounding box center [105, 11] width 109 height 10
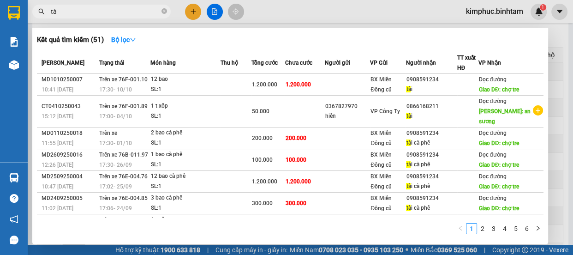
type input "t"
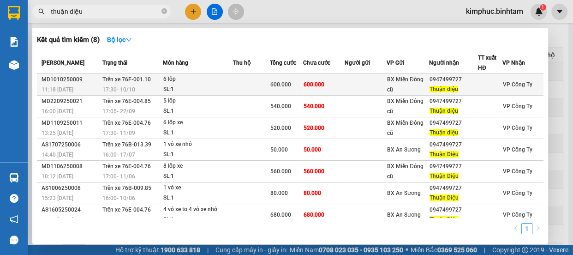
type input "thuận diệu"
click at [166, 79] on div "6 lôp" at bounding box center [197, 79] width 69 height 10
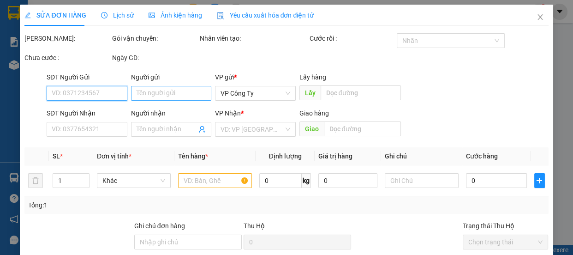
type input "0947499727"
type input "Thuận diệu"
type input "600.000"
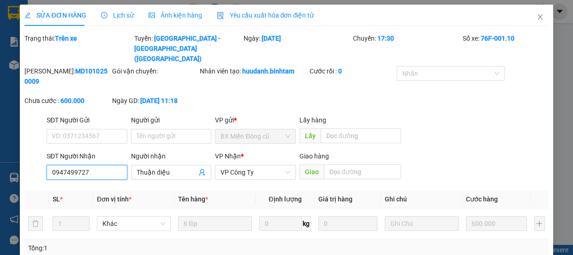
click at [93, 165] on input "0947499727" at bounding box center [87, 172] width 81 height 15
type input "0"
click at [171, 167] on input "Thuận diệu" at bounding box center [167, 172] width 60 height 10
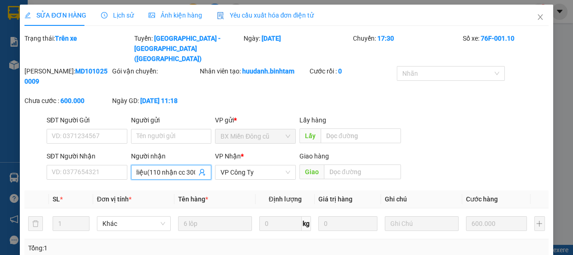
scroll to position [0, 24]
click at [144, 167] on input "Thuận diệu(110 nhận cc 300)" at bounding box center [167, 172] width 60 height 10
click at [198, 168] on icon "user-add" at bounding box center [201, 171] width 7 height 7
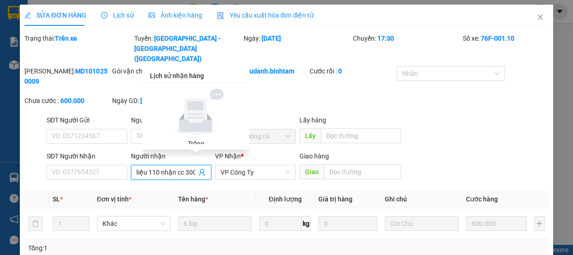
scroll to position [121, 0]
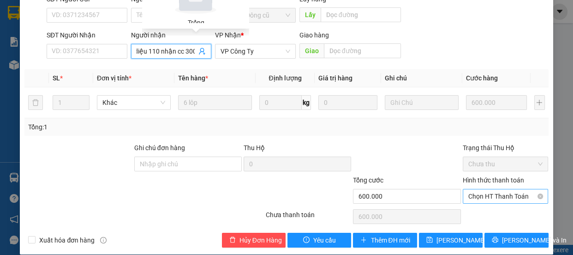
click at [489, 189] on span "Chọn HT Thanh Toán" at bounding box center [505, 196] width 75 height 14
type input "Thuận diệu 110 nhận cc 300)"
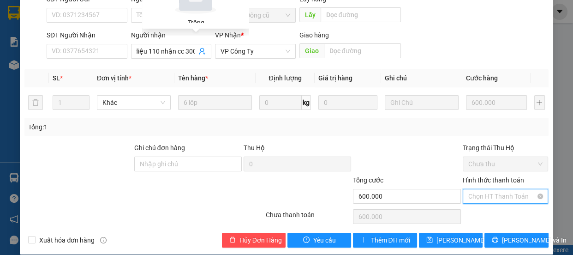
scroll to position [0, 0]
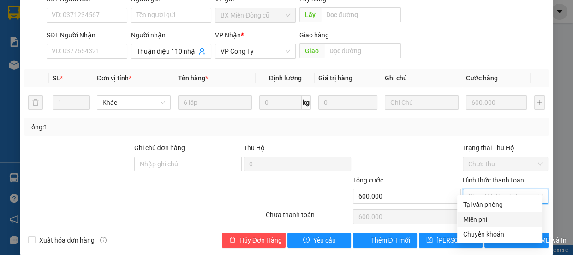
click at [480, 215] on div "Miễn phí" at bounding box center [500, 219] width 74 height 10
type input "0"
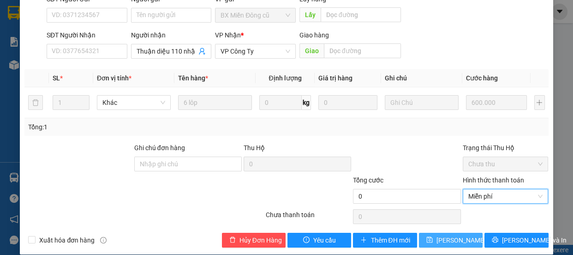
click at [456, 235] on span "[PERSON_NAME] thay đổi" at bounding box center [473, 240] width 74 height 10
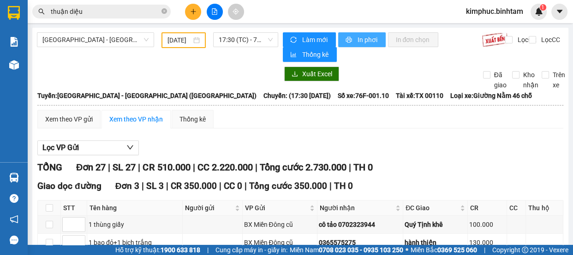
click at [367, 37] on span "In phơi" at bounding box center [367, 40] width 21 height 10
click at [470, 226] on div "100.000" at bounding box center [487, 224] width 36 height 10
click at [369, 36] on span "In phơi" at bounding box center [367, 40] width 21 height 10
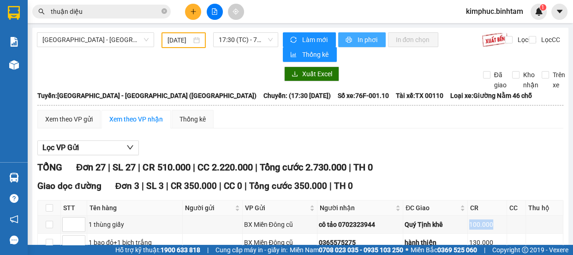
click at [369, 36] on span "In phơi" at bounding box center [367, 40] width 21 height 10
